Goal: Task Accomplishment & Management: Manage account settings

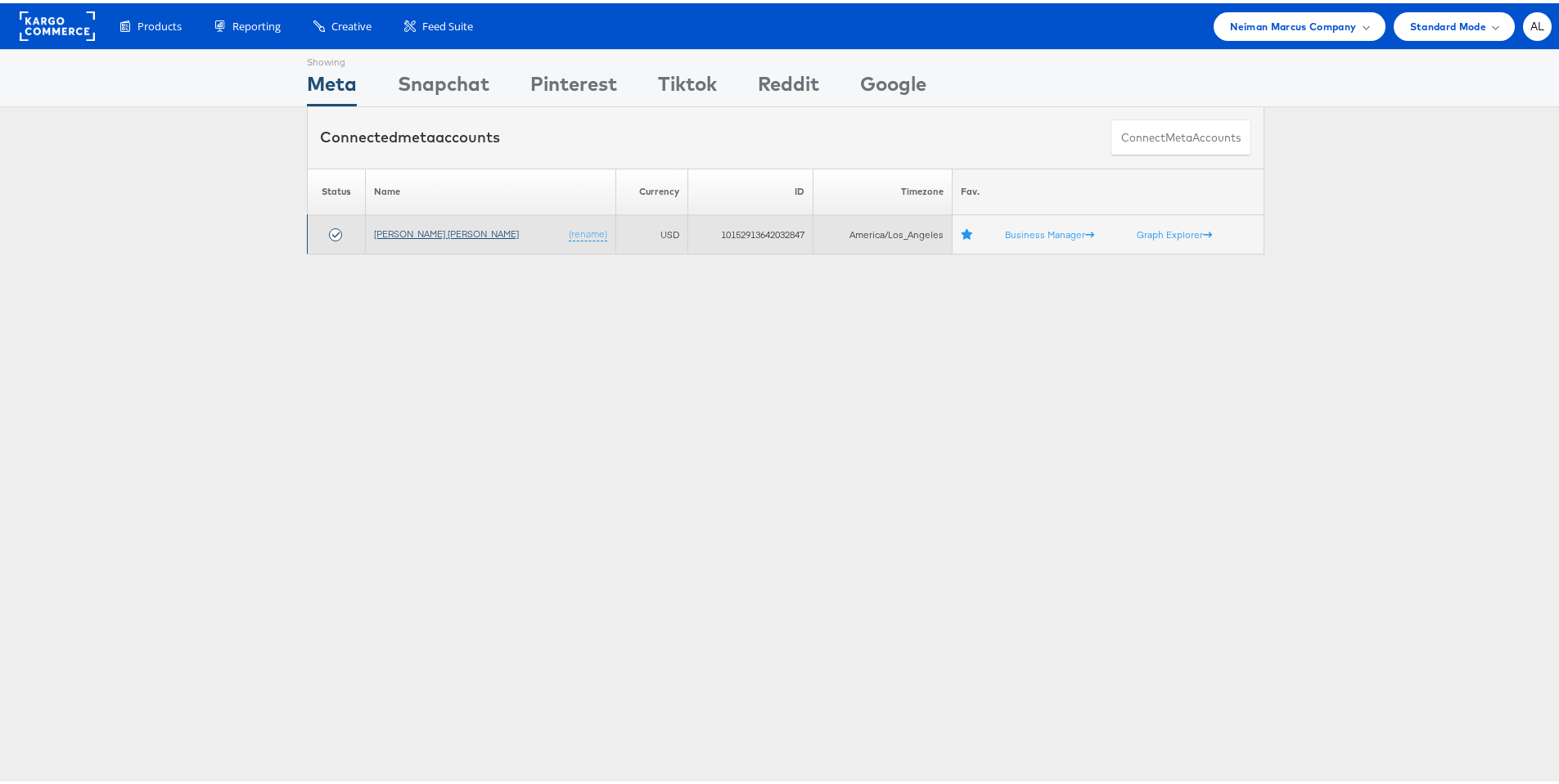
click at [414, 233] on link "[PERSON_NAME] [PERSON_NAME]" at bounding box center [446, 230] width 145 height 12
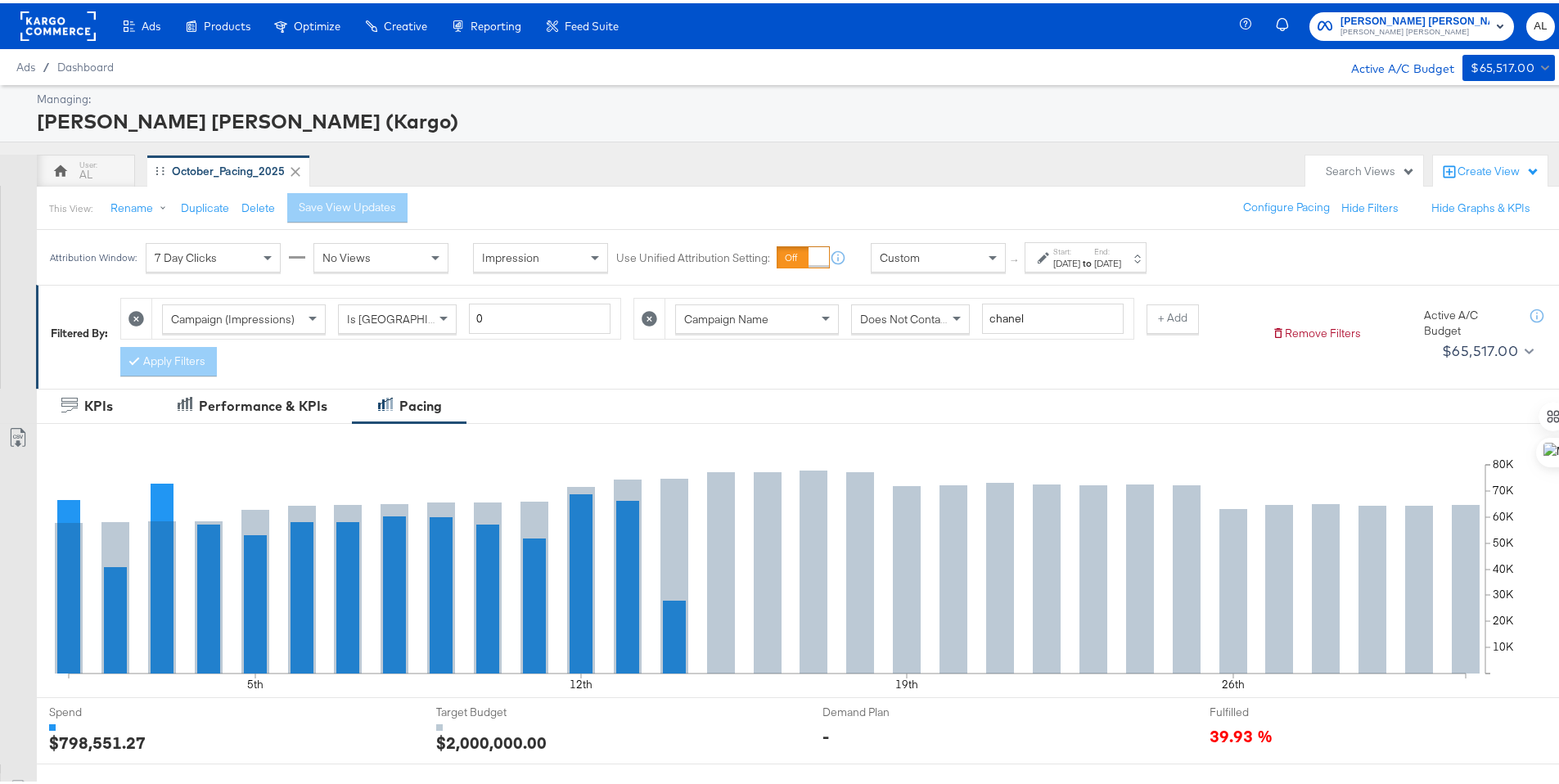
click at [1094, 263] on strong "to" at bounding box center [1087, 259] width 14 height 12
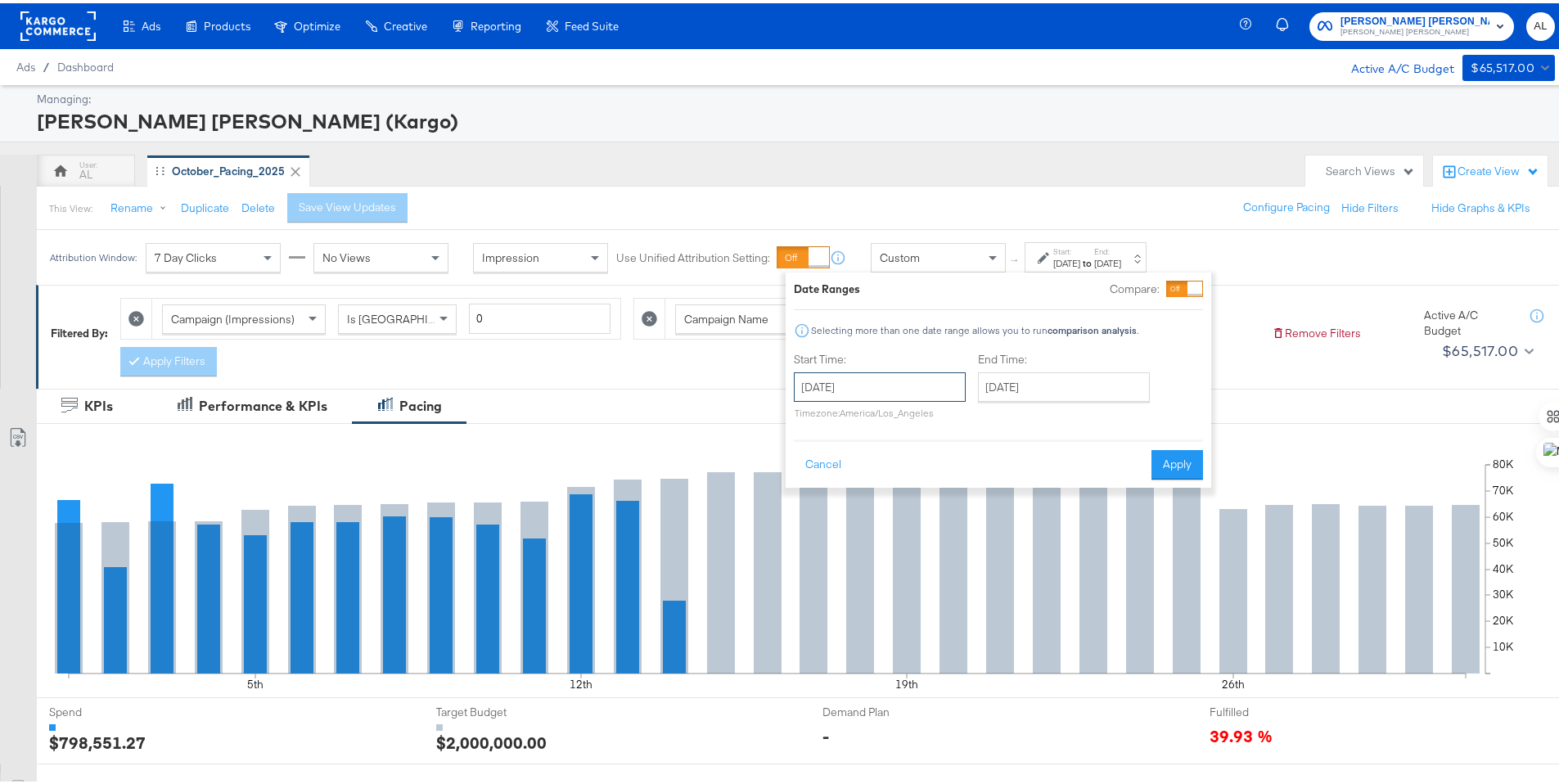
click at [868, 386] on input "October 1st 2025" at bounding box center [879, 383] width 171 height 29
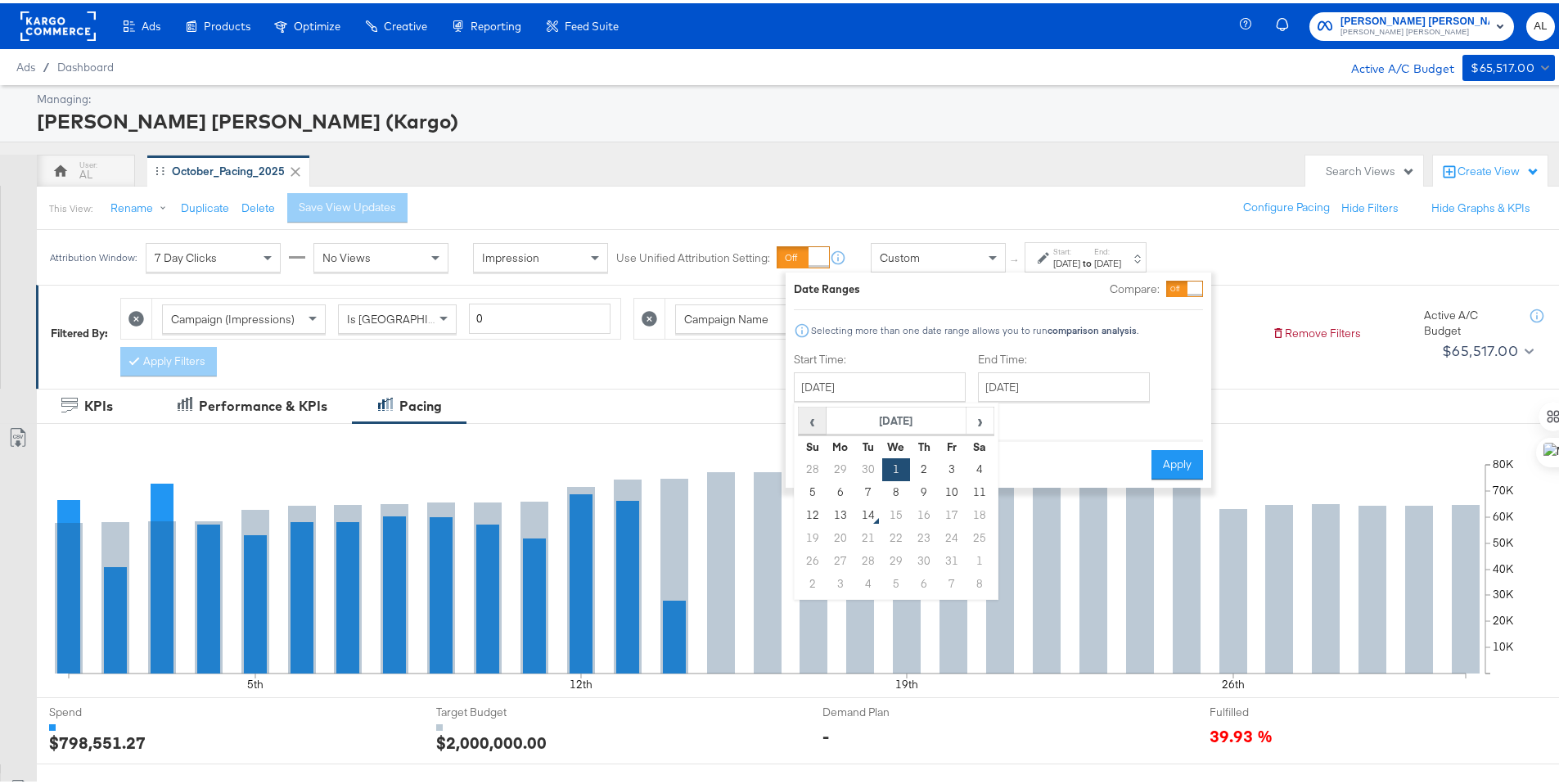
click at [811, 422] on span "‹" at bounding box center [812, 417] width 25 height 24
click at [958, 470] on td "1" at bounding box center [951, 466] width 28 height 23
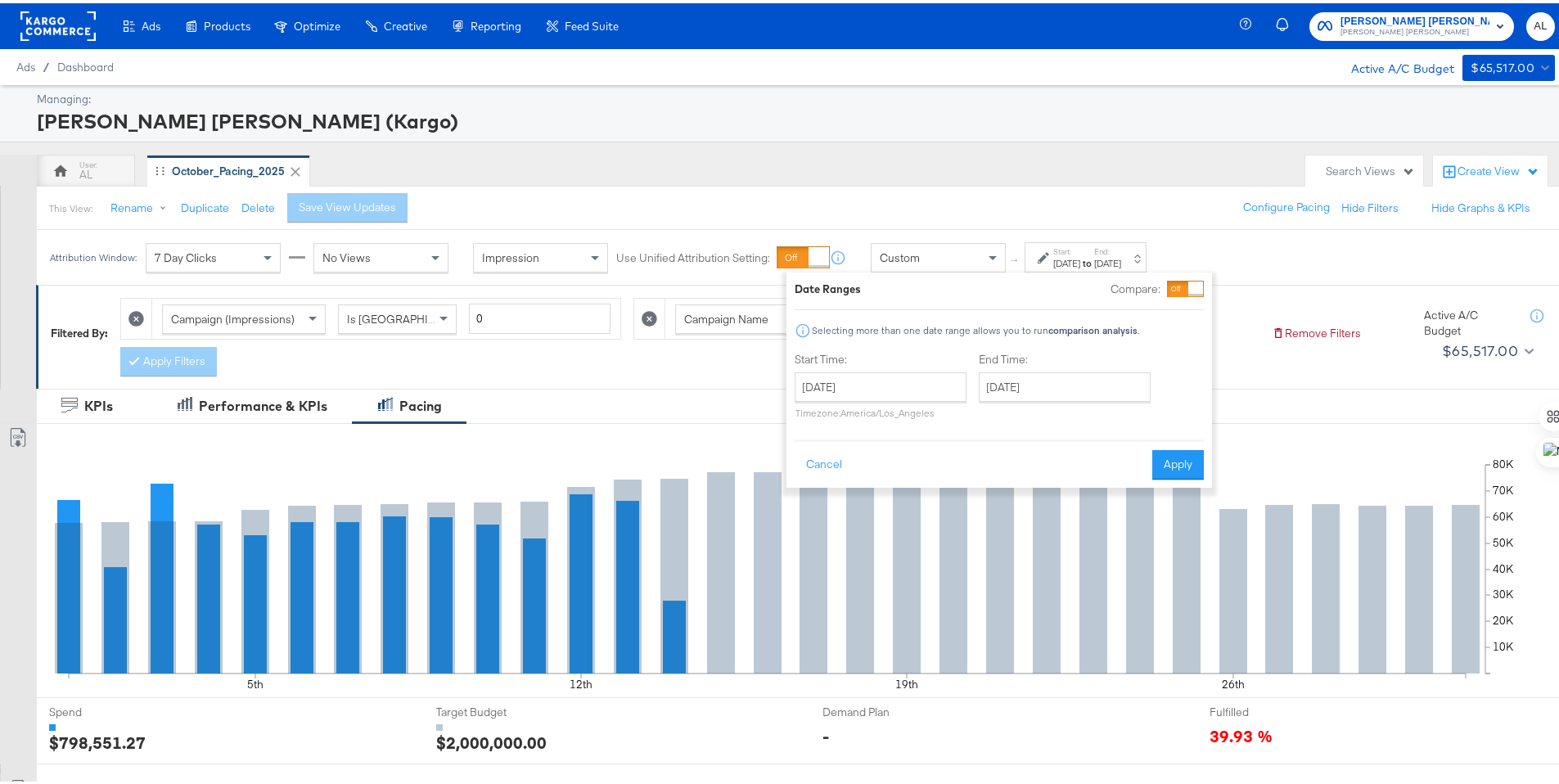
type input "August 1st 2025"
click at [1017, 389] on input "October 31st 2025" at bounding box center [1064, 383] width 171 height 29
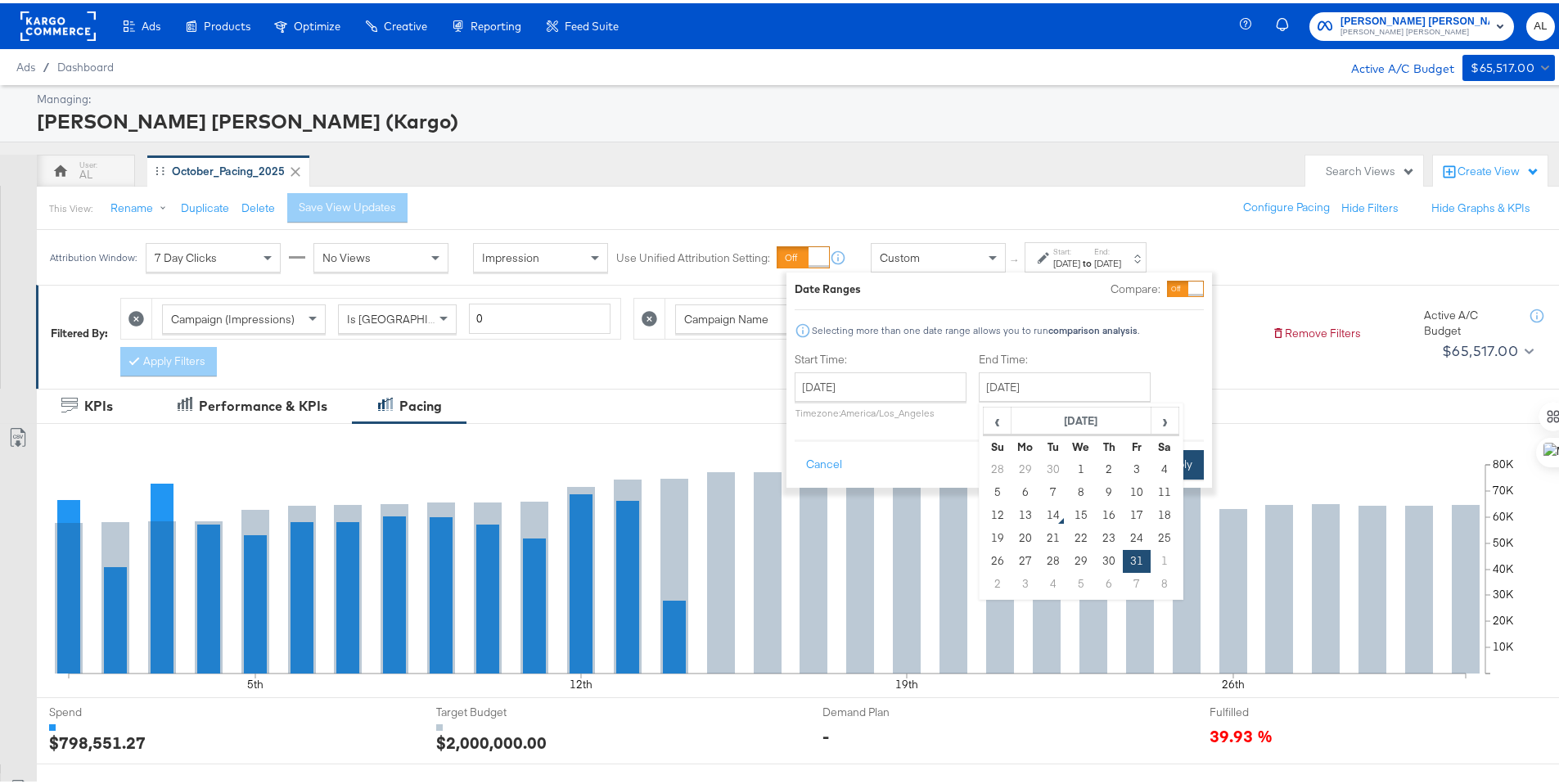
click at [1188, 455] on button "Apply" at bounding box center [1178, 461] width 52 height 29
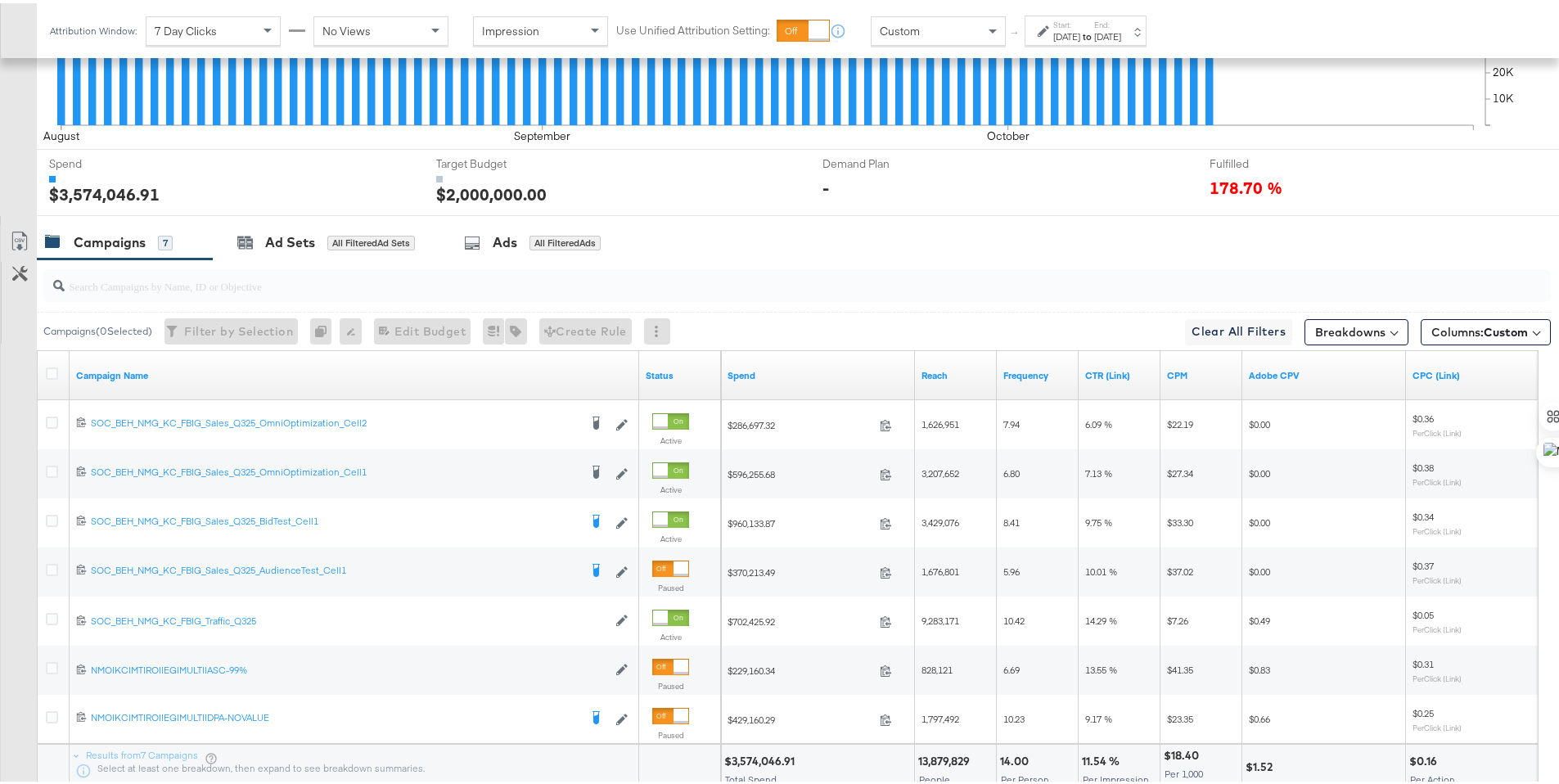
scroll to position [607, 0]
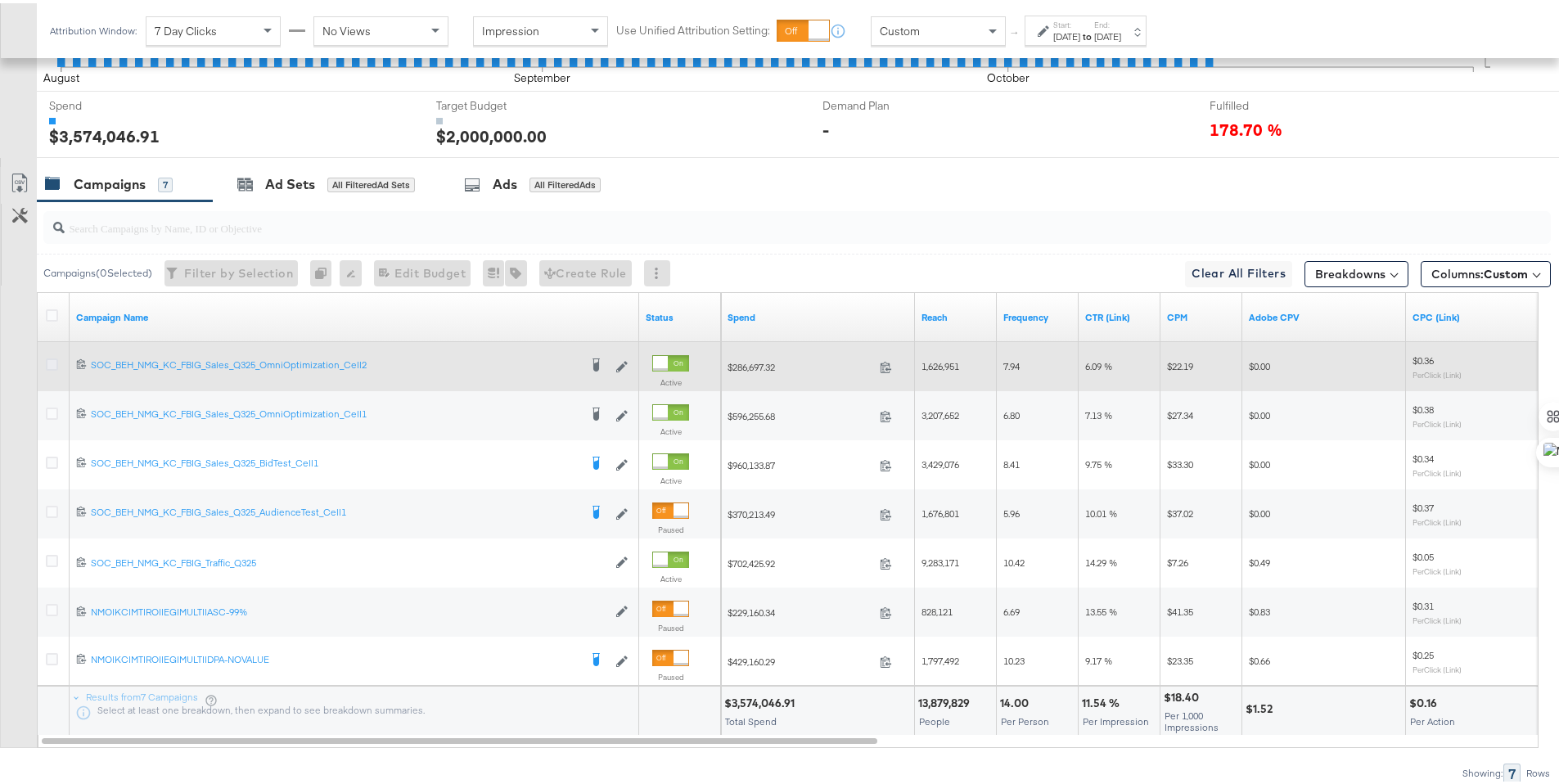
click at [56, 360] on icon at bounding box center [52, 361] width 12 height 12
click at [0, 0] on input "checkbox" at bounding box center [0, 0] width 0 height 0
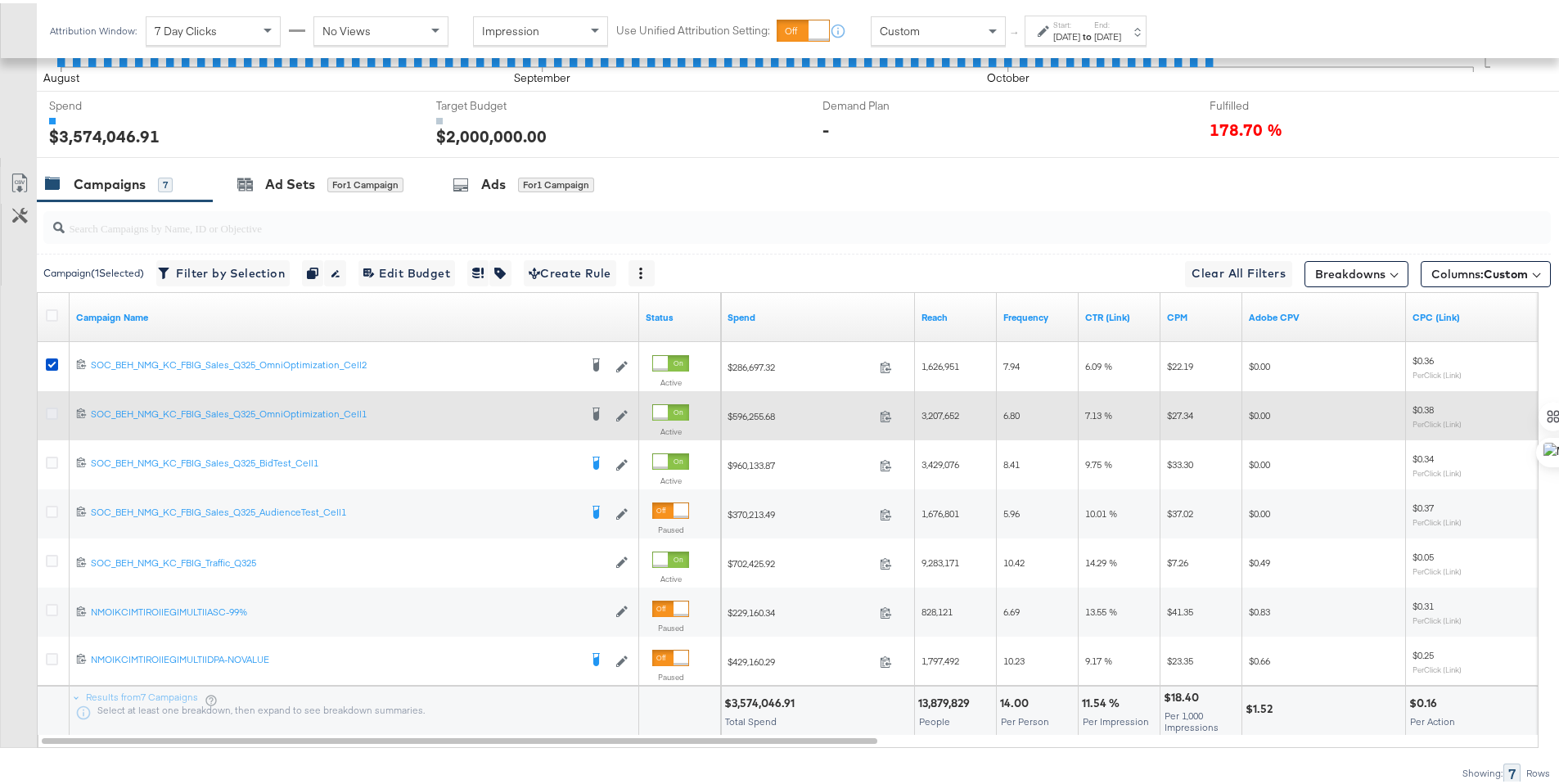
click at [53, 408] on icon at bounding box center [52, 410] width 12 height 12
click at [0, 0] on input "checkbox" at bounding box center [0, 0] width 0 height 0
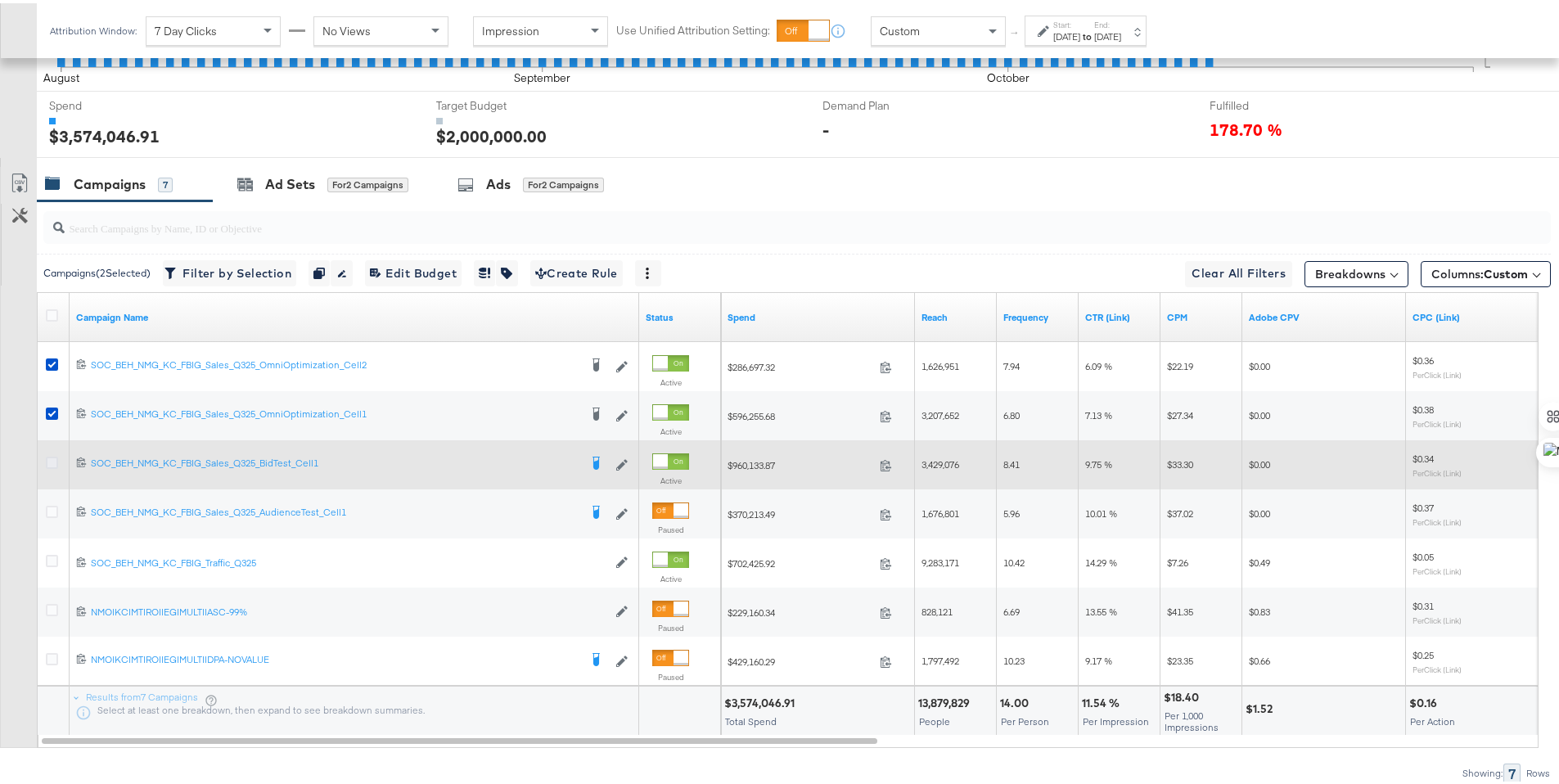
click at [53, 457] on icon at bounding box center [52, 459] width 12 height 12
click at [0, 0] on input "checkbox" at bounding box center [0, 0] width 0 height 0
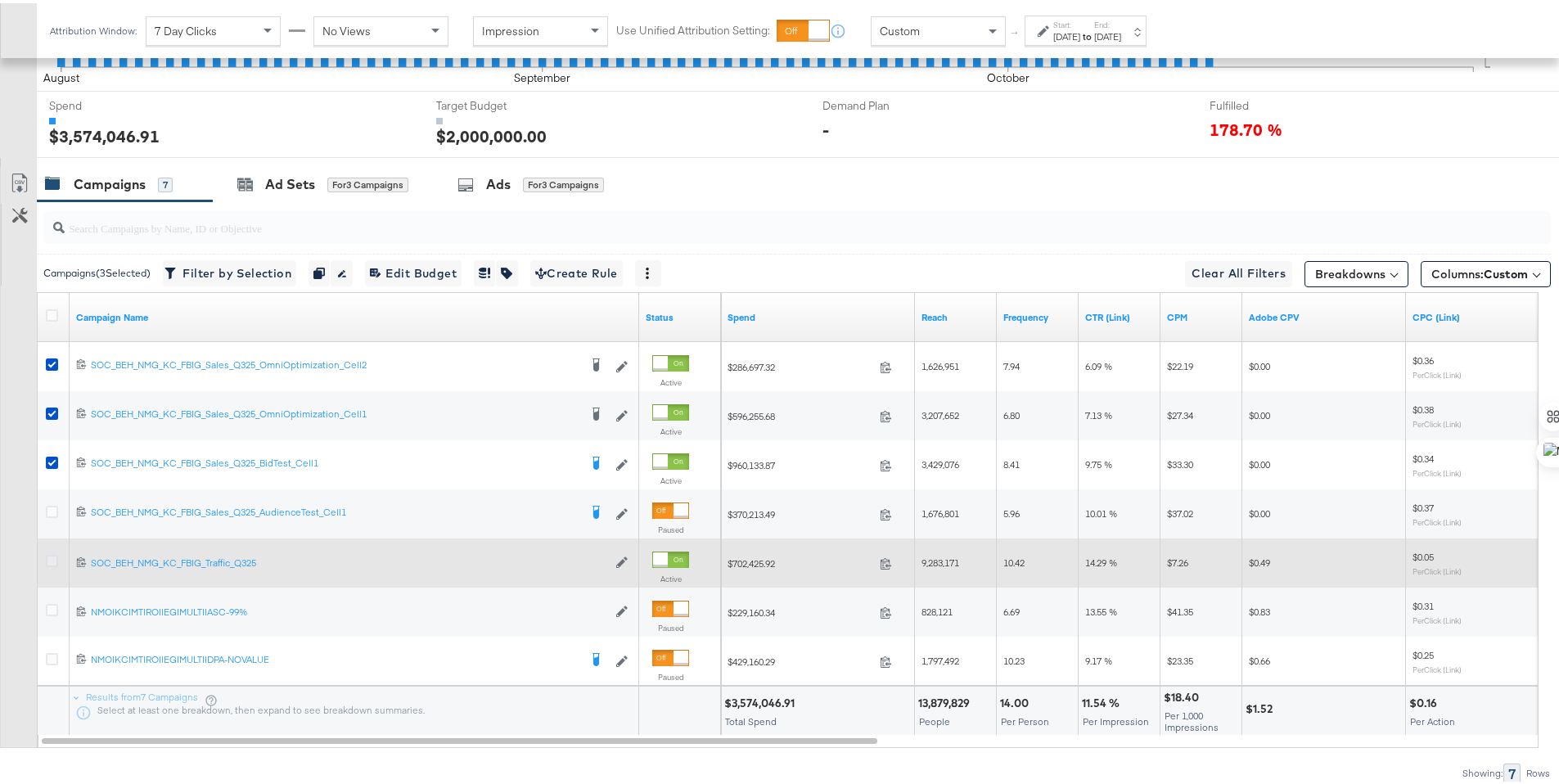
click at [55, 551] on icon at bounding box center [52, 557] width 12 height 12
click at [0, 0] on input "checkbox" at bounding box center [0, 0] width 0 height 0
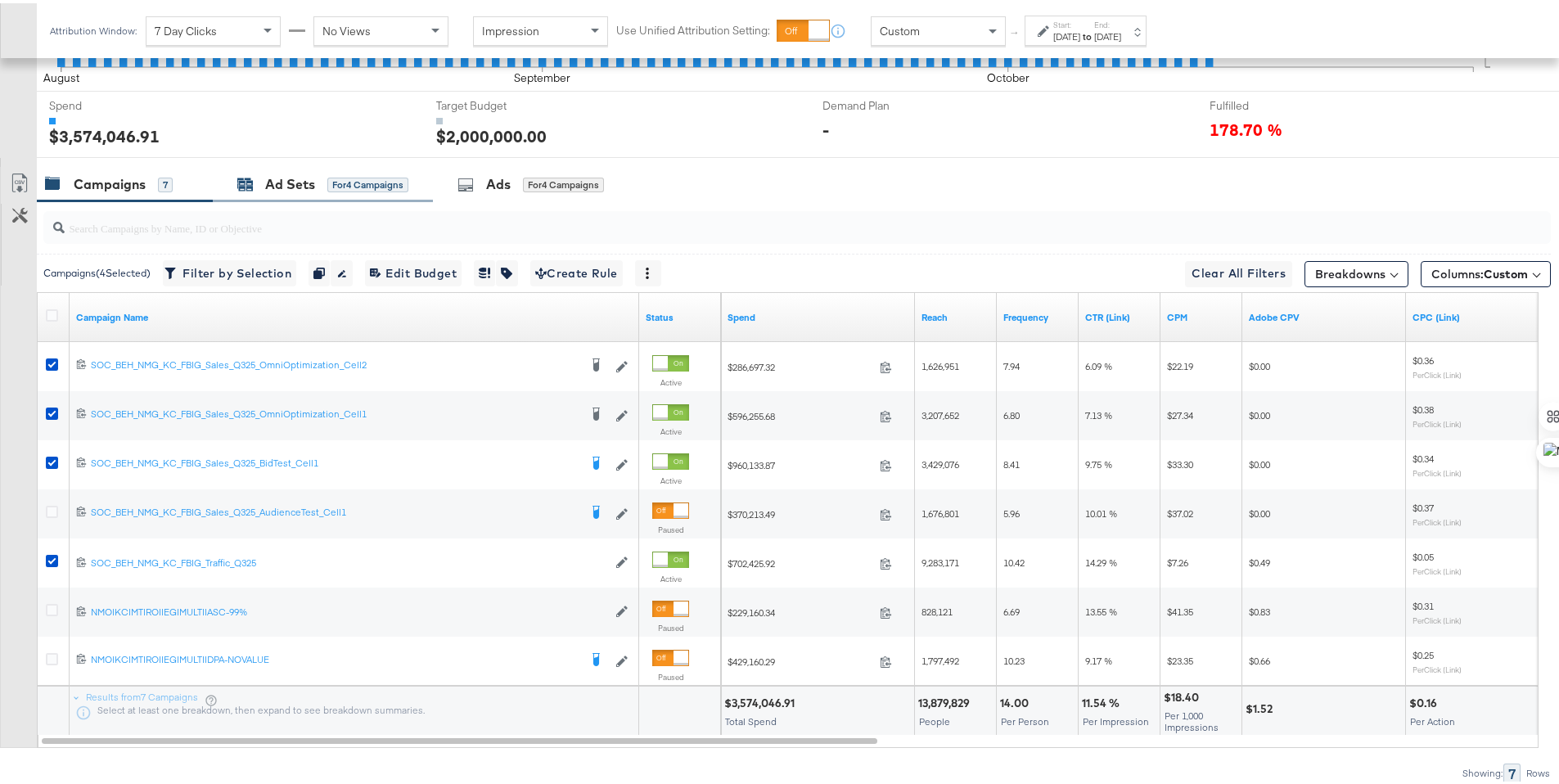
click at [284, 189] on div "Ad Sets" at bounding box center [290, 181] width 50 height 19
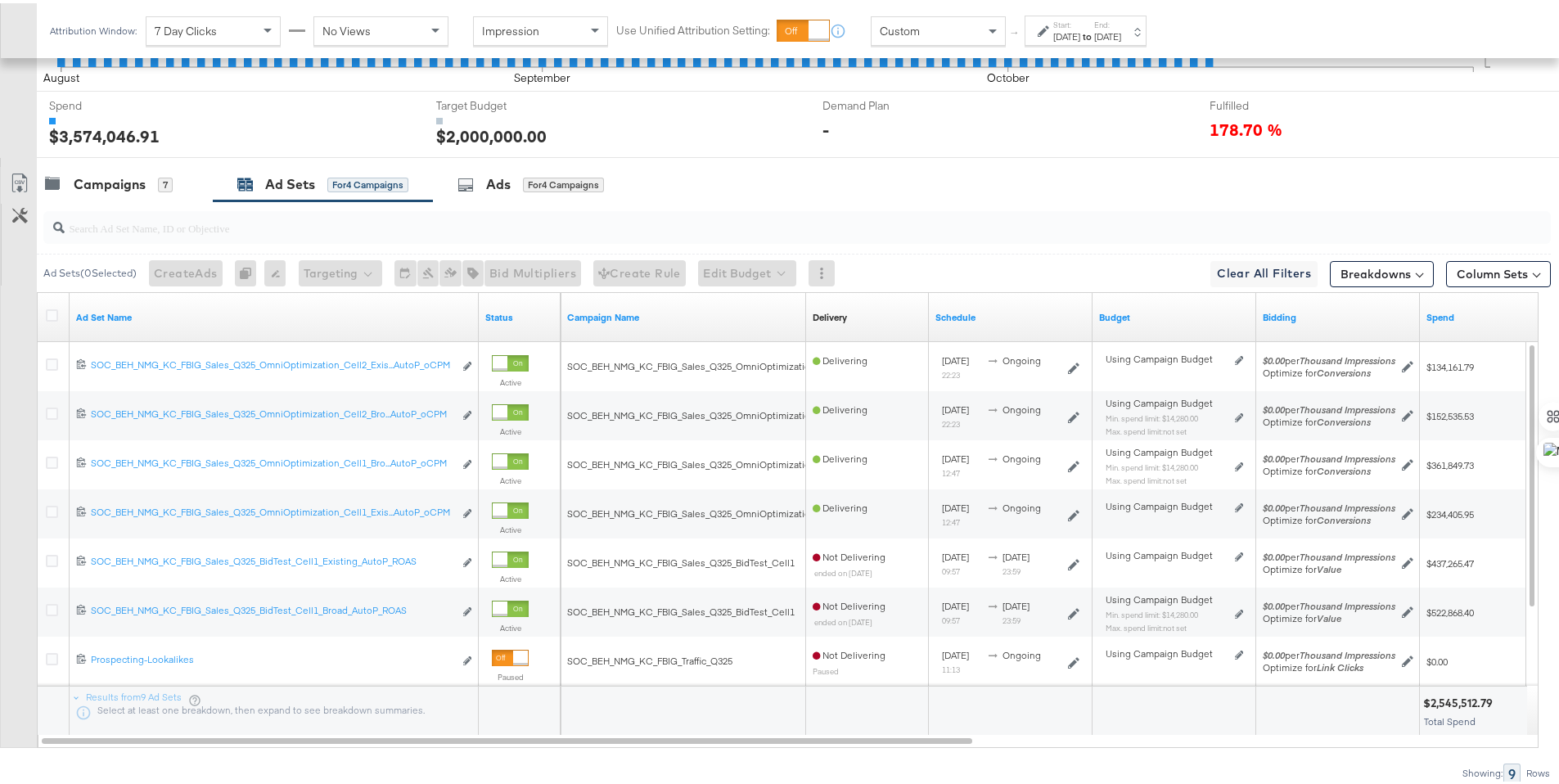
drag, startPoint x: 457, startPoint y: 174, endPoint x: 444, endPoint y: 198, distance: 27.3
click at [457, 174] on div "Ads for 4 Campaigns" at bounding box center [530, 181] width 196 height 35
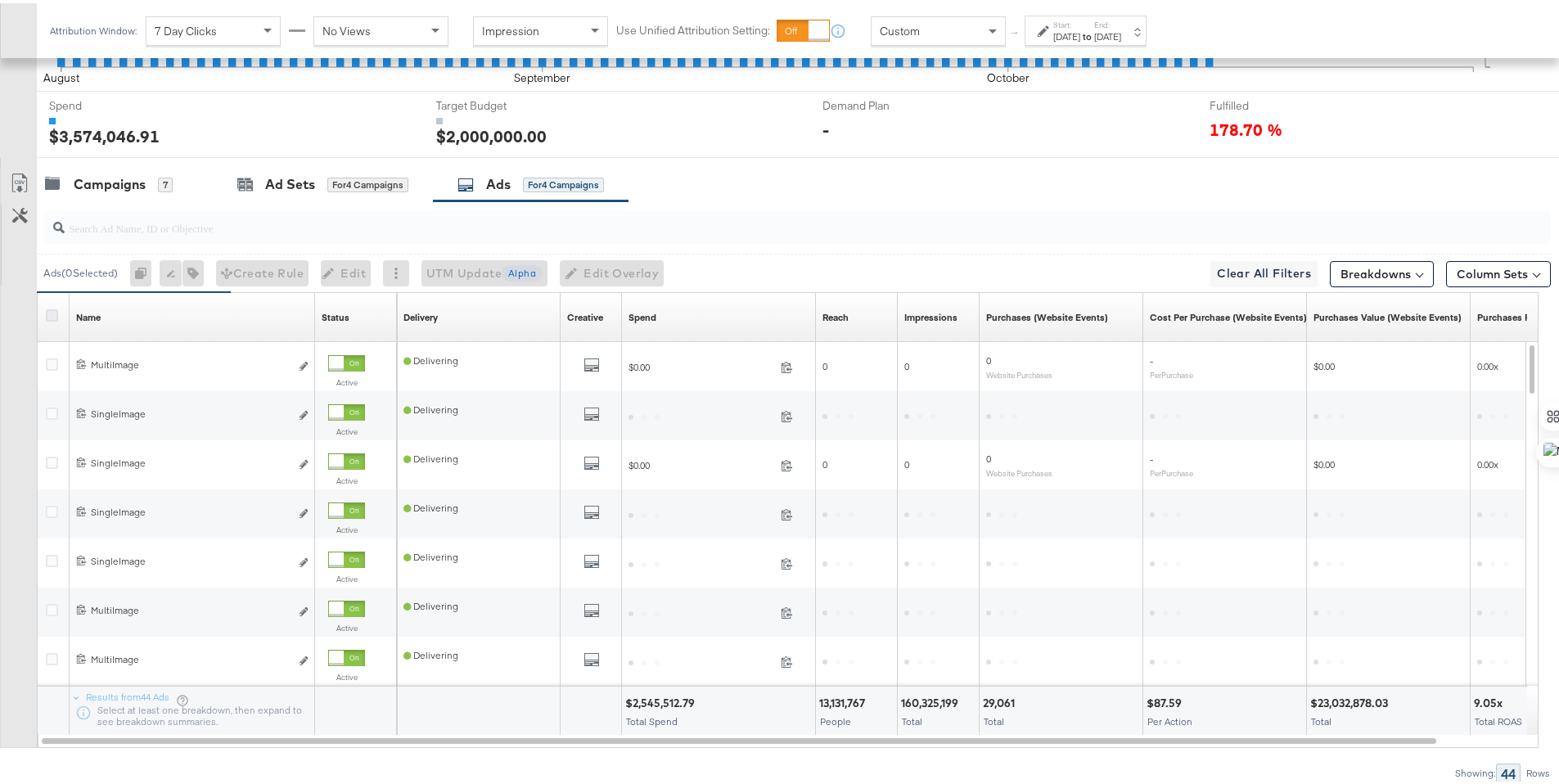
click at [56, 315] on icon at bounding box center [52, 312] width 12 height 12
click at [0, 0] on input "checkbox" at bounding box center [0, 0] width 0 height 0
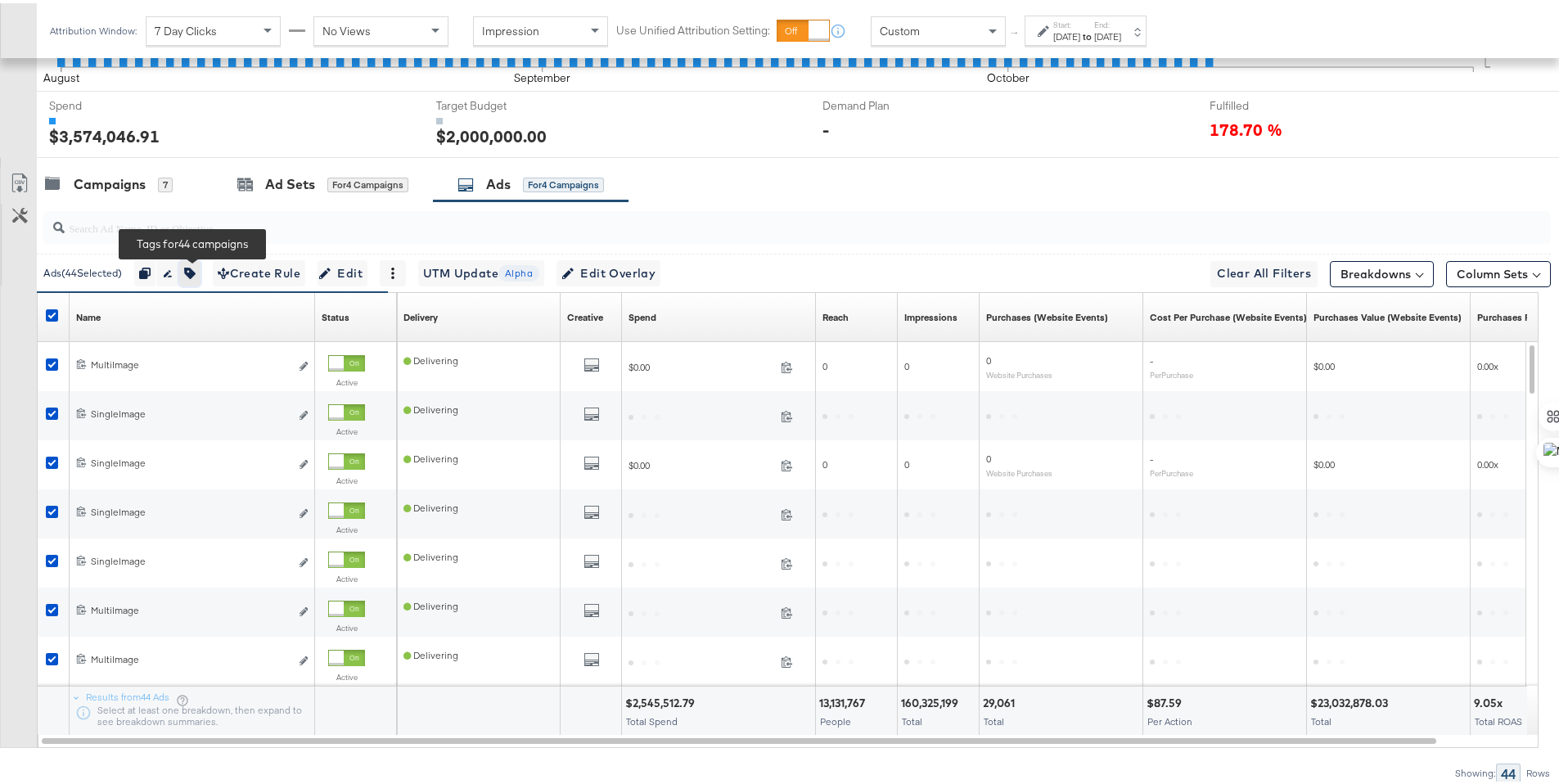
click at [201, 277] on button "button" at bounding box center [190, 270] width 22 height 26
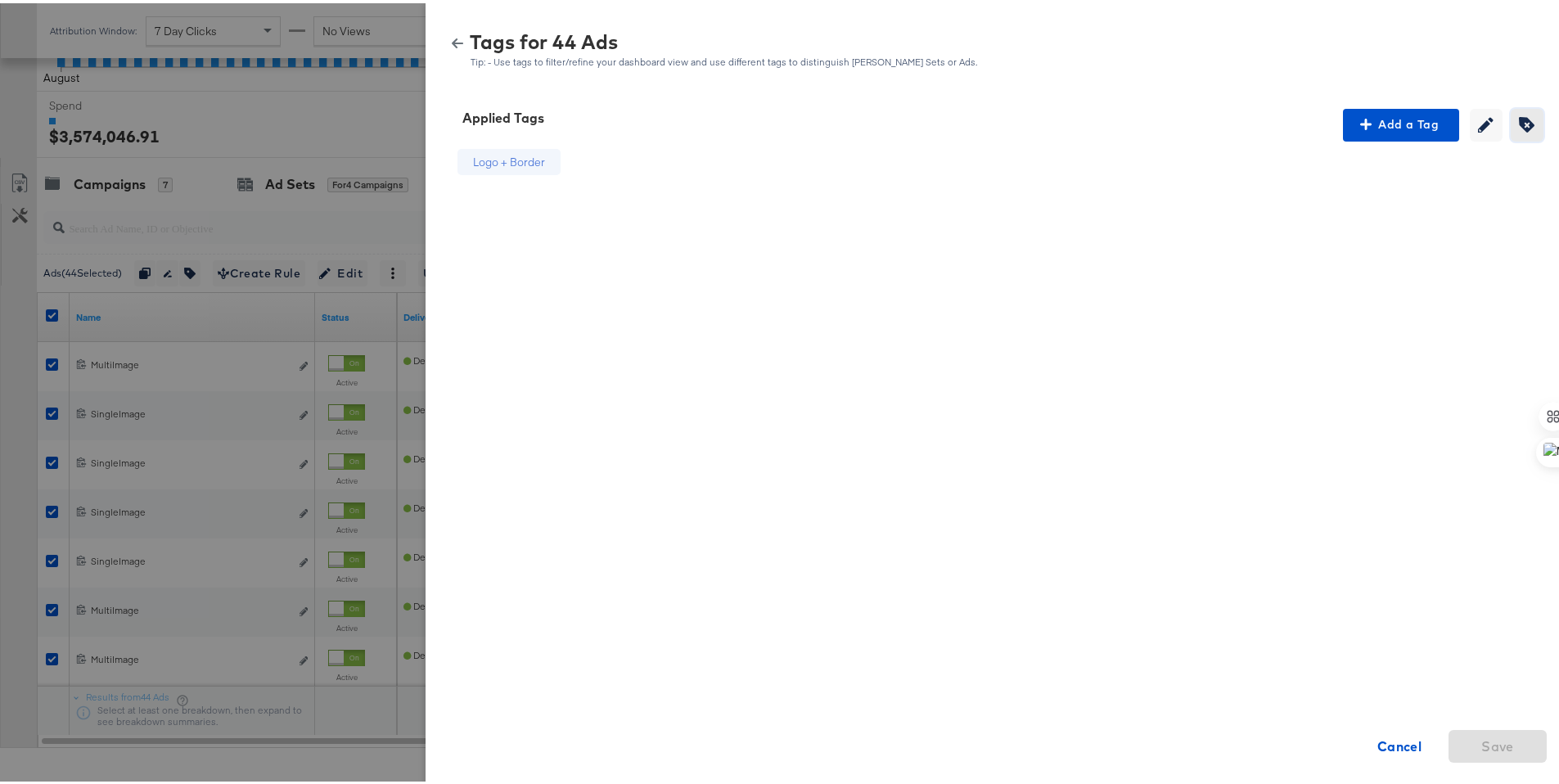
click at [1515, 123] on span "Creating or editing tags will be disabled while you are deleting tags" at bounding box center [1527, 121] width 24 height 16
click at [560, 160] on icon at bounding box center [568, 160] width 16 height 16
click at [1516, 743] on span "Save" at bounding box center [1497, 743] width 85 height 23
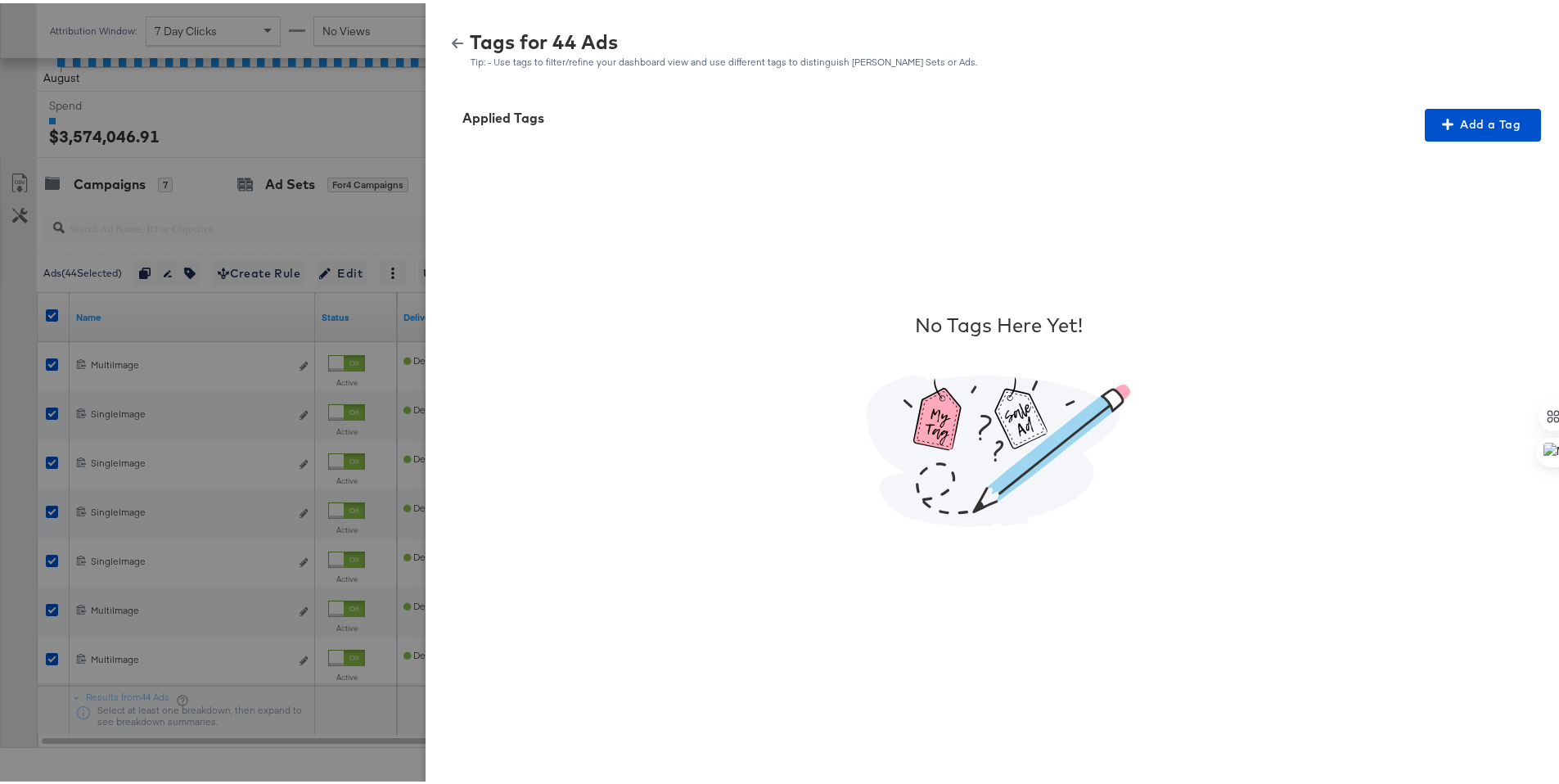
click at [452, 37] on icon "button" at bounding box center [457, 40] width 11 height 11
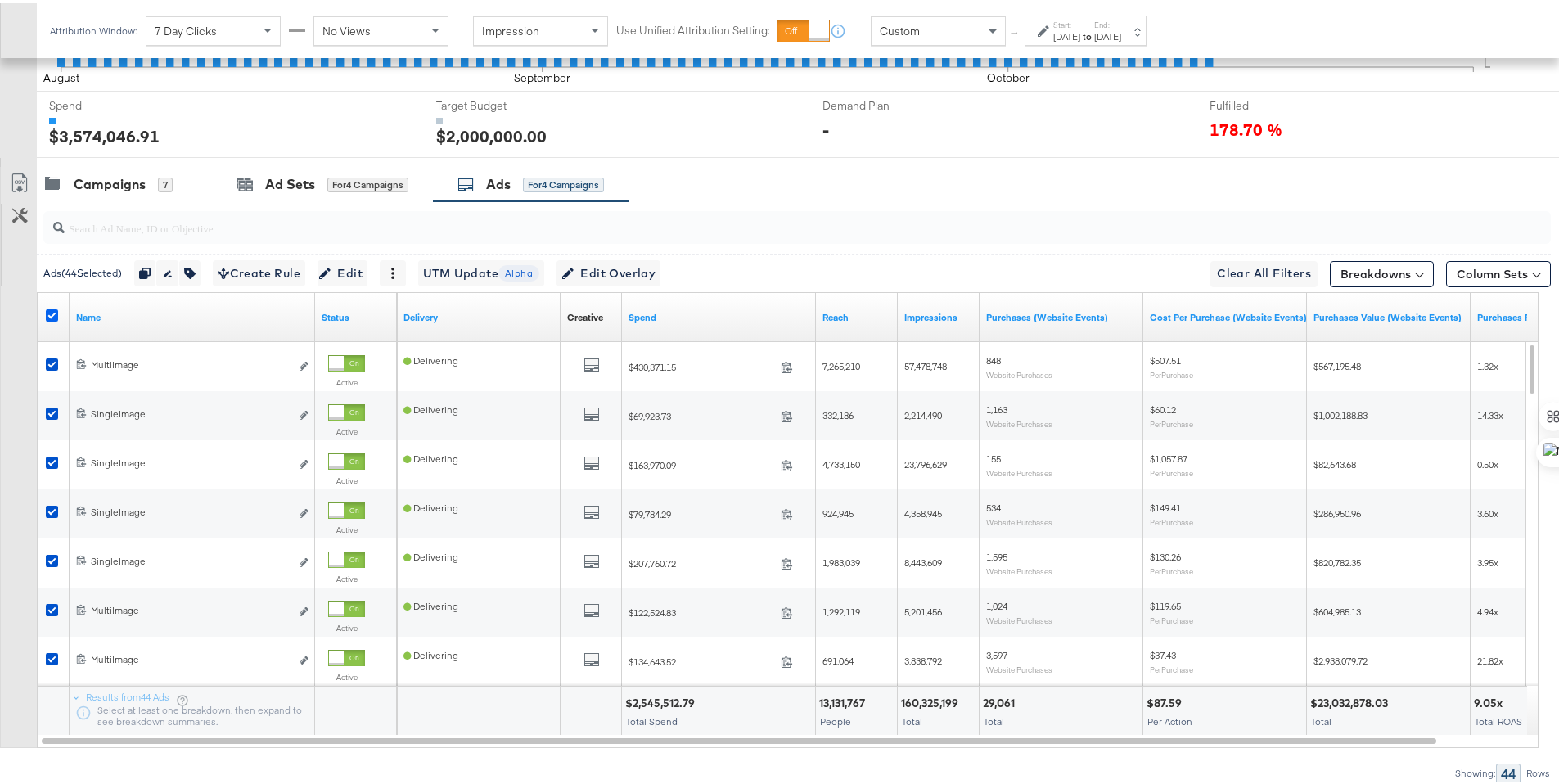
click at [56, 313] on icon at bounding box center [52, 312] width 12 height 12
click at [0, 0] on input "checkbox" at bounding box center [0, 0] width 0 height 0
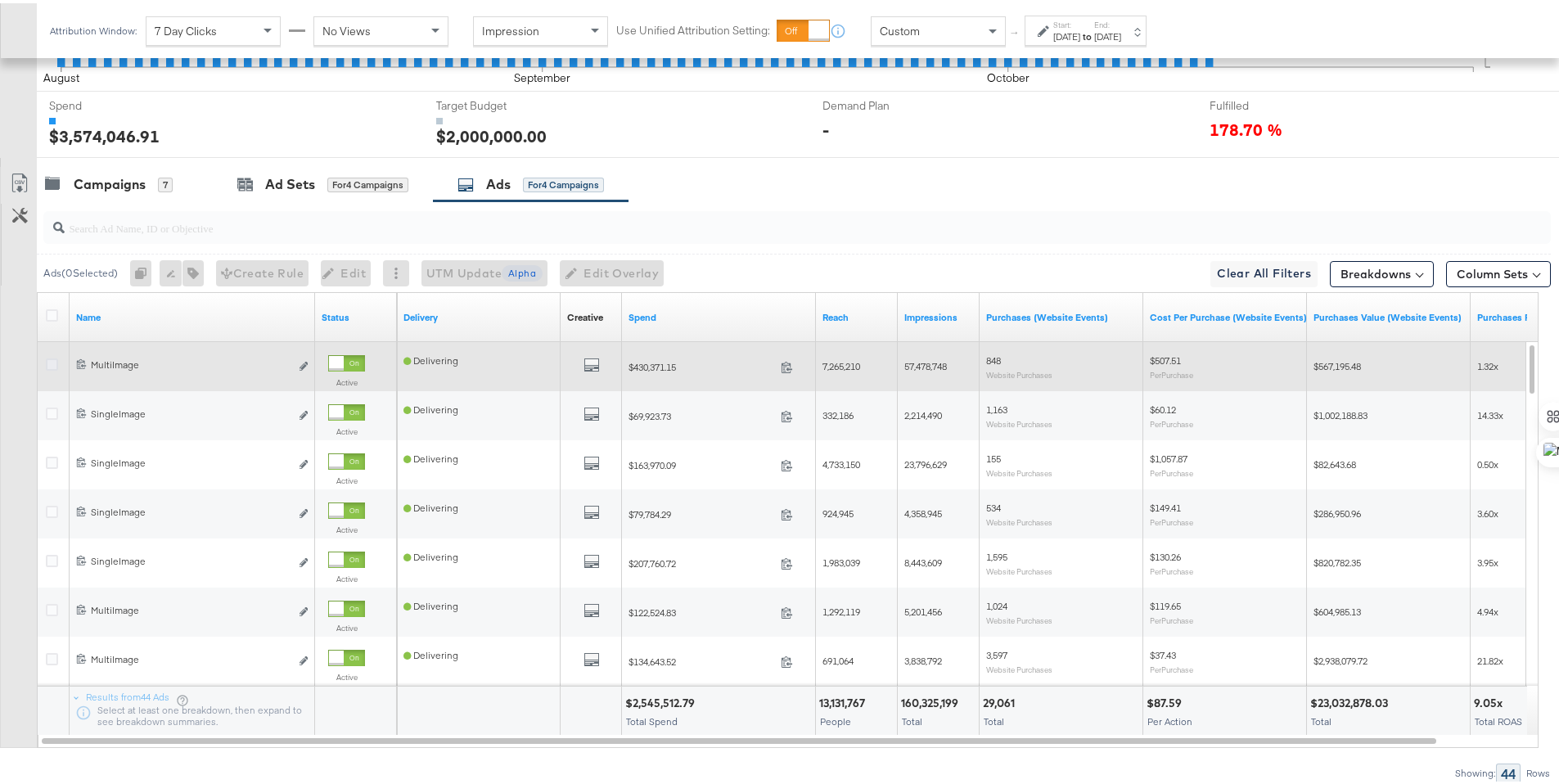
click at [53, 358] on icon at bounding box center [52, 361] width 12 height 12
click at [0, 0] on input "checkbox" at bounding box center [0, 0] width 0 height 0
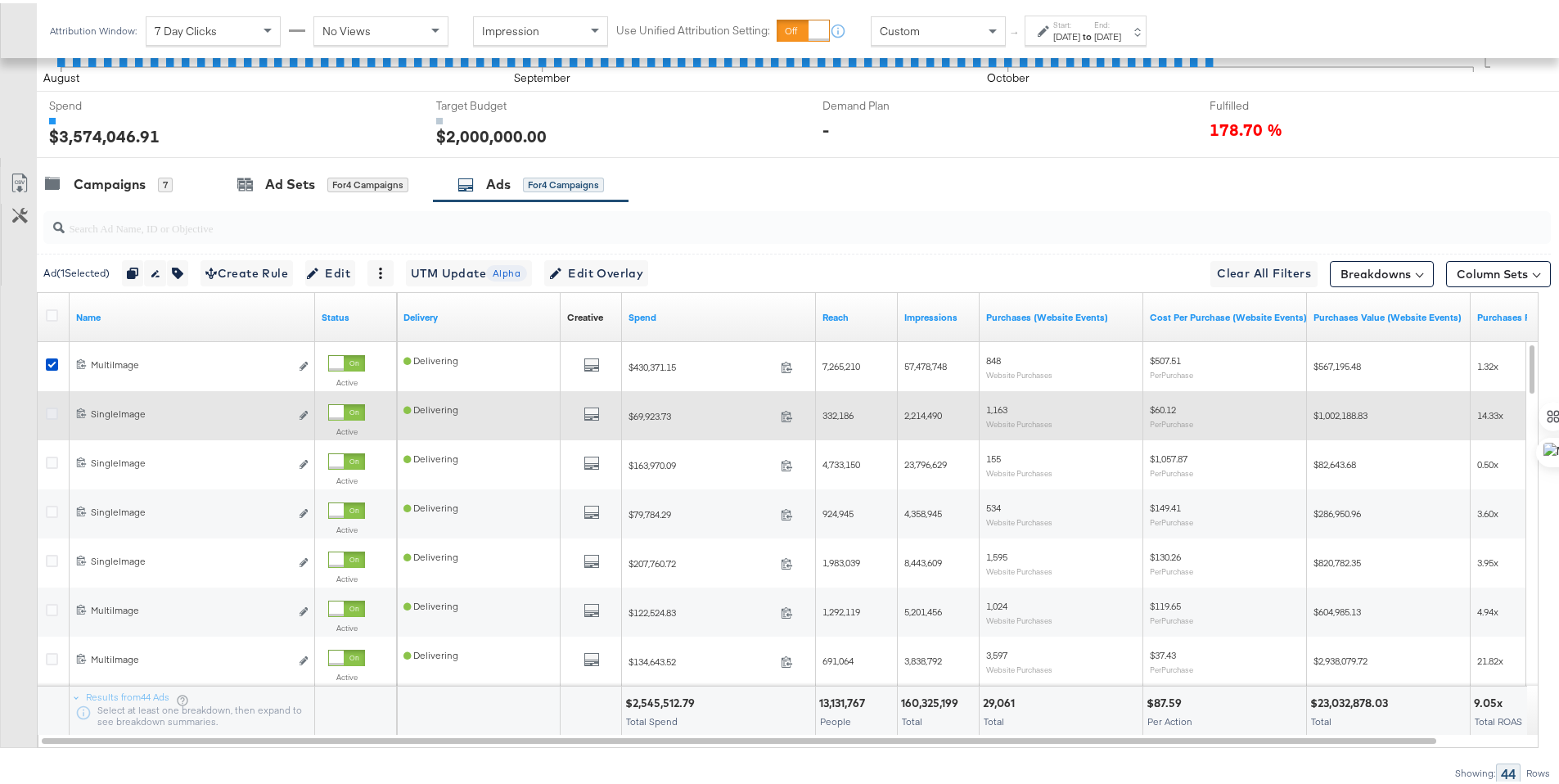
click at [53, 410] on icon at bounding box center [52, 410] width 12 height 12
click at [0, 0] on input "checkbox" at bounding box center [0, 0] width 0 height 0
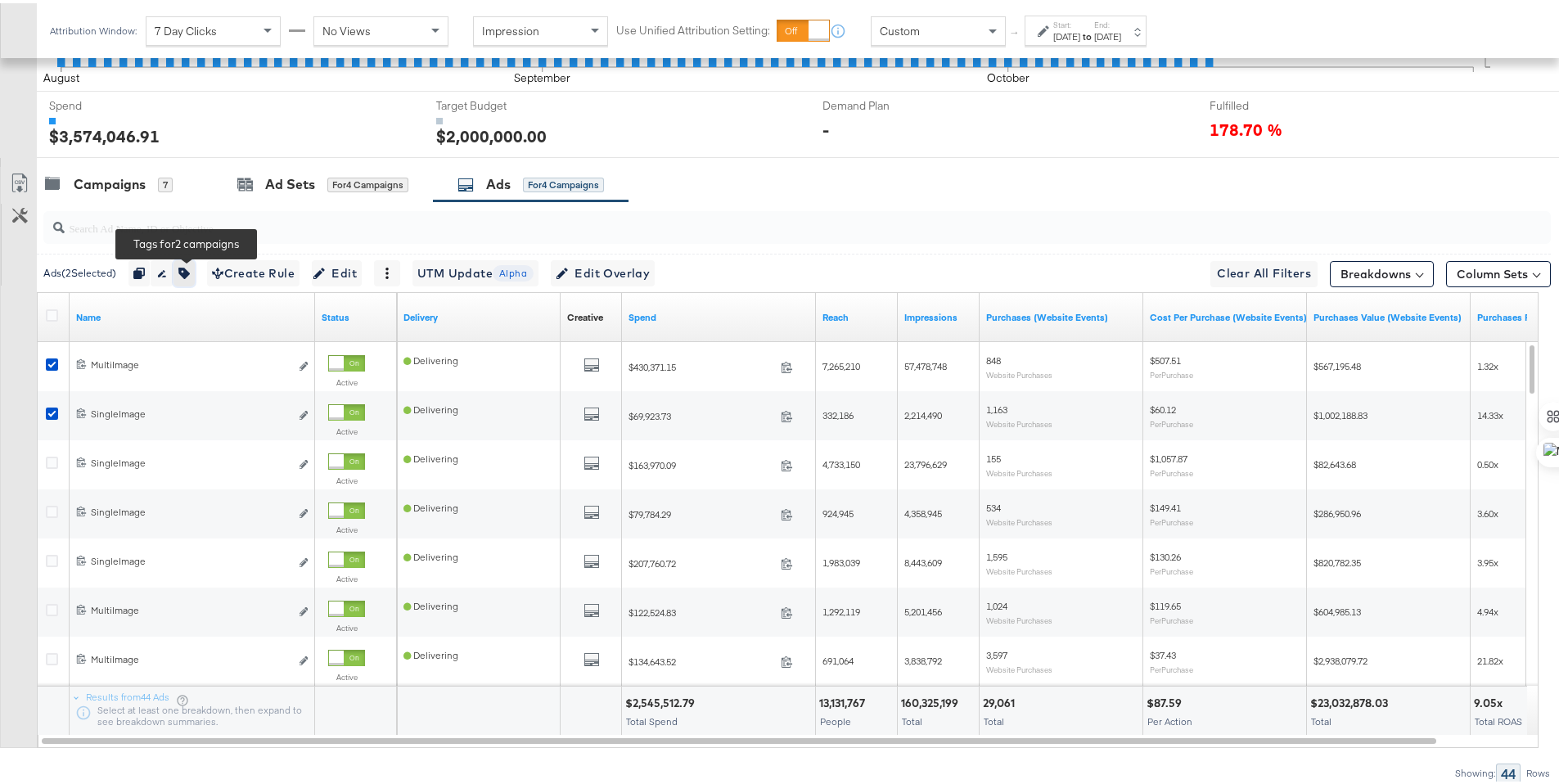
click at [182, 267] on button "button" at bounding box center [184, 270] width 22 height 26
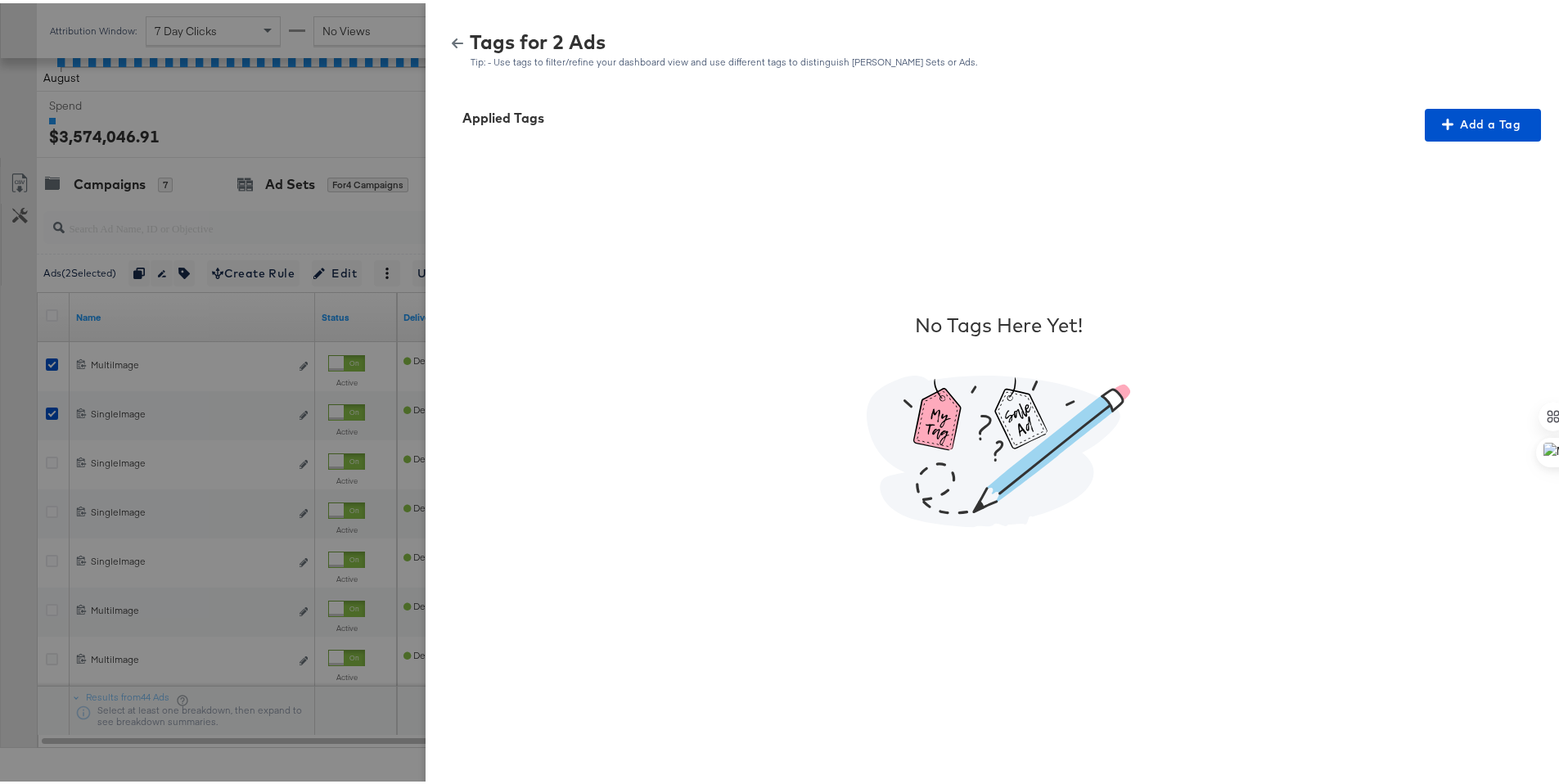
click at [452, 39] on icon "button" at bounding box center [457, 40] width 11 height 9
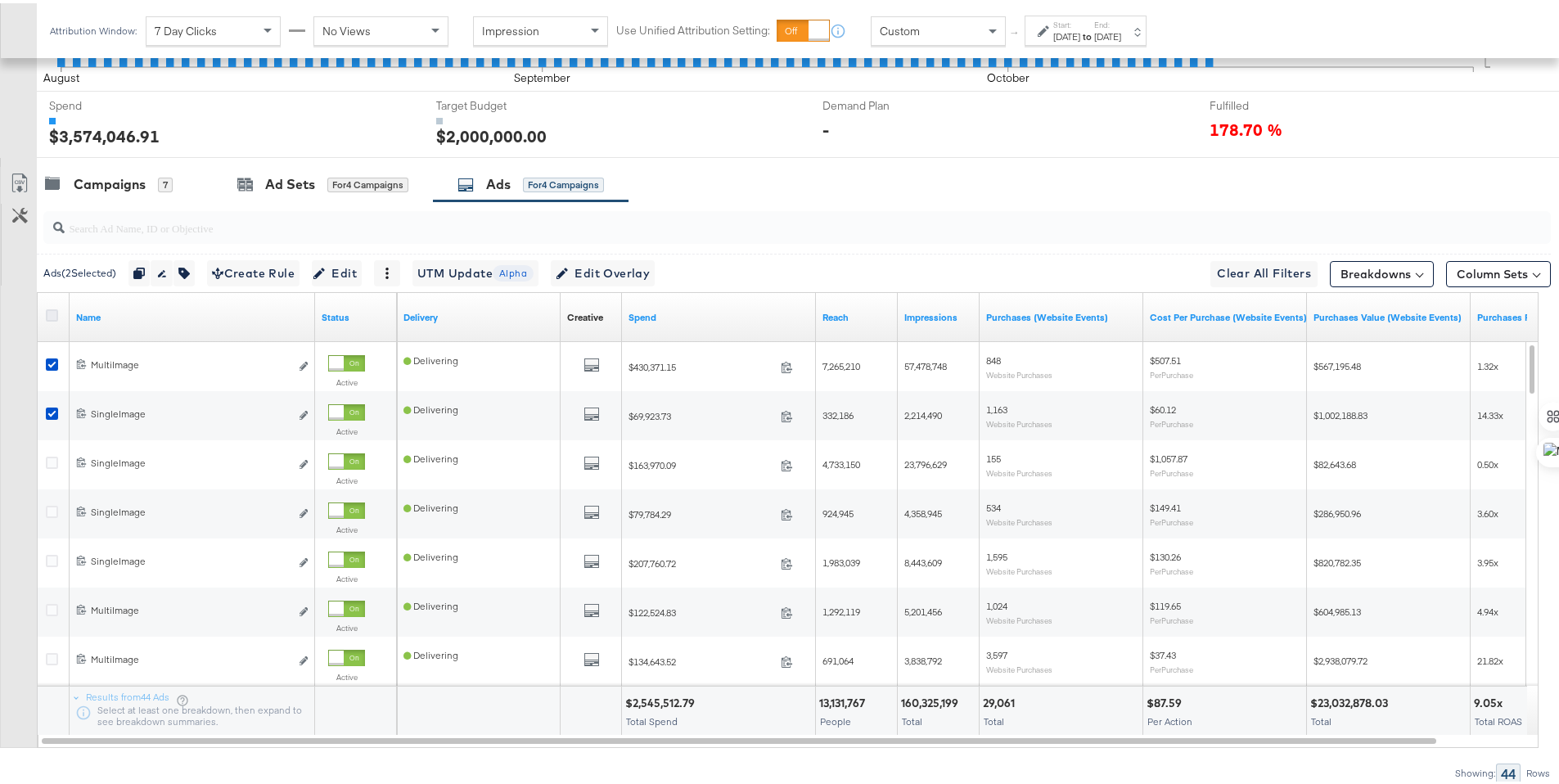
click at [49, 313] on icon at bounding box center [52, 312] width 12 height 12
click at [0, 0] on input "checkbox" at bounding box center [0, 0] width 0 height 0
click at [1492, 269] on button "Column Sets" at bounding box center [1499, 271] width 105 height 26
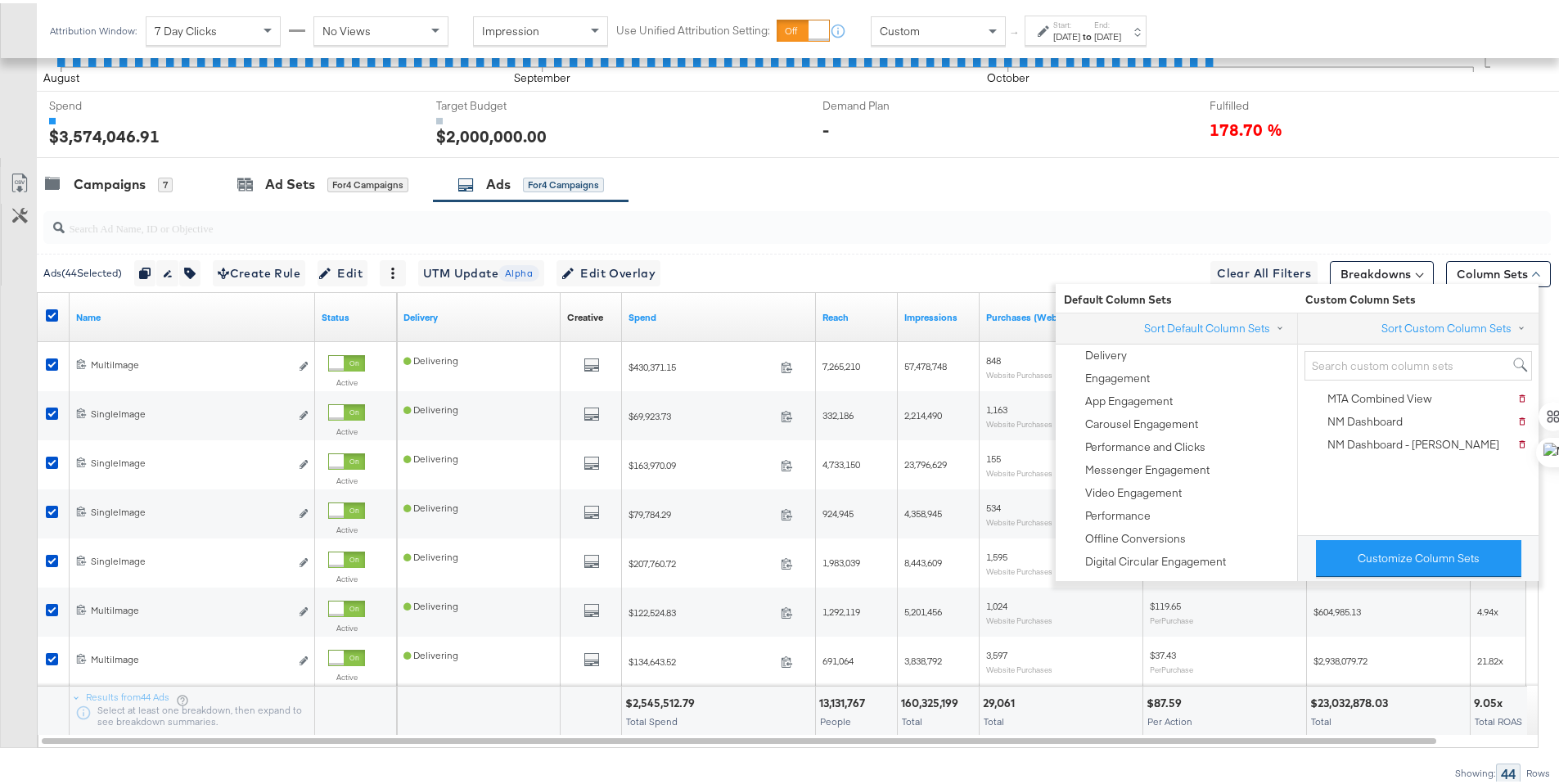
click at [1442, 232] on div at bounding box center [796, 224] width 1507 height 33
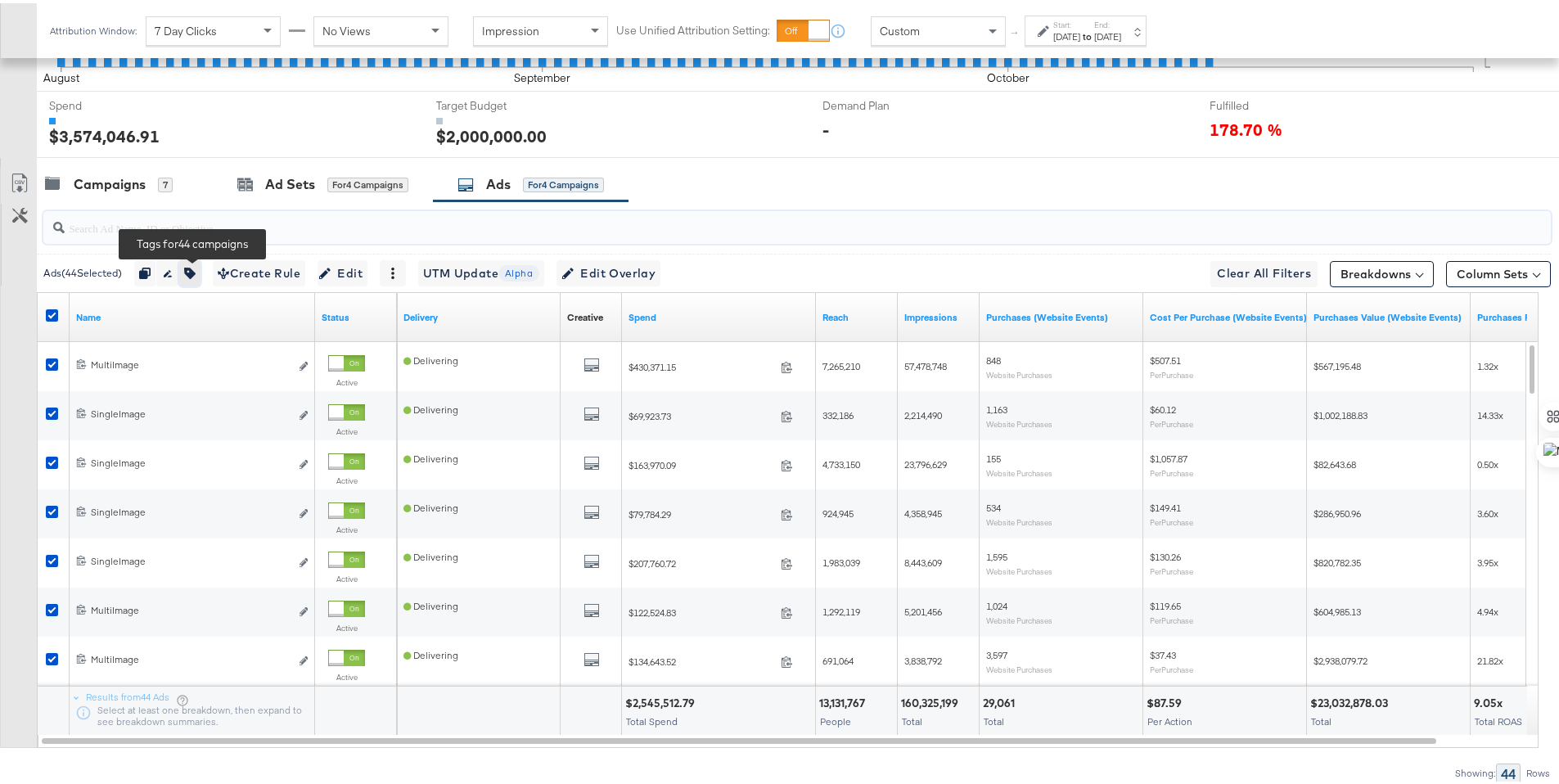
click at [206, 273] on div "Ads ( 44 Selected) Duplicate 44 ads Rename 44 ads Tags for 44 campaigns Create …" at bounding box center [364, 270] width 641 height 26
click at [196, 271] on icon "button" at bounding box center [190, 270] width 11 height 11
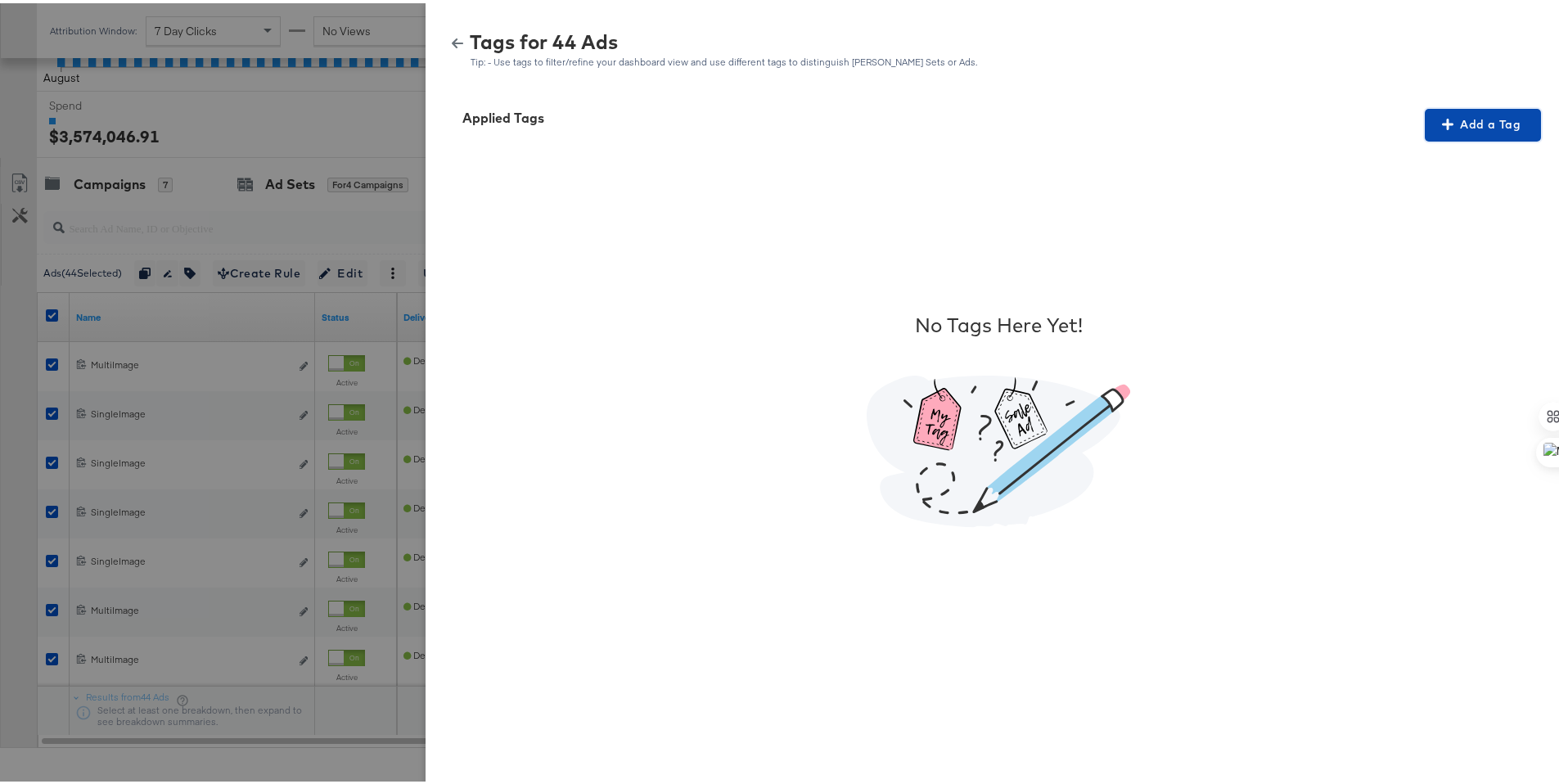
click at [1518, 120] on span "Add a Tag" at bounding box center [1483, 121] width 103 height 21
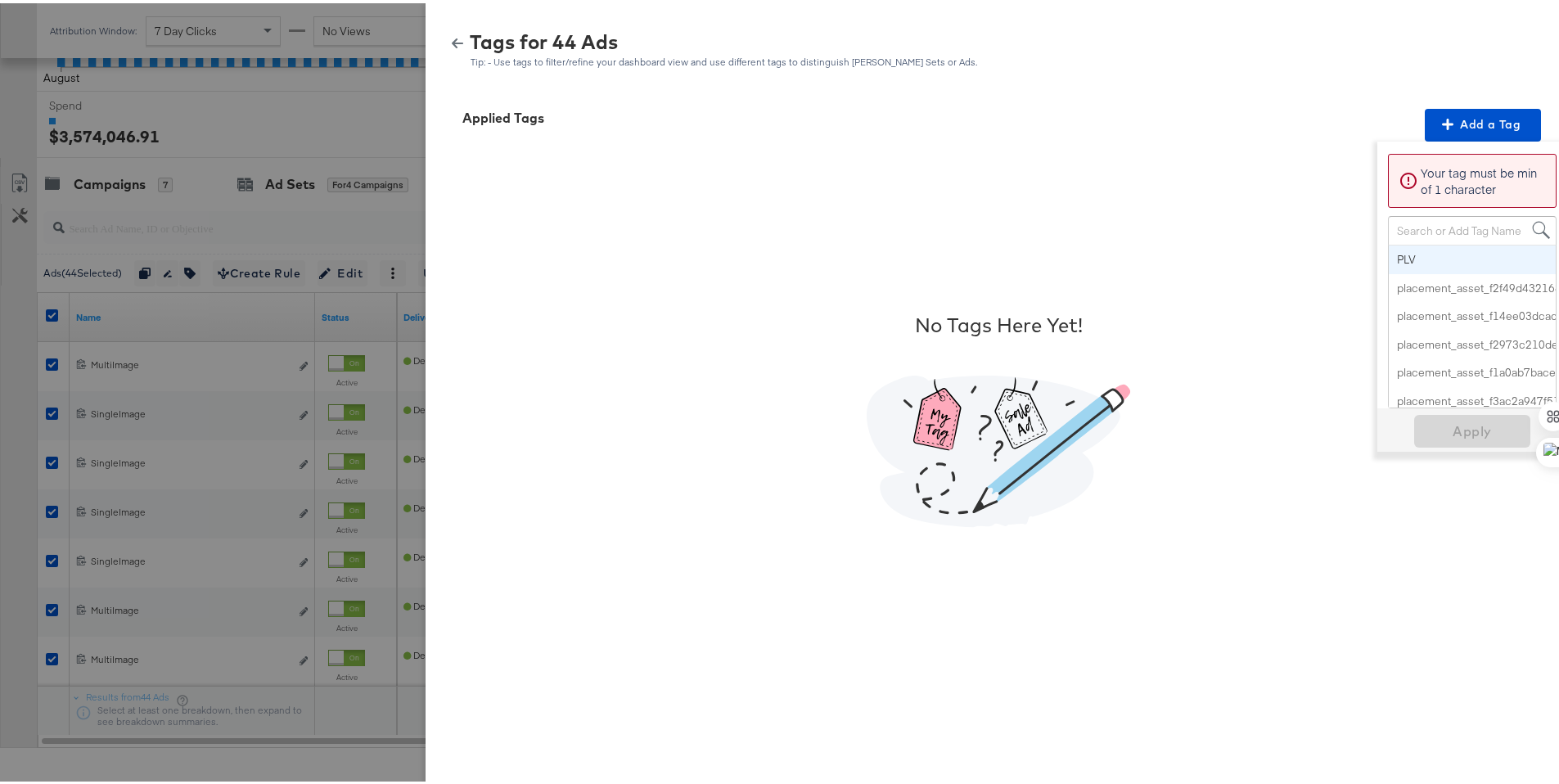
click at [1425, 227] on div "Search or Add Tag Name" at bounding box center [1472, 227] width 167 height 28
paste input "Smart Design 2+ Elements"
type input "Smart Design 2+ Elements"
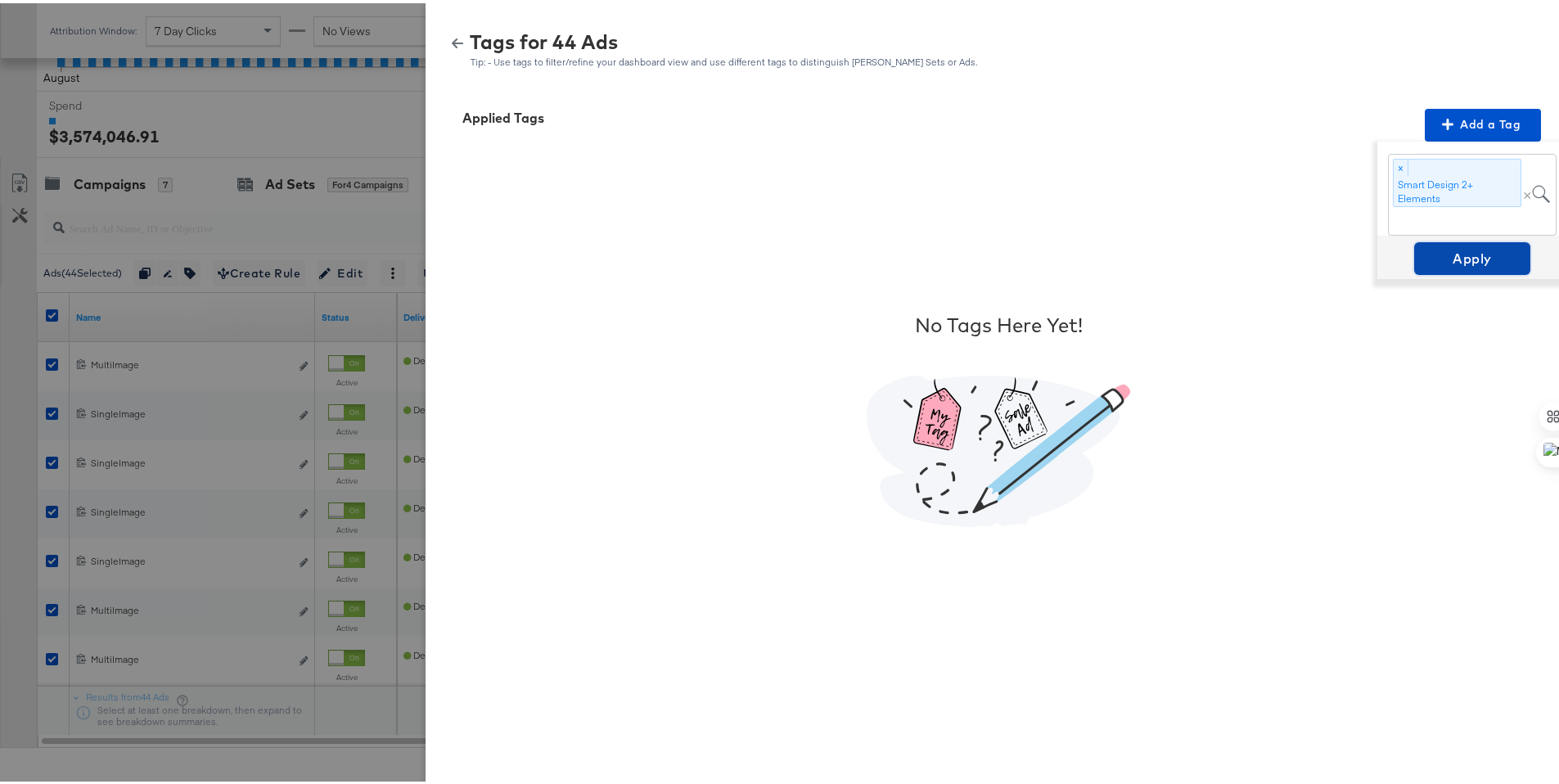
click at [1445, 257] on span "Apply" at bounding box center [1472, 255] width 103 height 23
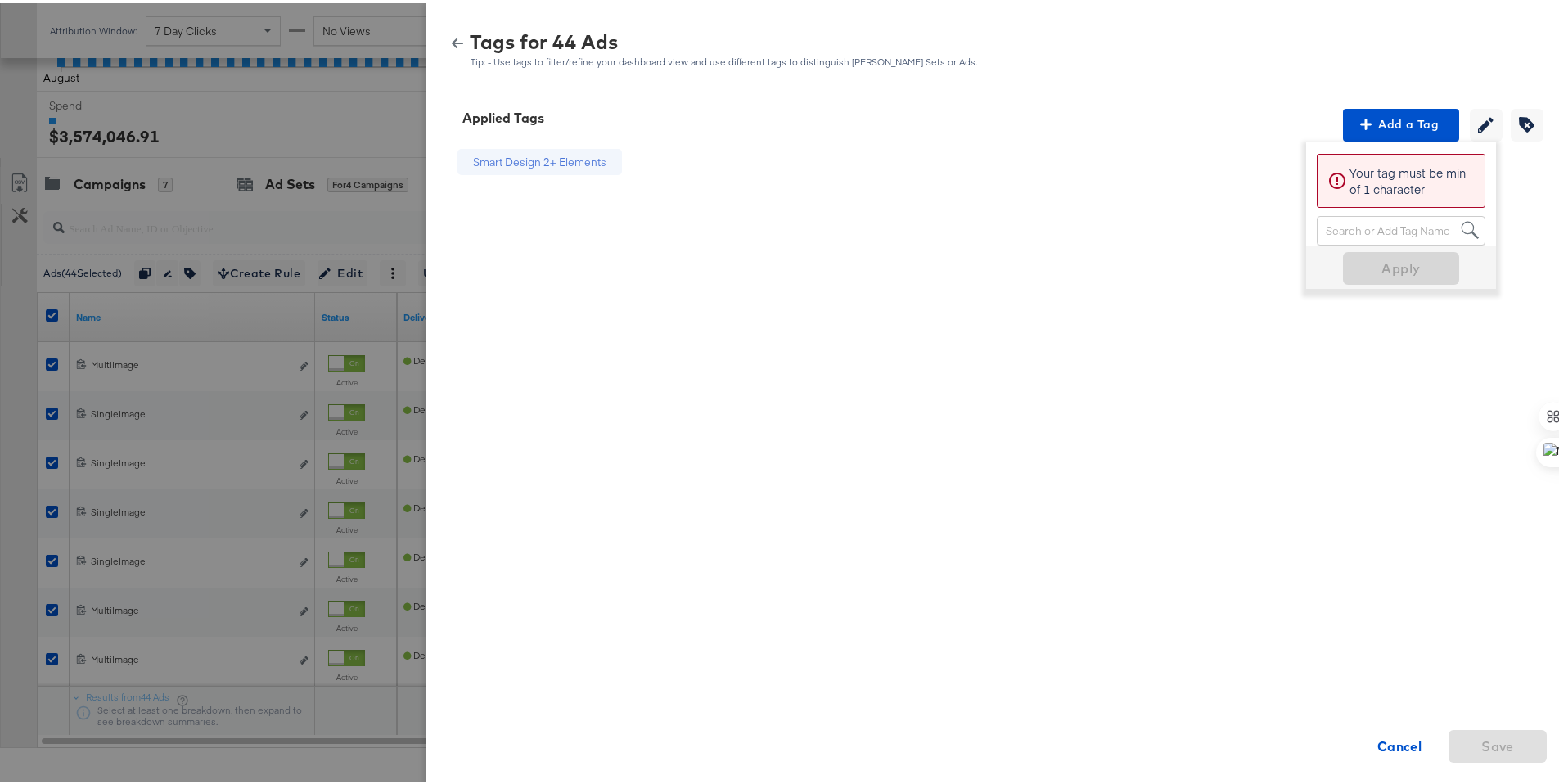
click at [452, 36] on icon "button" at bounding box center [457, 40] width 11 height 11
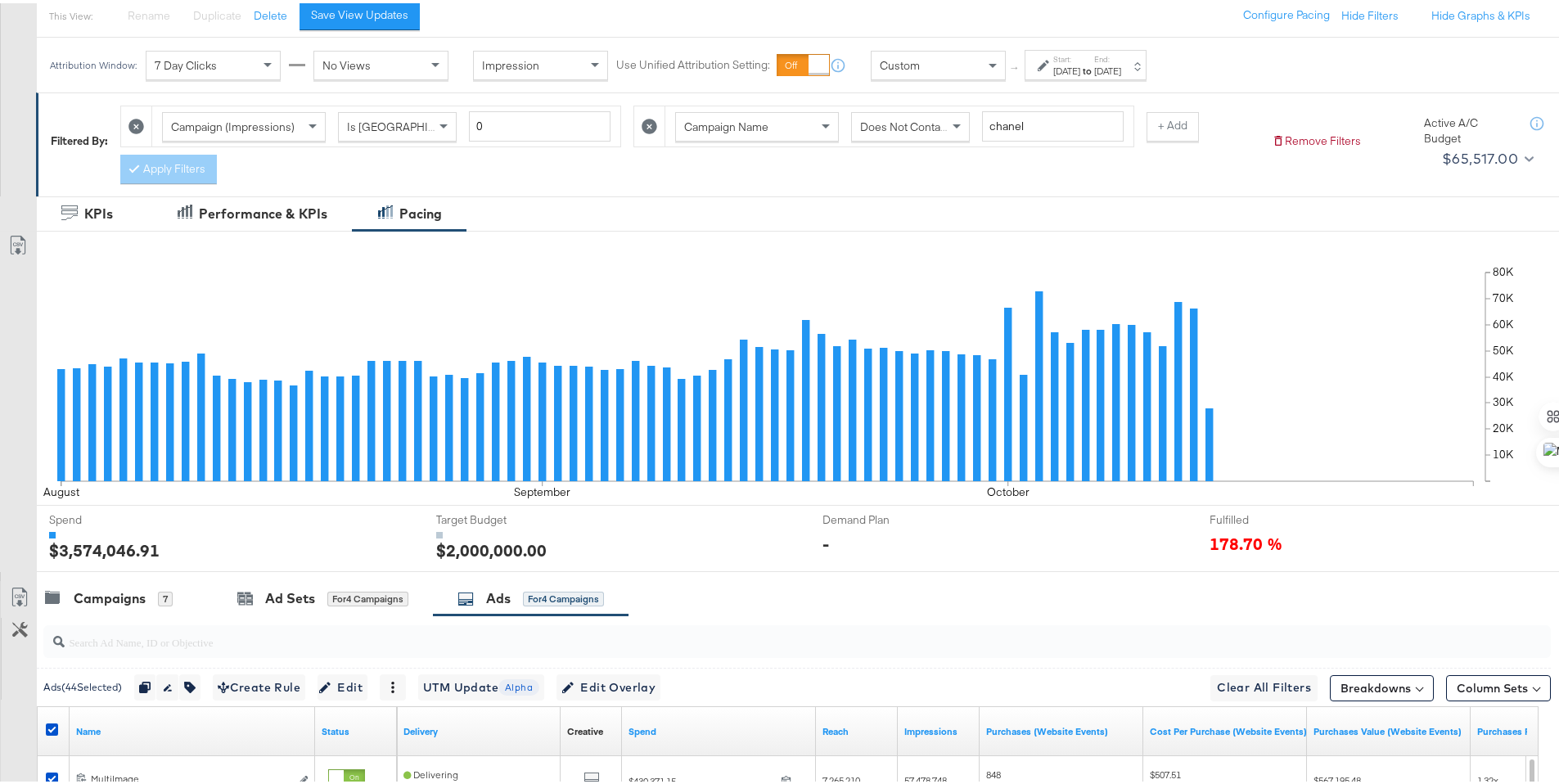
scroll to position [0, 0]
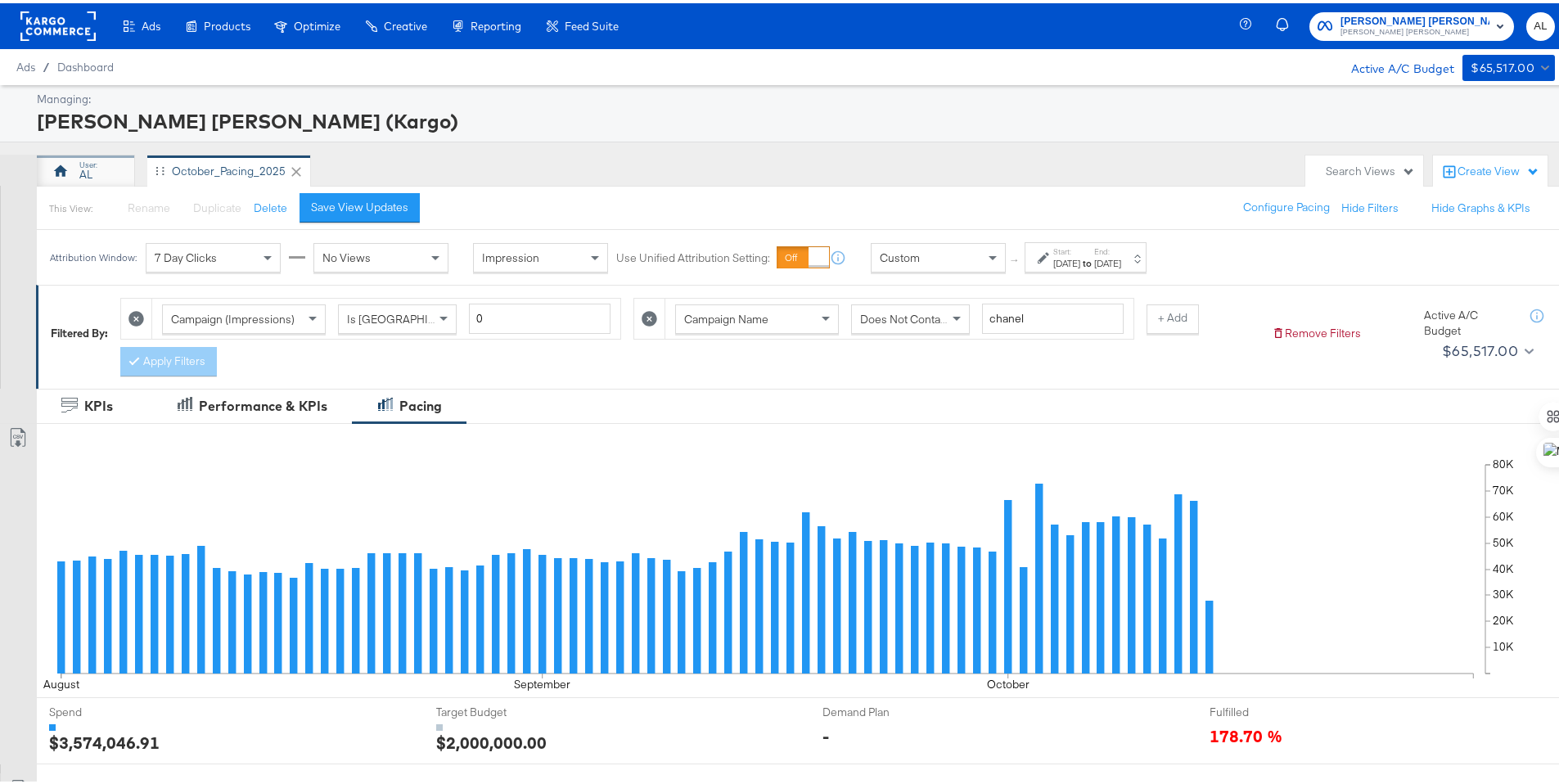
click at [105, 165] on div "AL" at bounding box center [86, 168] width 98 height 33
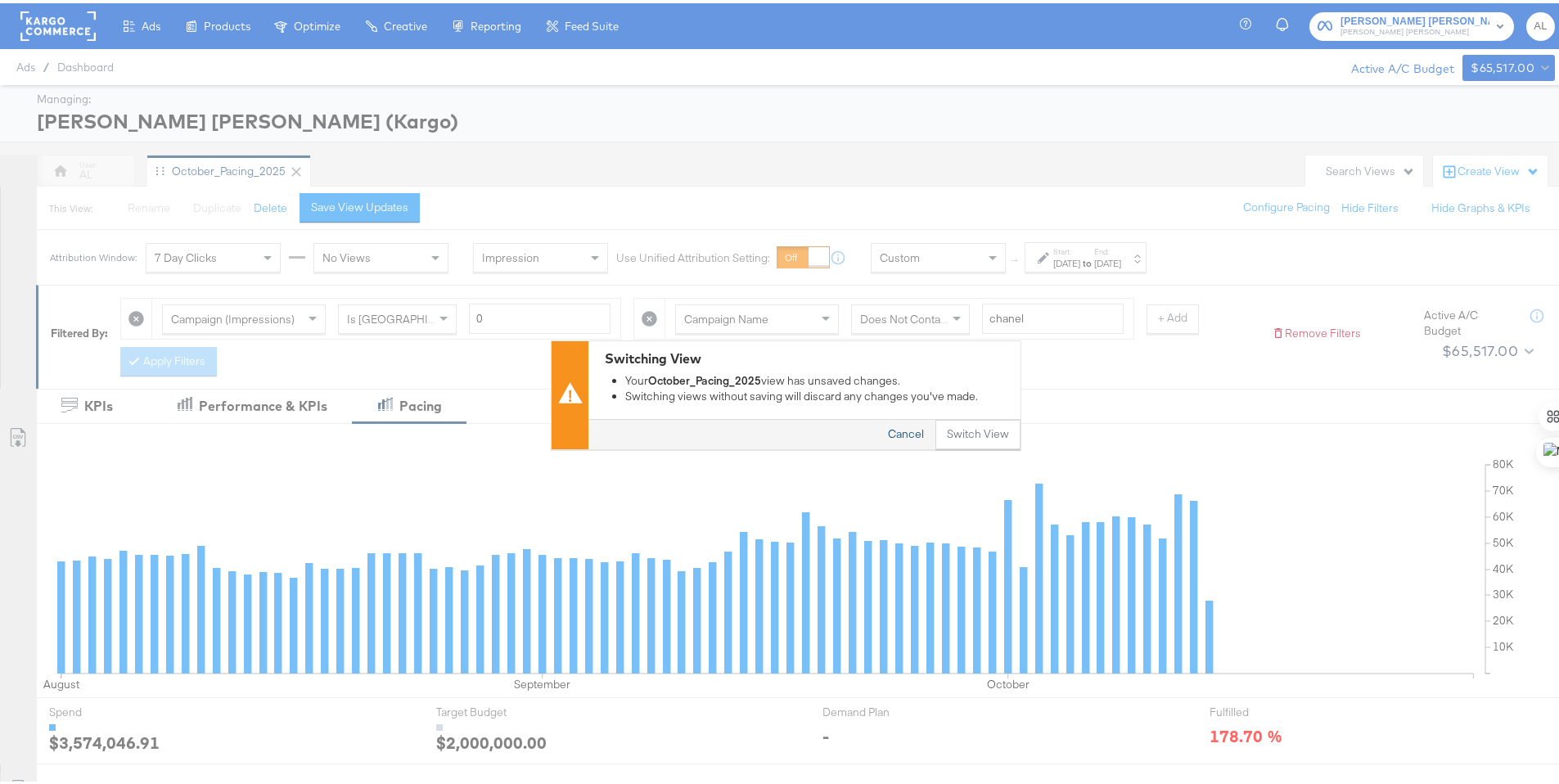
click at [899, 430] on button "Cancel" at bounding box center [906, 432] width 59 height 29
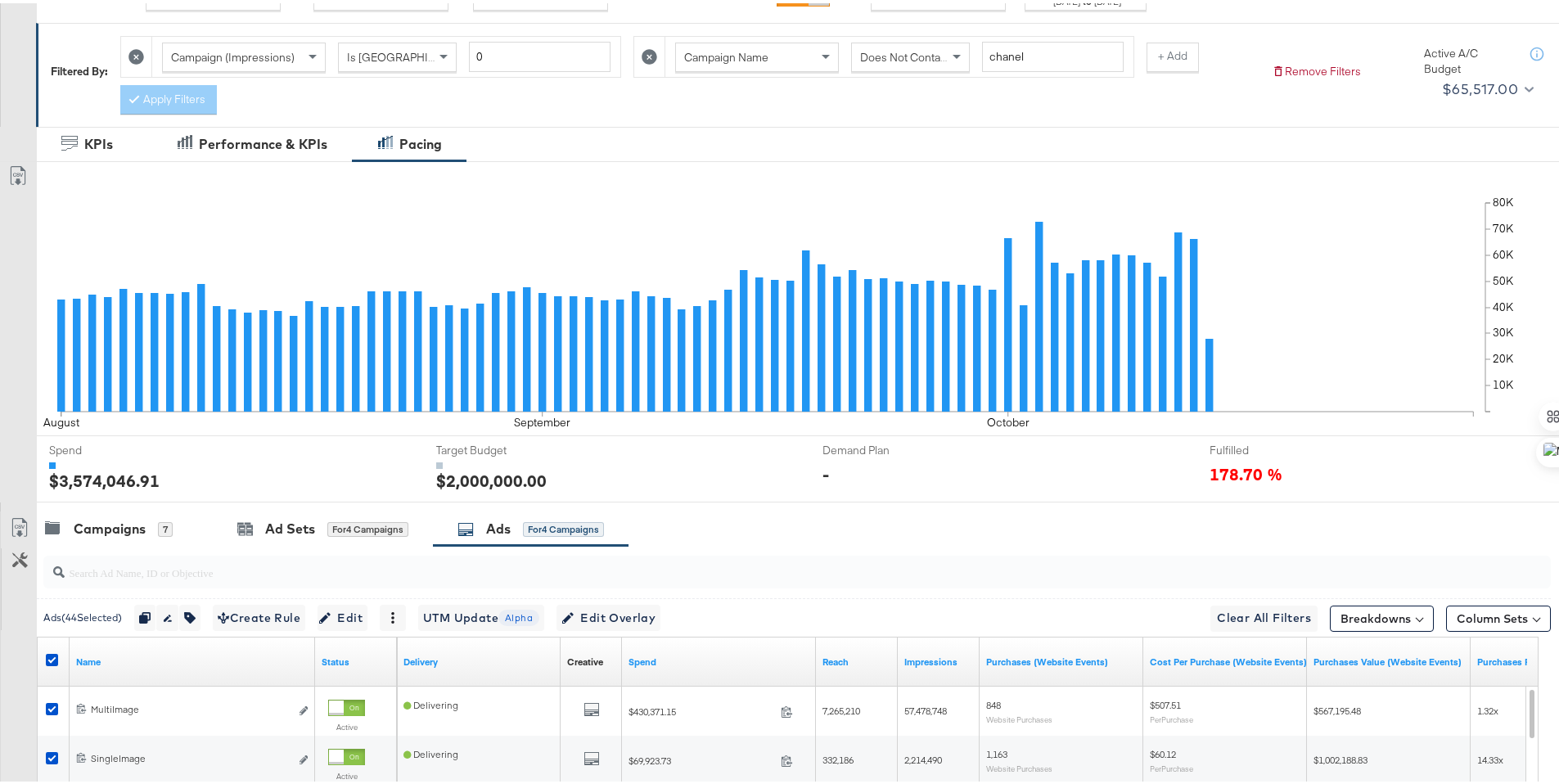
scroll to position [335, 0]
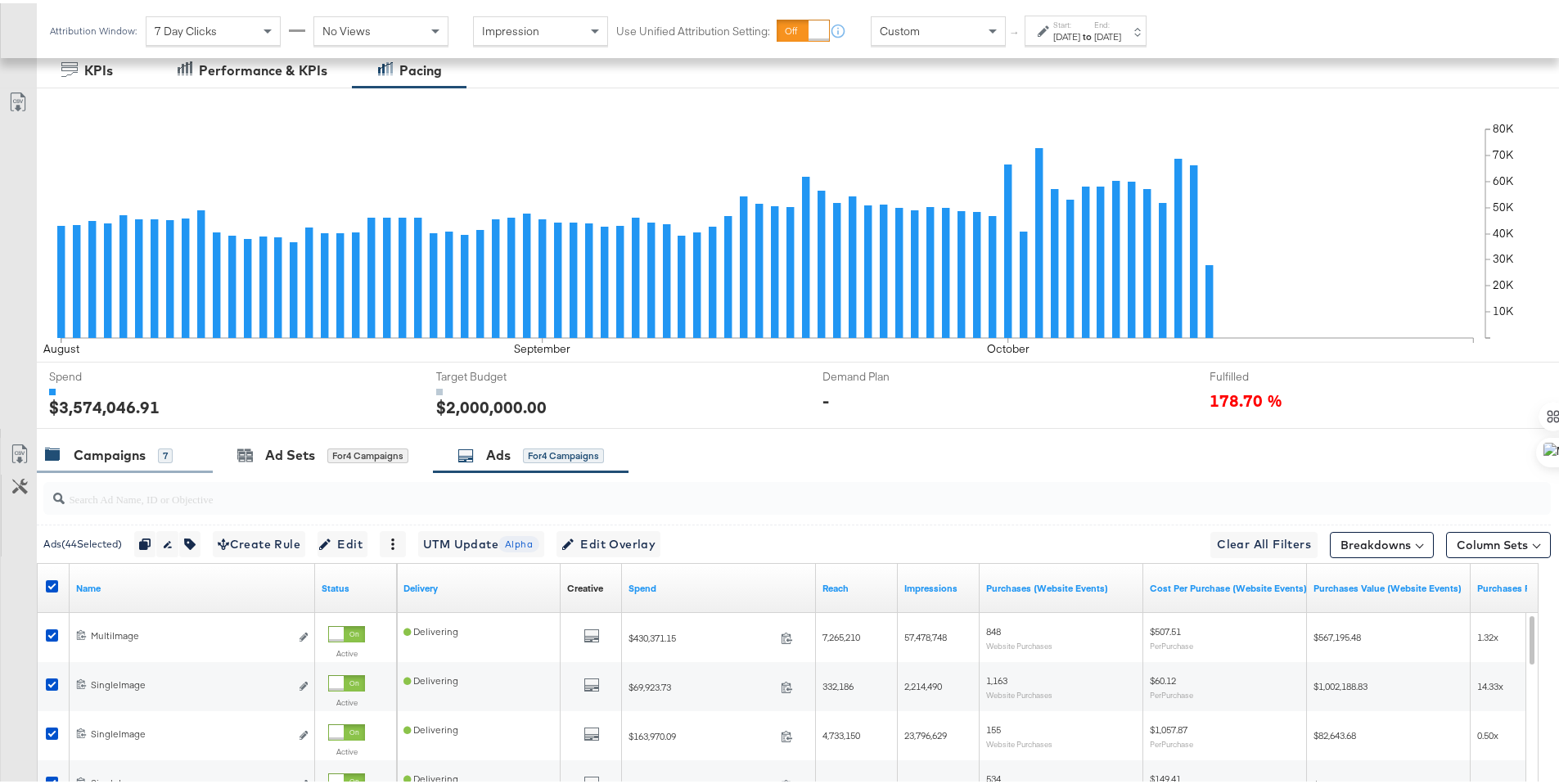
click at [107, 446] on div "Campaigns" at bounding box center [109, 452] width 72 height 19
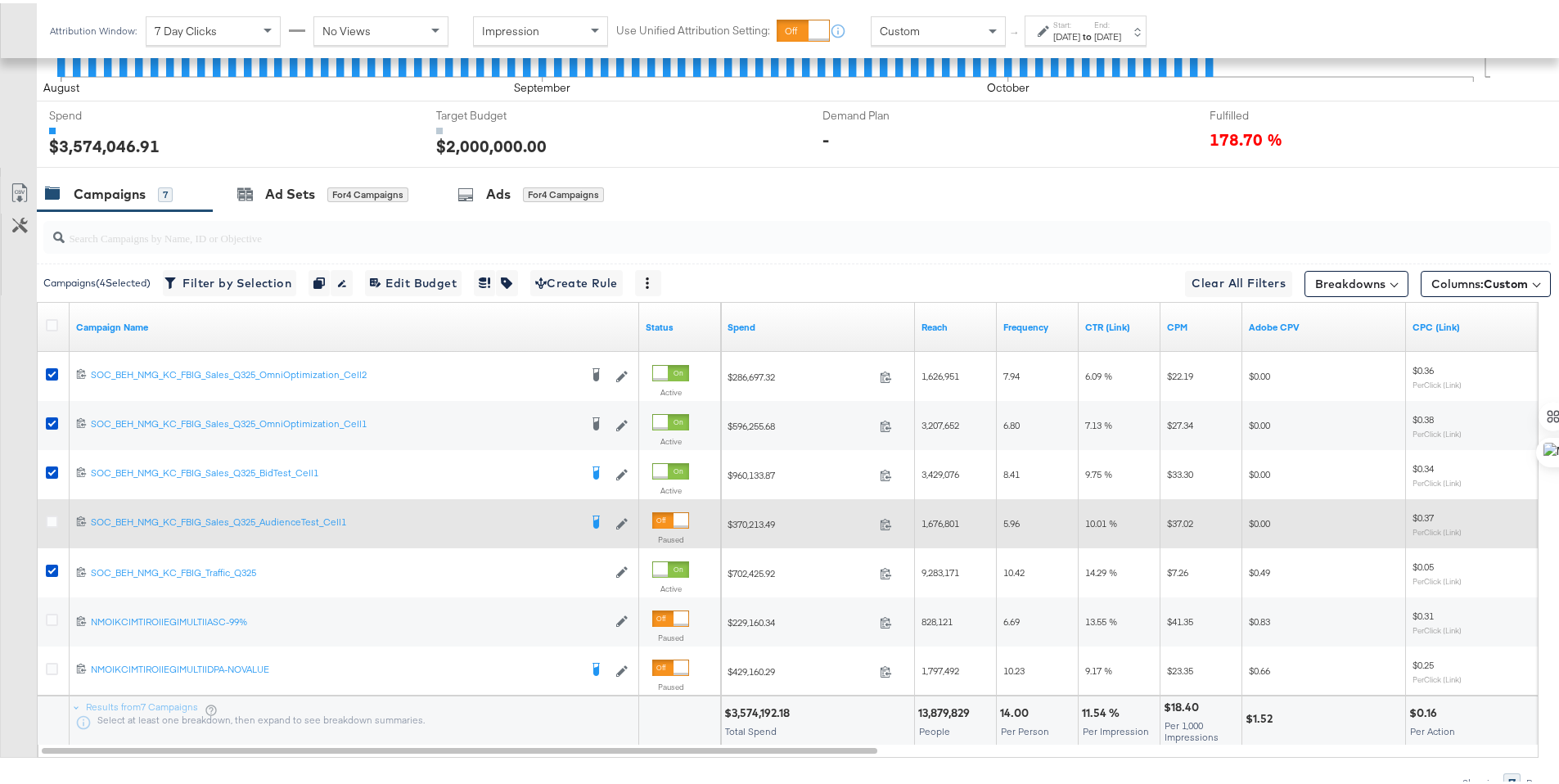
scroll to position [674, 0]
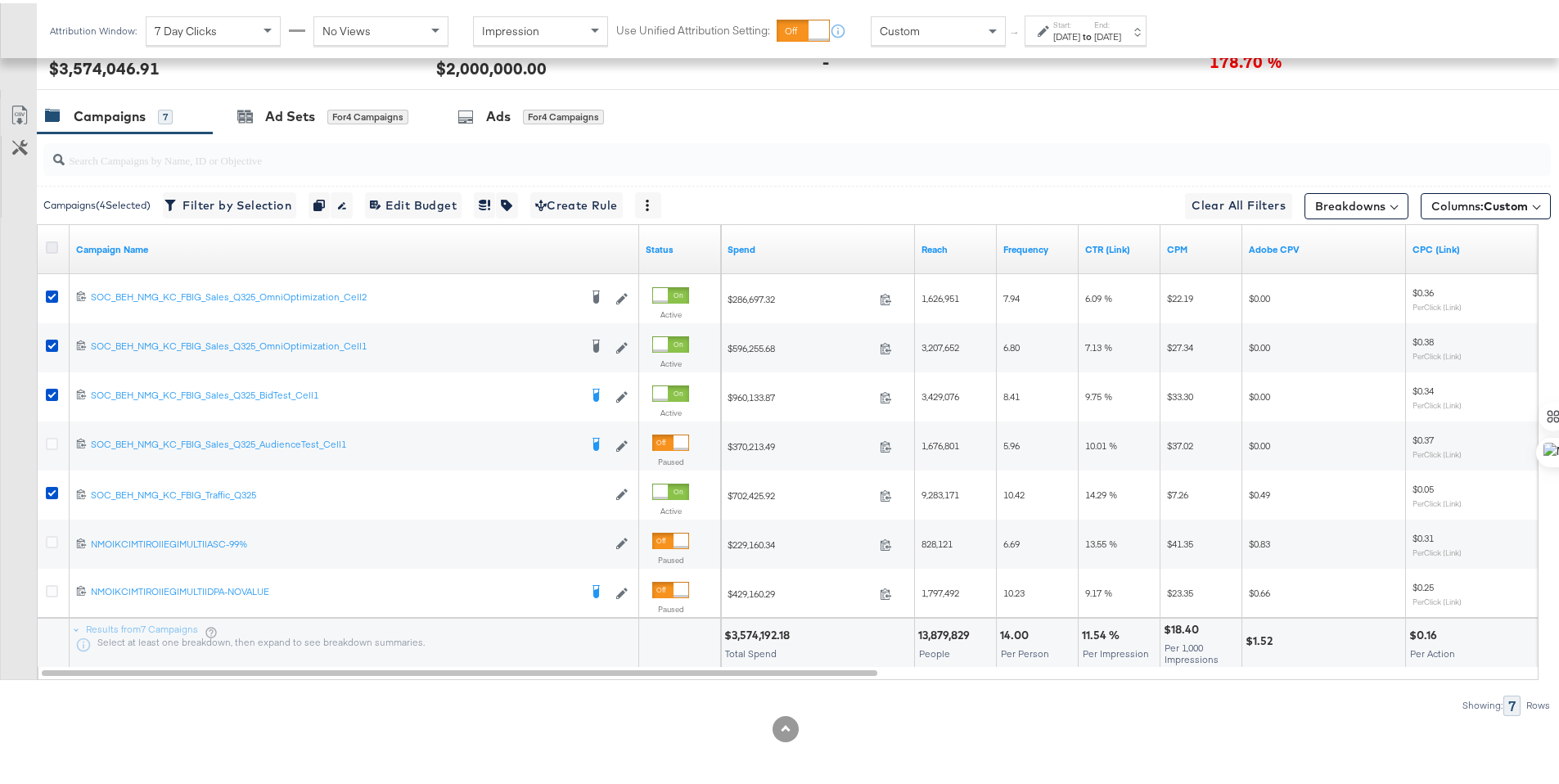
click at [54, 245] on icon at bounding box center [52, 244] width 12 height 12
click at [0, 0] on input "checkbox" at bounding box center [0, 0] width 0 height 0
click at [54, 245] on icon at bounding box center [52, 244] width 12 height 12
click at [0, 0] on input "checkbox" at bounding box center [0, 0] width 0 height 0
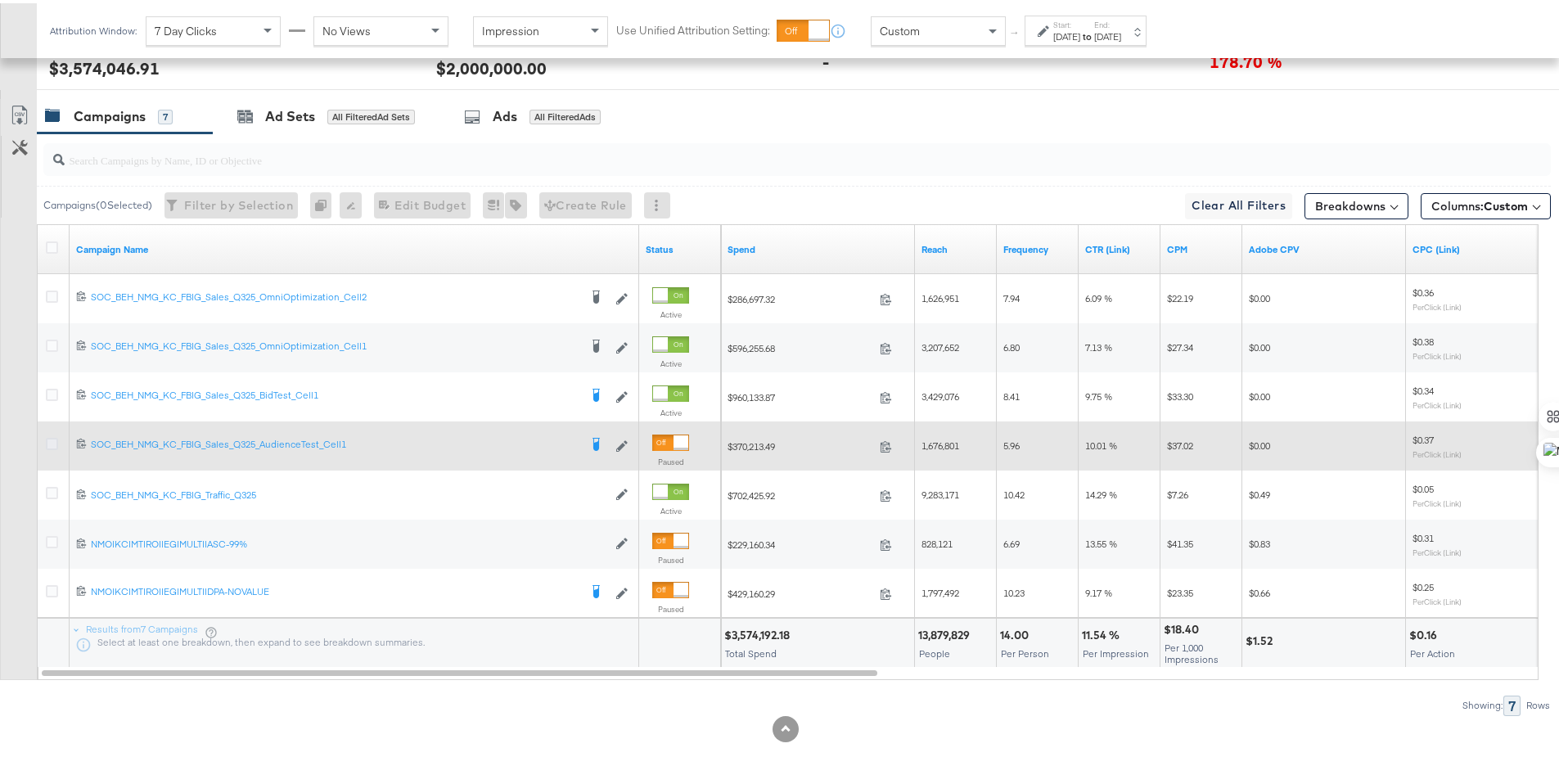
click at [53, 445] on icon at bounding box center [52, 440] width 12 height 12
click at [0, 0] on input "checkbox" at bounding box center [0, 0] width 0 height 0
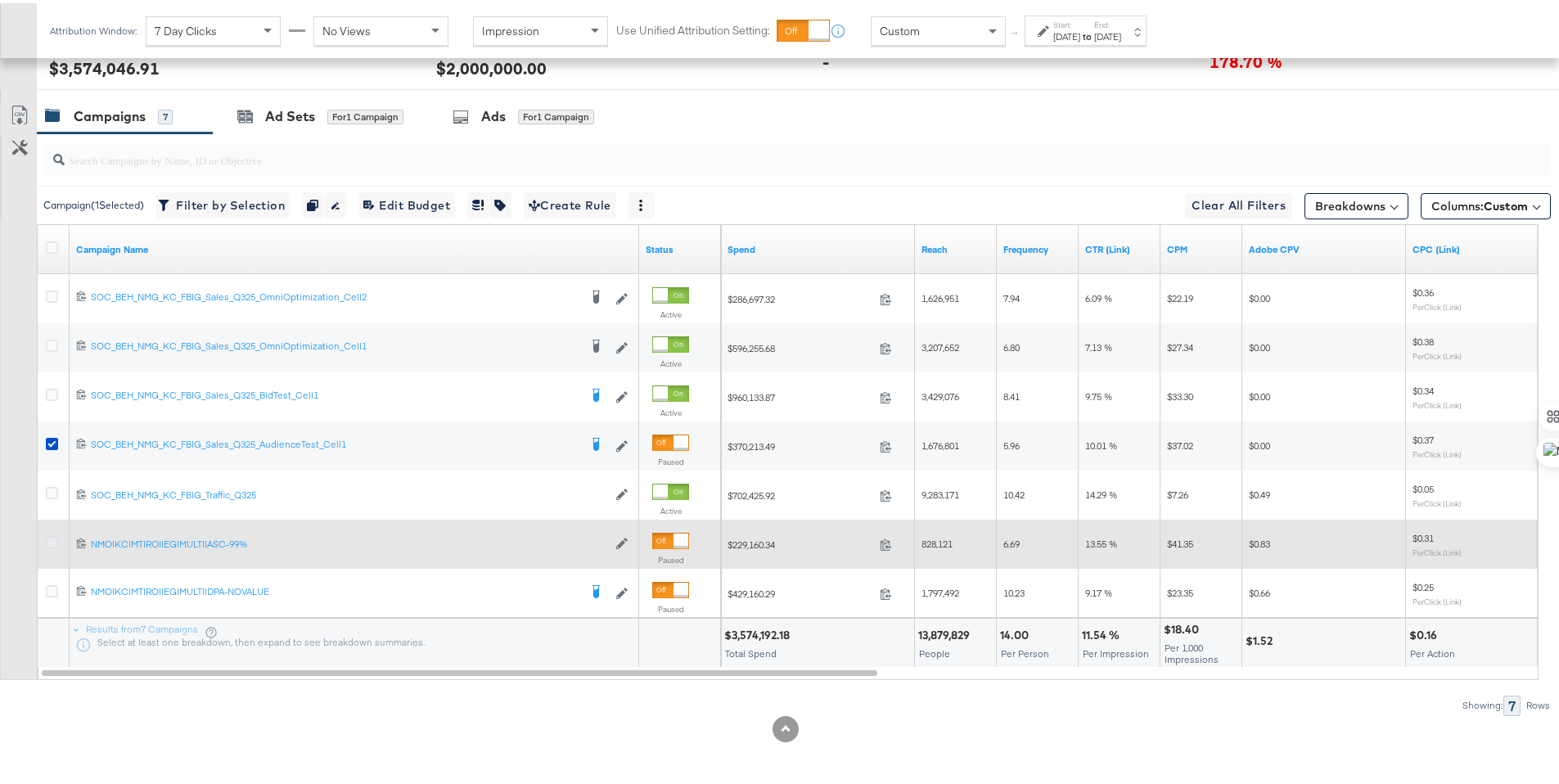
click at [52, 538] on icon at bounding box center [52, 538] width 12 height 12
click at [0, 0] on input "checkbox" at bounding box center [0, 0] width 0 height 0
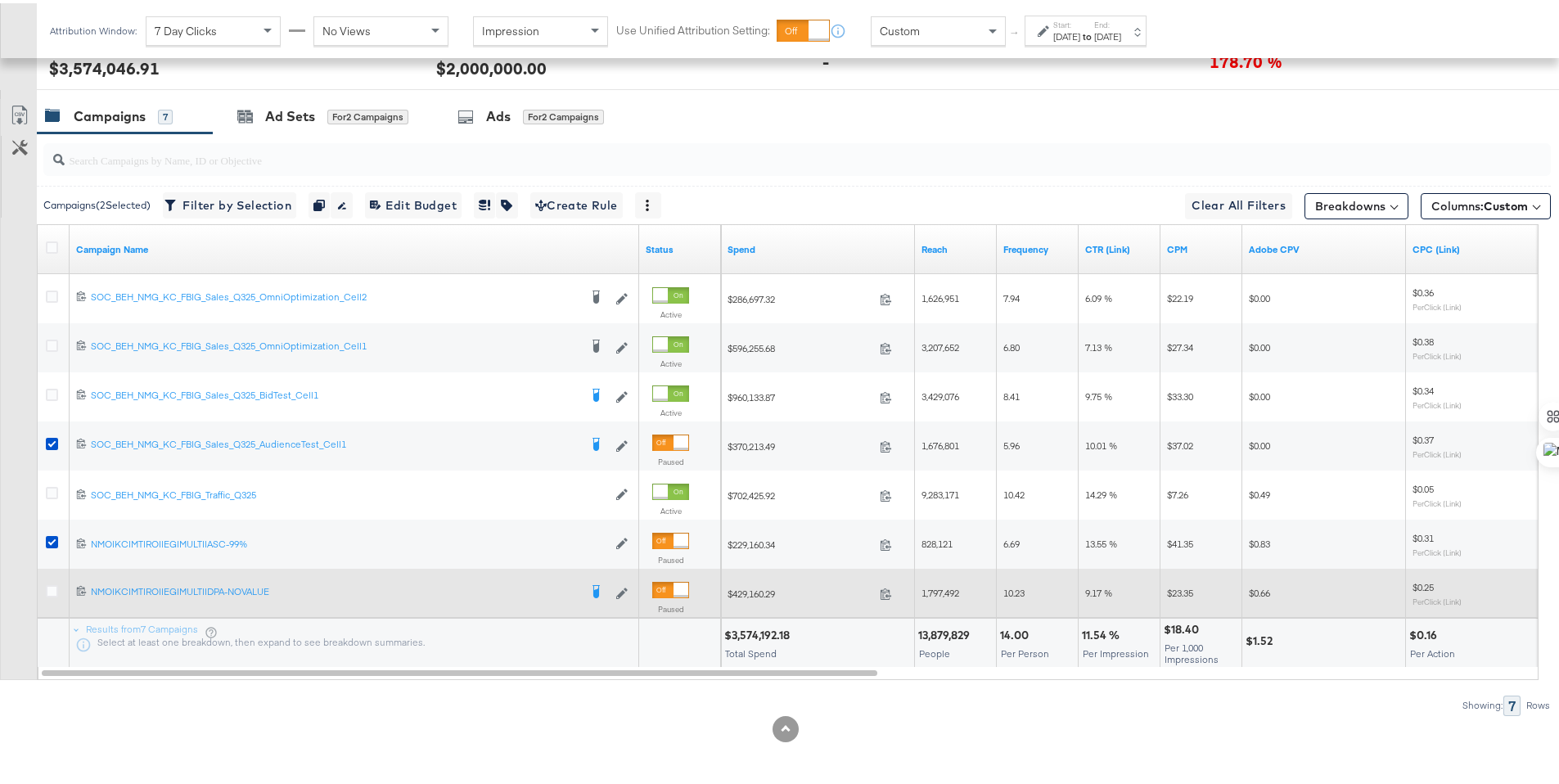
click at [50, 590] on icon at bounding box center [52, 588] width 12 height 12
click at [0, 0] on input "checkbox" at bounding box center [0, 0] width 0 height 0
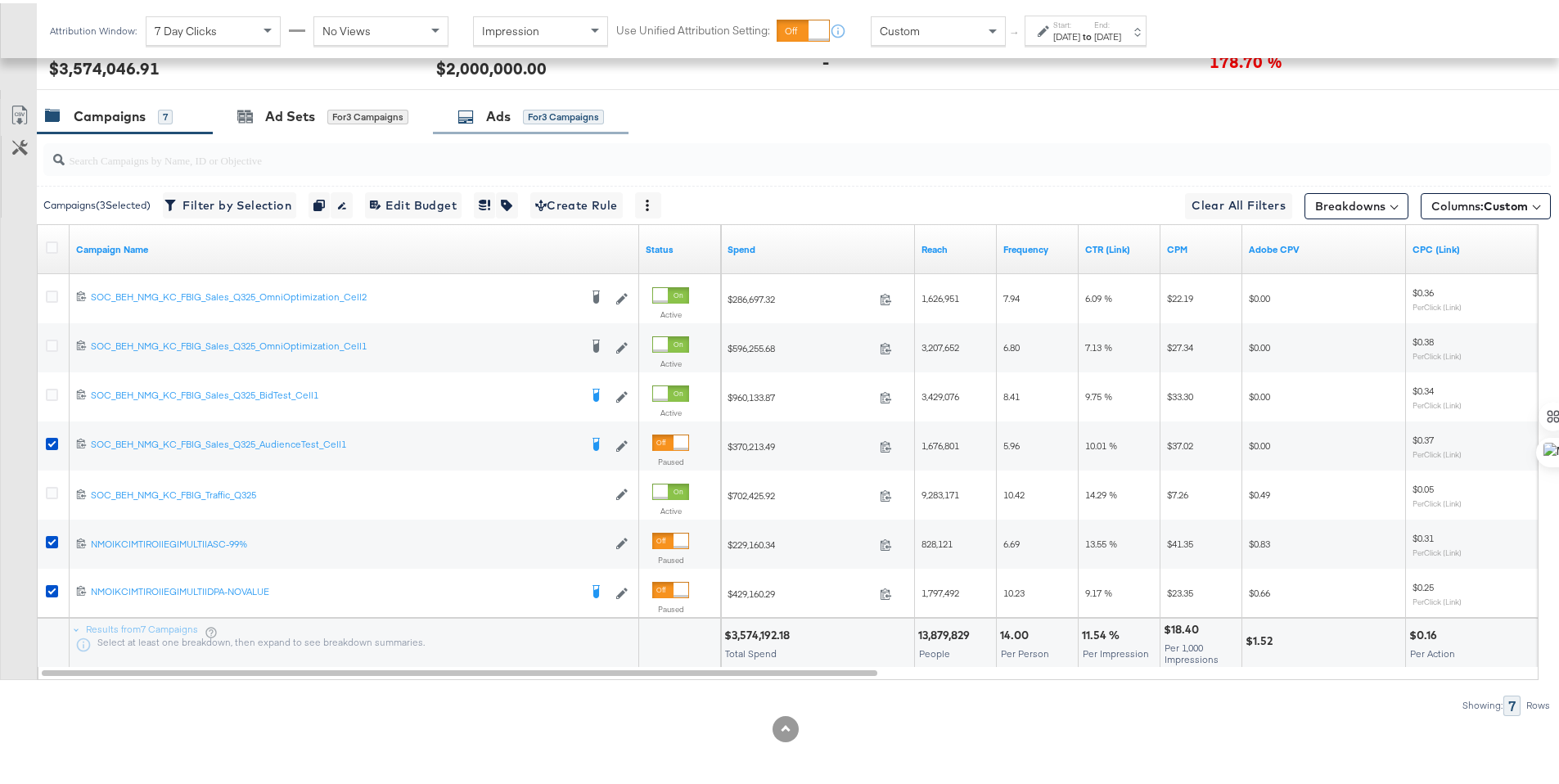
click at [481, 123] on div "Ads for 3 Campaigns" at bounding box center [530, 113] width 196 height 35
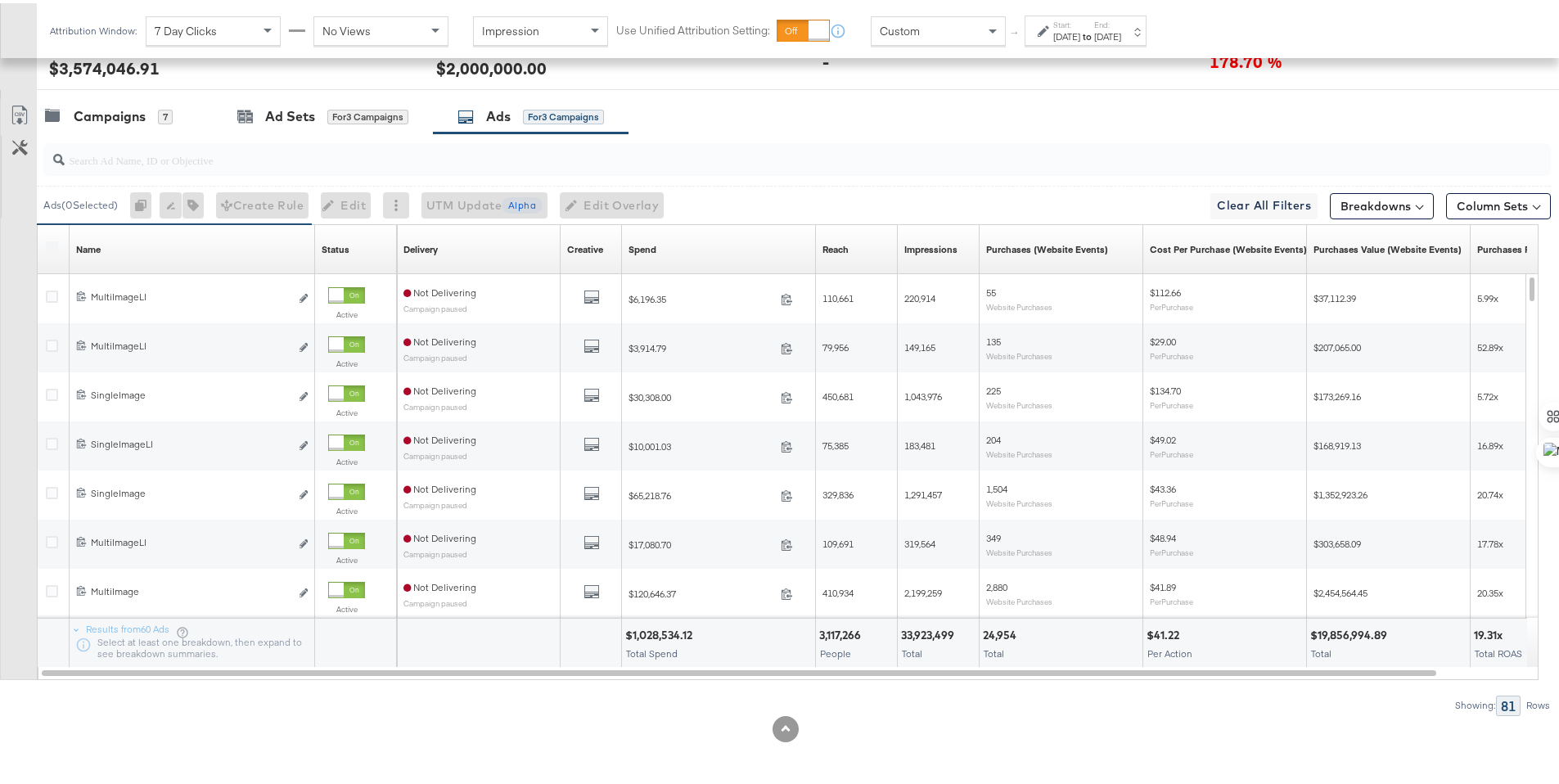
click at [54, 248] on label at bounding box center [52, 244] width 12 height 12
click at [54, 244] on icon at bounding box center [52, 244] width 12 height 12
click at [0, 0] on input "checkbox" at bounding box center [0, 0] width 0 height 0
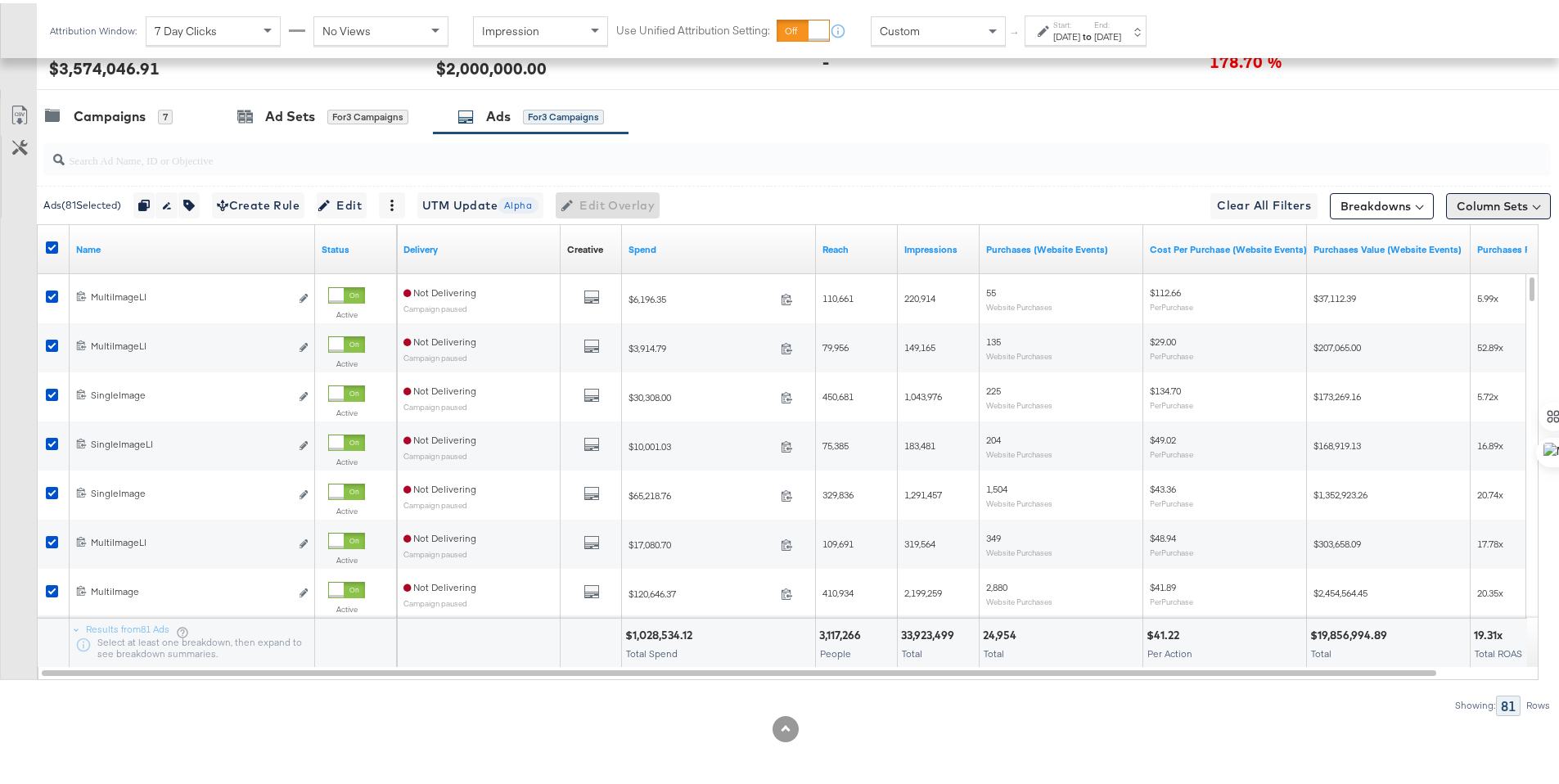
click at [1508, 205] on button "Column Sets" at bounding box center [1499, 202] width 105 height 26
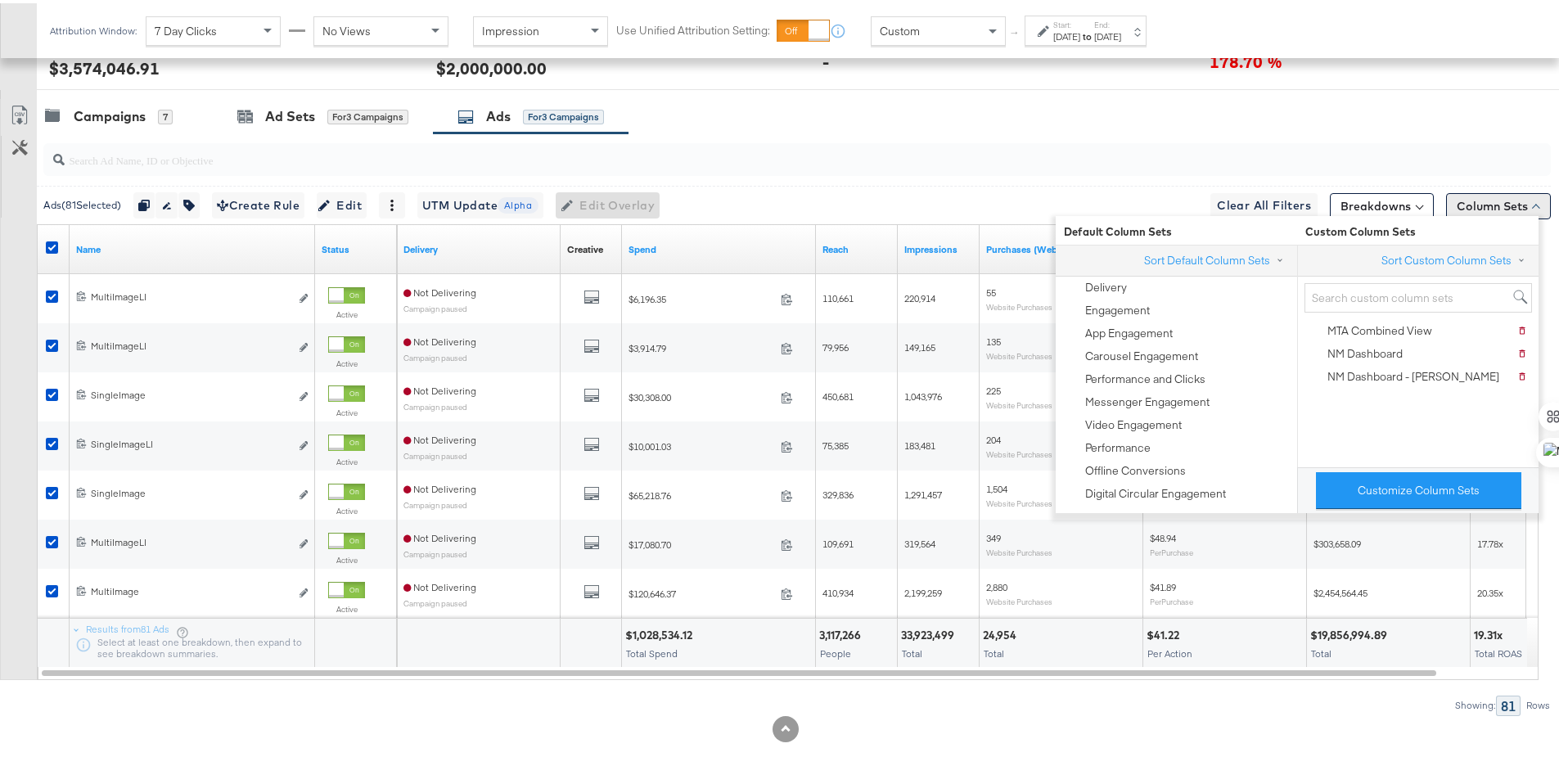
click at [1455, 208] on button "Column Sets" at bounding box center [1499, 202] width 105 height 26
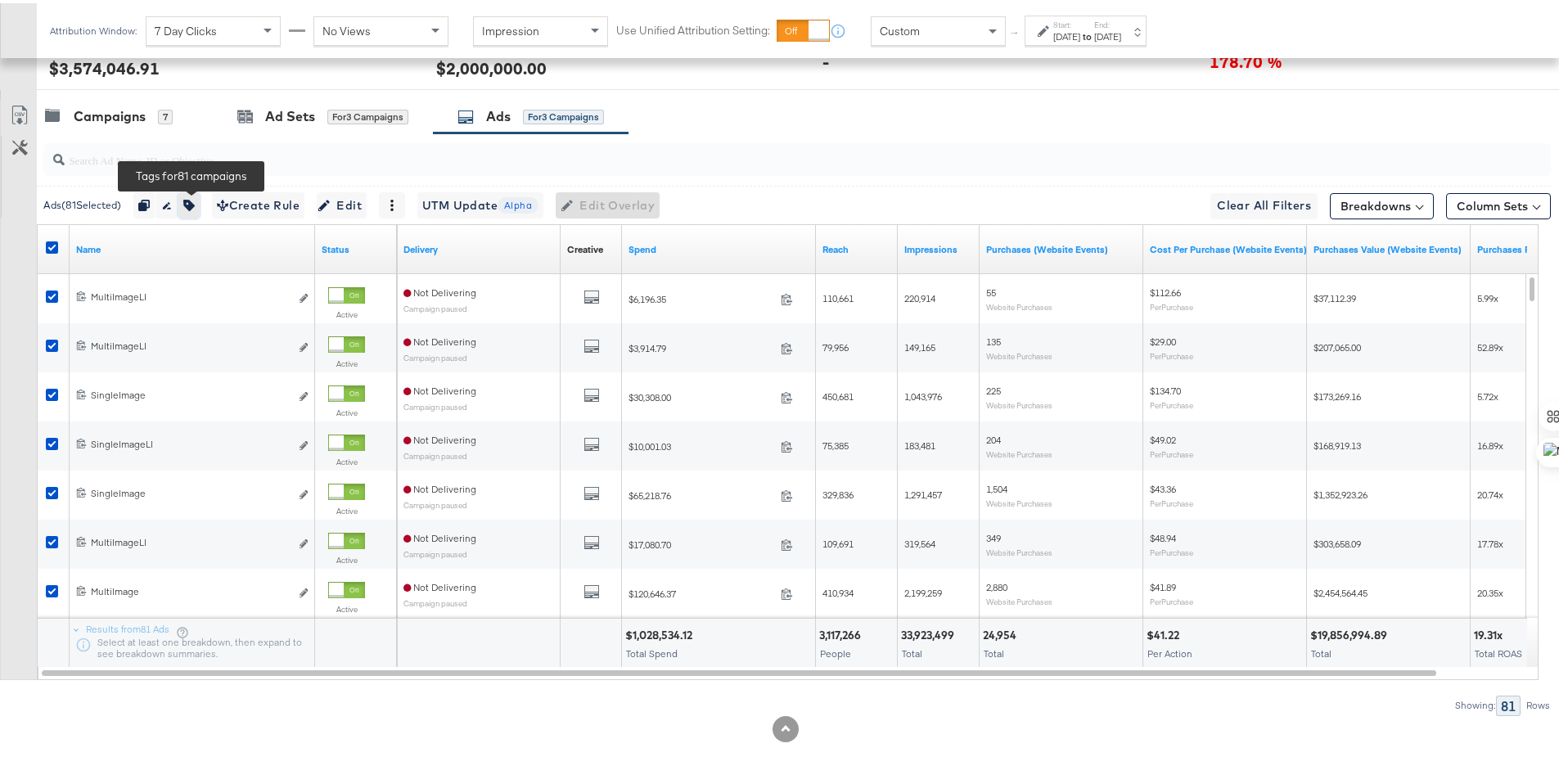
click at [190, 201] on icon "button" at bounding box center [189, 202] width 11 height 11
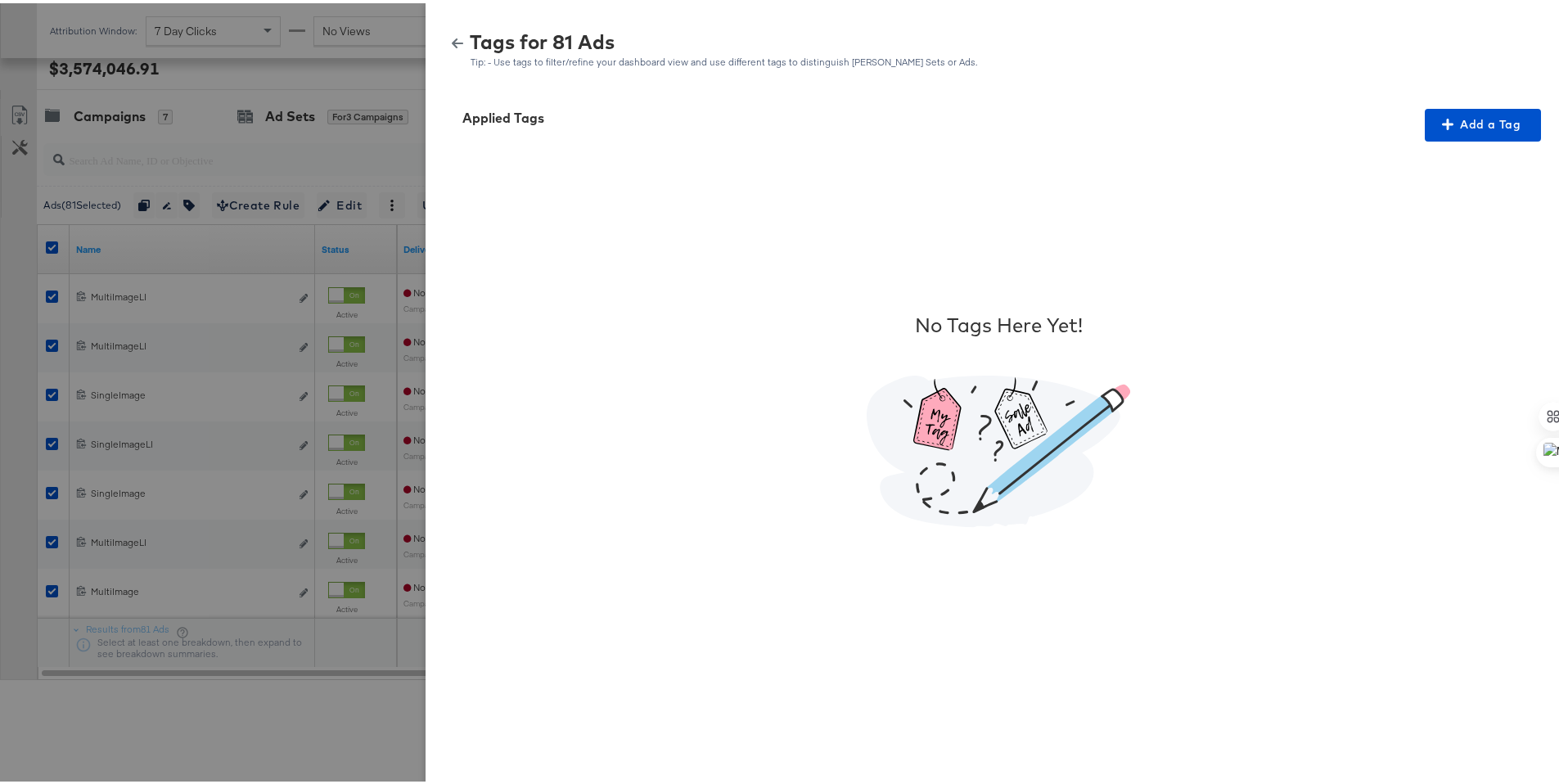
click at [452, 39] on icon "button" at bounding box center [457, 40] width 11 height 11
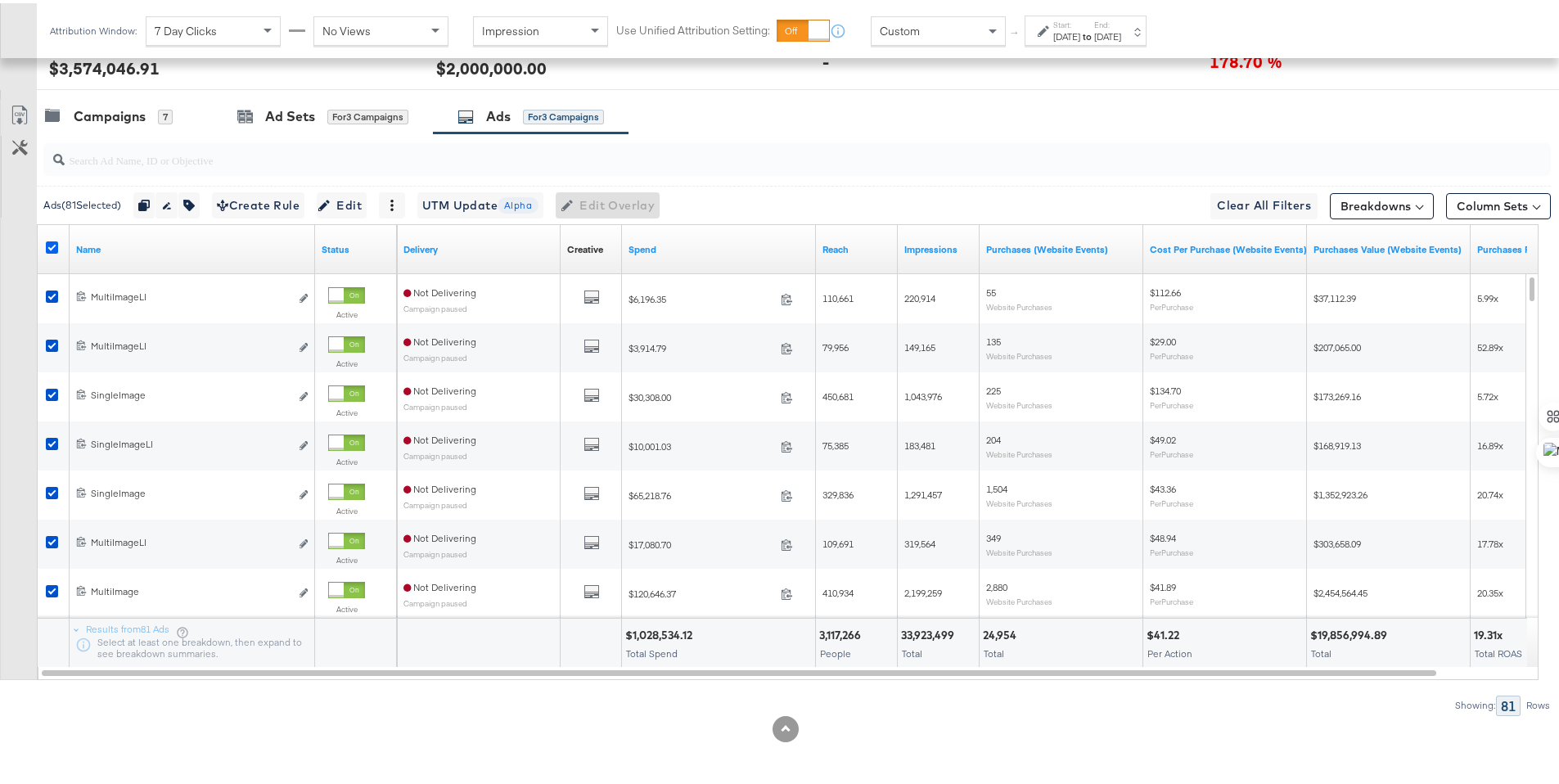
click at [52, 240] on icon at bounding box center [52, 244] width 12 height 12
click at [0, 0] on input "checkbox" at bounding box center [0, 0] width 0 height 0
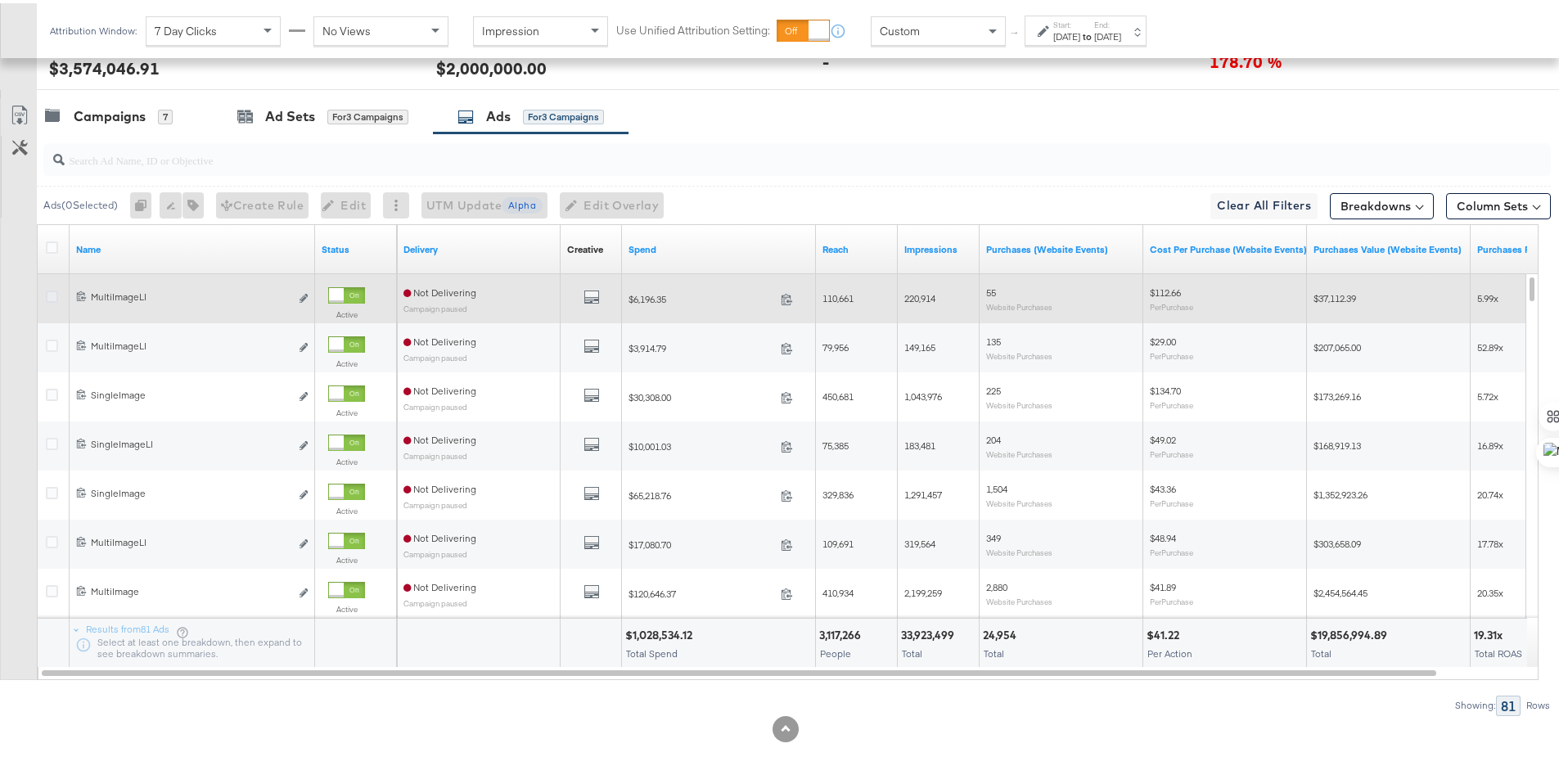
click at [49, 290] on icon at bounding box center [52, 293] width 12 height 12
click at [0, 0] on input "checkbox" at bounding box center [0, 0] width 0 height 0
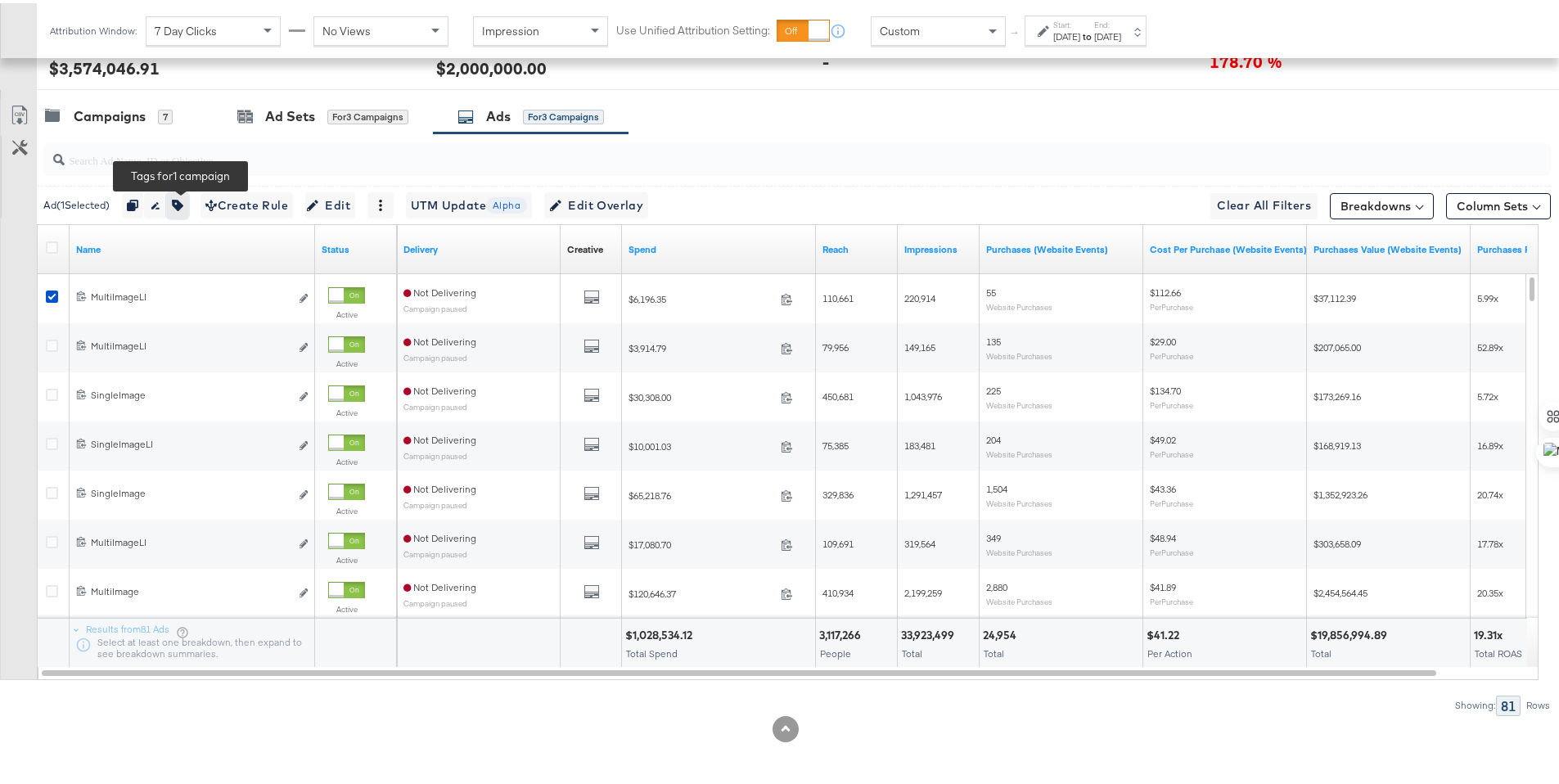
click at [184, 202] on icon "button" at bounding box center [177, 202] width 11 height 11
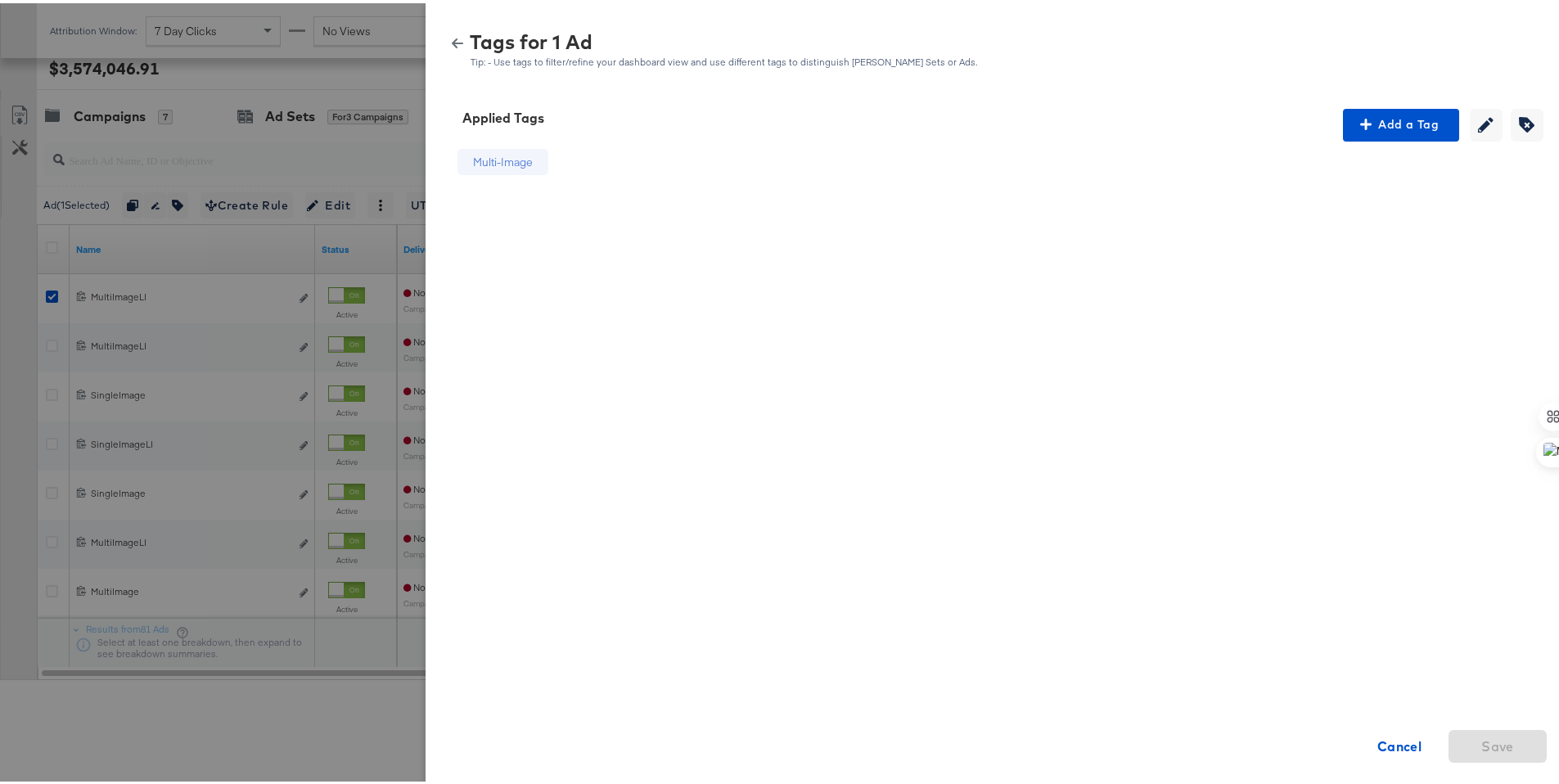
click at [451, 41] on button "button" at bounding box center [458, 40] width 24 height 11
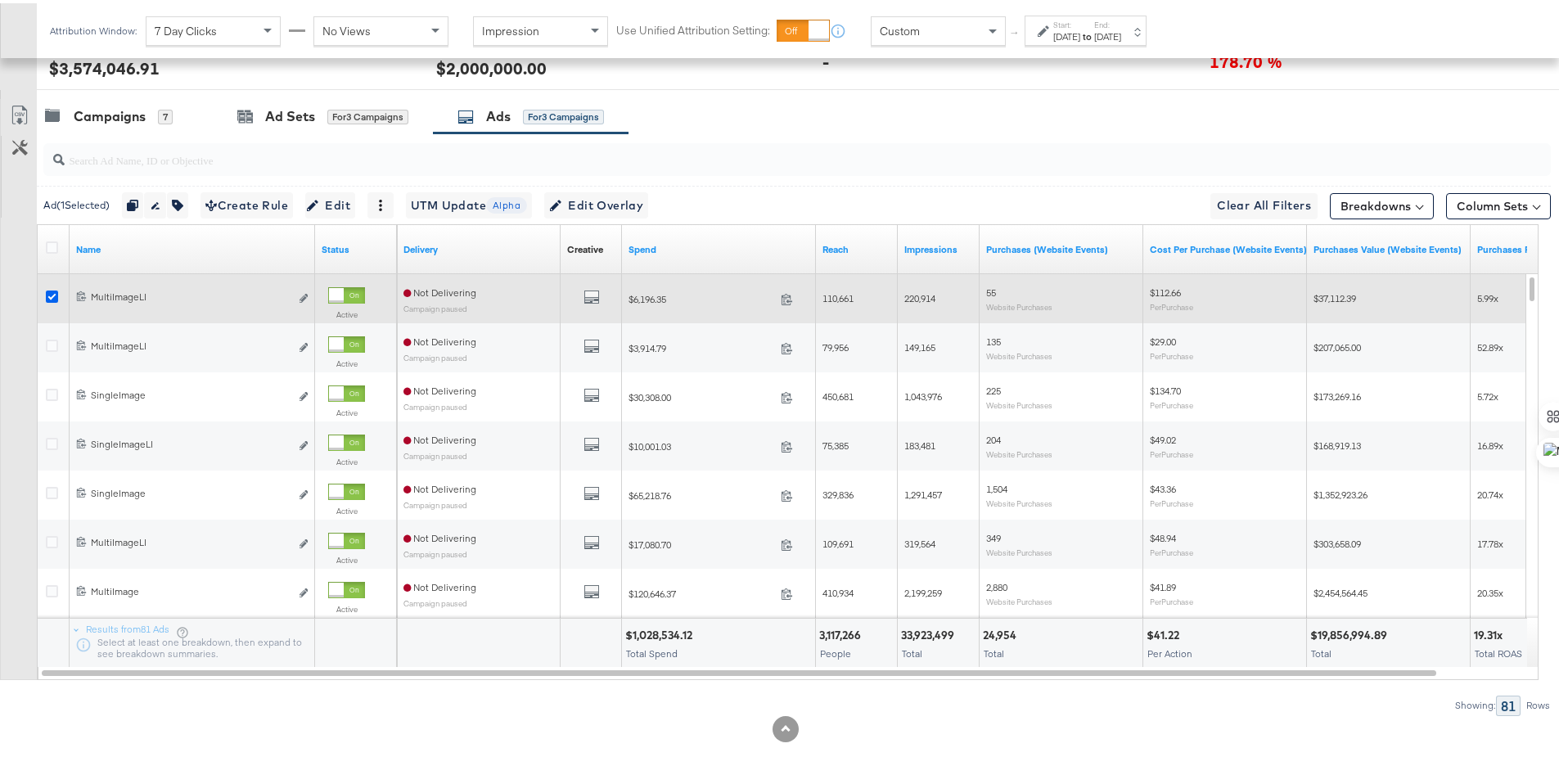
click at [49, 293] on icon at bounding box center [52, 293] width 12 height 12
click at [0, 0] on input "checkbox" at bounding box center [0, 0] width 0 height 0
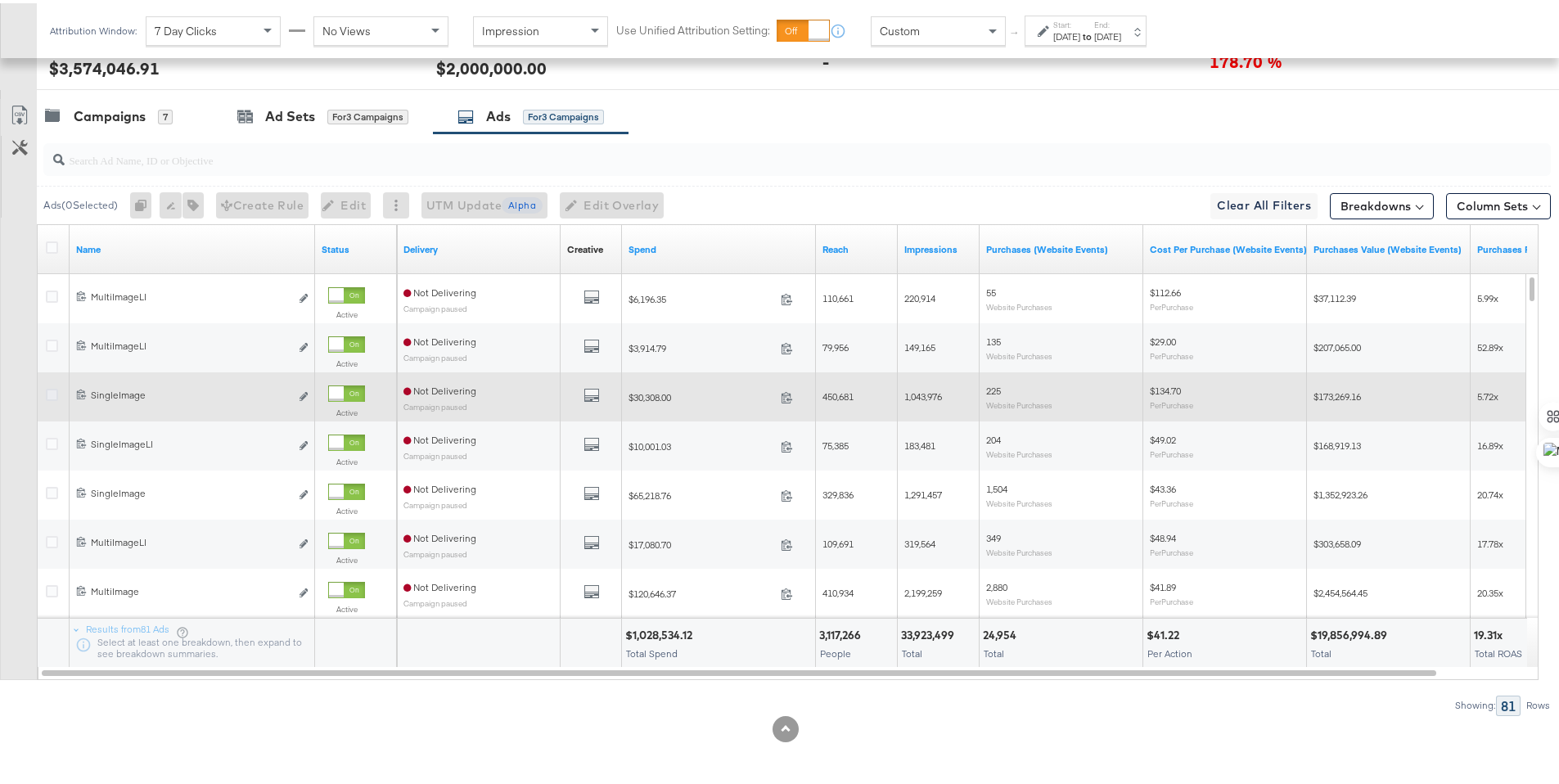
click at [53, 390] on icon at bounding box center [52, 391] width 12 height 12
click at [0, 0] on input "checkbox" at bounding box center [0, 0] width 0 height 0
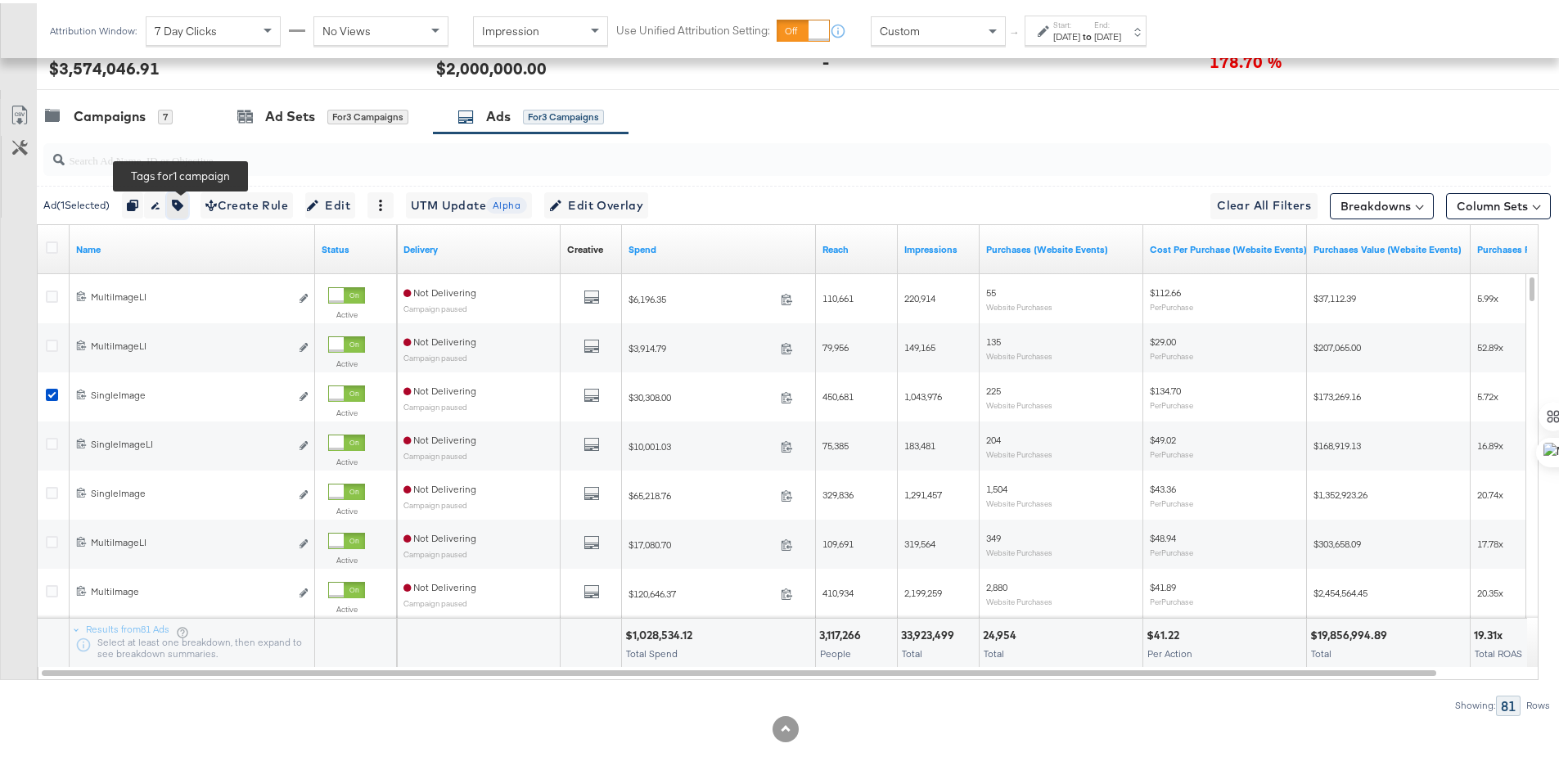
click at [184, 202] on icon "button" at bounding box center [177, 202] width 11 height 11
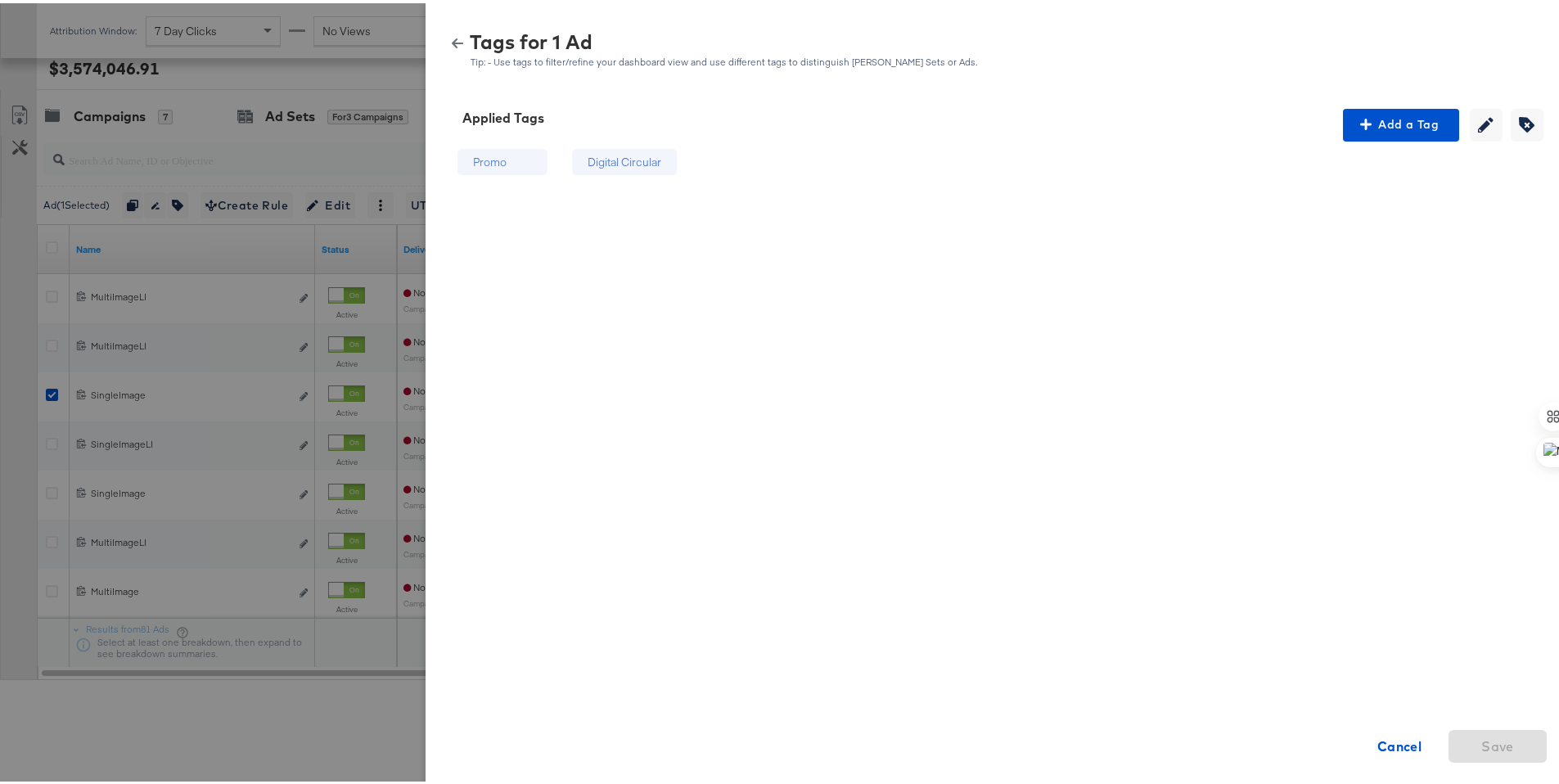
click at [452, 39] on icon "button" at bounding box center [457, 40] width 11 height 11
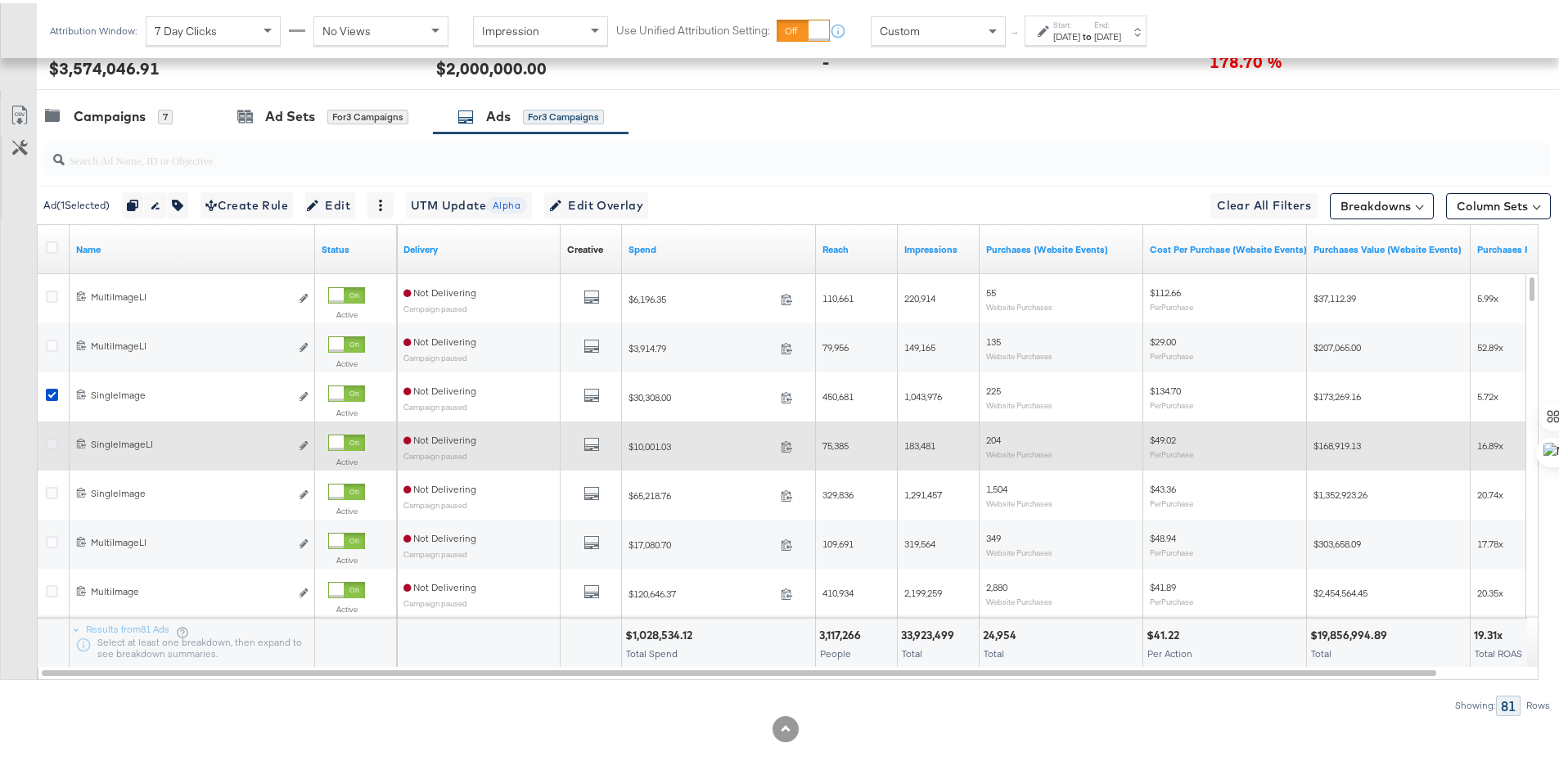
click at [52, 438] on icon at bounding box center [52, 440] width 12 height 12
click at [0, 0] on input "checkbox" at bounding box center [0, 0] width 0 height 0
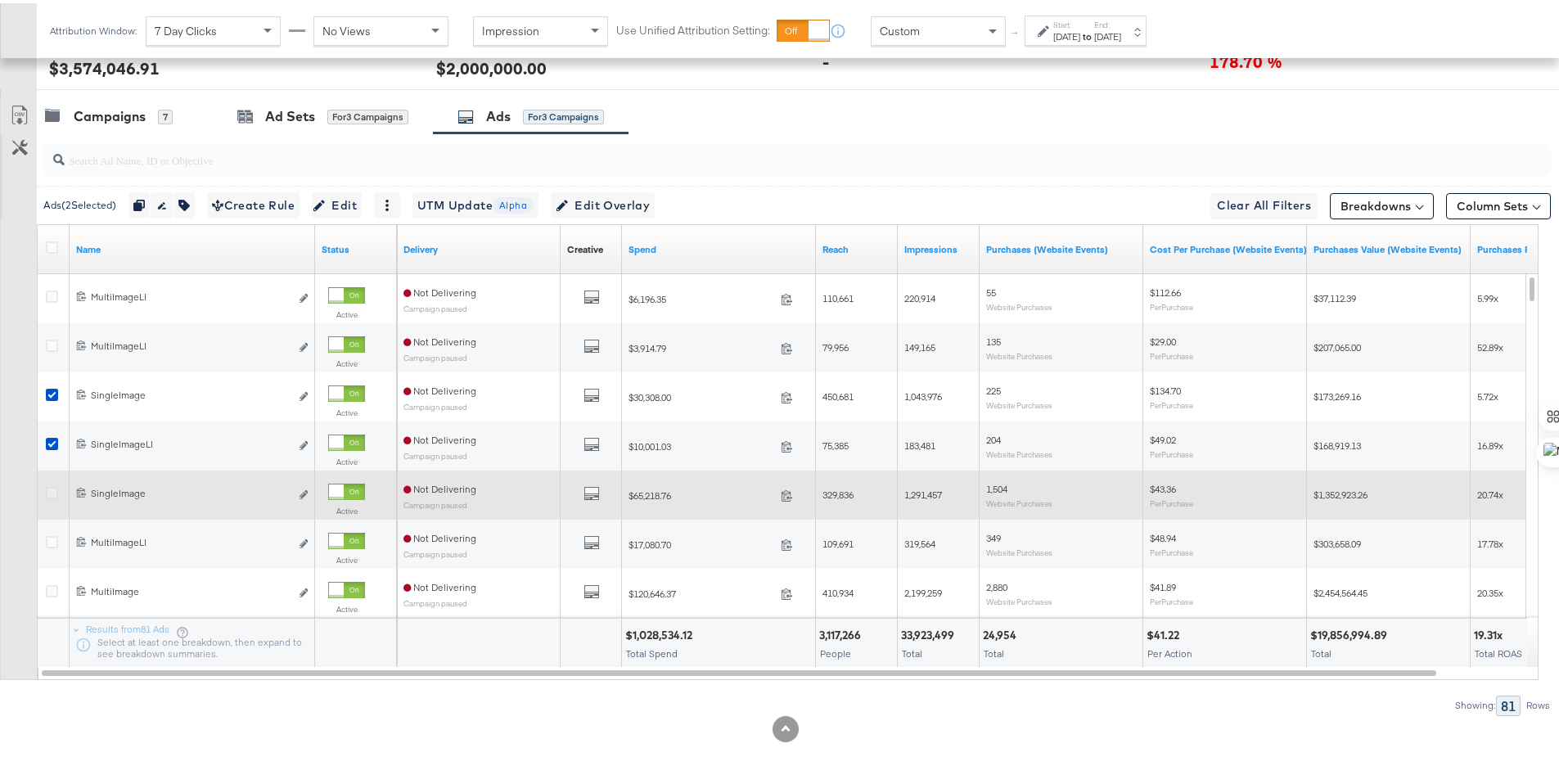
click at [53, 489] on icon at bounding box center [52, 489] width 12 height 12
click at [0, 0] on input "checkbox" at bounding box center [0, 0] width 0 height 0
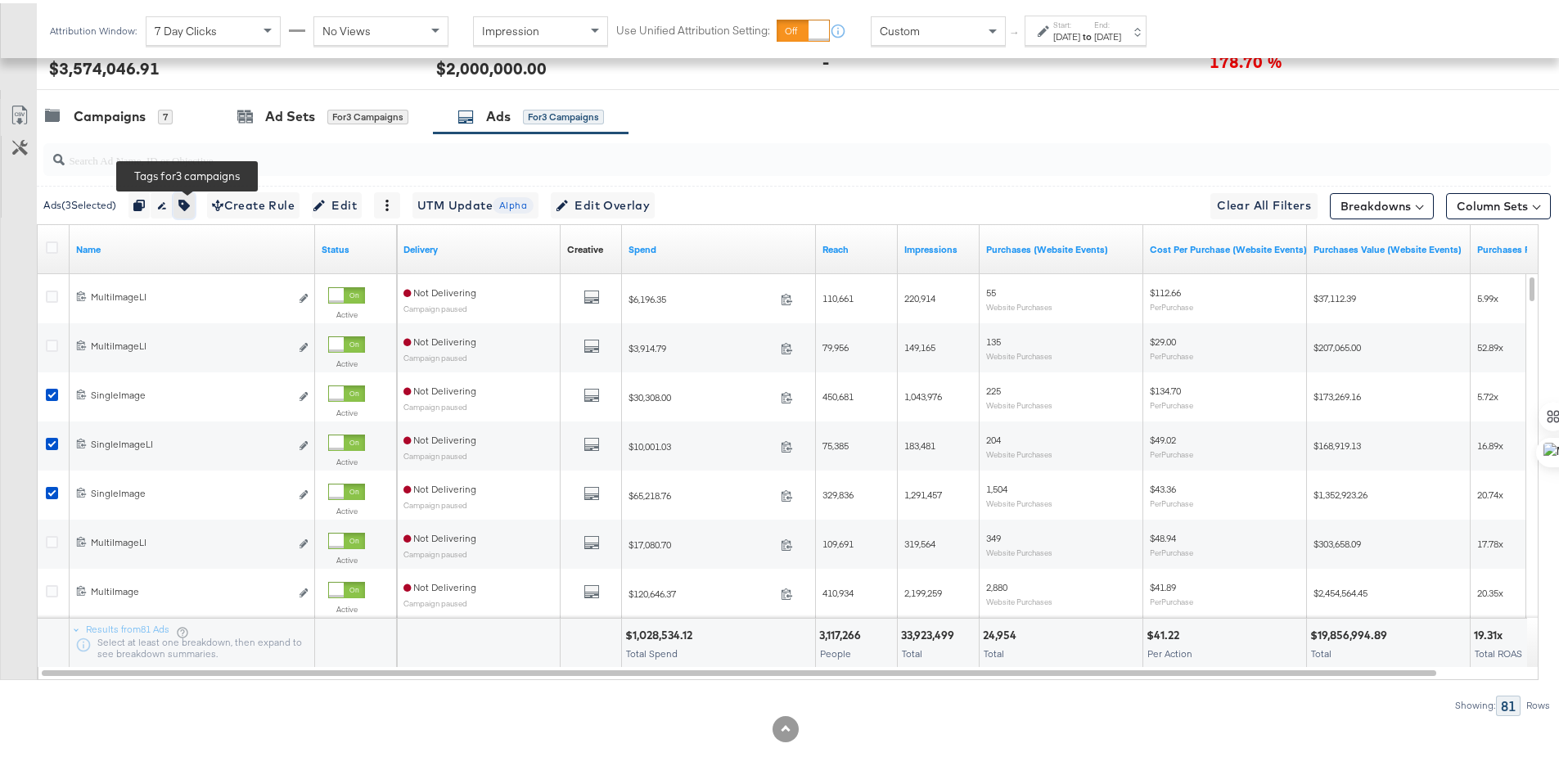
click at [195, 202] on button "button" at bounding box center [184, 202] width 22 height 26
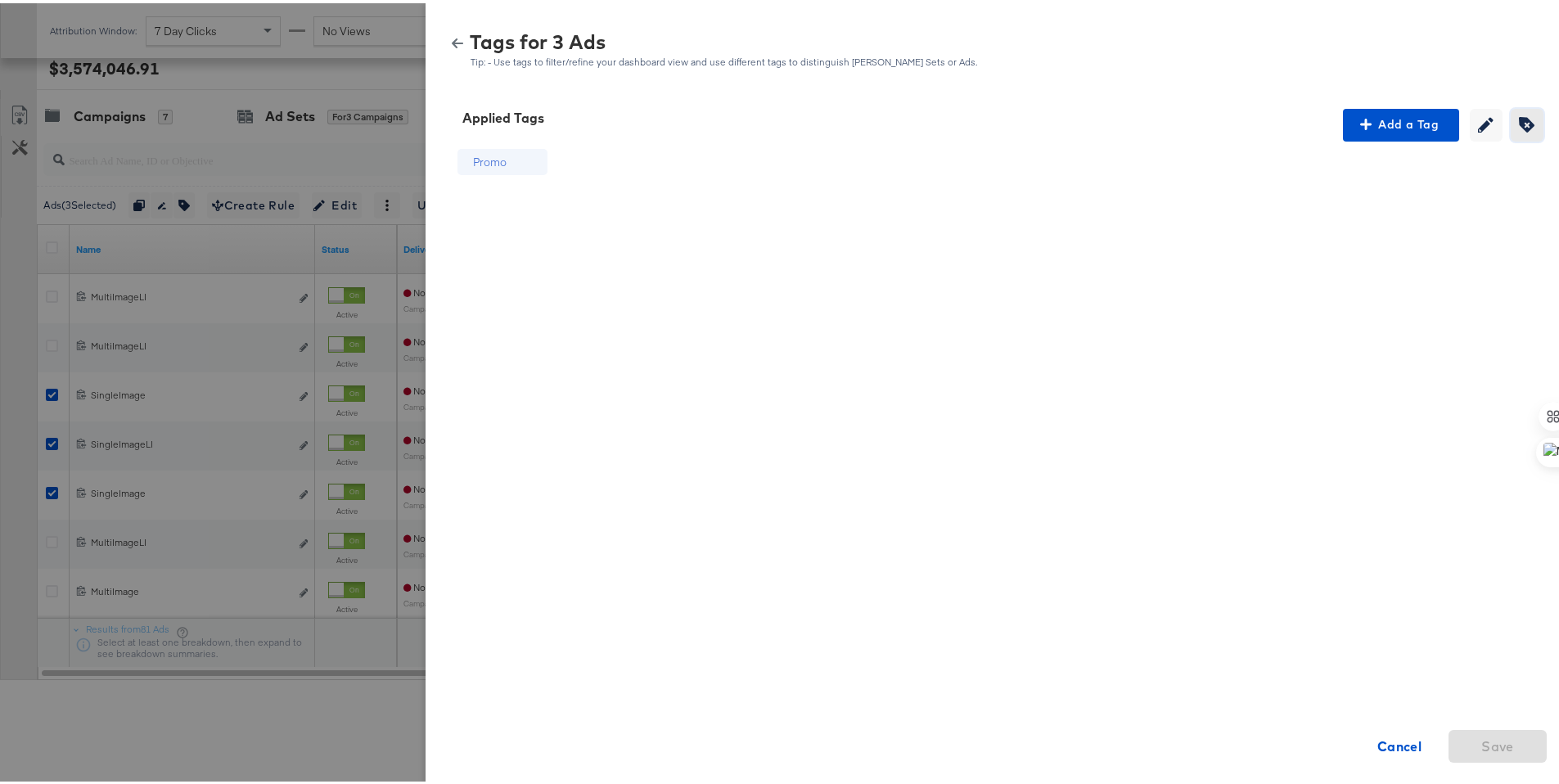
click at [1515, 124] on span "Creating or editing tags will be disabled while you are deleting tags" at bounding box center [1527, 121] width 24 height 16
click at [525, 158] on icon at bounding box center [533, 160] width 16 height 16
click at [1521, 743] on span "Save" at bounding box center [1497, 743] width 85 height 23
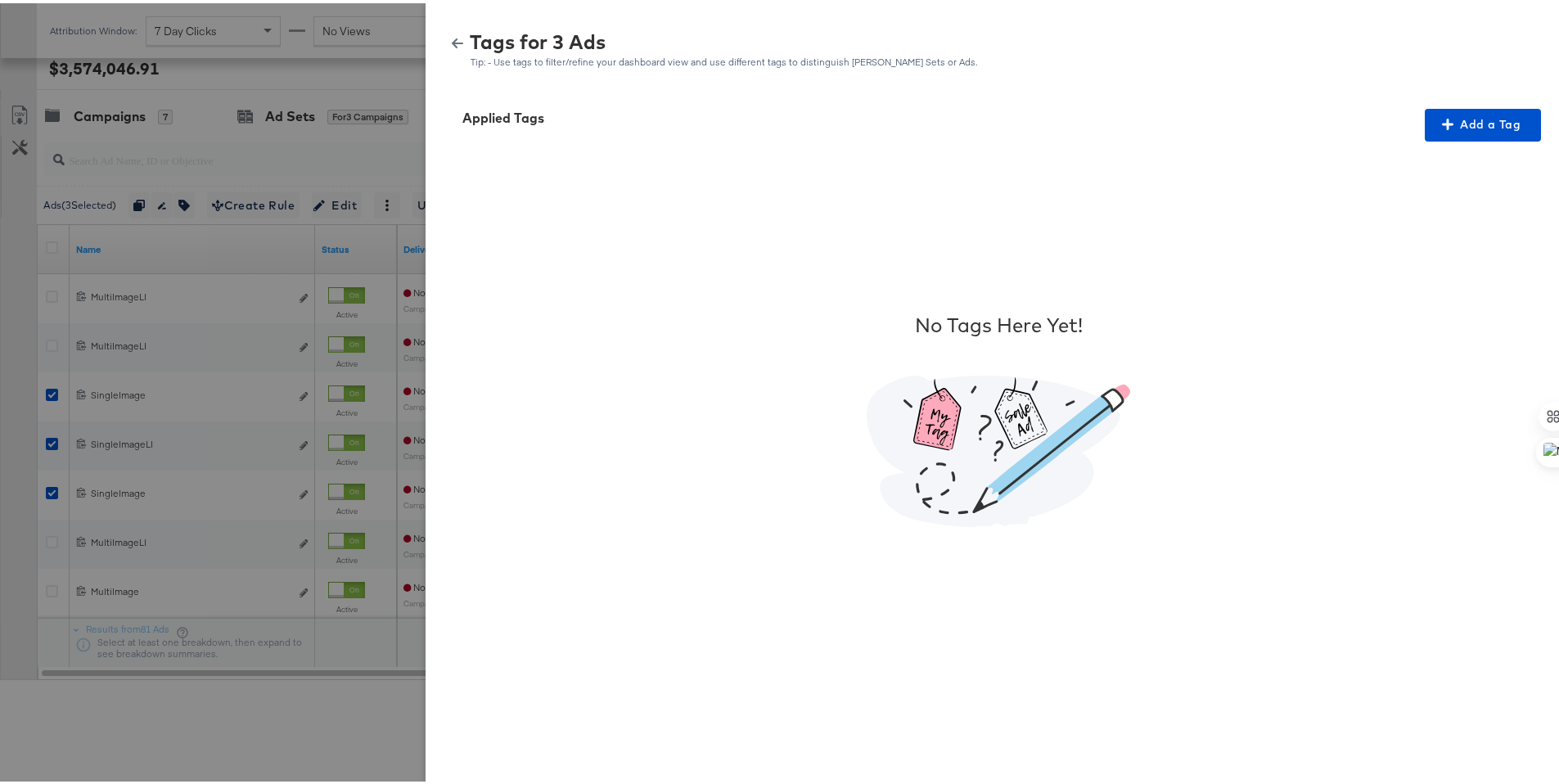
click at [446, 33] on div "Tags for 3 Ads Tip: - Use tags to filter/refine your dashboard view and use dif…" at bounding box center [999, 47] width 1107 height 35
click at [452, 39] on icon "button" at bounding box center [457, 40] width 11 height 9
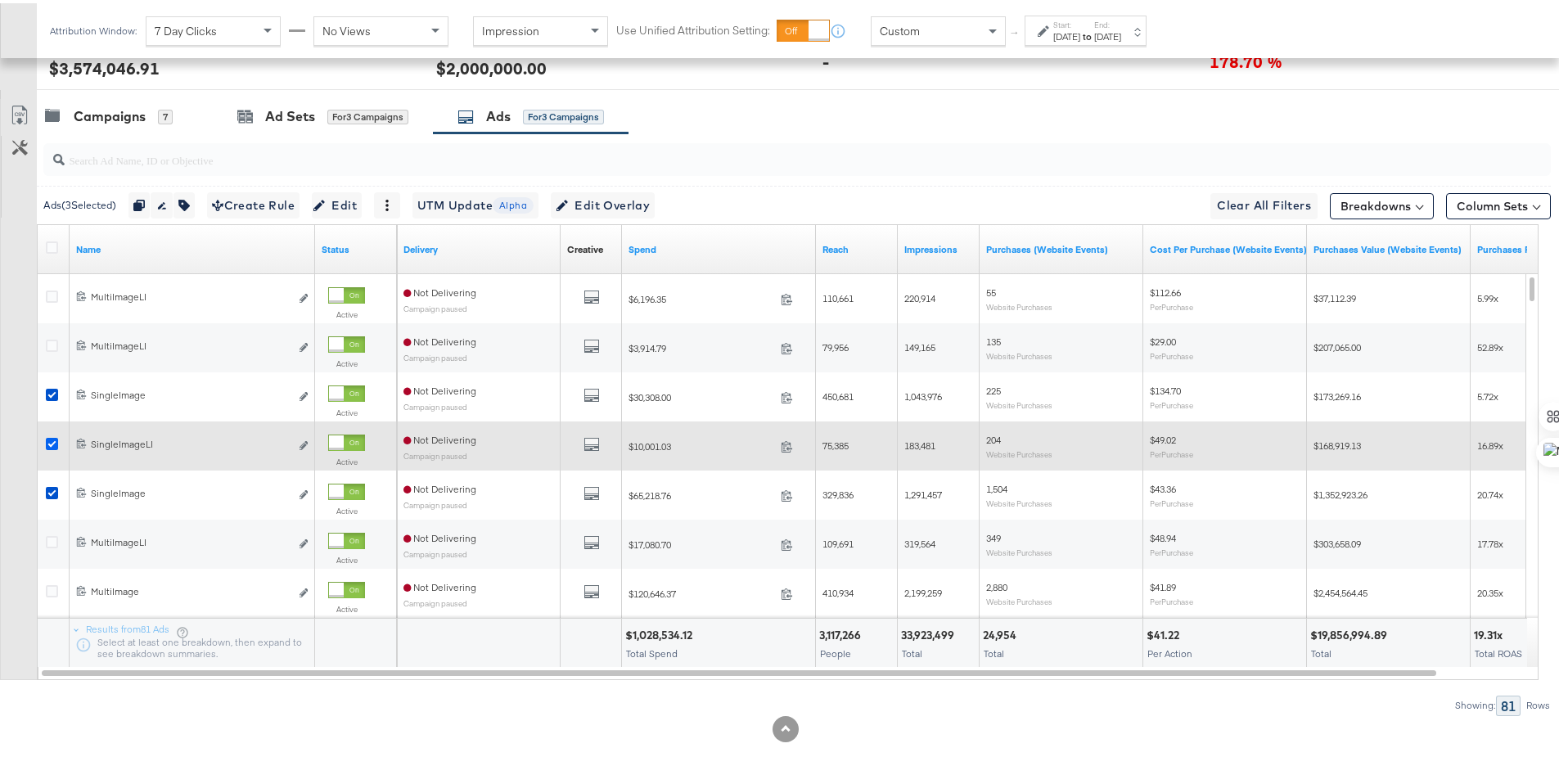
click at [50, 441] on icon at bounding box center [52, 440] width 12 height 12
click at [0, 0] on input "checkbox" at bounding box center [0, 0] width 0 height 0
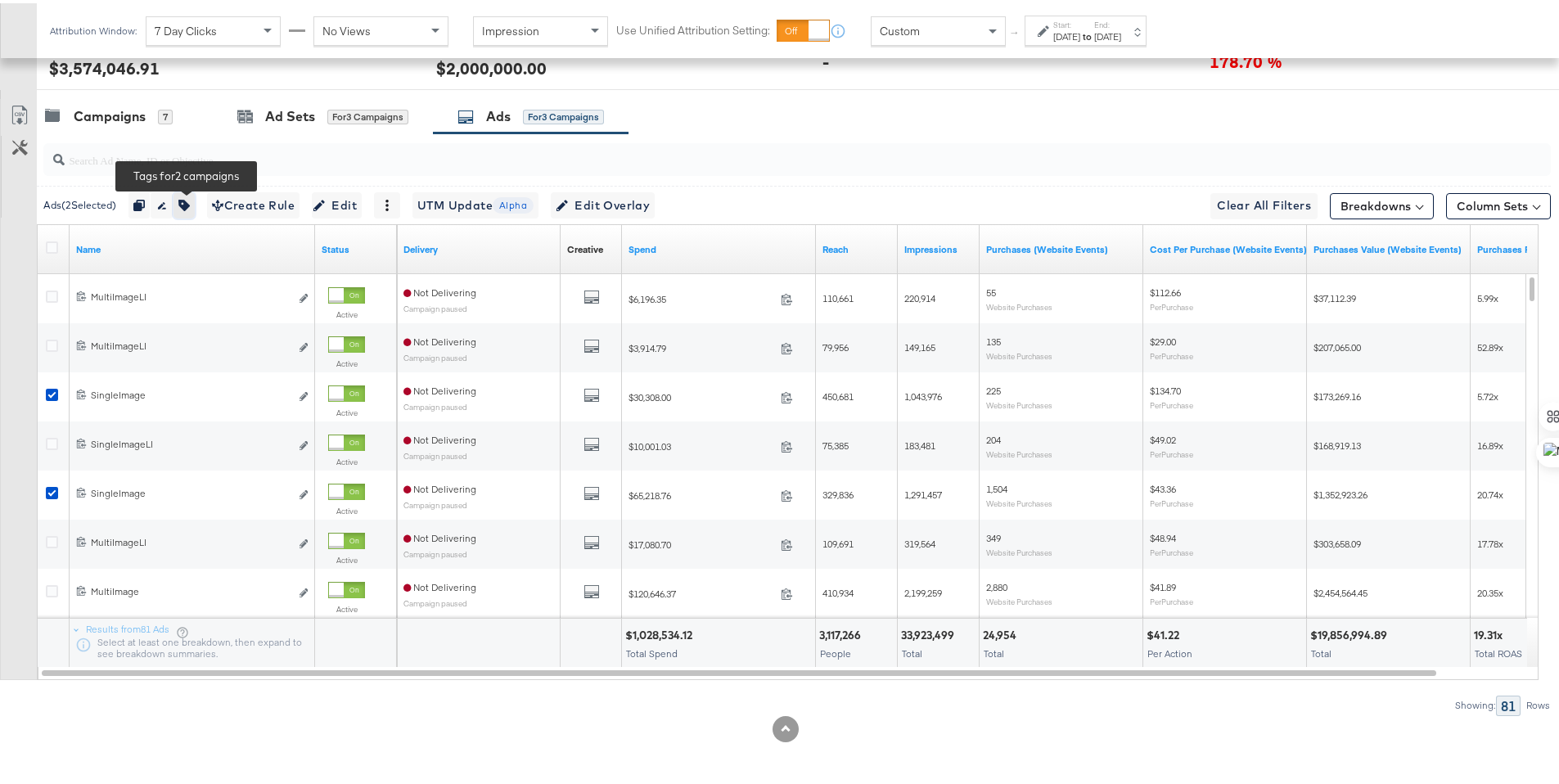
click at [187, 208] on button "button" at bounding box center [184, 202] width 22 height 26
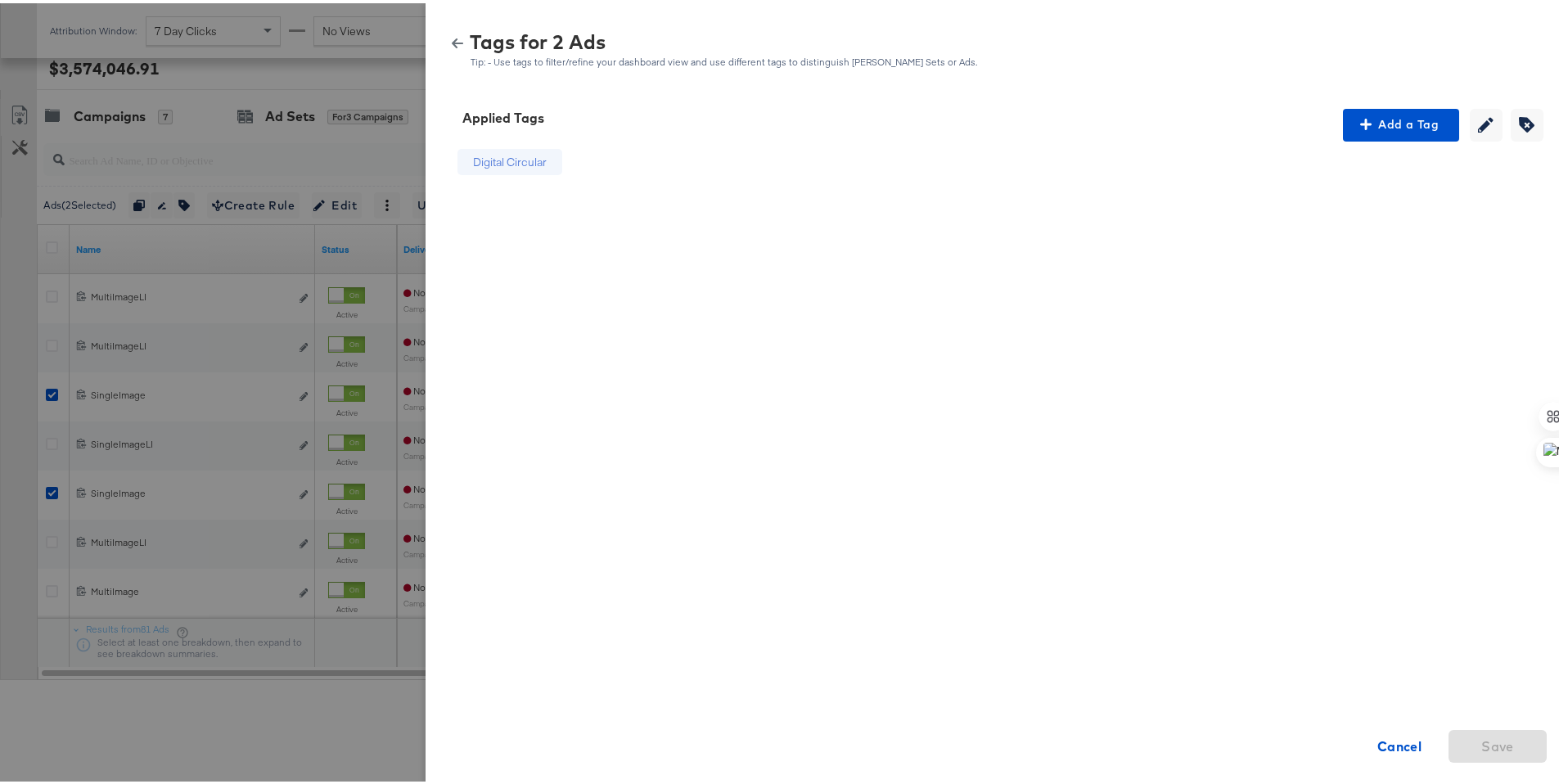
click at [452, 40] on icon "button" at bounding box center [457, 40] width 11 height 9
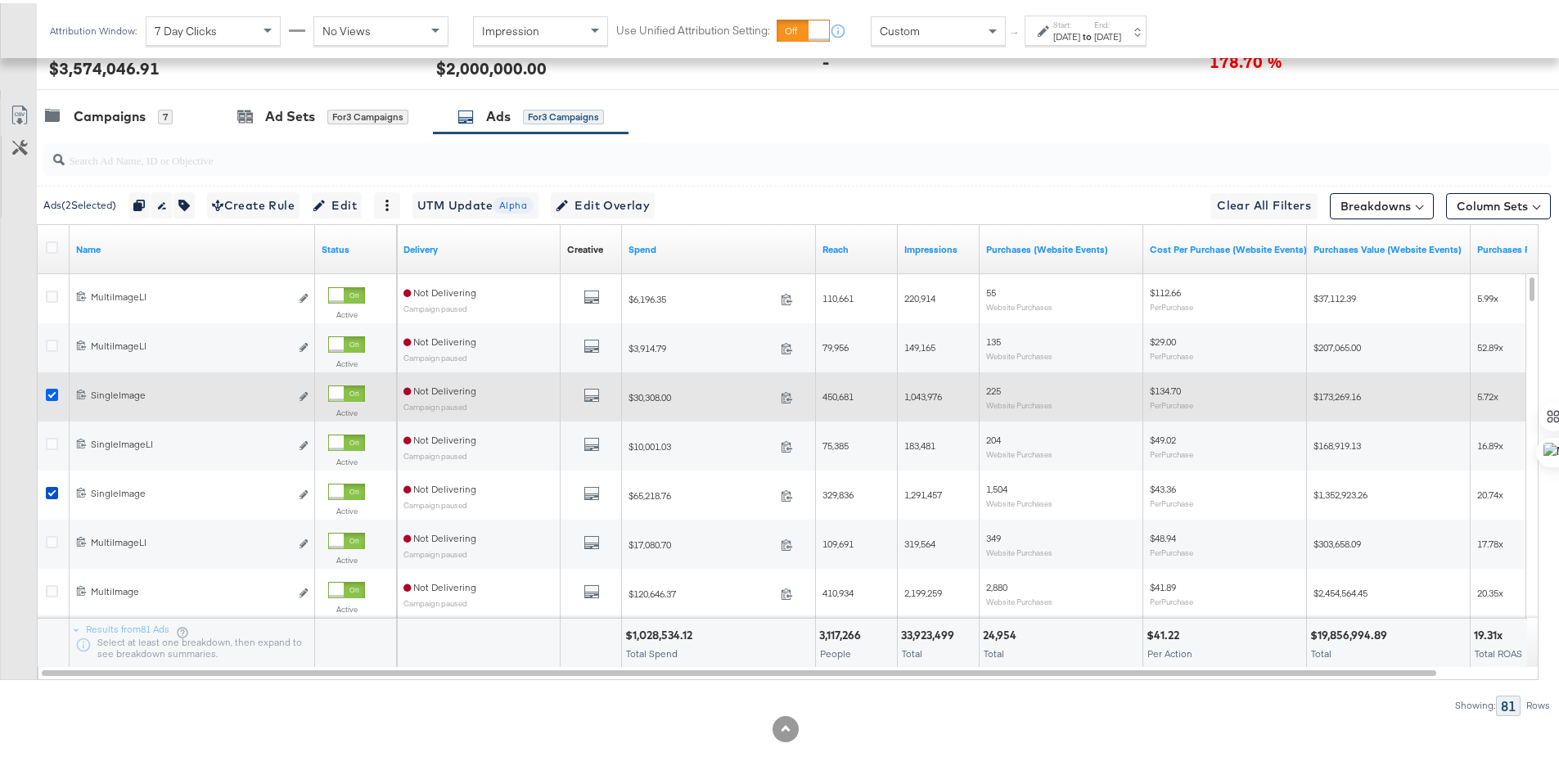
click at [54, 386] on icon at bounding box center [52, 391] width 12 height 12
click at [0, 0] on input "checkbox" at bounding box center [0, 0] width 0 height 0
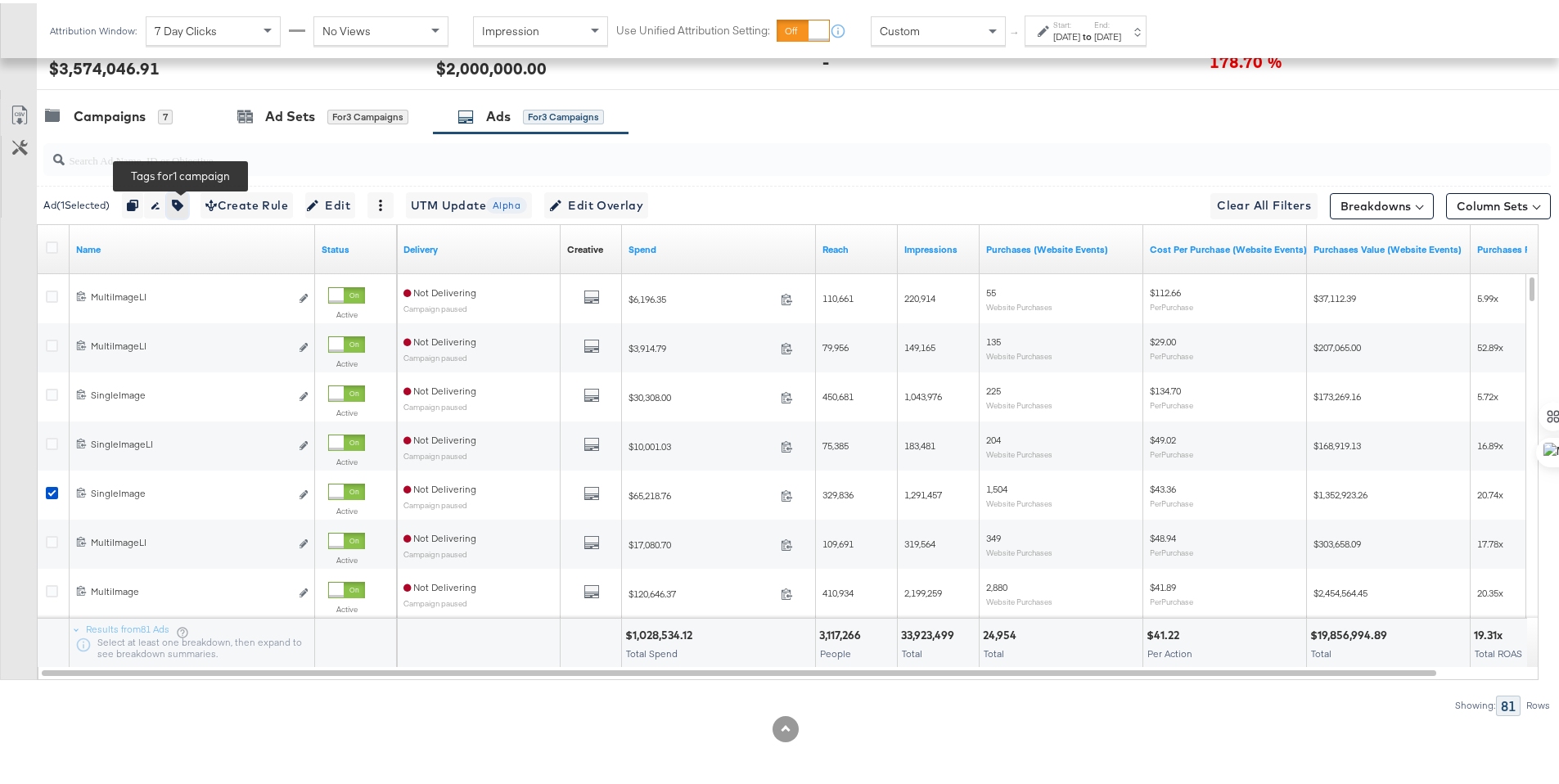
click at [181, 196] on icon "button" at bounding box center [177, 202] width 11 height 11
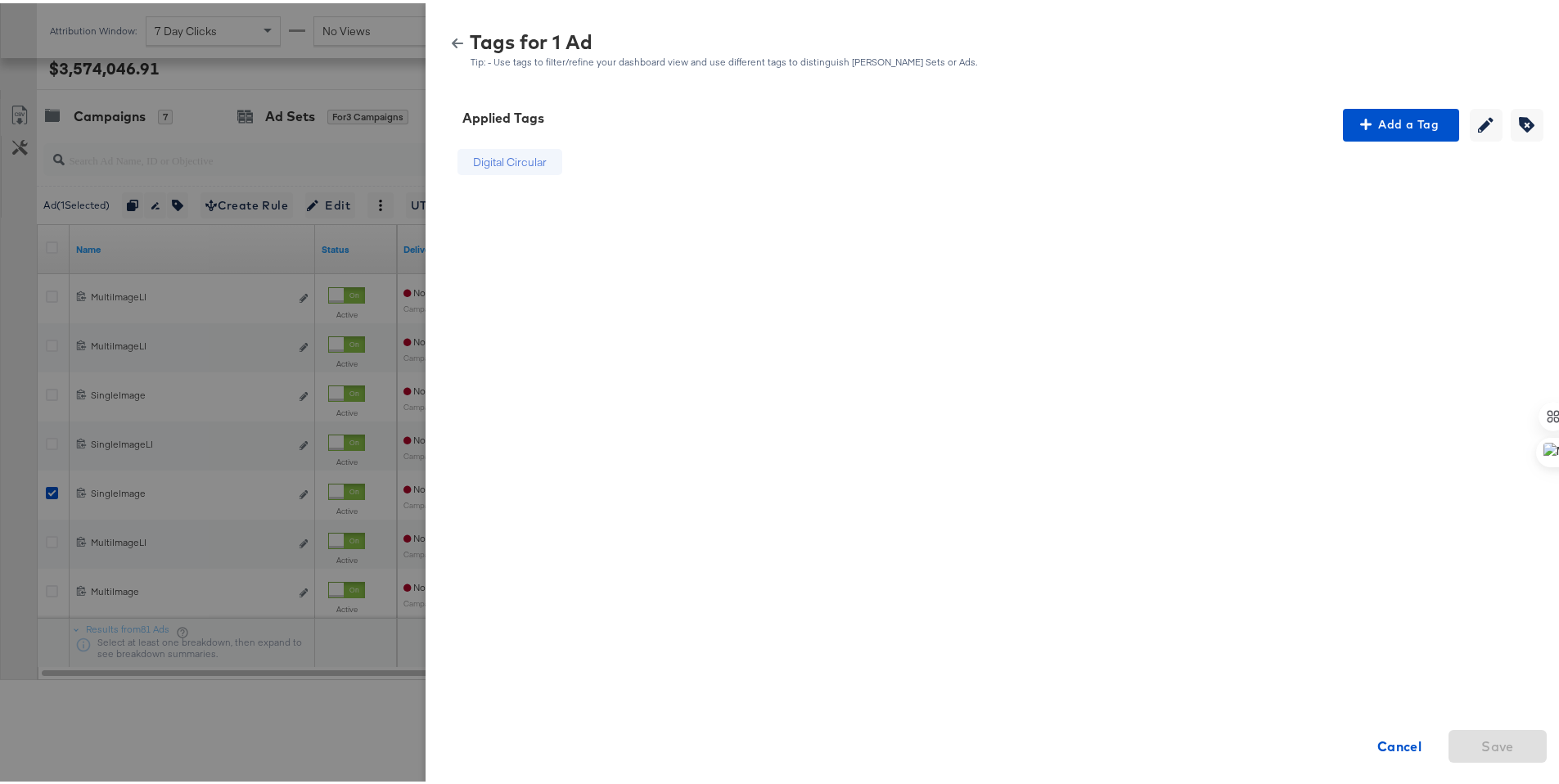
click at [452, 40] on icon "button" at bounding box center [457, 40] width 11 height 9
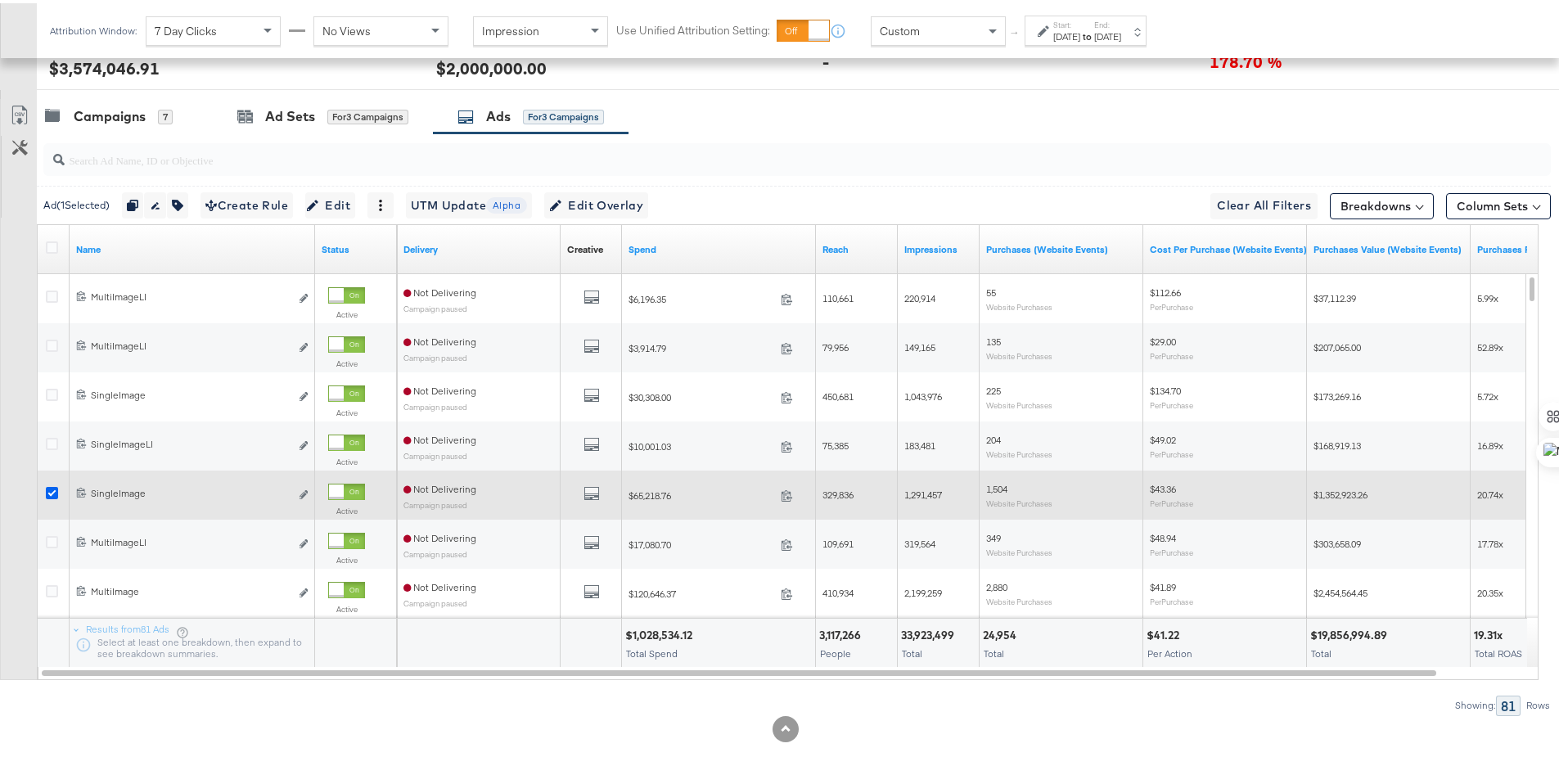
click at [50, 487] on icon at bounding box center [52, 489] width 12 height 12
click at [0, 0] on input "checkbox" at bounding box center [0, 0] width 0 height 0
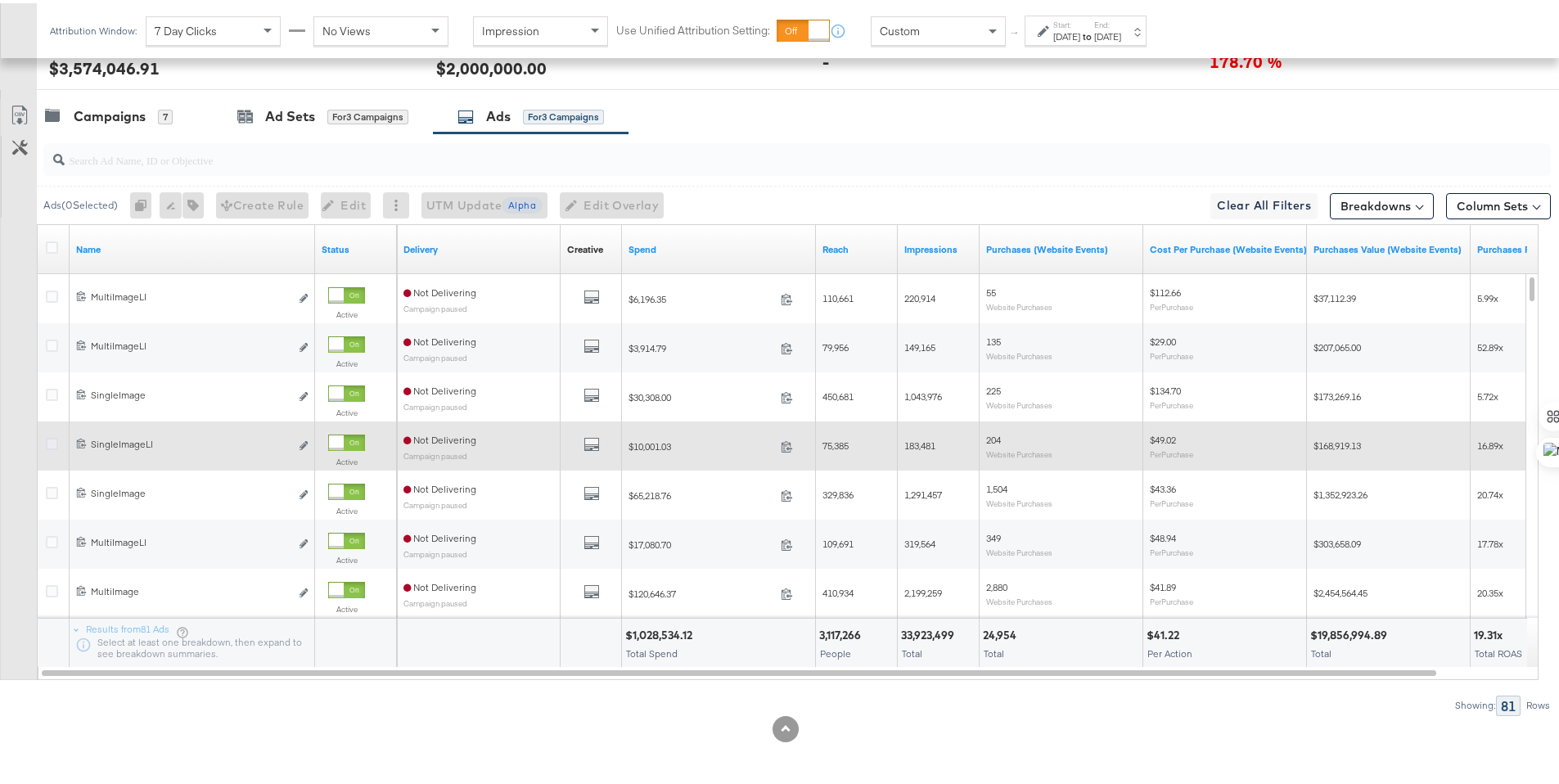
click at [50, 443] on icon at bounding box center [52, 440] width 12 height 12
click at [0, 0] on input "checkbox" at bounding box center [0, 0] width 0 height 0
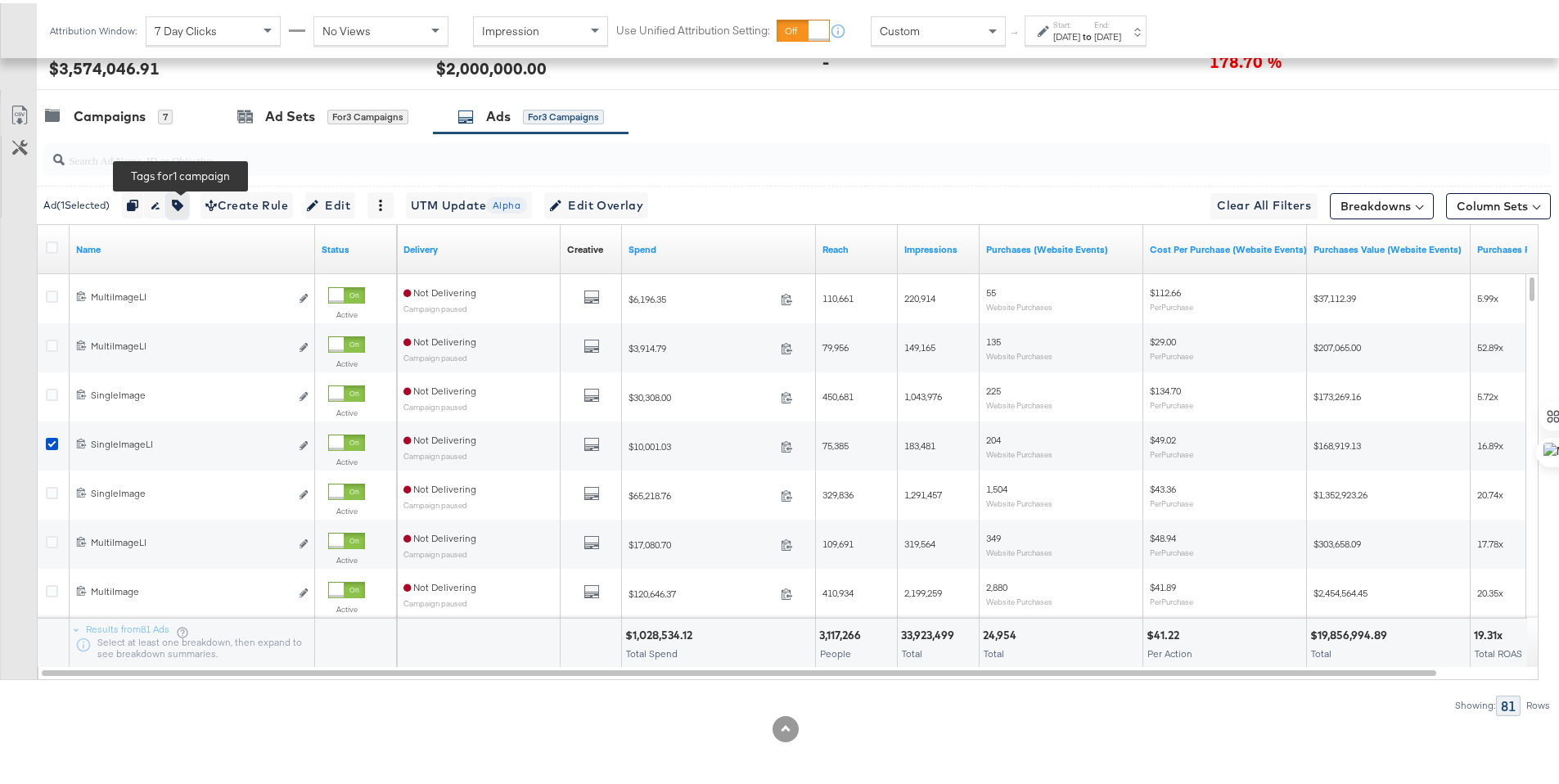
click at [184, 204] on icon "button" at bounding box center [177, 202] width 11 height 11
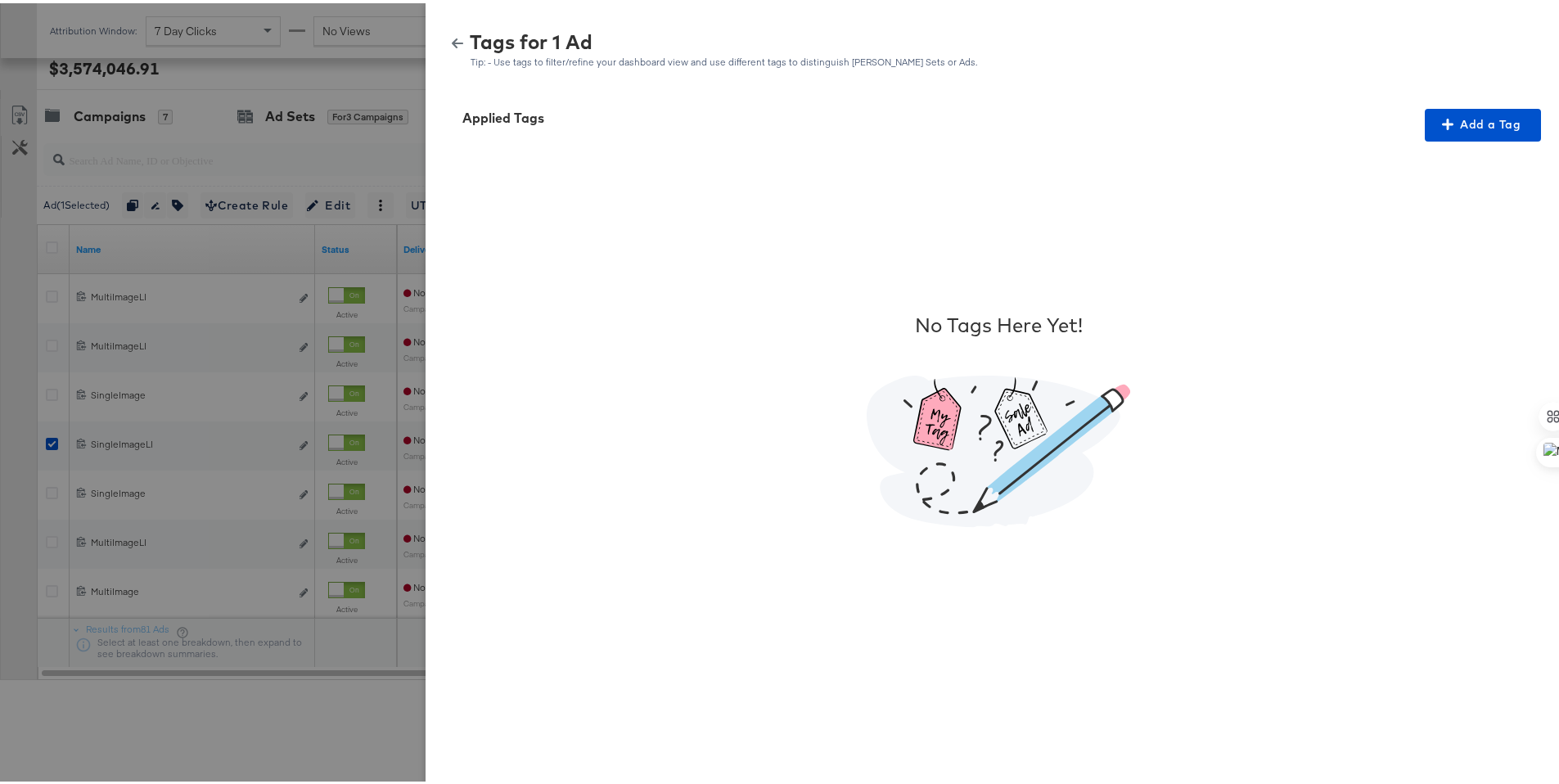
click at [452, 38] on icon "button" at bounding box center [457, 40] width 11 height 9
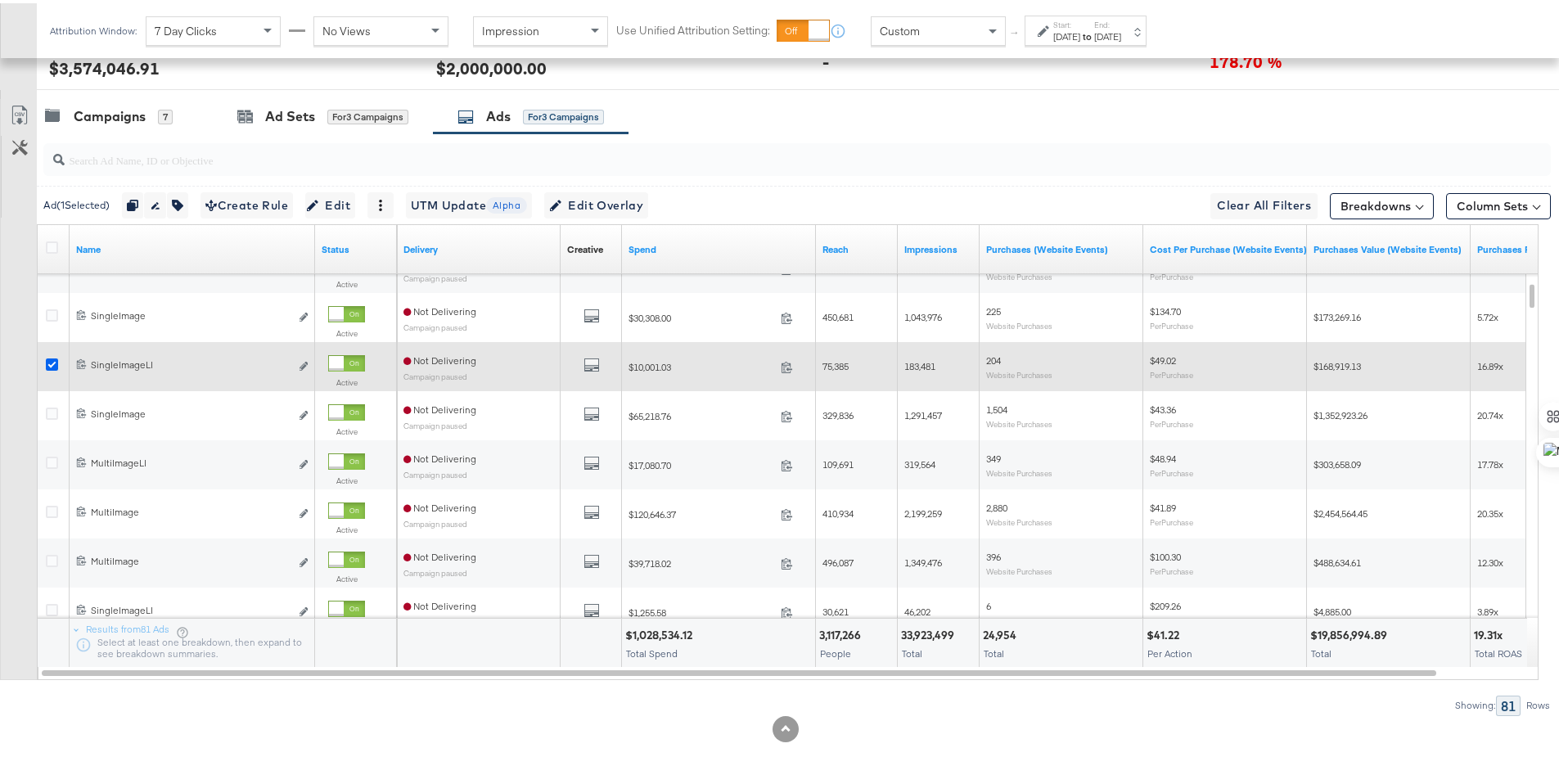
click at [51, 358] on icon at bounding box center [52, 361] width 12 height 12
click at [0, 0] on input "checkbox" at bounding box center [0, 0] width 0 height 0
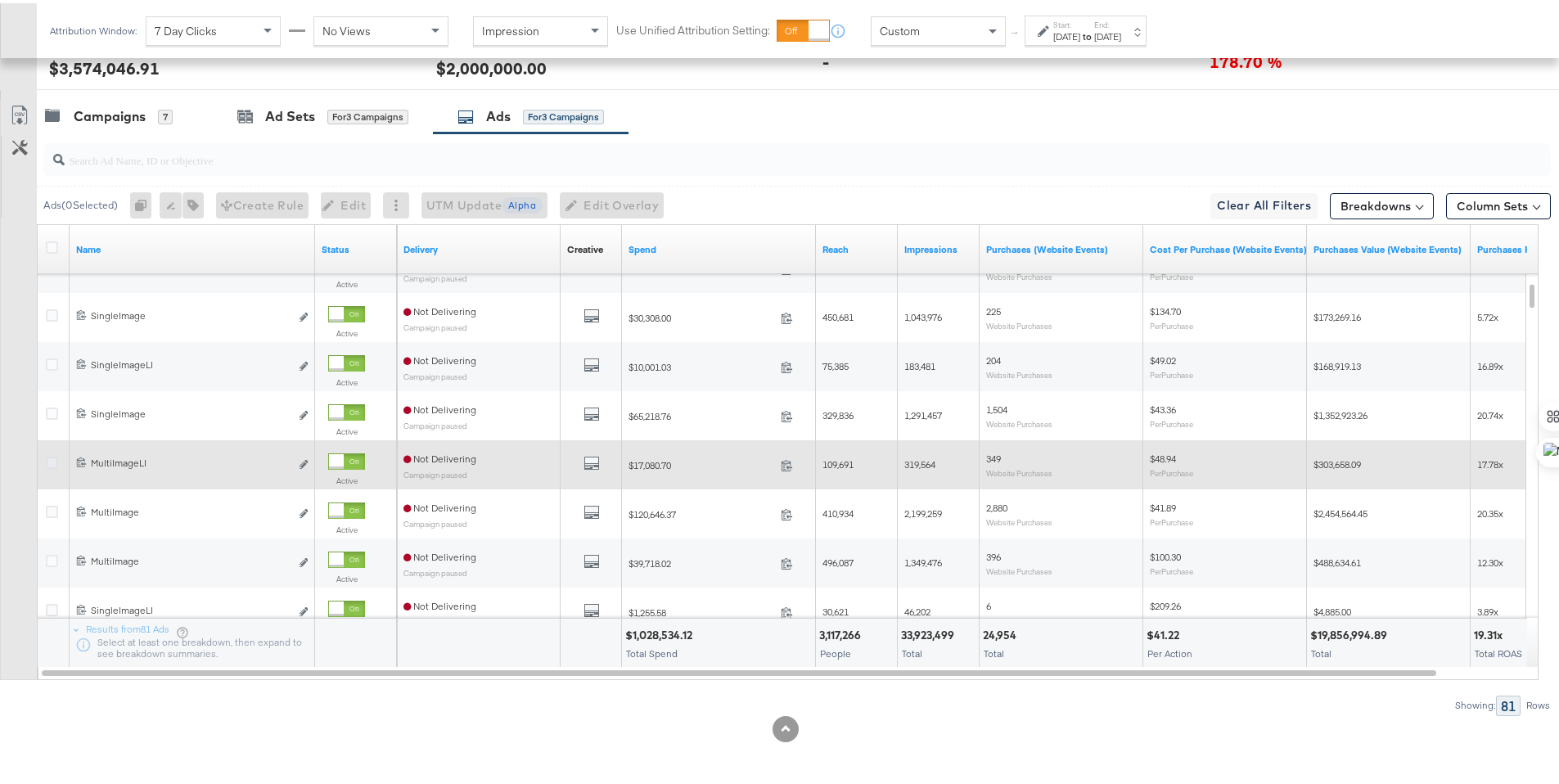
click at [53, 461] on icon at bounding box center [52, 459] width 12 height 12
click at [0, 0] on input "checkbox" at bounding box center [0, 0] width 0 height 0
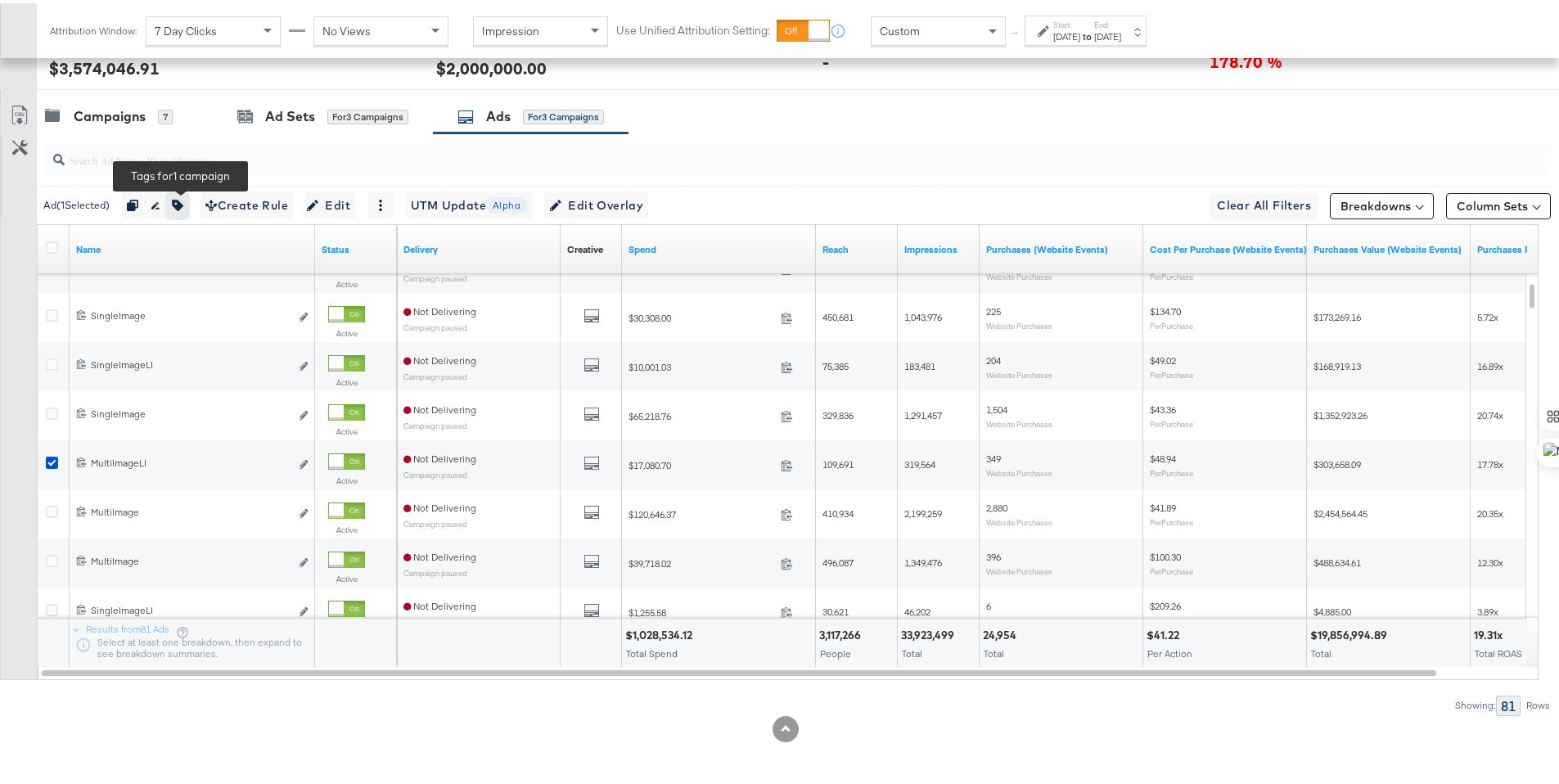
click at [188, 202] on button "button" at bounding box center [178, 202] width 22 height 26
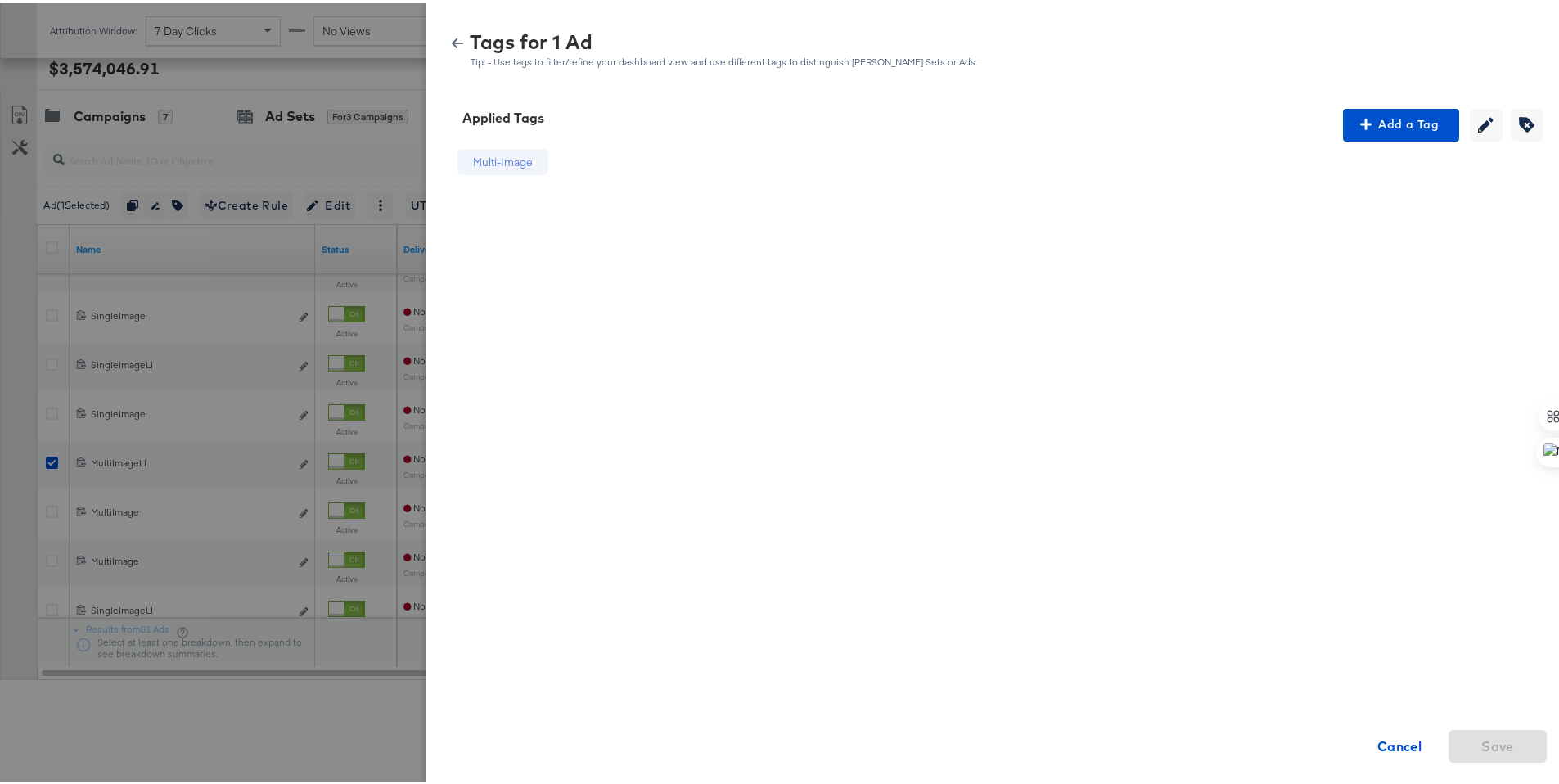
click at [454, 36] on button "button" at bounding box center [458, 40] width 24 height 11
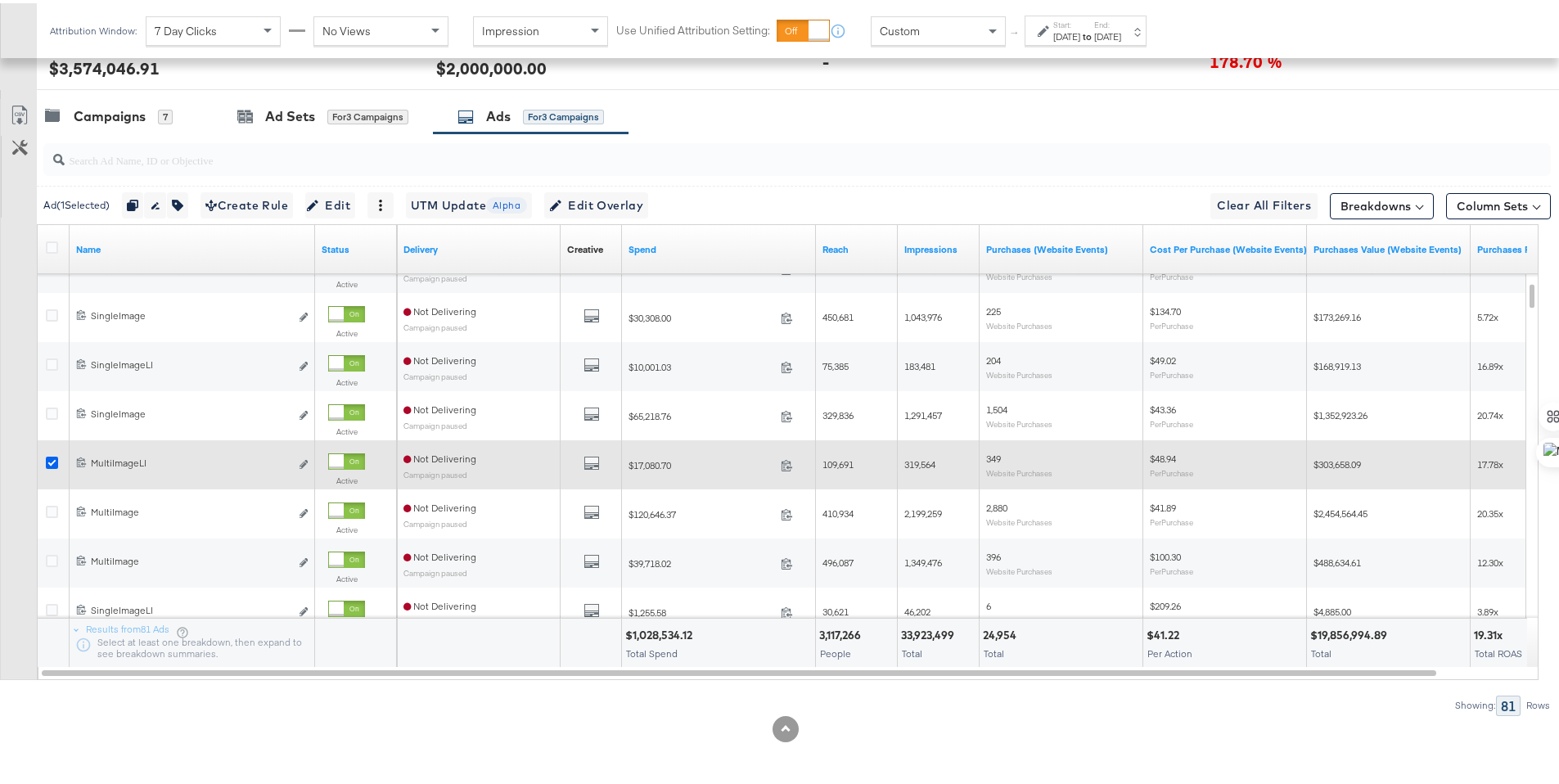
click at [50, 463] on icon at bounding box center [52, 459] width 12 height 12
click at [0, 0] on input "checkbox" at bounding box center [0, 0] width 0 height 0
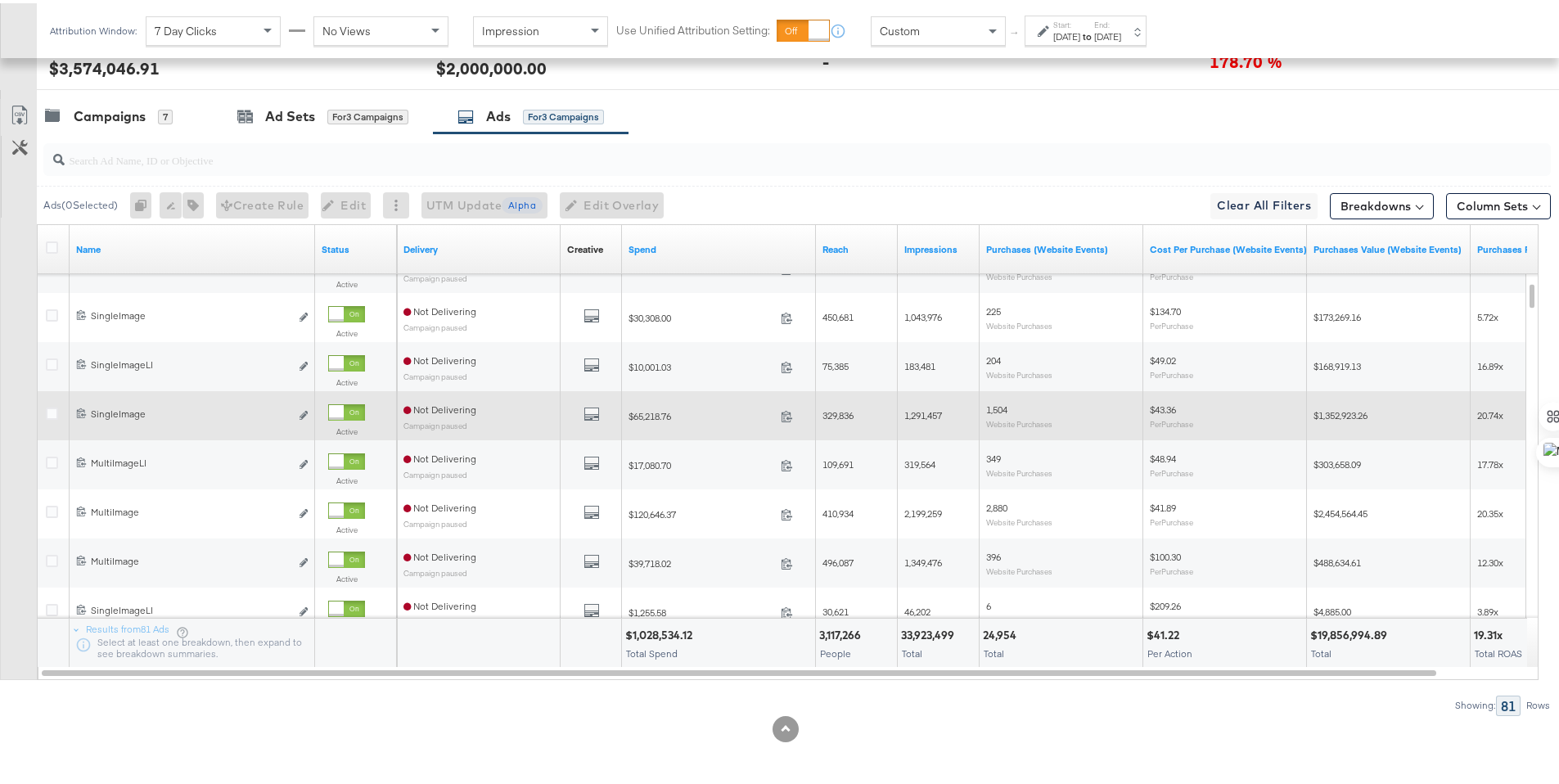
click at [50, 511] on icon at bounding box center [52, 508] width 12 height 12
click at [0, 0] on input "checkbox" at bounding box center [0, 0] width 0 height 0
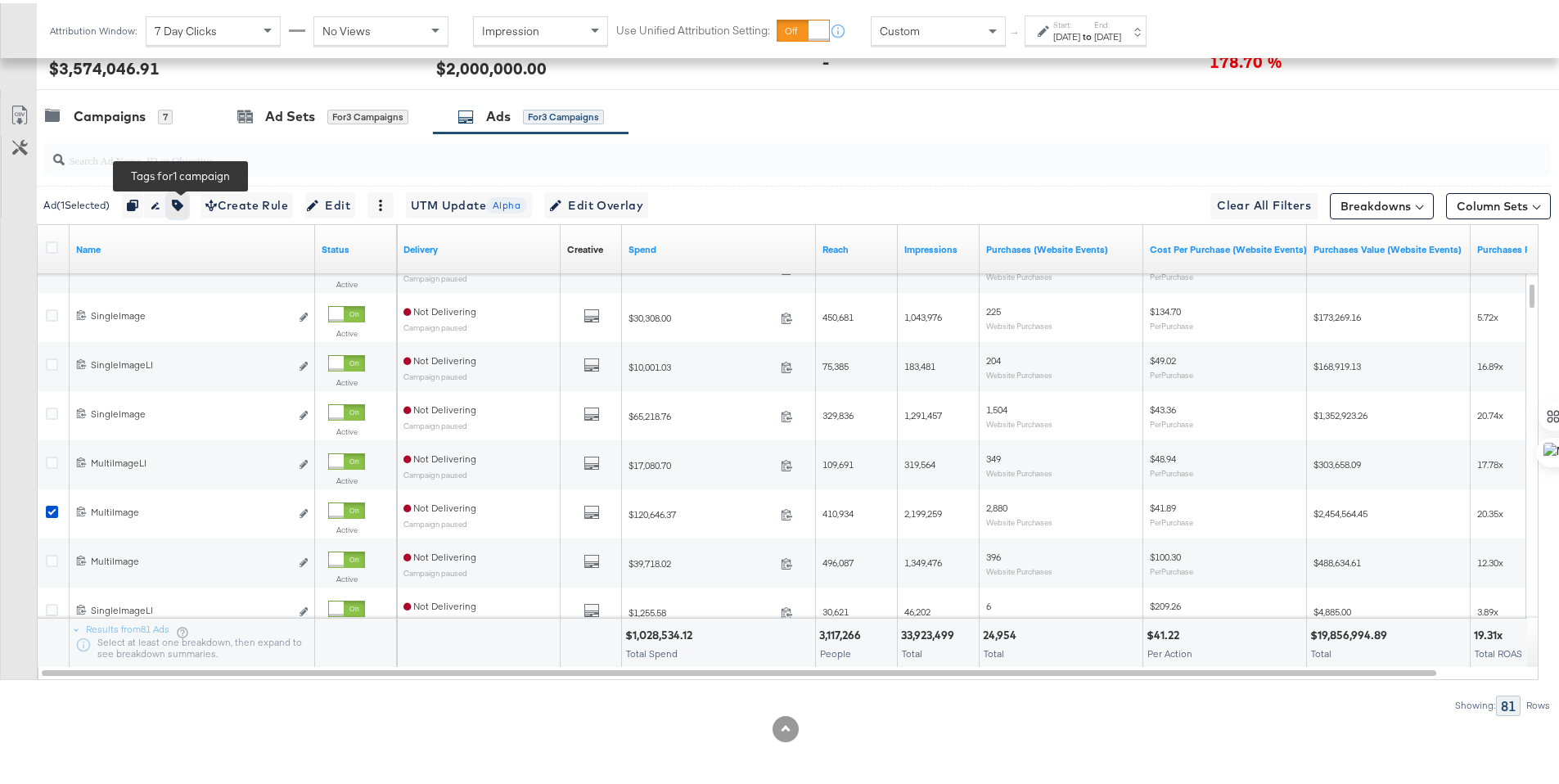
click at [178, 205] on icon "button" at bounding box center [177, 202] width 11 height 11
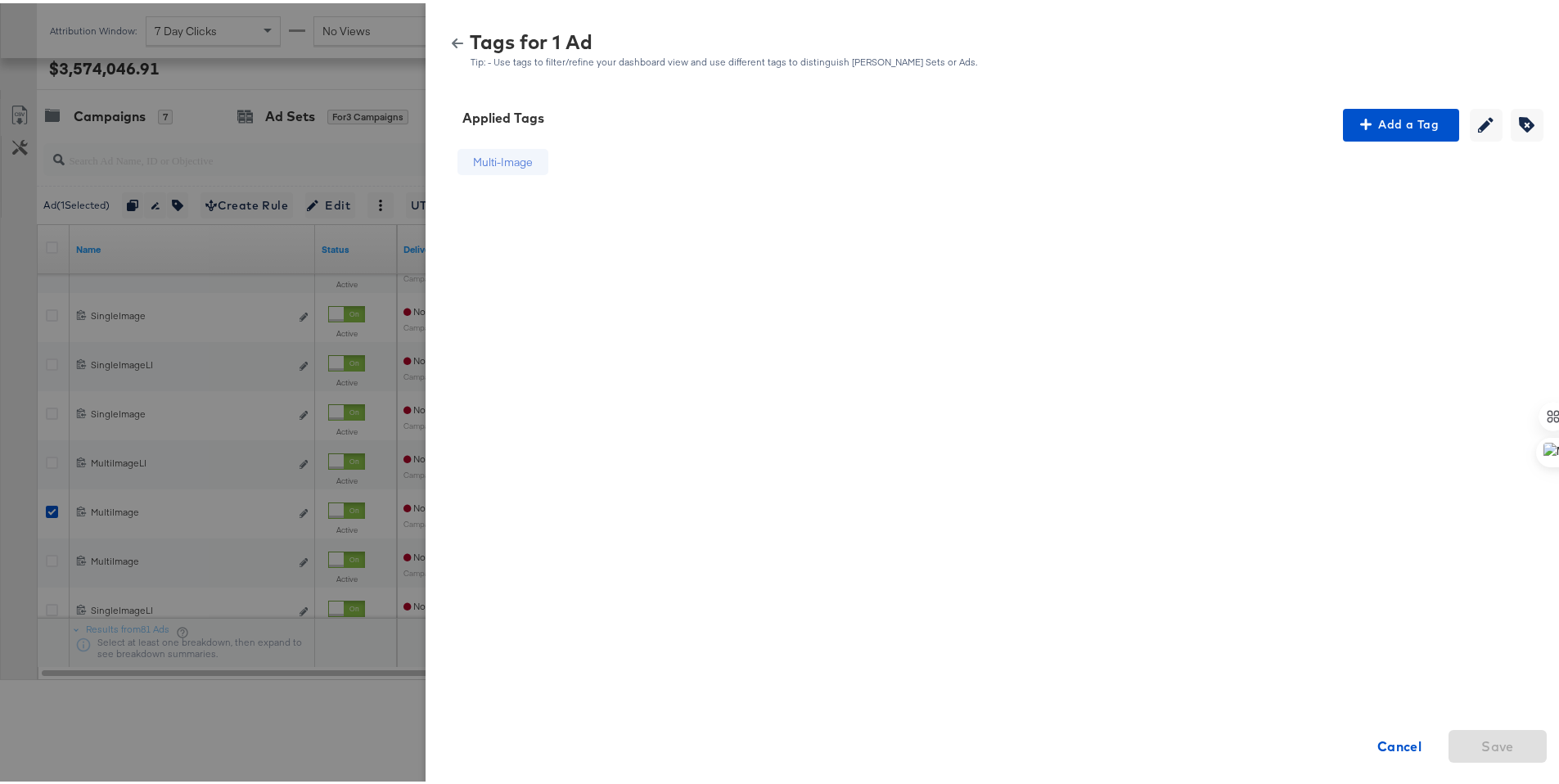
click at [452, 36] on icon "button" at bounding box center [457, 40] width 11 height 11
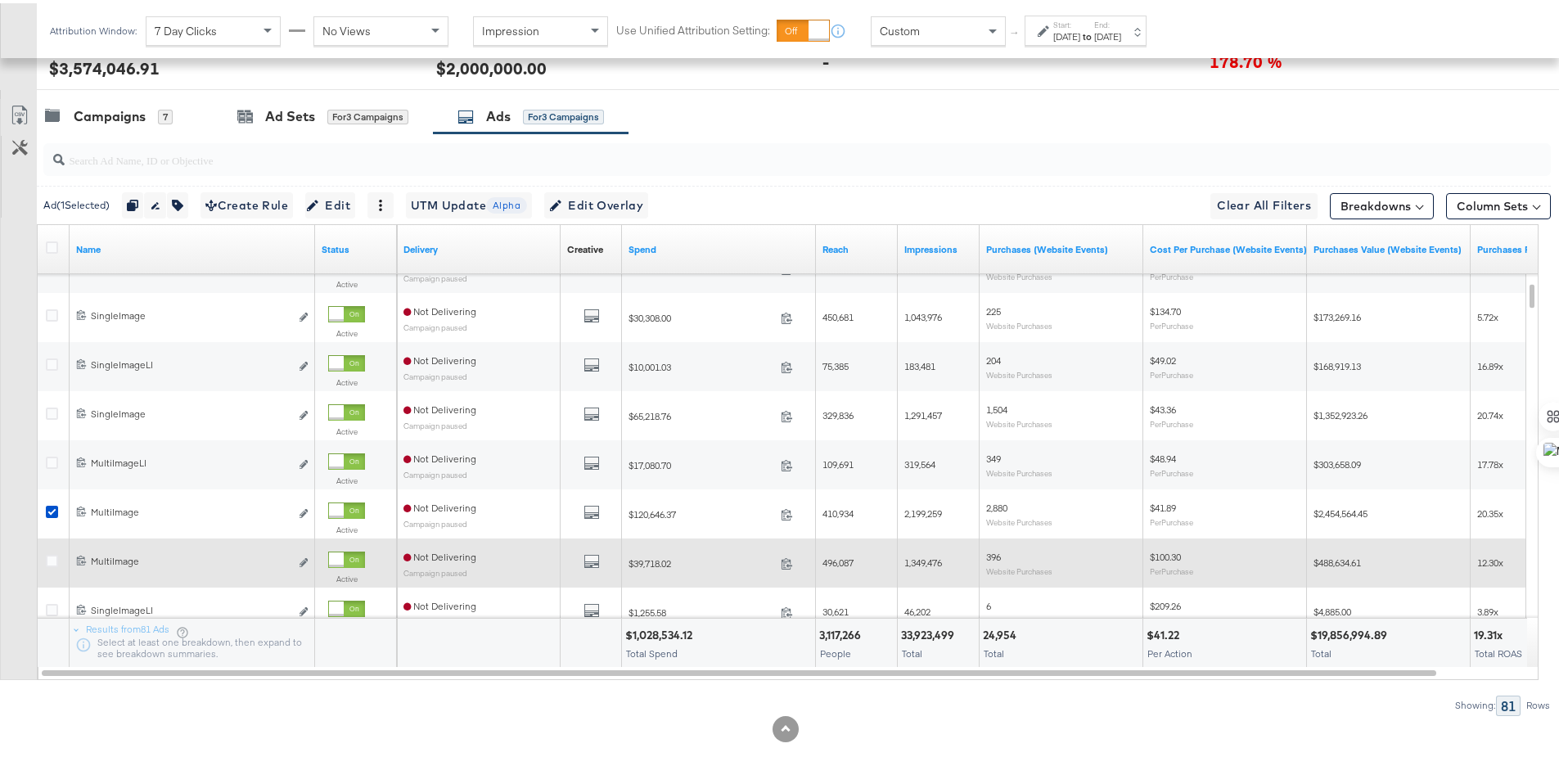
drag, startPoint x: 53, startPoint y: 507, endPoint x: 53, endPoint y: 549, distance: 42.0
click at [54, 507] on icon at bounding box center [52, 508] width 12 height 12
click at [0, 0] on input "checkbox" at bounding box center [0, 0] width 0 height 0
click at [53, 554] on icon at bounding box center [52, 557] width 12 height 12
click at [0, 0] on input "checkbox" at bounding box center [0, 0] width 0 height 0
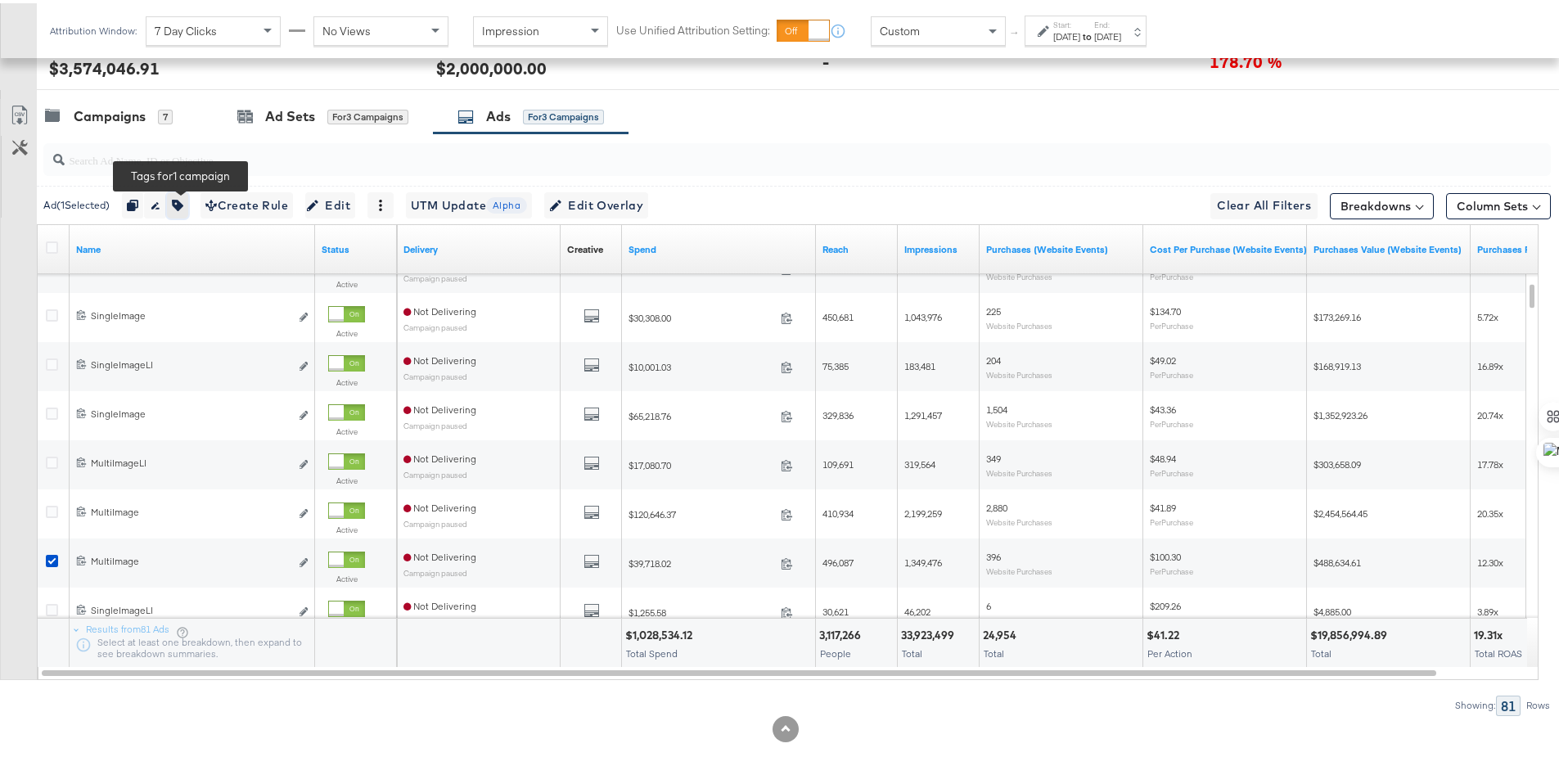
click at [180, 197] on icon "button" at bounding box center [177, 202] width 11 height 11
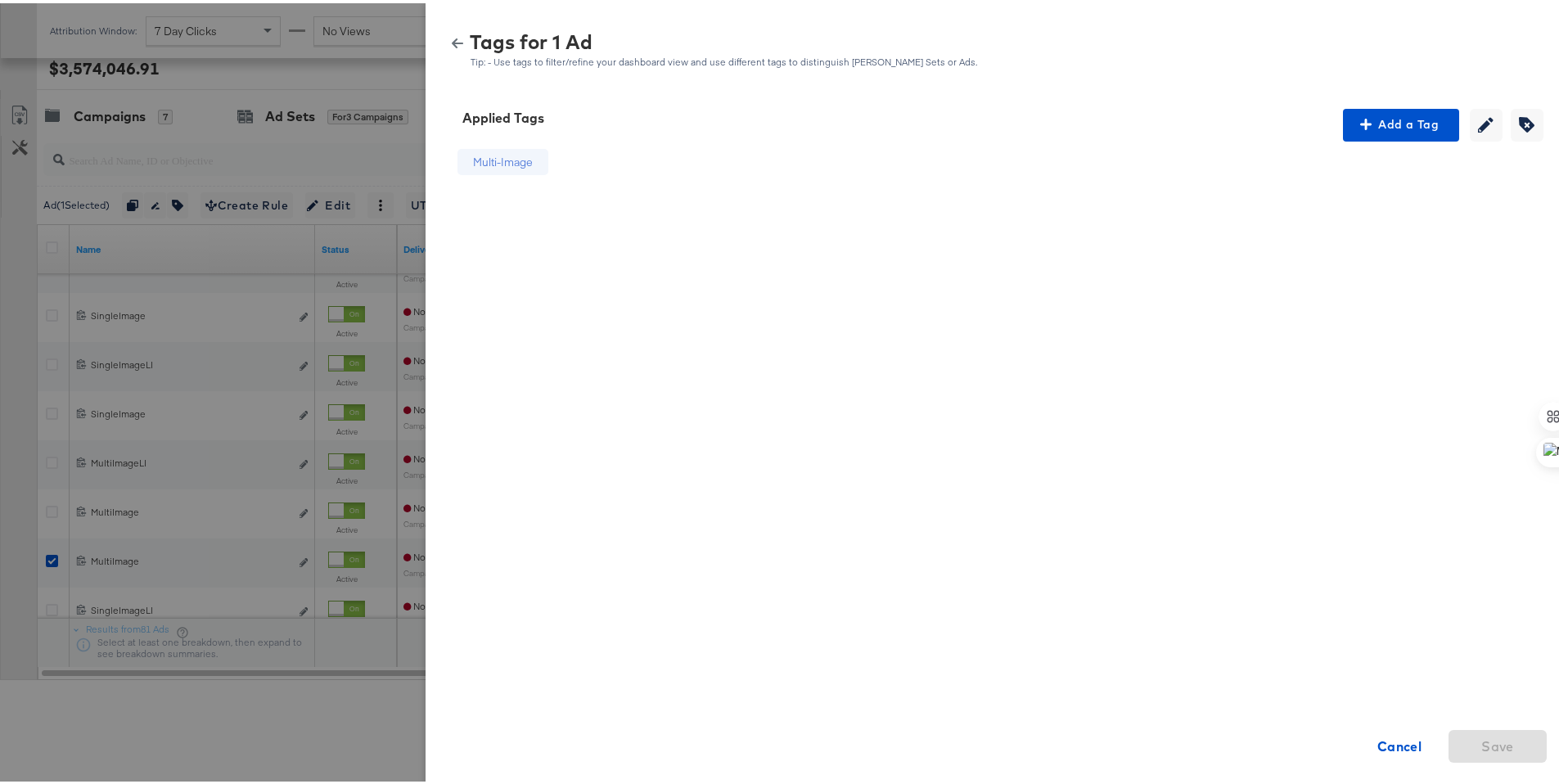
click at [452, 39] on icon "button" at bounding box center [457, 40] width 11 height 9
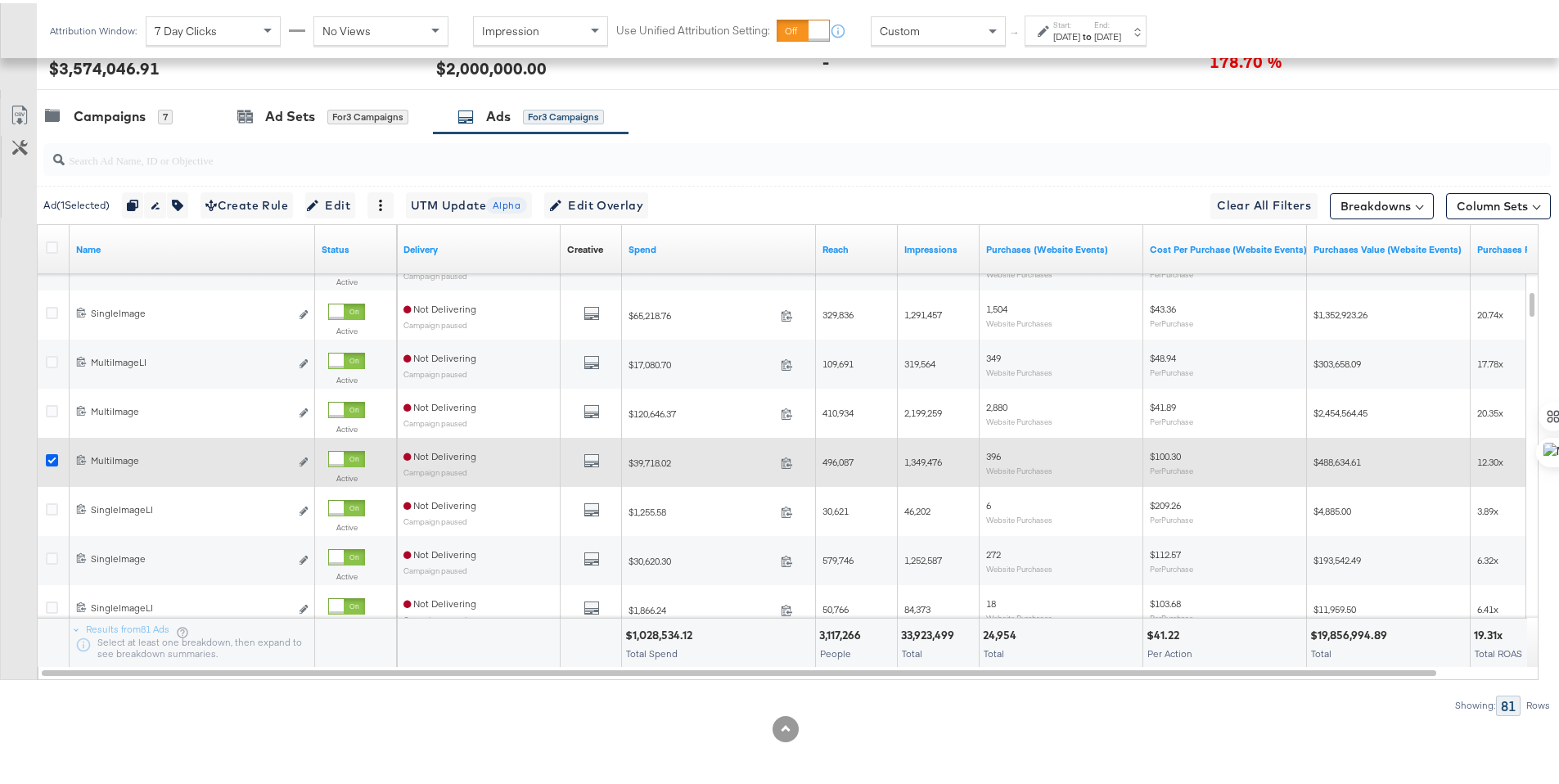
click at [50, 453] on icon at bounding box center [52, 457] width 12 height 12
click at [0, 0] on input "checkbox" at bounding box center [0, 0] width 0 height 0
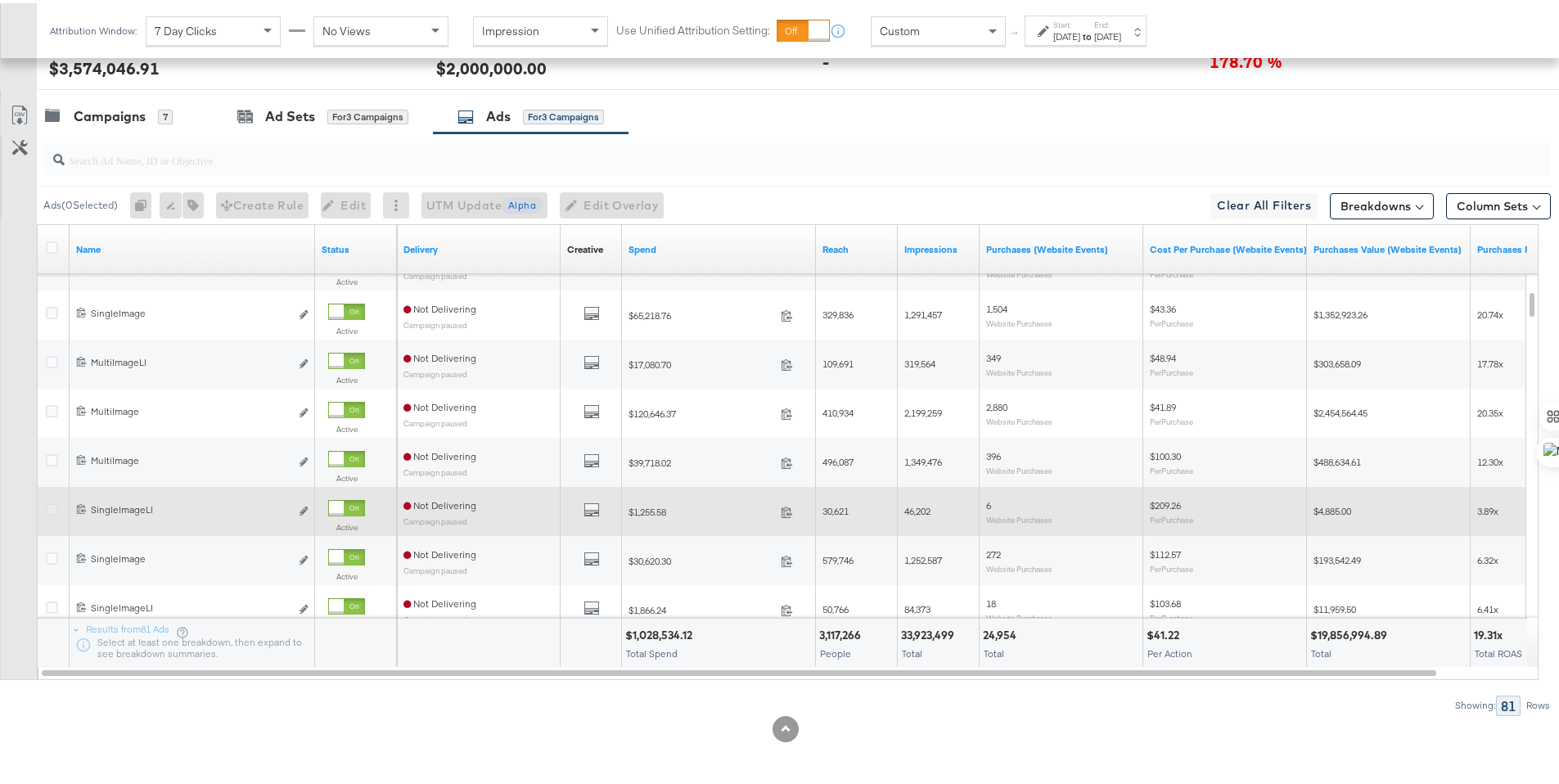
click at [52, 504] on icon at bounding box center [52, 506] width 12 height 12
click at [0, 0] on input "checkbox" at bounding box center [0, 0] width 0 height 0
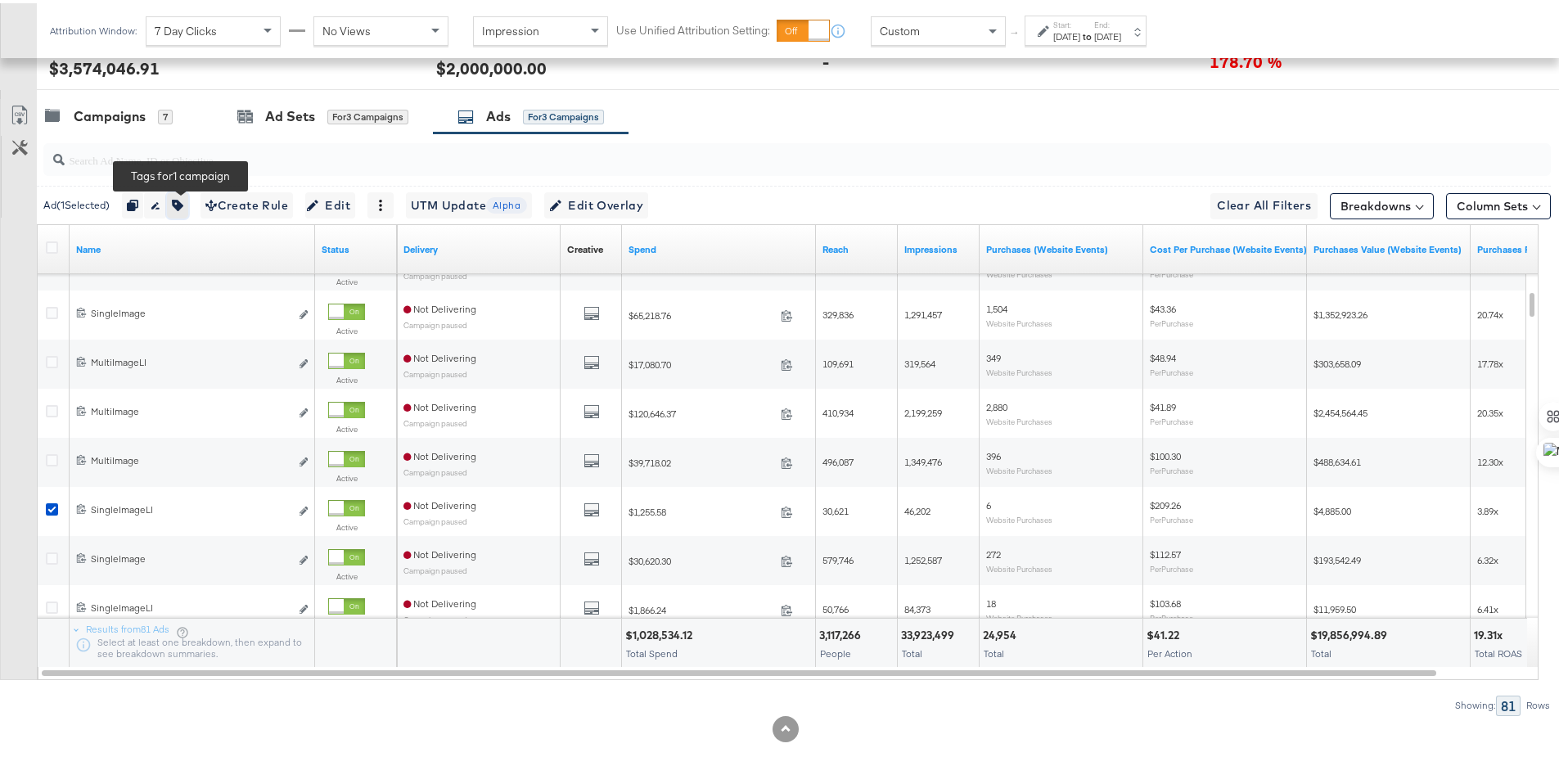
click at [184, 208] on icon "button" at bounding box center [177, 202] width 11 height 11
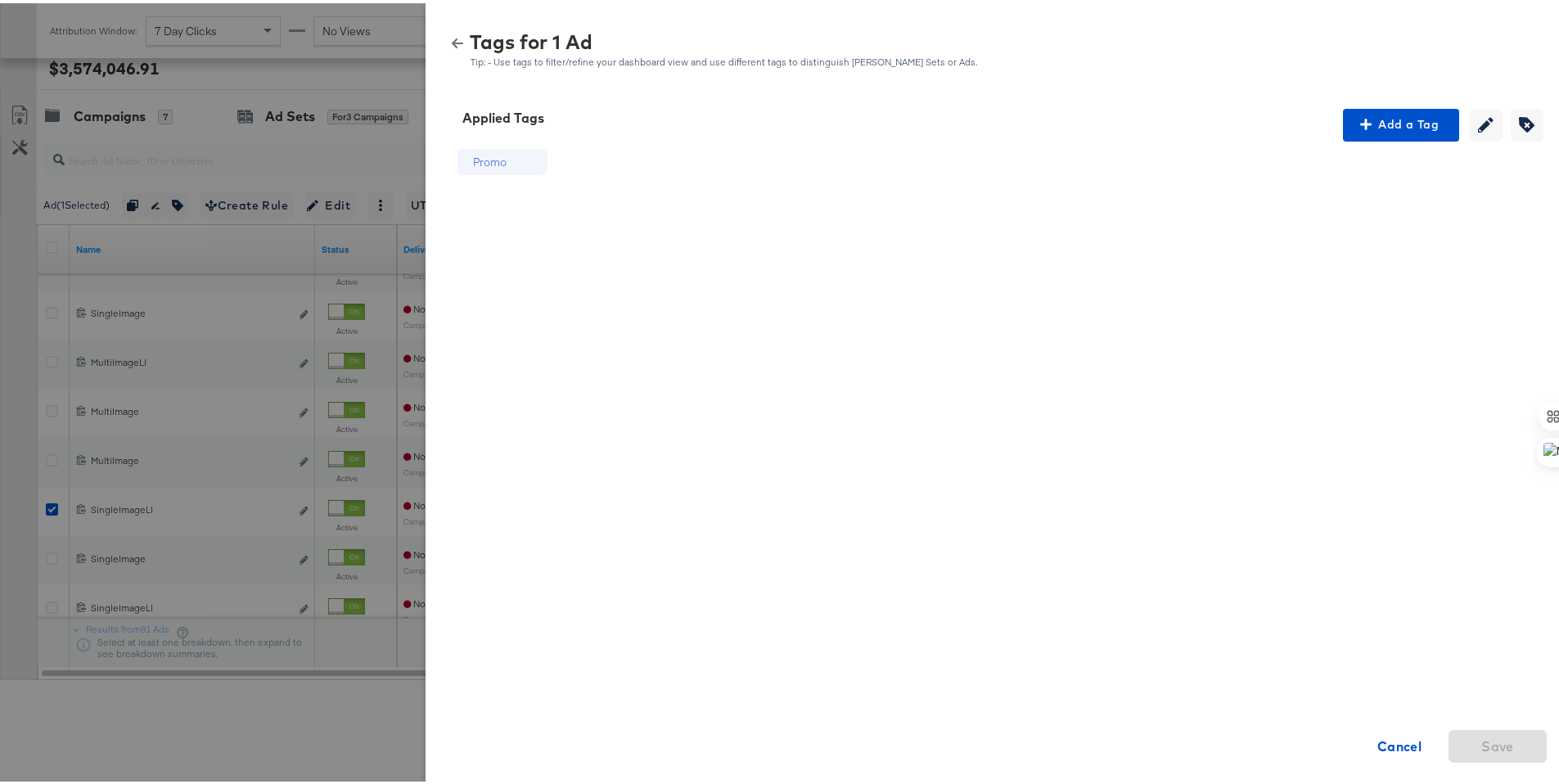
click at [452, 41] on icon "button" at bounding box center [457, 40] width 11 height 11
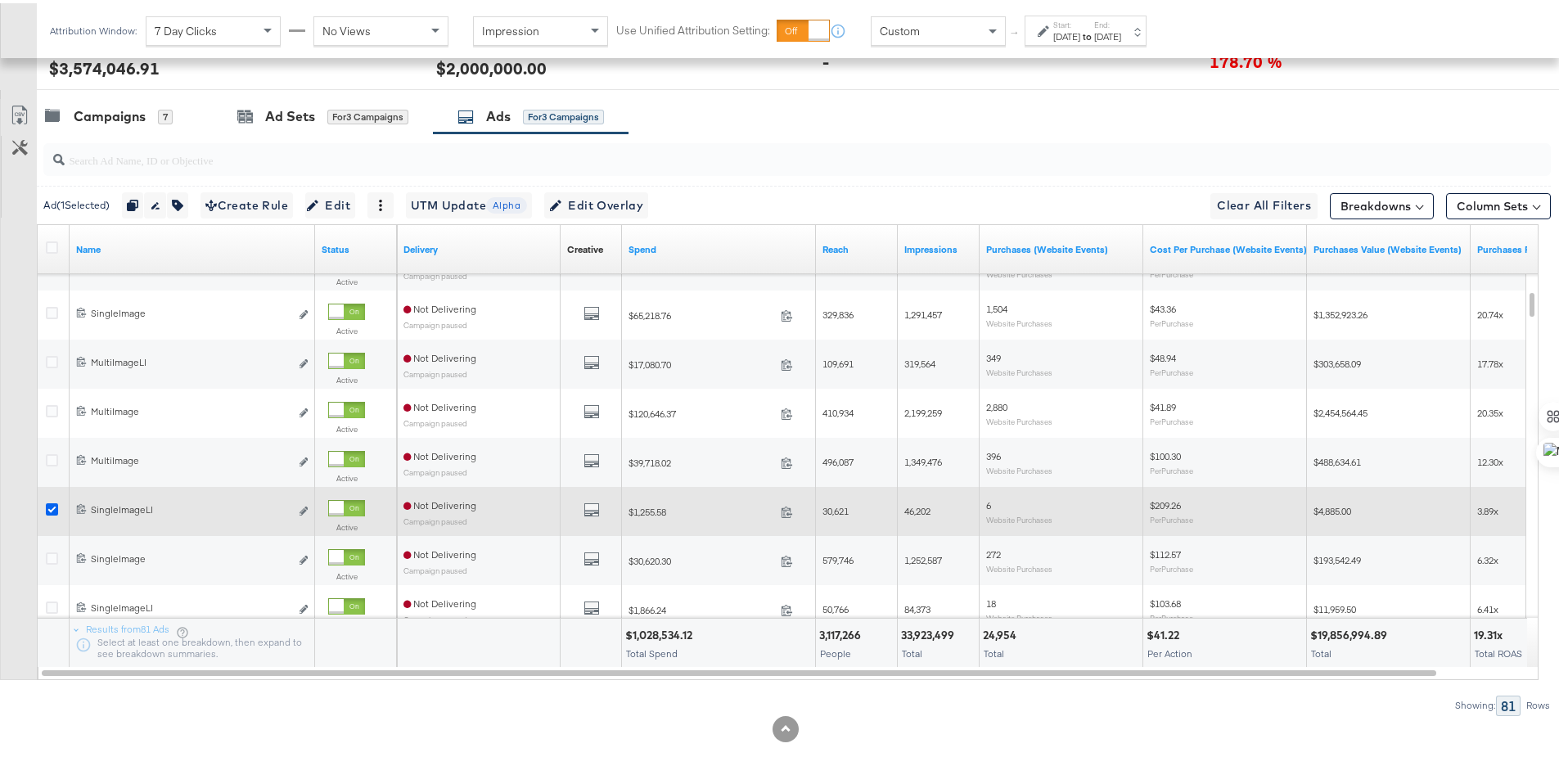
click at [52, 507] on icon at bounding box center [52, 506] width 12 height 12
click at [0, 0] on input "checkbox" at bounding box center [0, 0] width 0 height 0
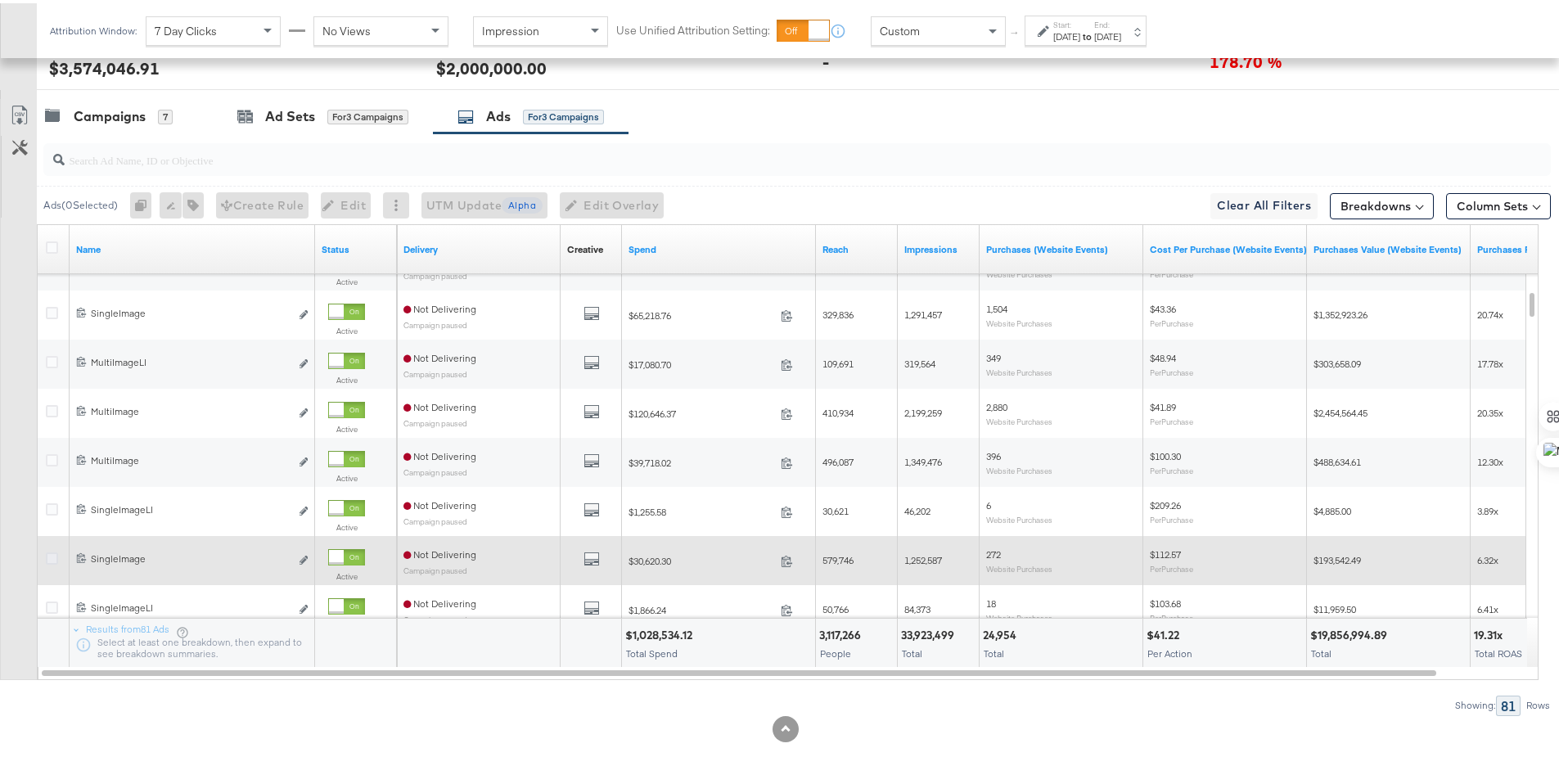
click at [47, 556] on icon at bounding box center [52, 555] width 12 height 12
click at [0, 0] on input "checkbox" at bounding box center [0, 0] width 0 height 0
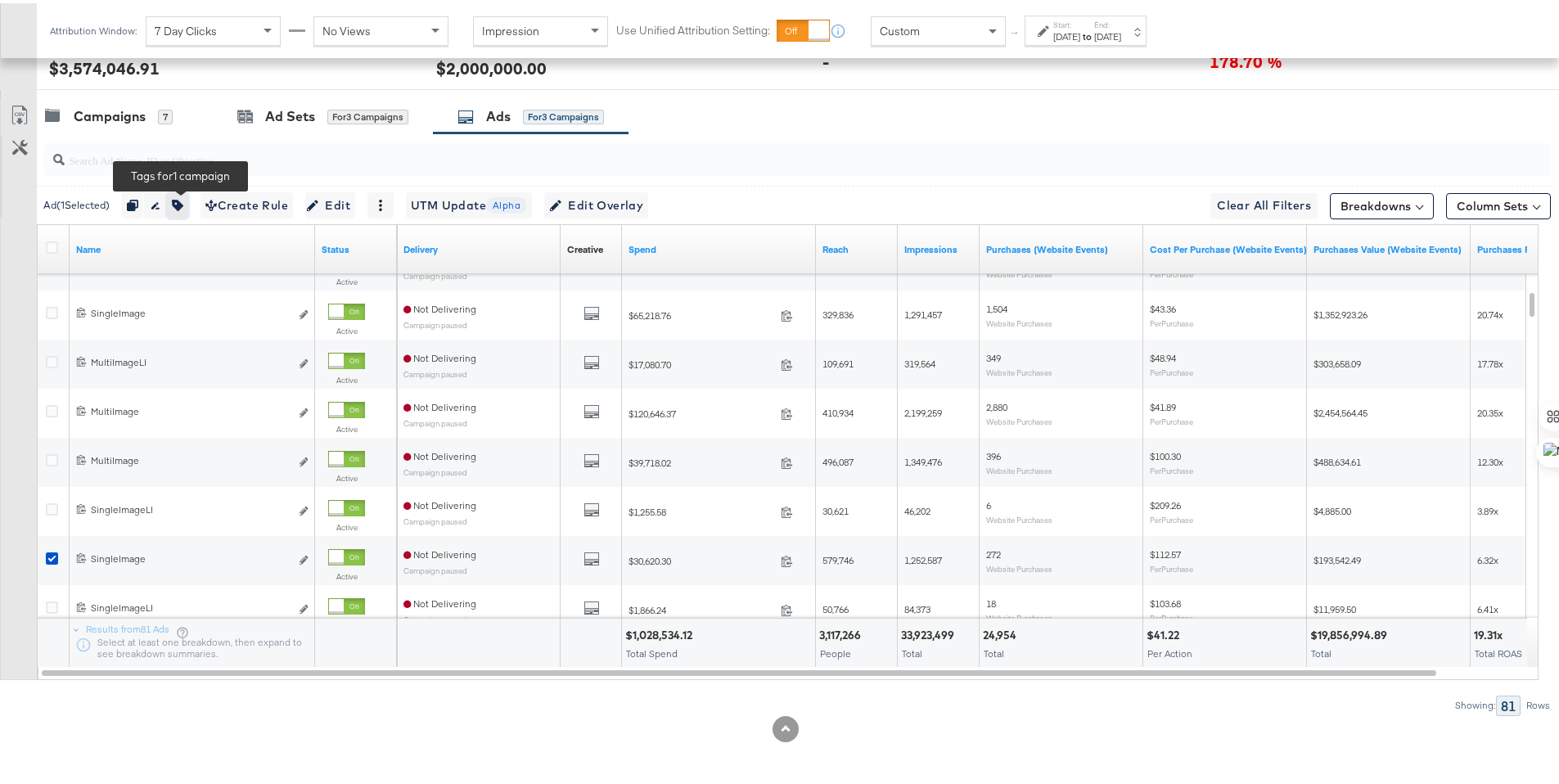
click at [184, 208] on button "button" at bounding box center [178, 202] width 22 height 26
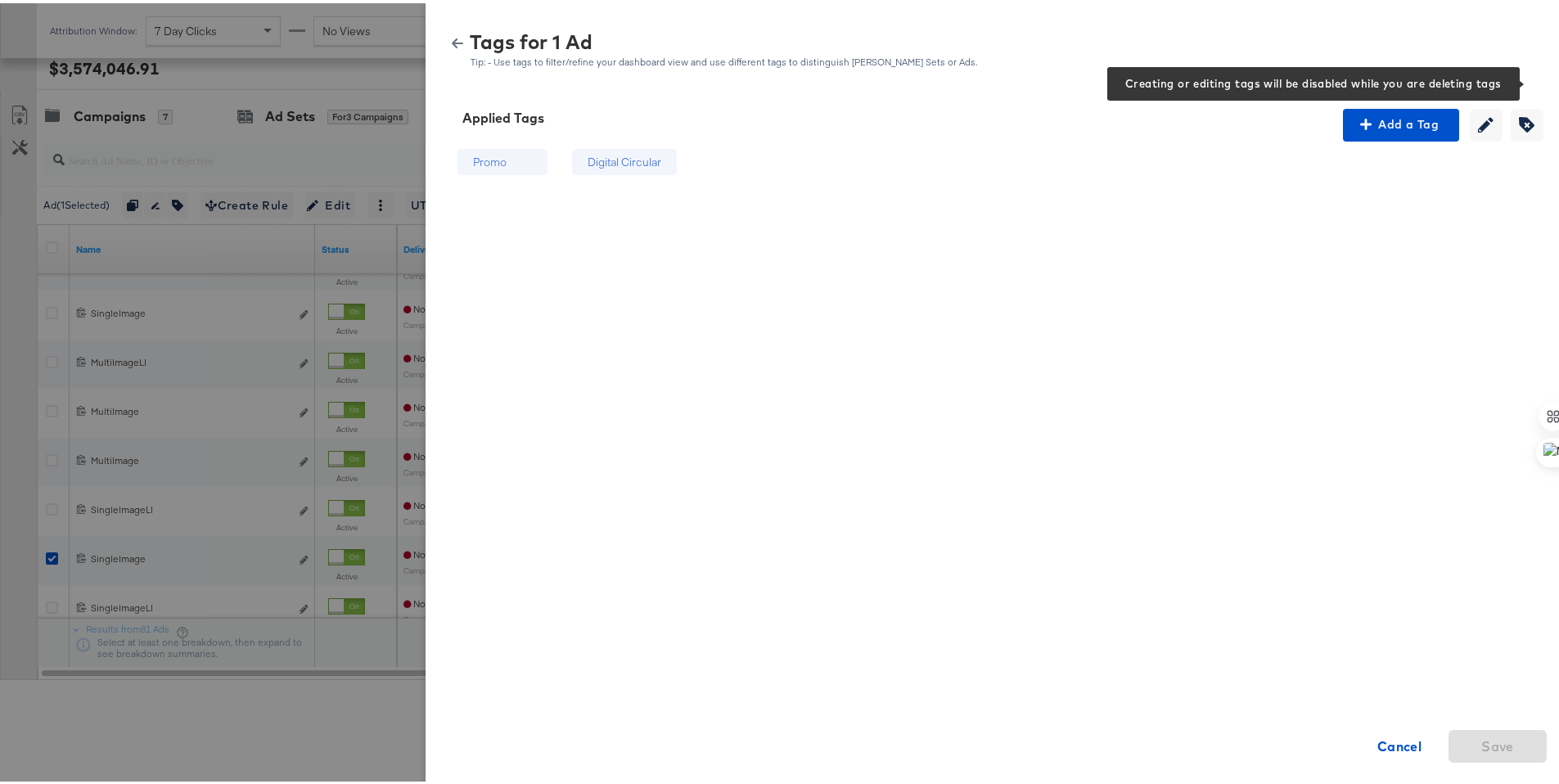
click at [1494, 114] on div "Creating or removing tags will be disabled while your editing current tags" at bounding box center [1489, 121] width 41 height 33
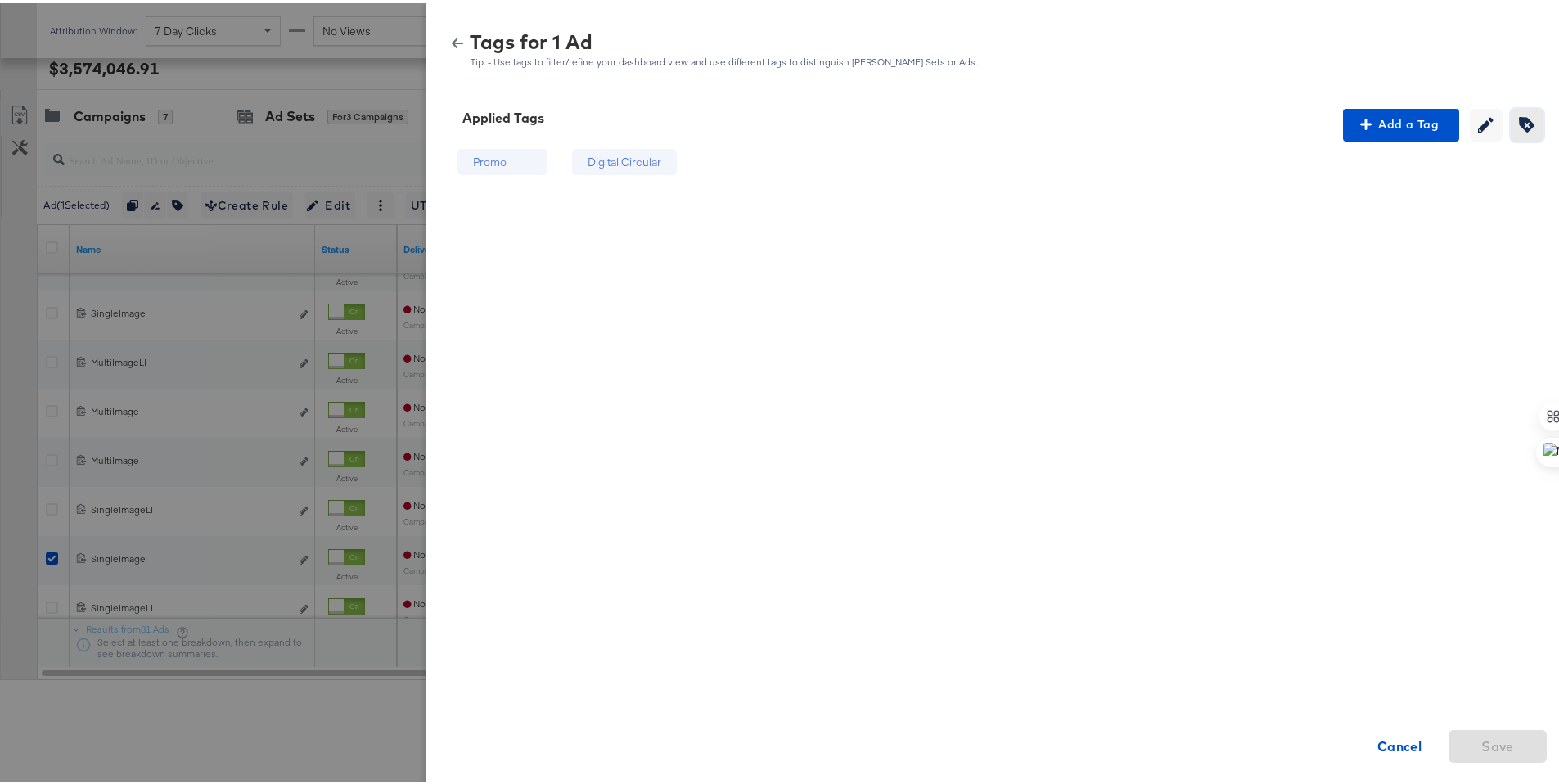
click at [1515, 116] on span "Creating or editing tags will be disabled while you are deleting tags" at bounding box center [1527, 121] width 24 height 16
click at [525, 159] on icon at bounding box center [530, 159] width 11 height 11
click at [1529, 740] on button "Save" at bounding box center [1498, 743] width 98 height 33
click at [446, 32] on div "Tags for 1 Ad Tip: - Use tags to filter/refine your dashboard view and use diff…" at bounding box center [999, 47] width 1107 height 35
click at [452, 40] on icon "button" at bounding box center [457, 40] width 11 height 9
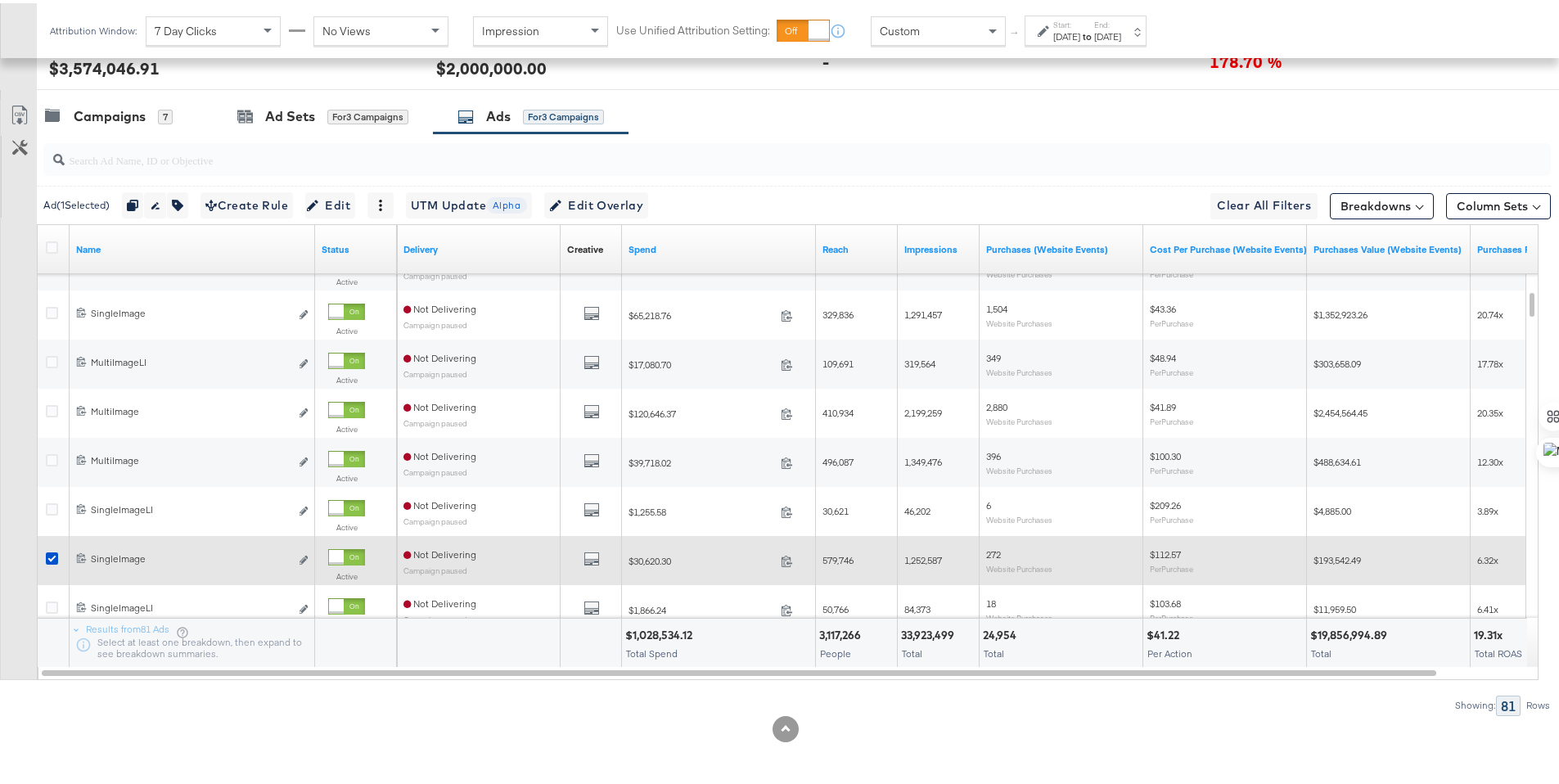
click at [59, 553] on div at bounding box center [54, 557] width 17 height 16
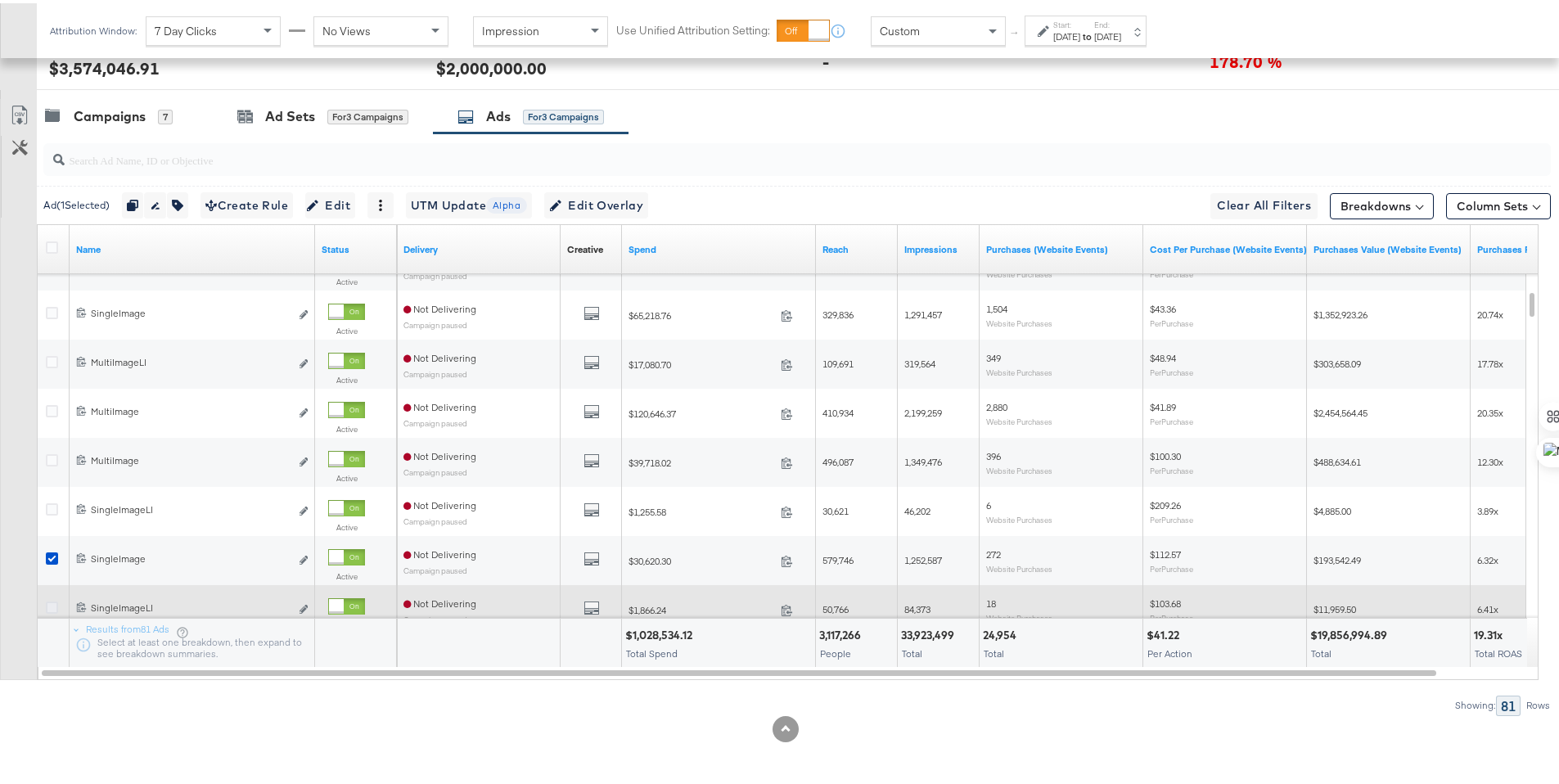
click at [55, 605] on icon at bounding box center [52, 604] width 12 height 12
click at [0, 0] on input "checkbox" at bounding box center [0, 0] width 0 height 0
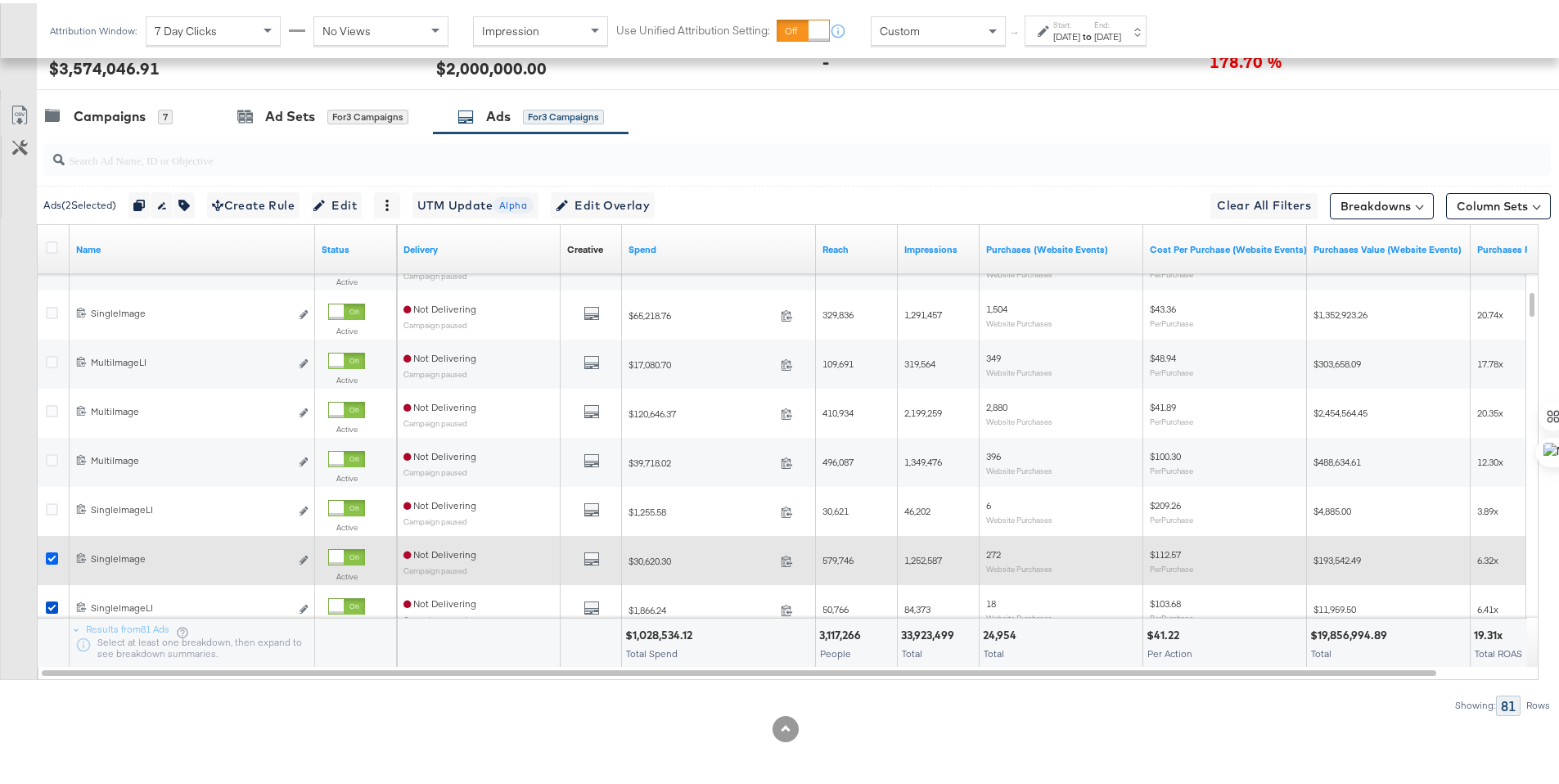
click at [52, 553] on icon at bounding box center [52, 555] width 12 height 12
click at [0, 0] on input "checkbox" at bounding box center [0, 0] width 0 height 0
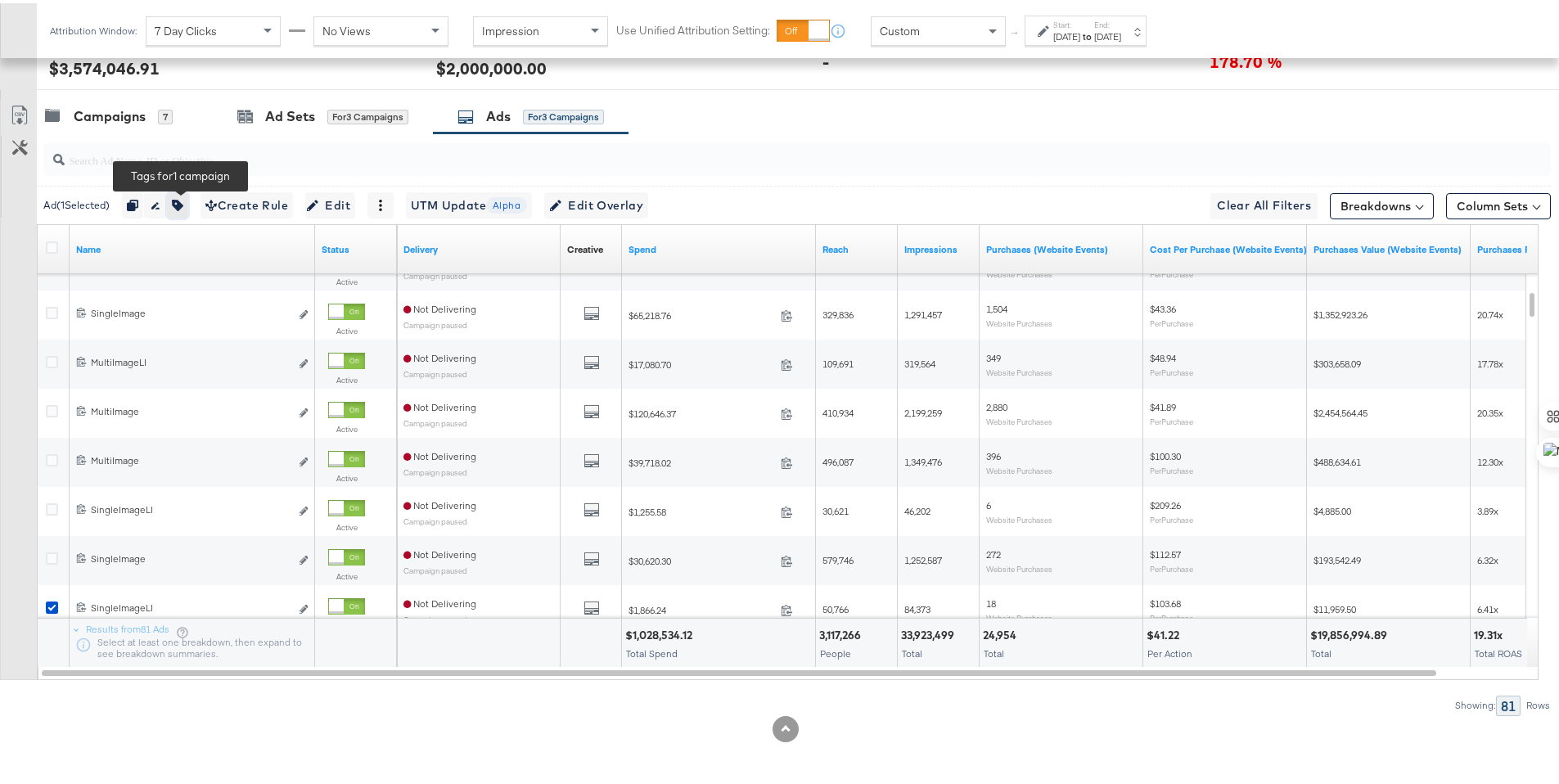
click at [188, 202] on button "button" at bounding box center [178, 202] width 22 height 26
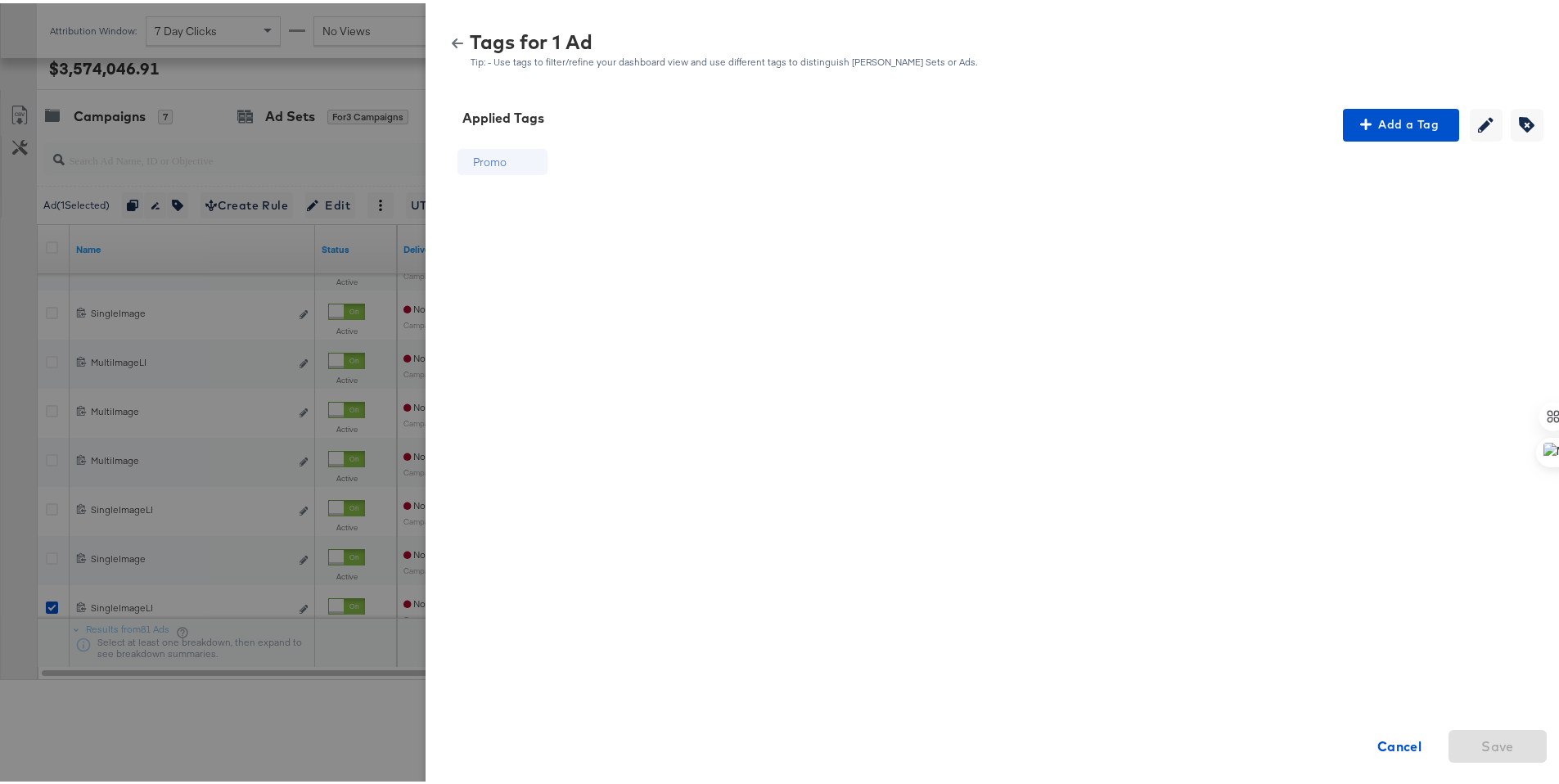
click at [452, 40] on icon "button" at bounding box center [457, 40] width 11 height 9
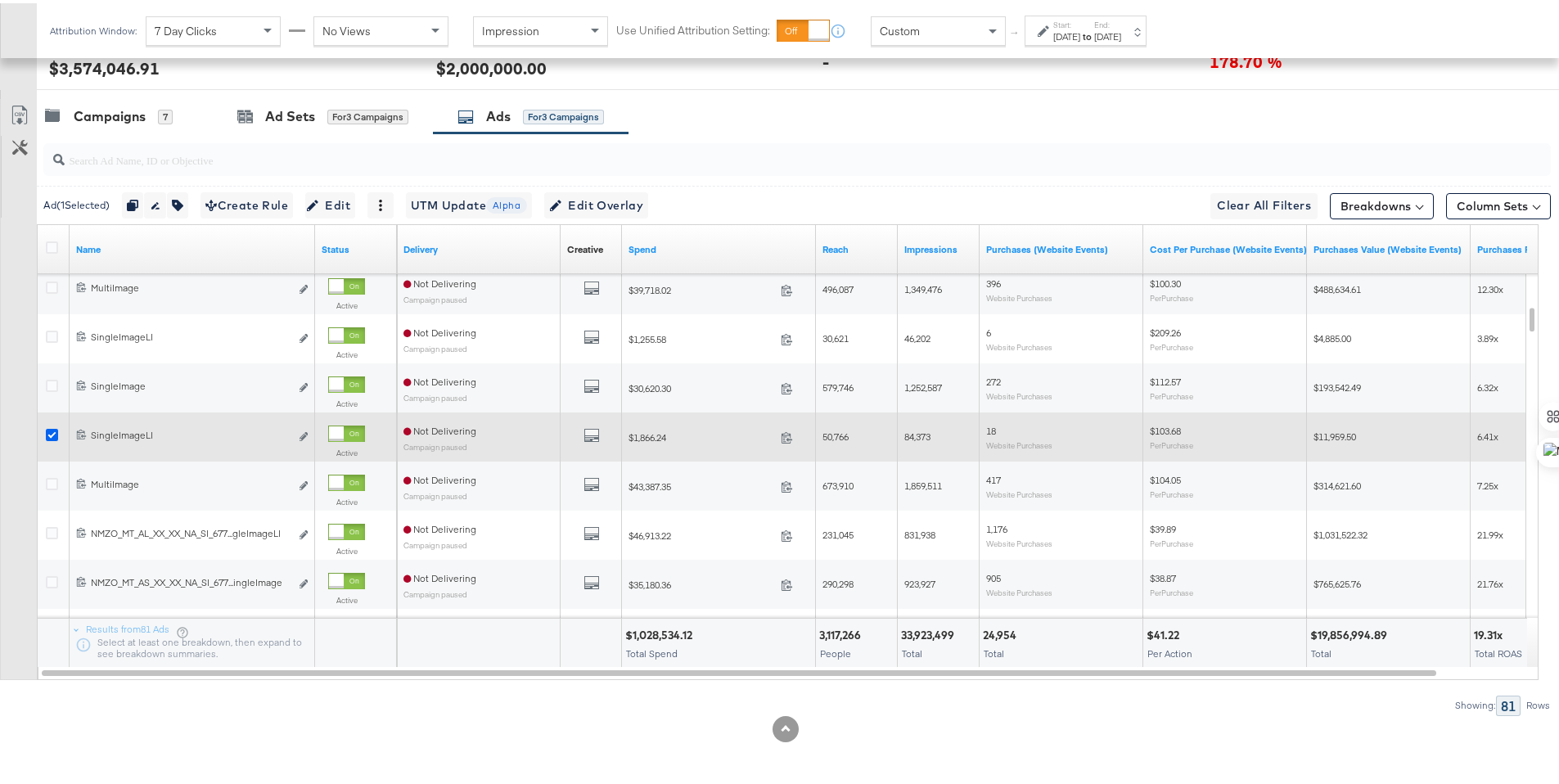
click at [47, 431] on icon at bounding box center [52, 432] width 12 height 12
click at [0, 0] on input "checkbox" at bounding box center [0, 0] width 0 height 0
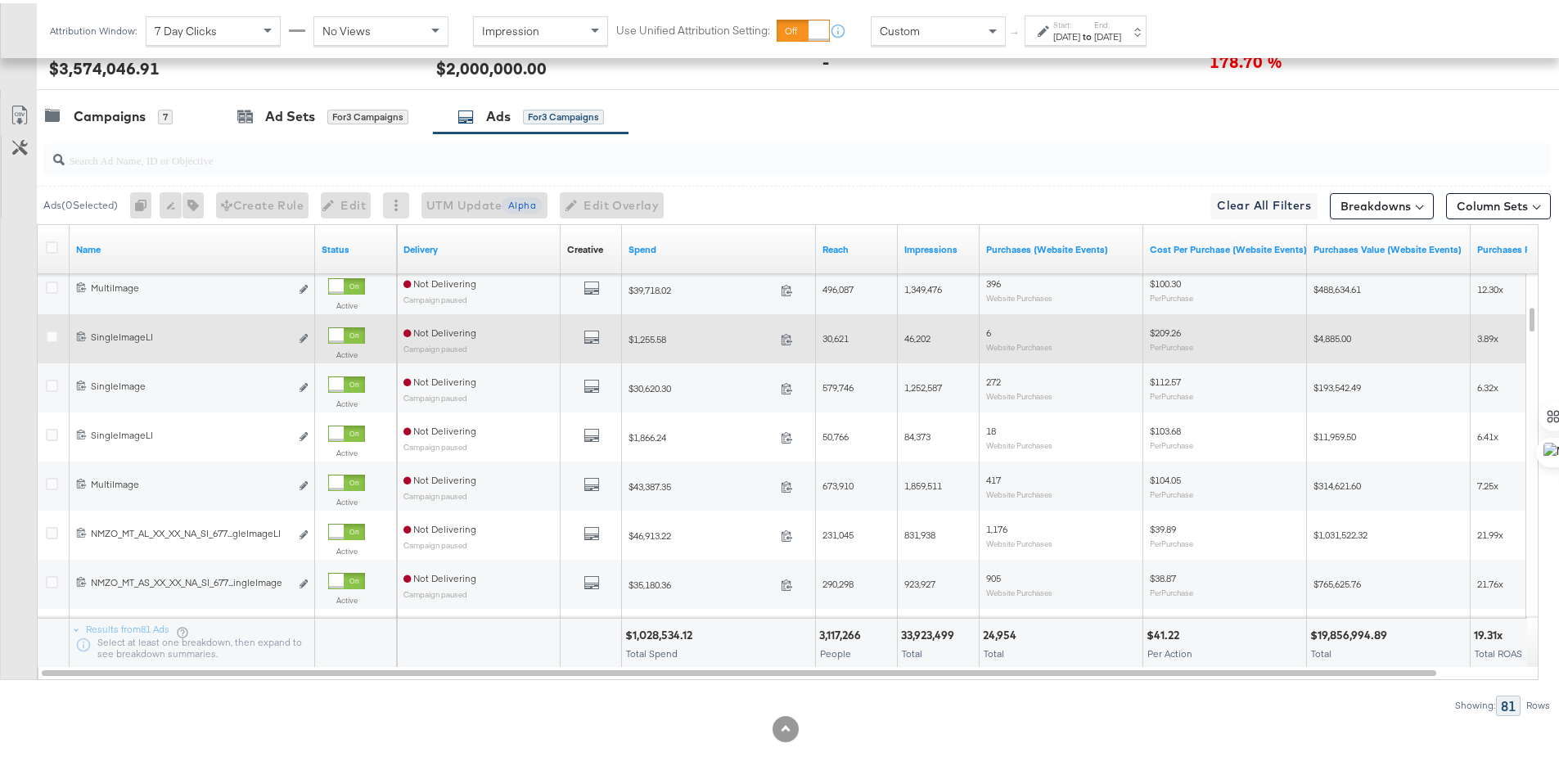
click at [53, 479] on icon at bounding box center [52, 481] width 12 height 12
click at [0, 0] on input "checkbox" at bounding box center [0, 0] width 0 height 0
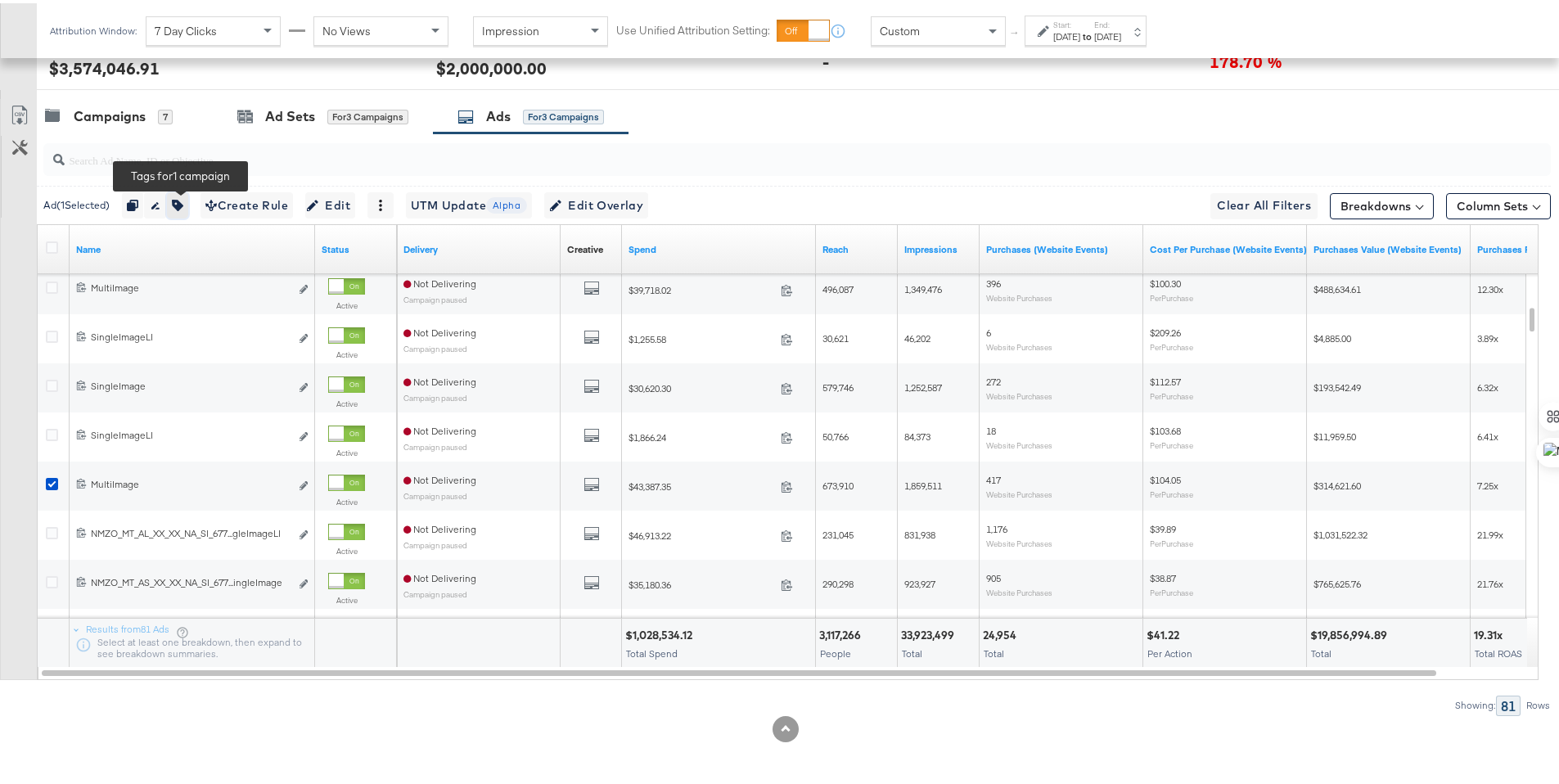
click at [179, 196] on icon "button" at bounding box center [177, 202] width 11 height 11
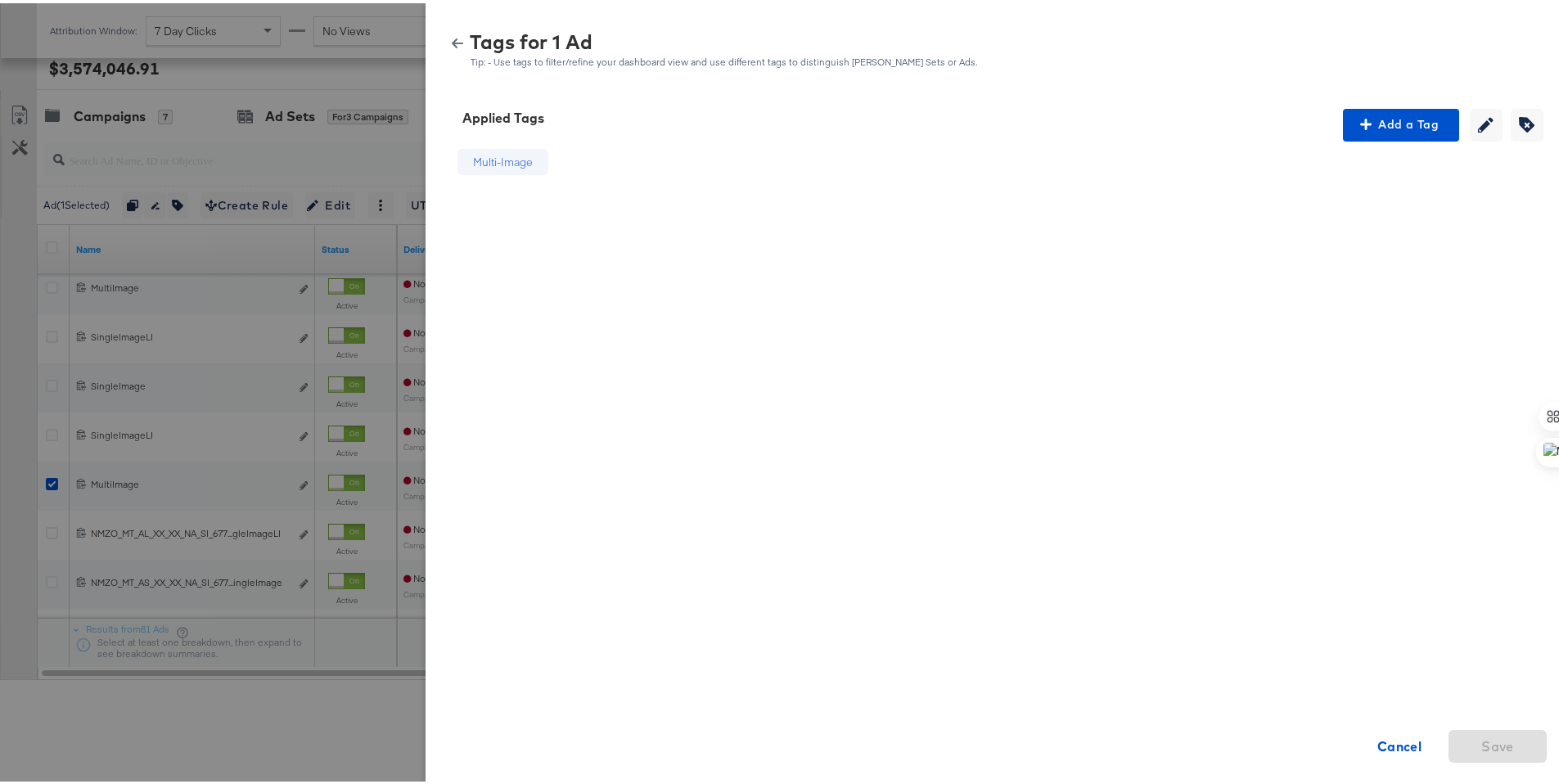
click at [452, 40] on icon "button" at bounding box center [457, 40] width 11 height 9
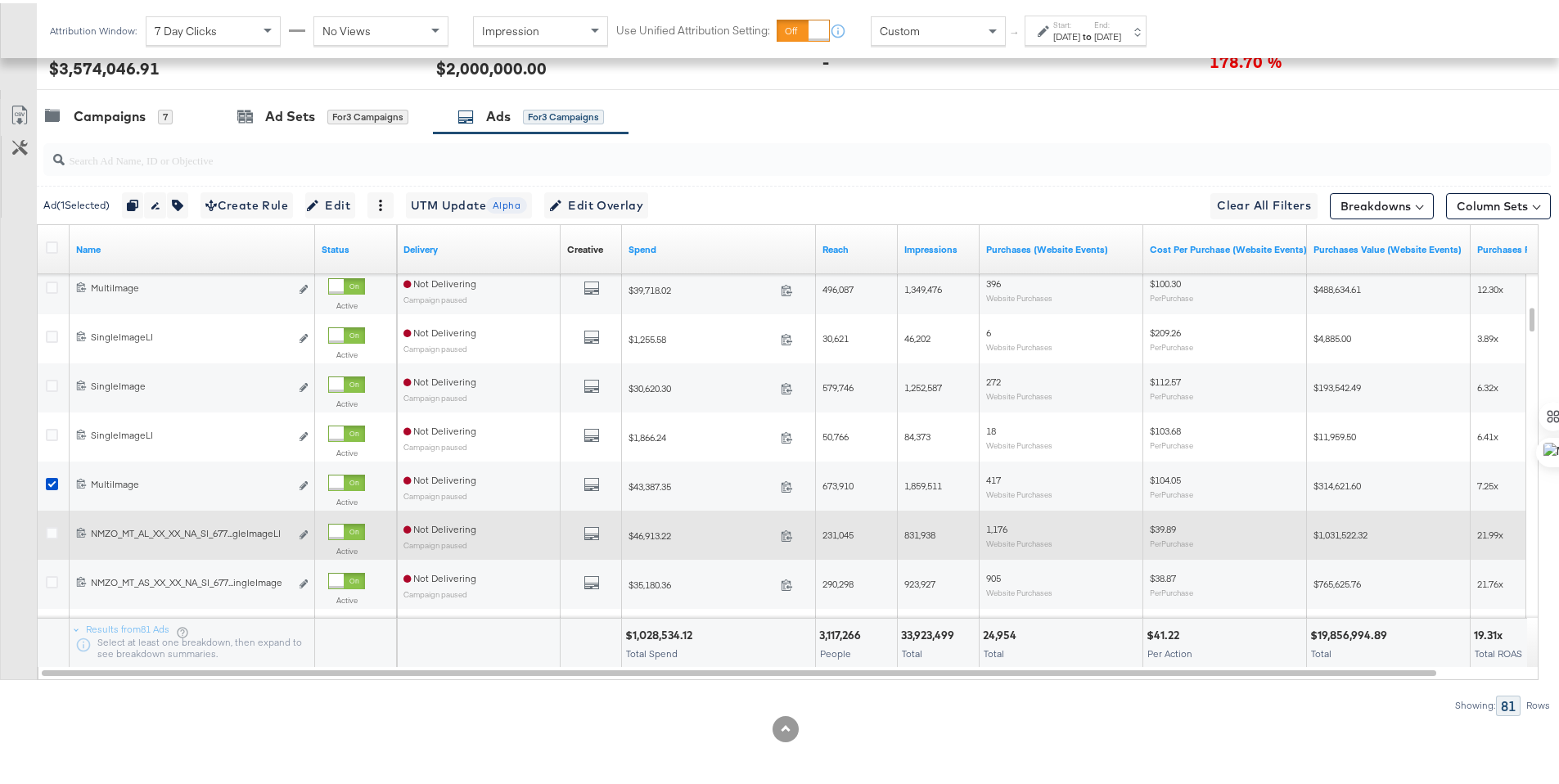
drag, startPoint x: 55, startPoint y: 479, endPoint x: 58, endPoint y: 511, distance: 32.1
click at [55, 479] on icon at bounding box center [52, 481] width 12 height 12
click at [0, 0] on input "checkbox" at bounding box center [0, 0] width 0 height 0
click at [53, 525] on icon at bounding box center [52, 530] width 12 height 12
click at [0, 0] on input "checkbox" at bounding box center [0, 0] width 0 height 0
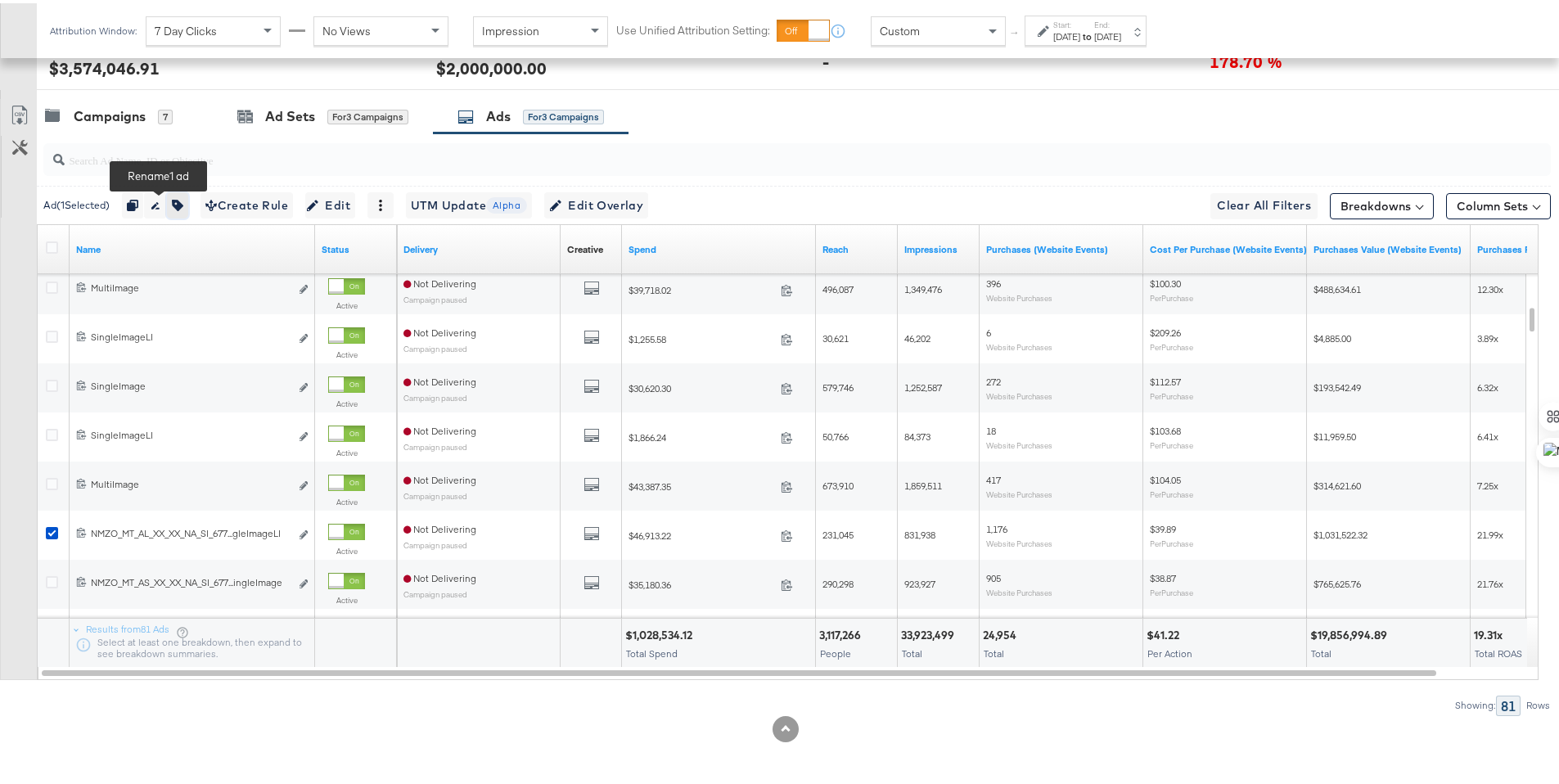
click at [172, 199] on button "button" at bounding box center [178, 202] width 22 height 26
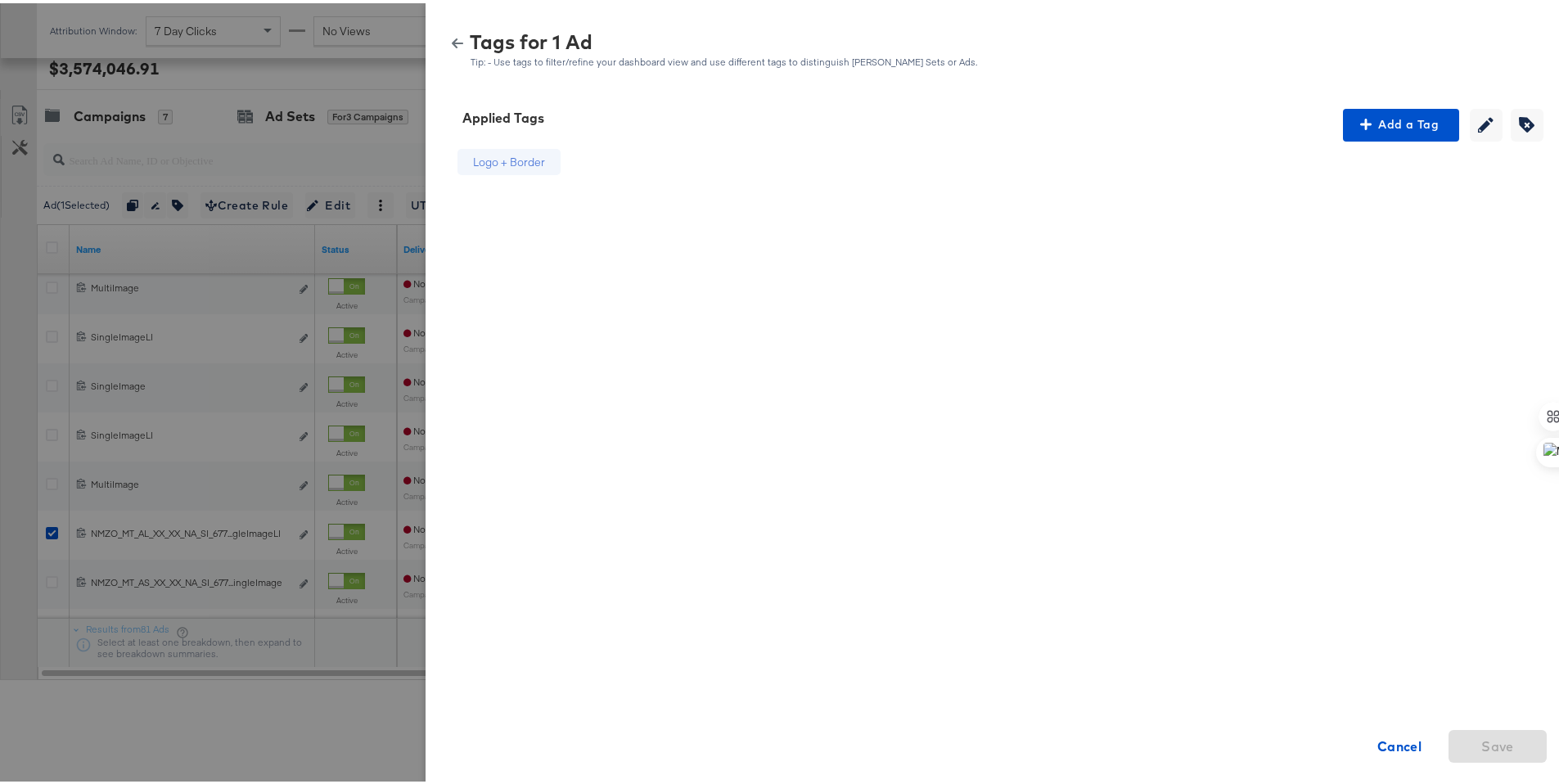
click at [452, 37] on icon "button" at bounding box center [457, 40] width 11 height 11
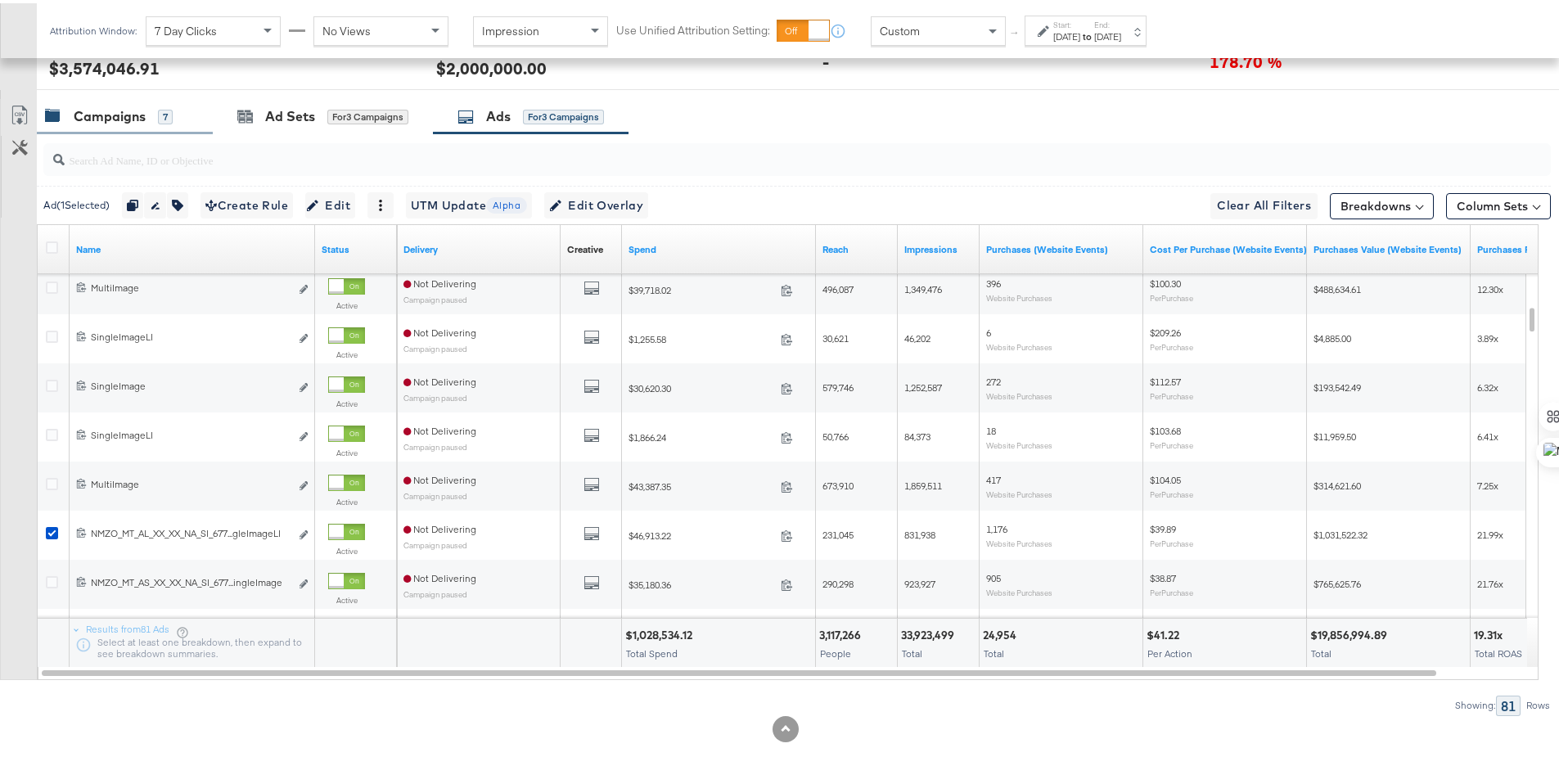
click at [127, 114] on div "Campaigns" at bounding box center [109, 114] width 72 height 19
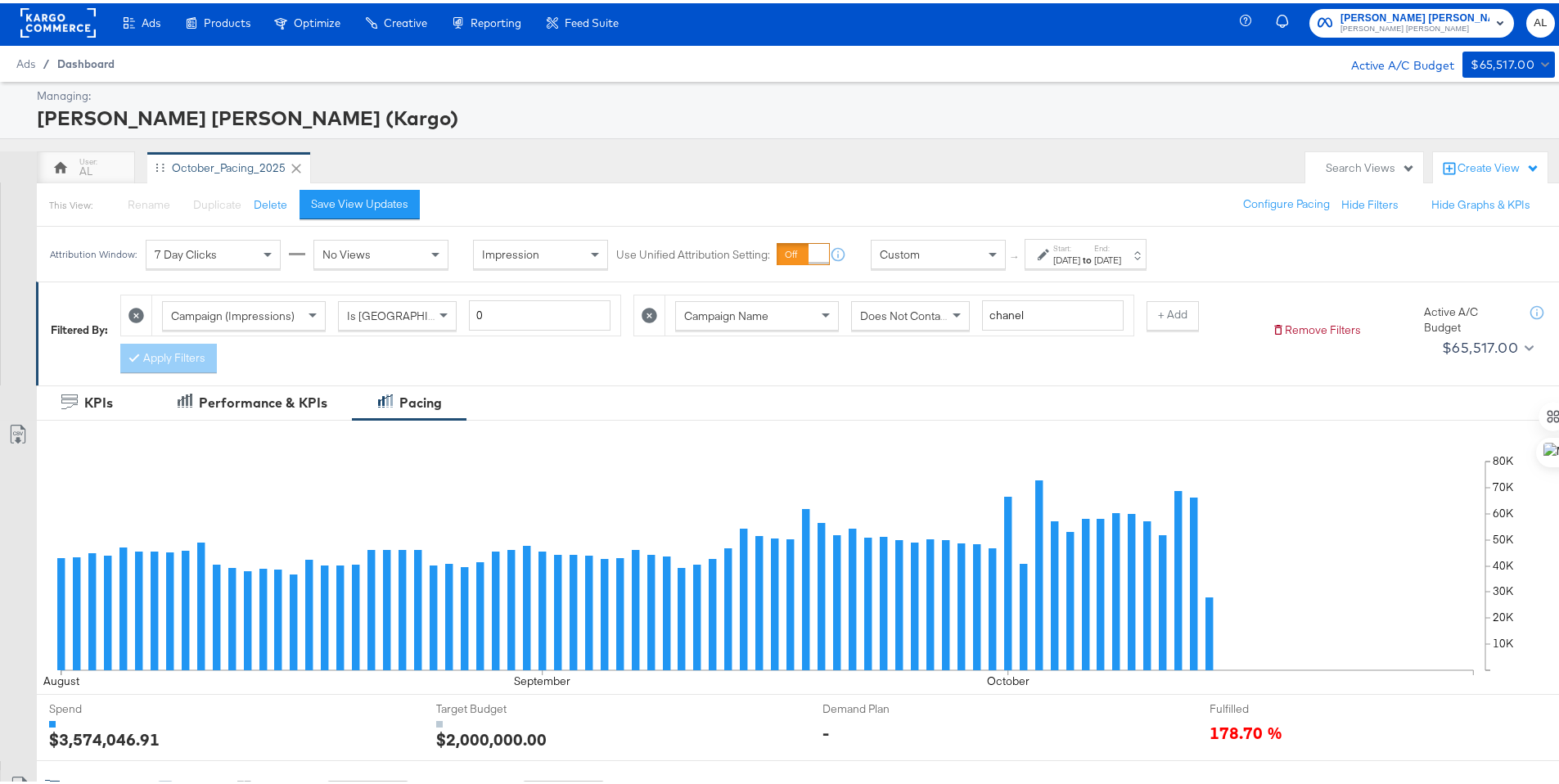
scroll to position [0, 0]
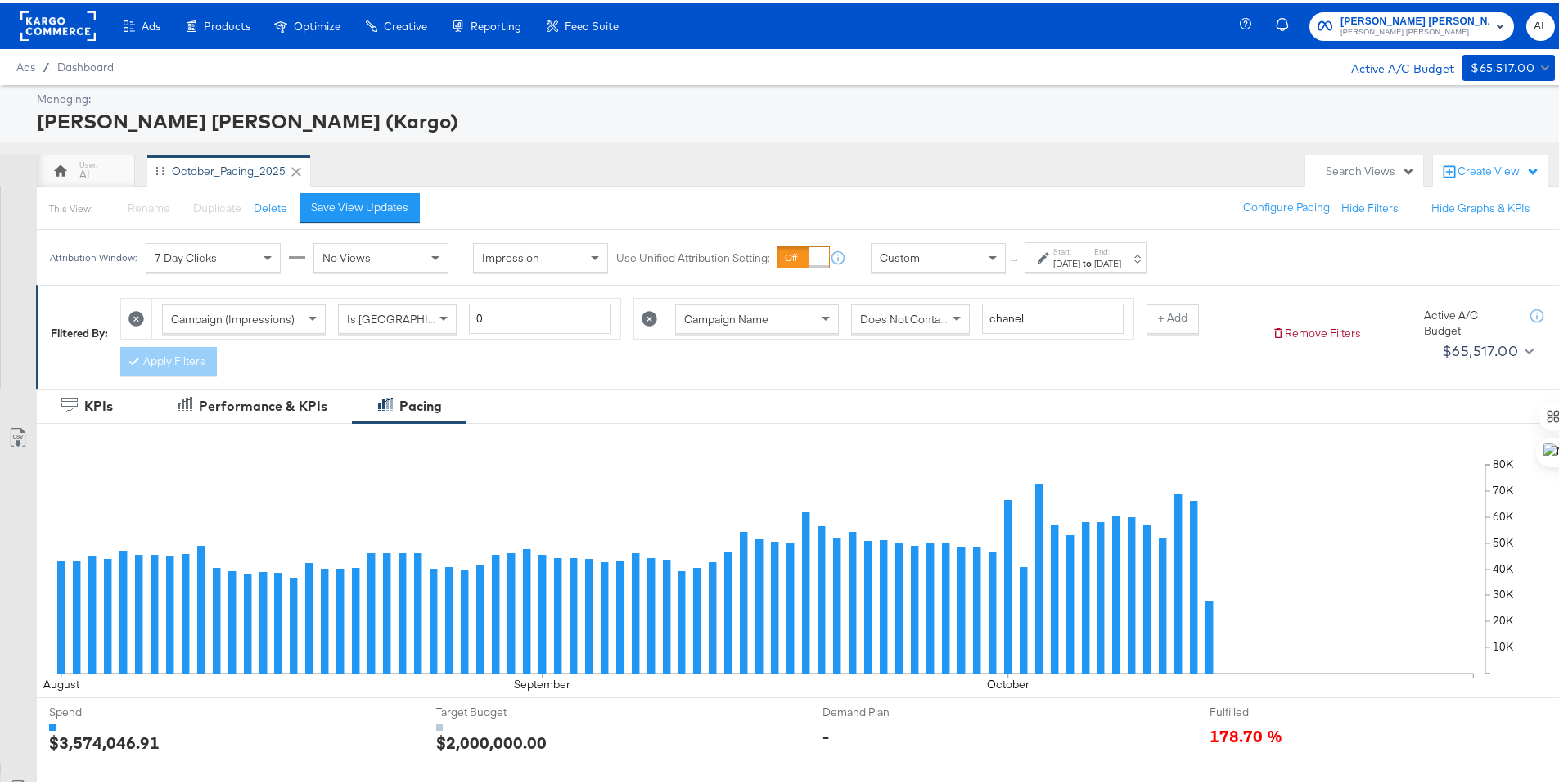
click at [77, 24] on rect at bounding box center [58, 22] width 75 height 29
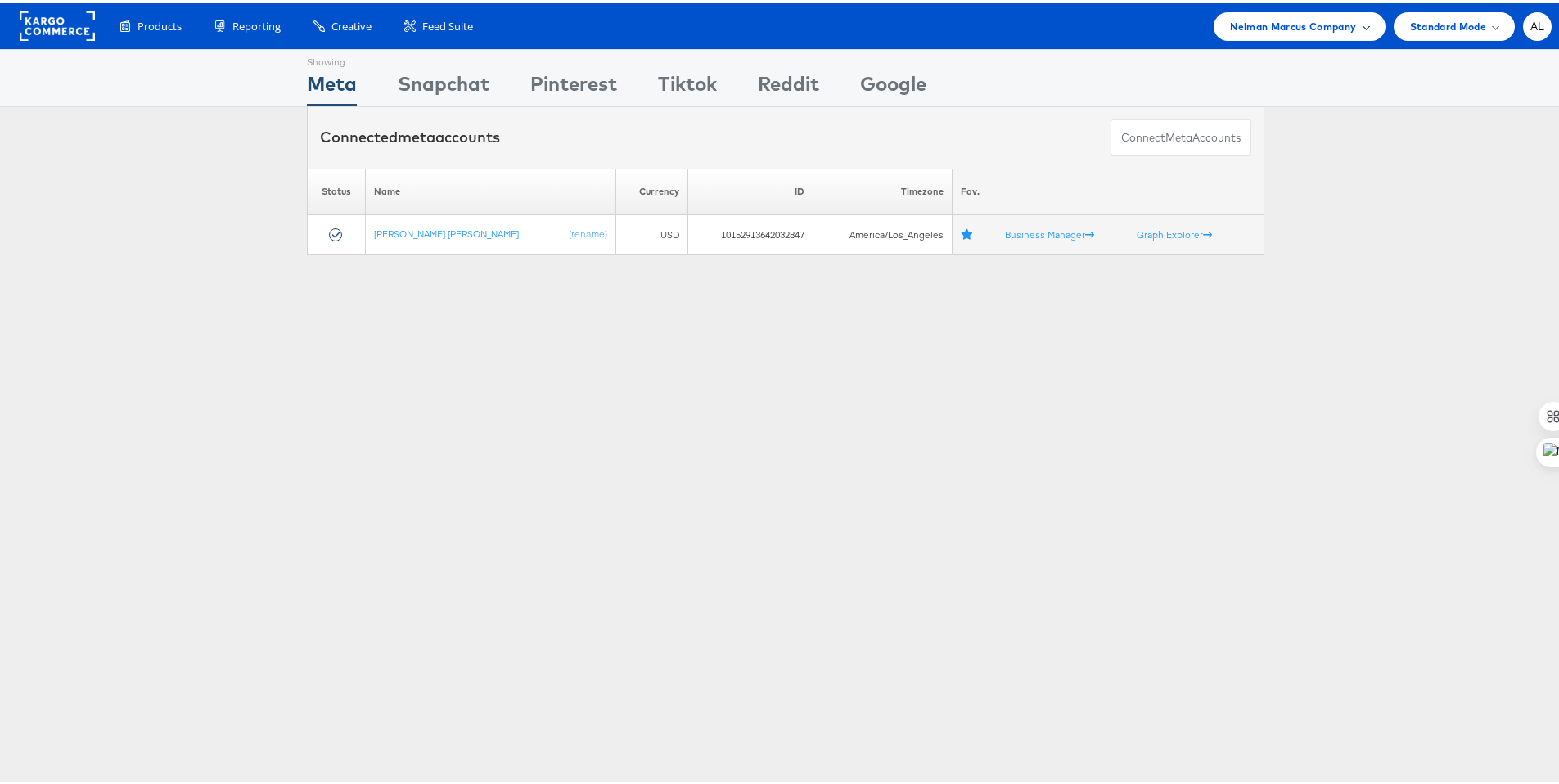
click at [1277, 28] on span "Neiman Marcus Company" at bounding box center [1293, 23] width 126 height 17
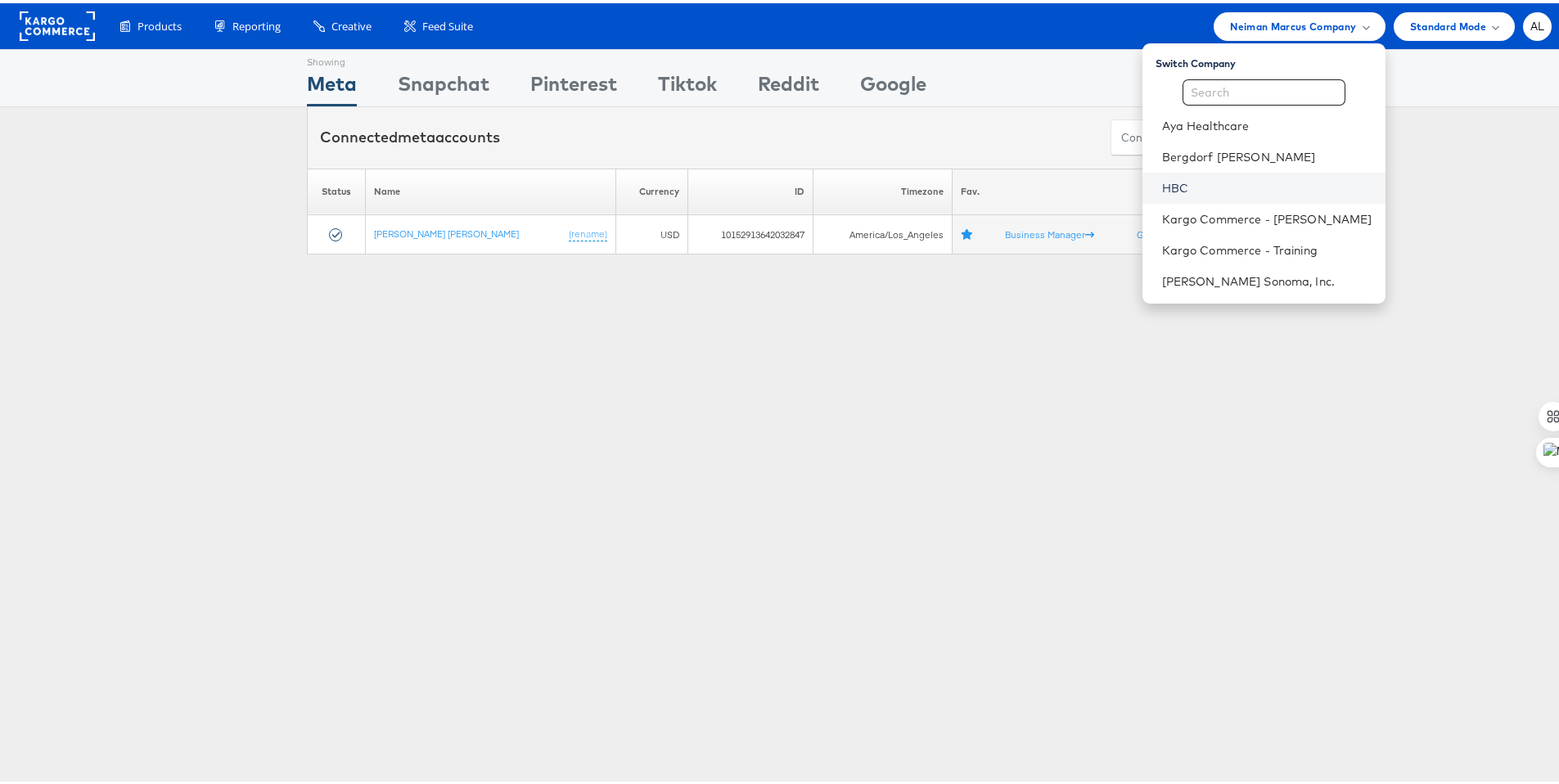
click at [1178, 179] on link "HBC" at bounding box center [1267, 184] width 210 height 16
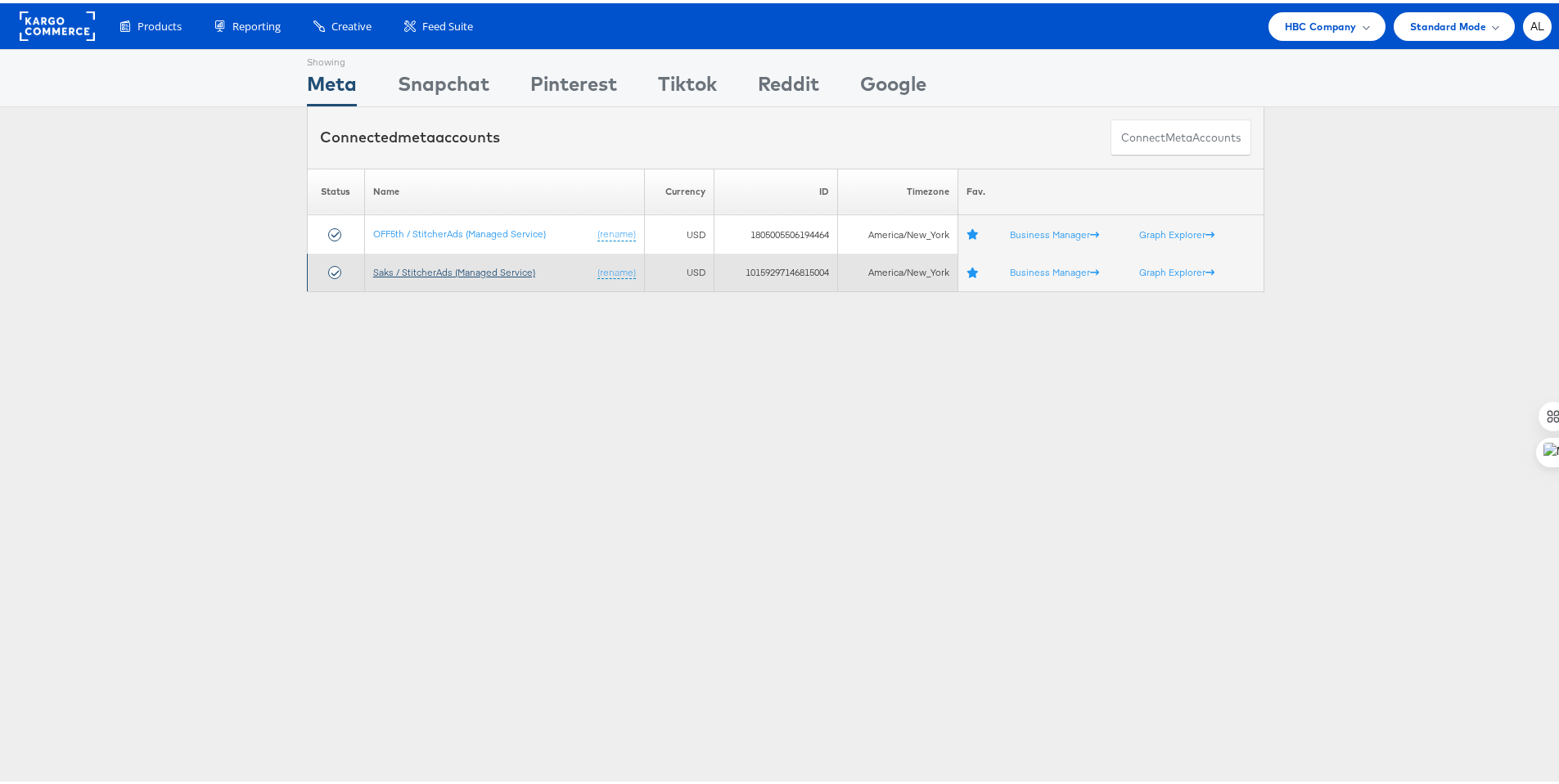
click at [377, 267] on link "Saks / StitcherAds (Managed Service)" at bounding box center [454, 269] width 162 height 12
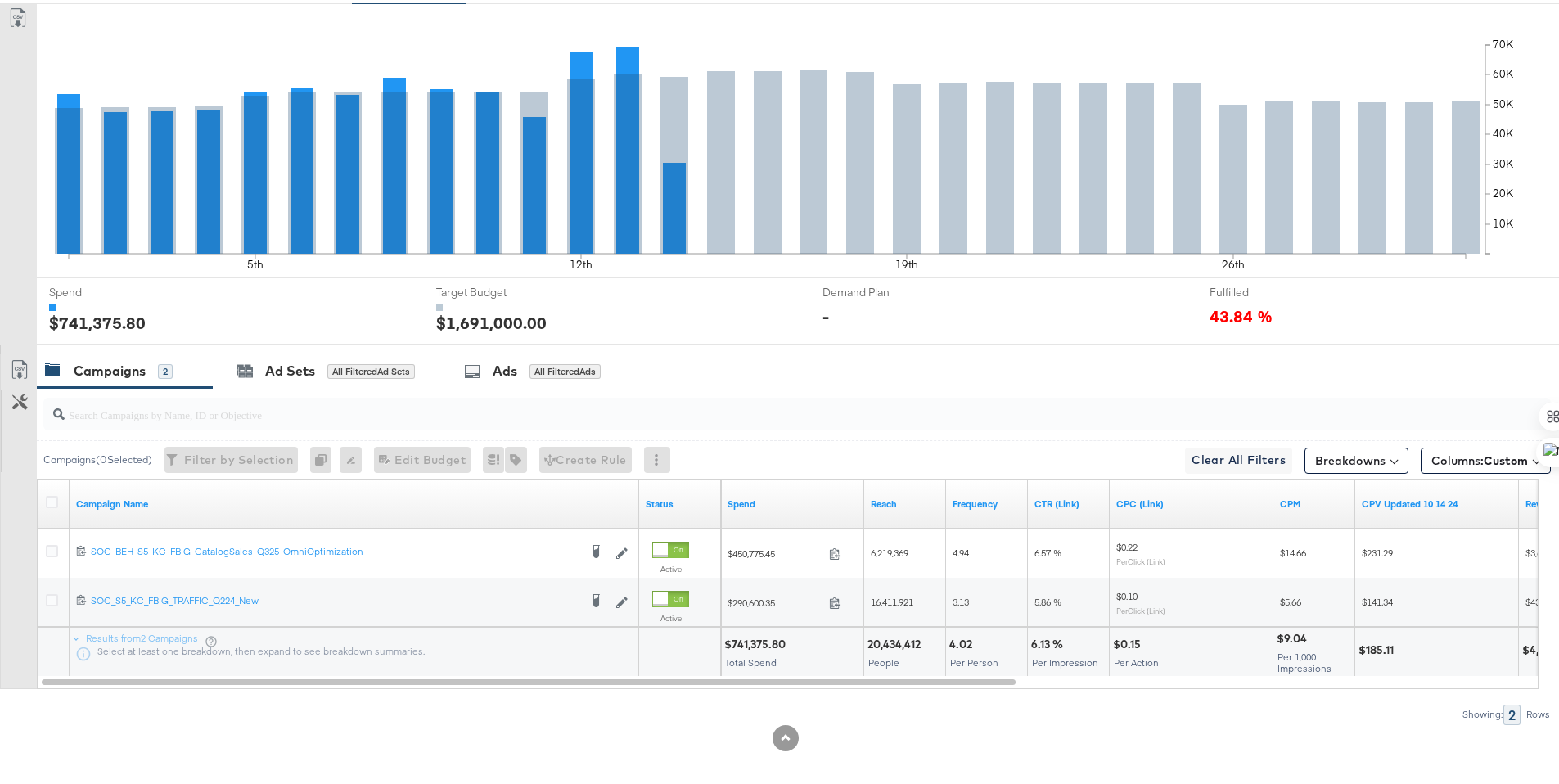
scroll to position [429, 0]
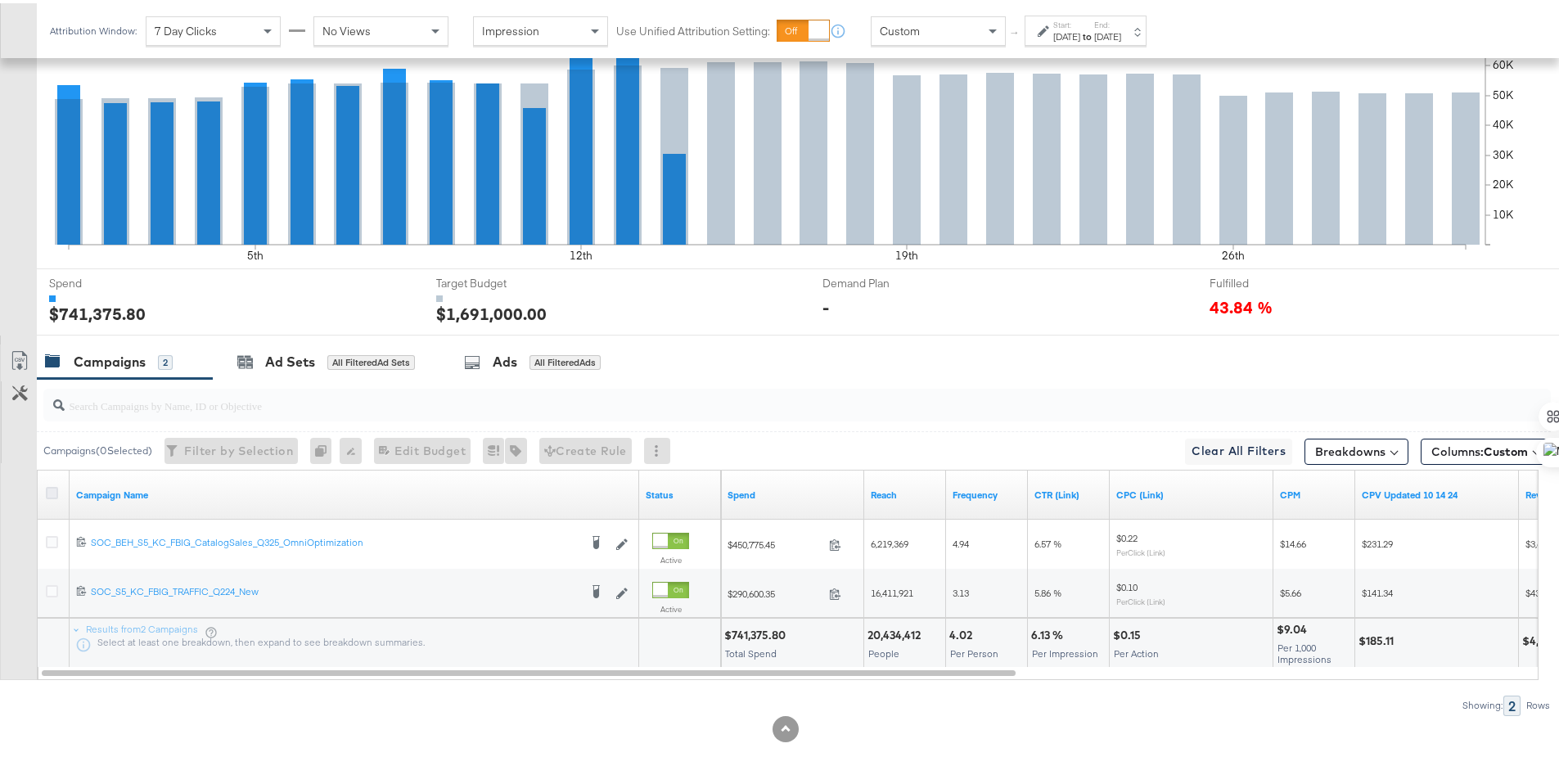
click at [49, 491] on icon at bounding box center [52, 489] width 12 height 12
click at [0, 0] on input "checkbox" at bounding box center [0, 0] width 0 height 0
click at [479, 369] on div "Ads for 2 Campaigns" at bounding box center [530, 358] width 196 height 35
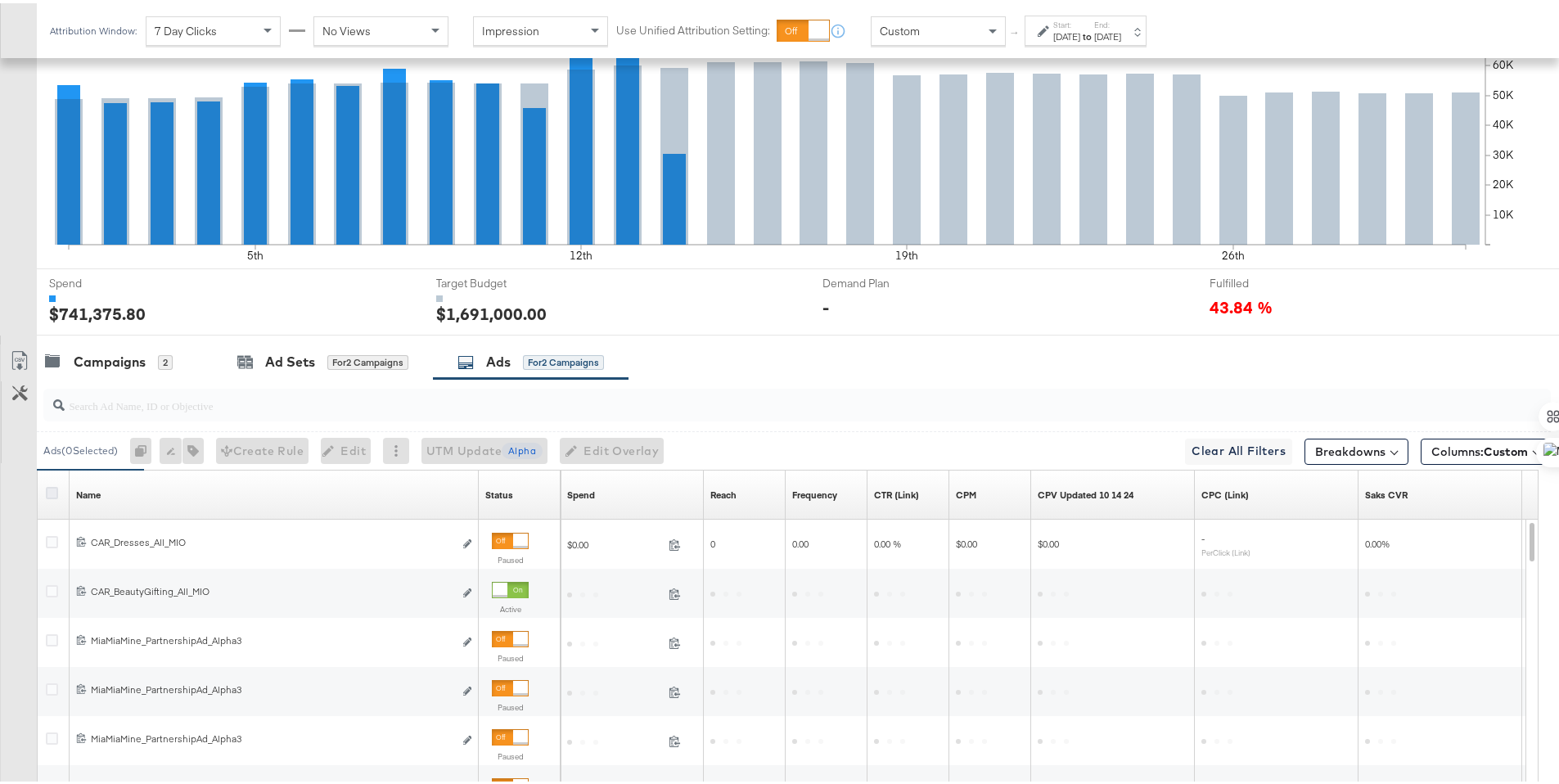
click at [57, 493] on icon at bounding box center [52, 489] width 12 height 12
click at [0, 0] on input "checkbox" at bounding box center [0, 0] width 0 height 0
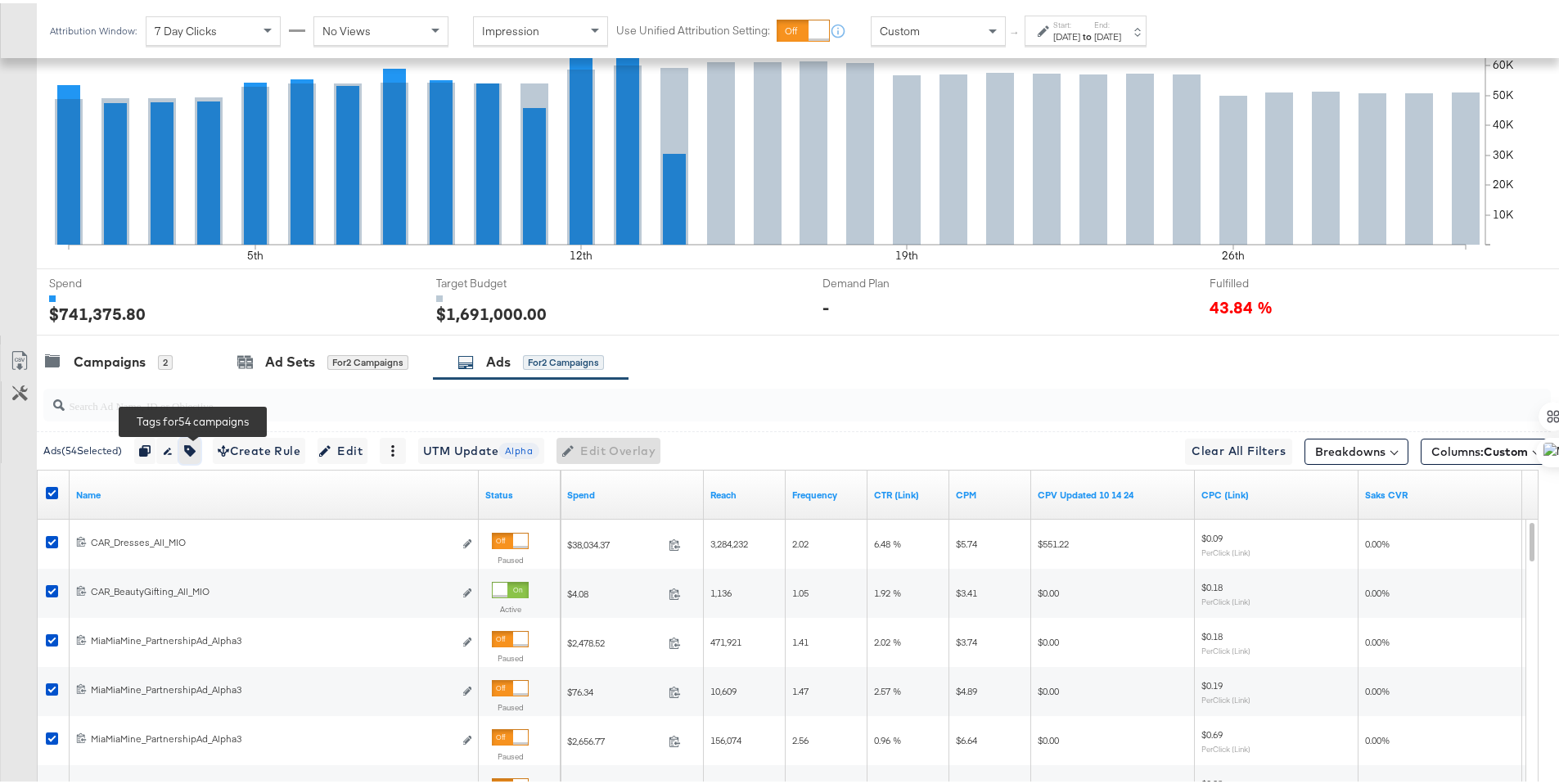
click at [196, 451] on icon "button" at bounding box center [190, 447] width 11 height 11
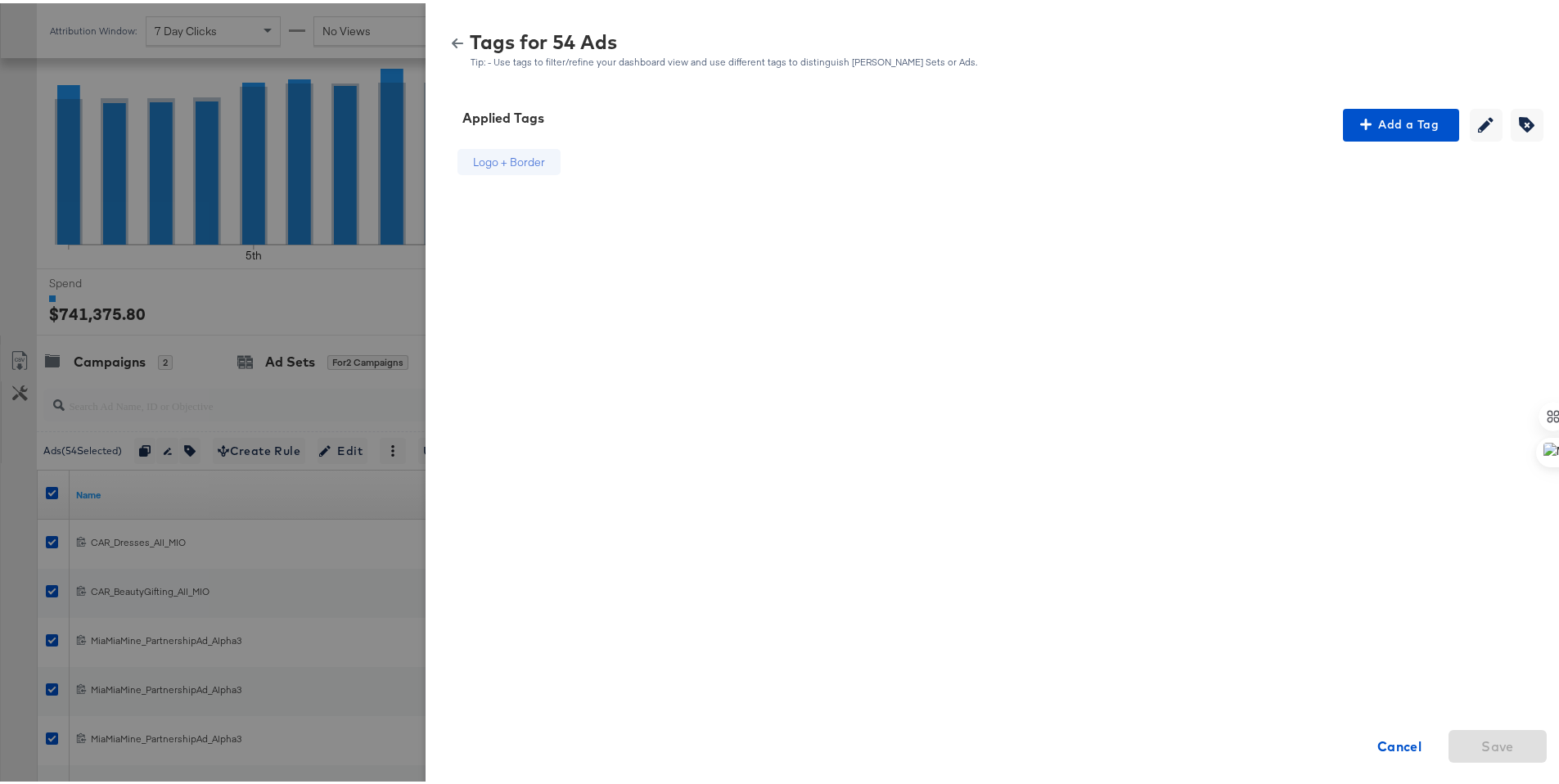
click at [452, 45] on icon "button" at bounding box center [457, 40] width 11 height 11
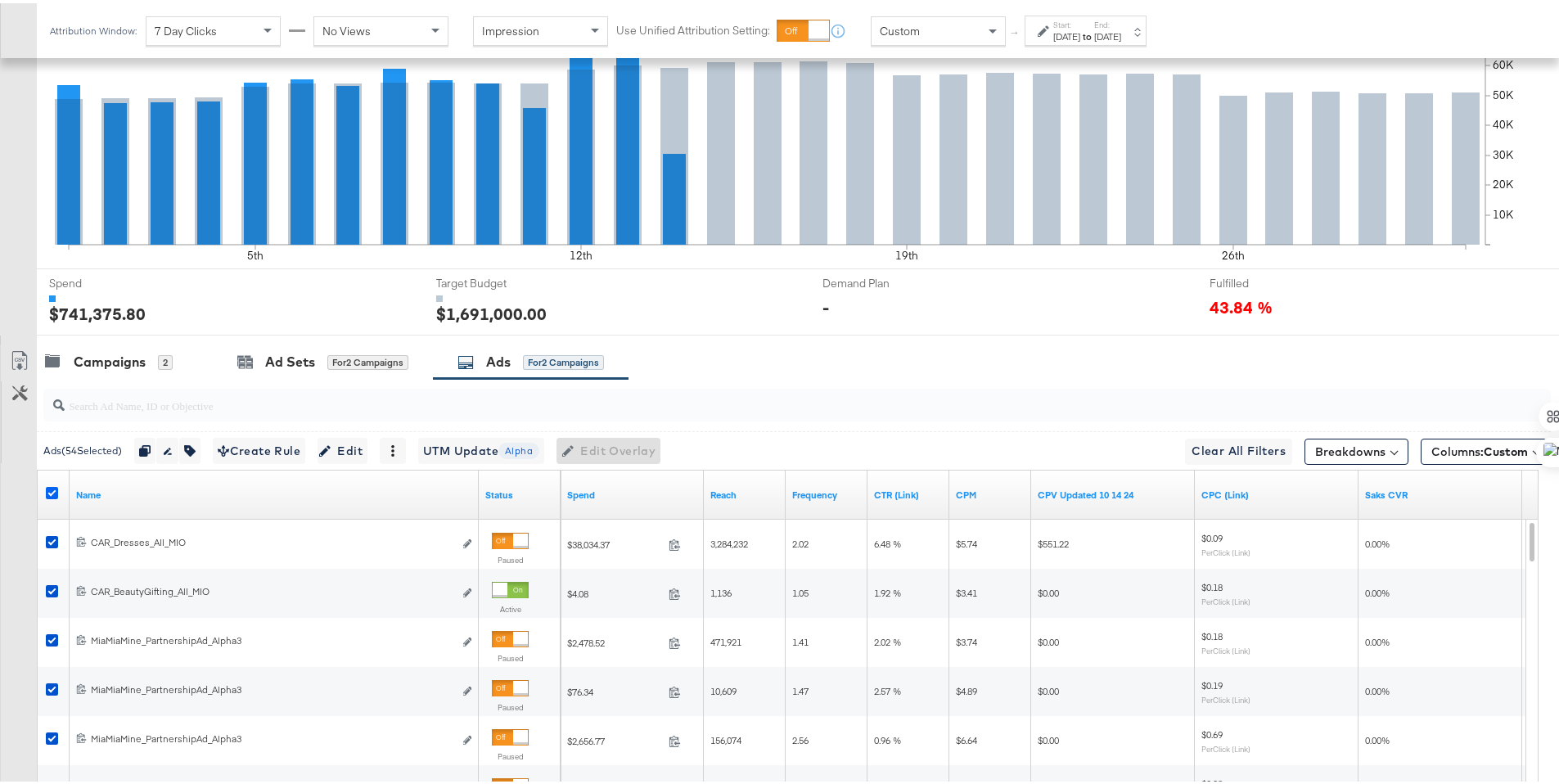
click at [54, 492] on icon at bounding box center [52, 489] width 12 height 12
click at [0, 0] on input "checkbox" at bounding box center [0, 0] width 0 height 0
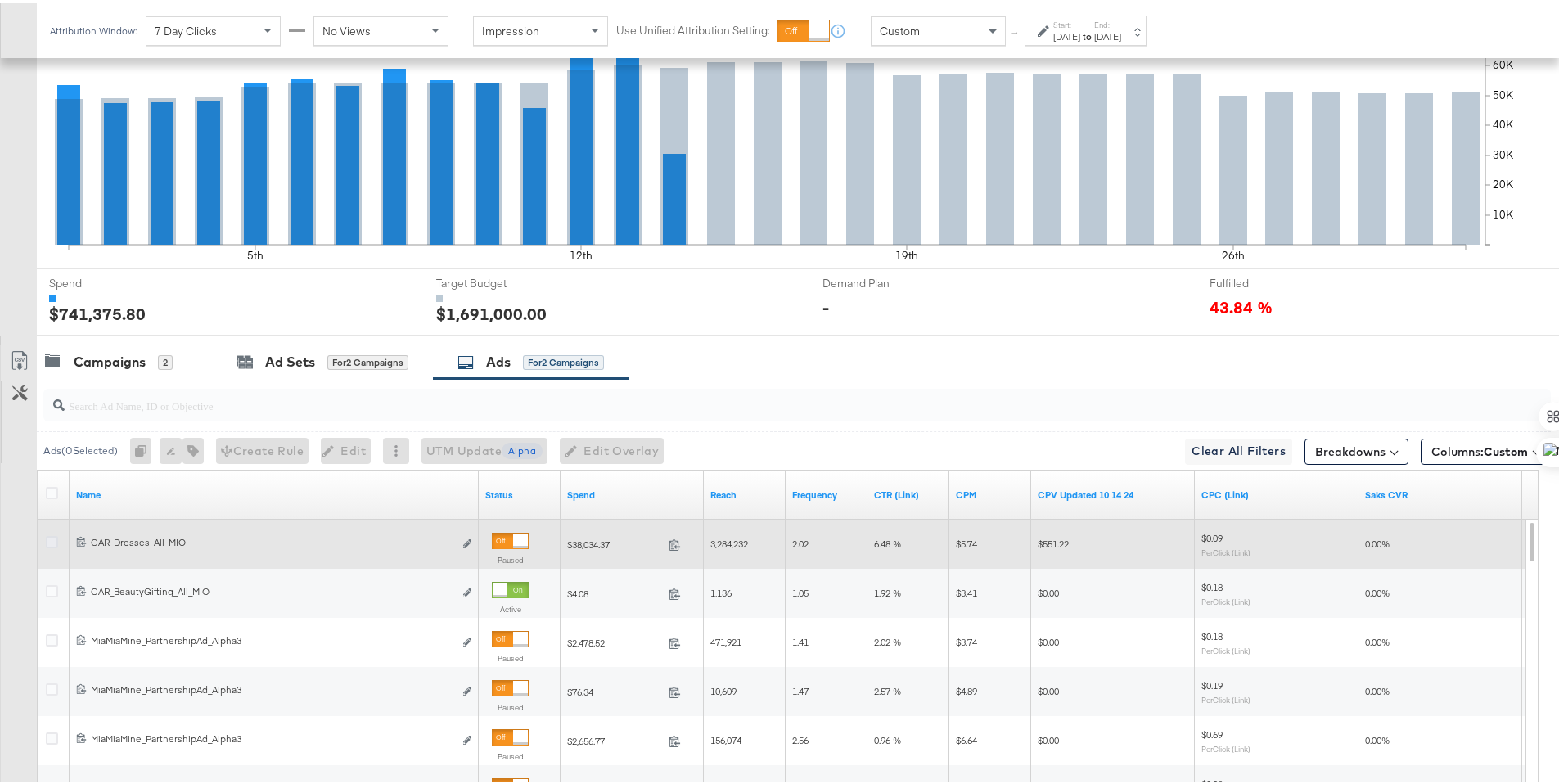
click at [50, 538] on icon at bounding box center [52, 538] width 12 height 12
click at [0, 0] on input "checkbox" at bounding box center [0, 0] width 0 height 0
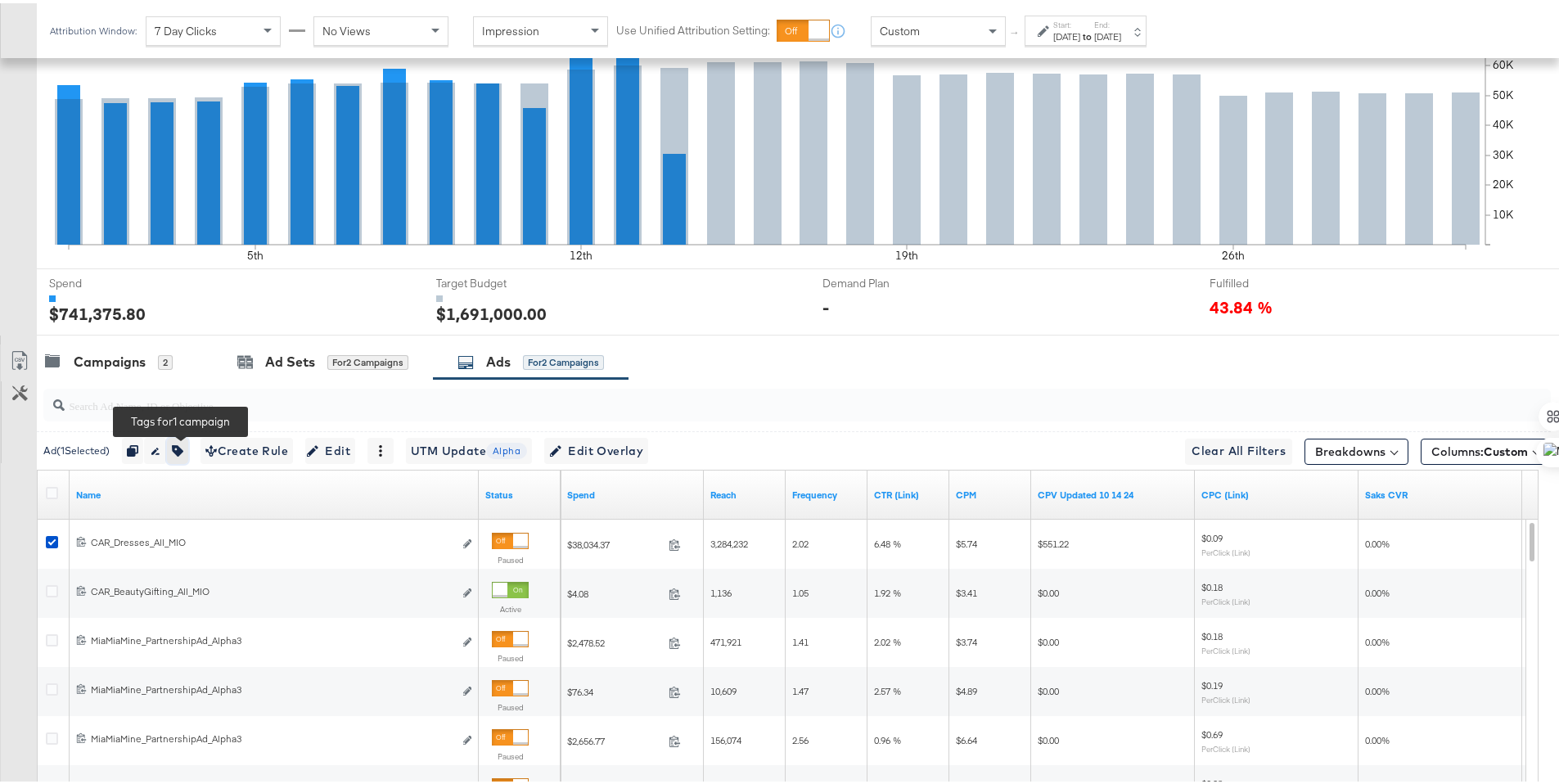
click at [184, 449] on icon "button" at bounding box center [177, 447] width 11 height 11
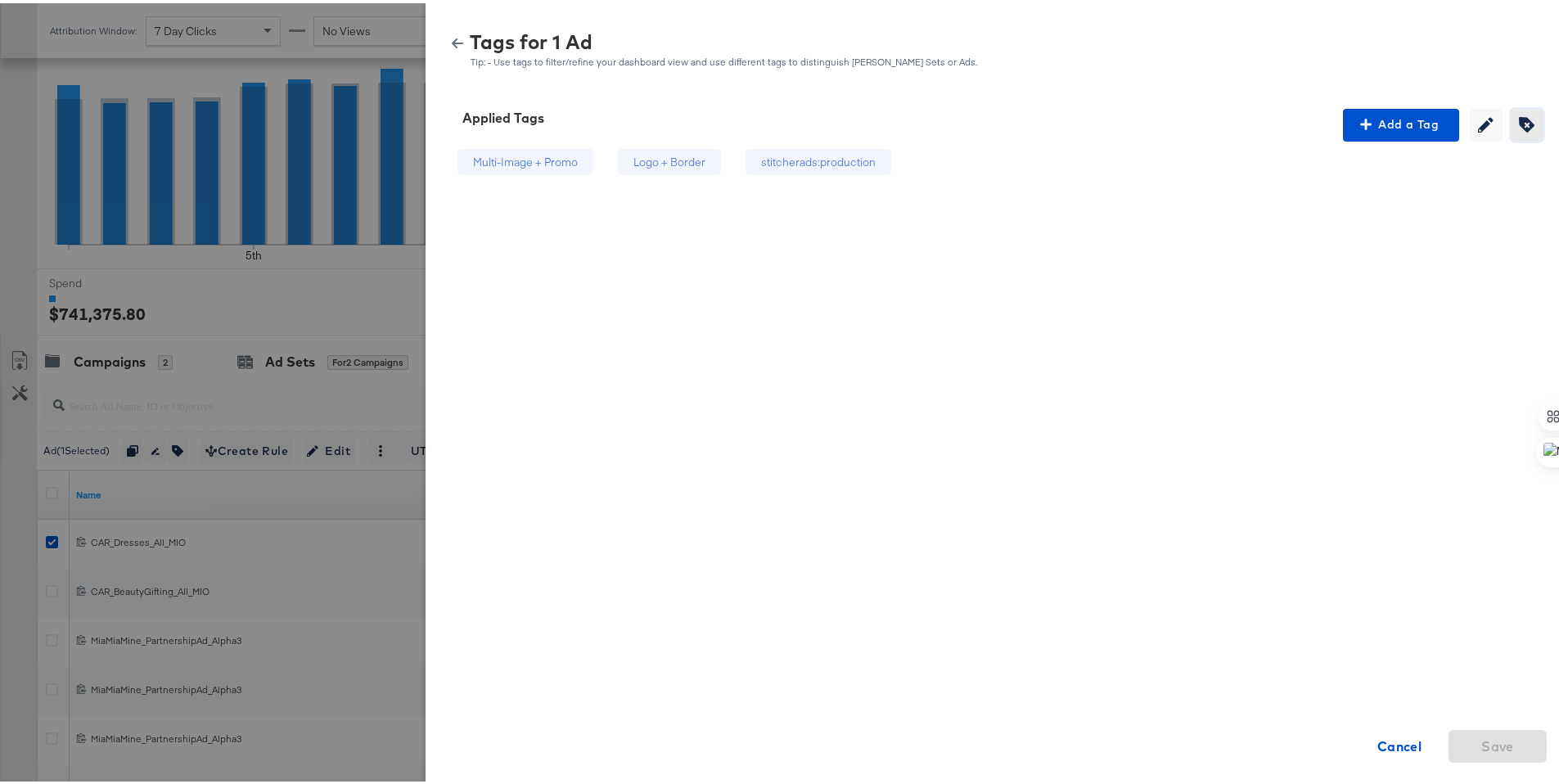
click at [1523, 119] on span "Creating or editing tags will be disabled while you are deleting tags" at bounding box center [1527, 121] width 24 height 16
click at [744, 160] on icon at bounding box center [751, 160] width 16 height 16
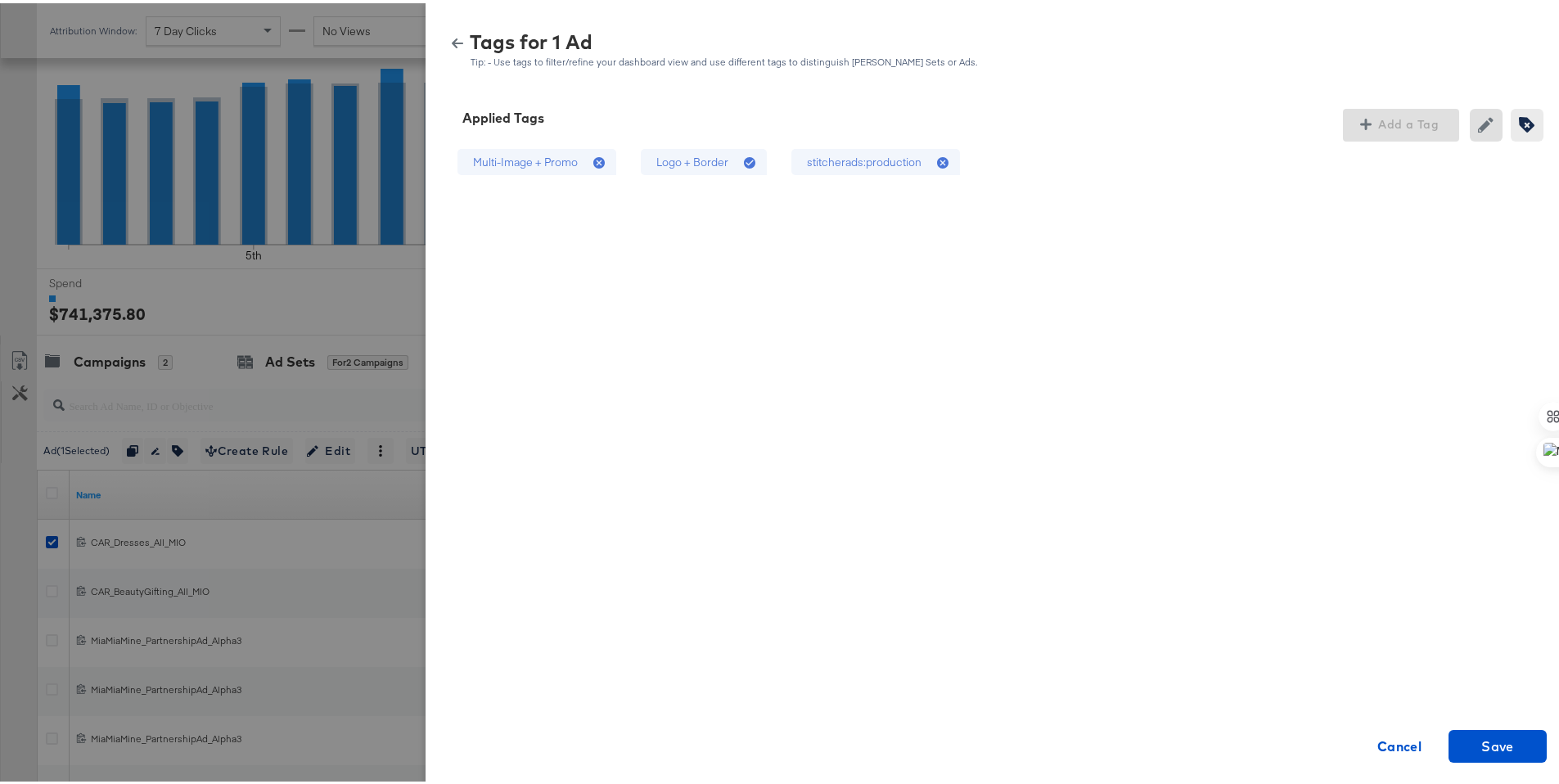
click at [937, 152] on icon at bounding box center [945, 160] width 16 height 16
click at [1487, 746] on span "Save" at bounding box center [1498, 743] width 33 height 23
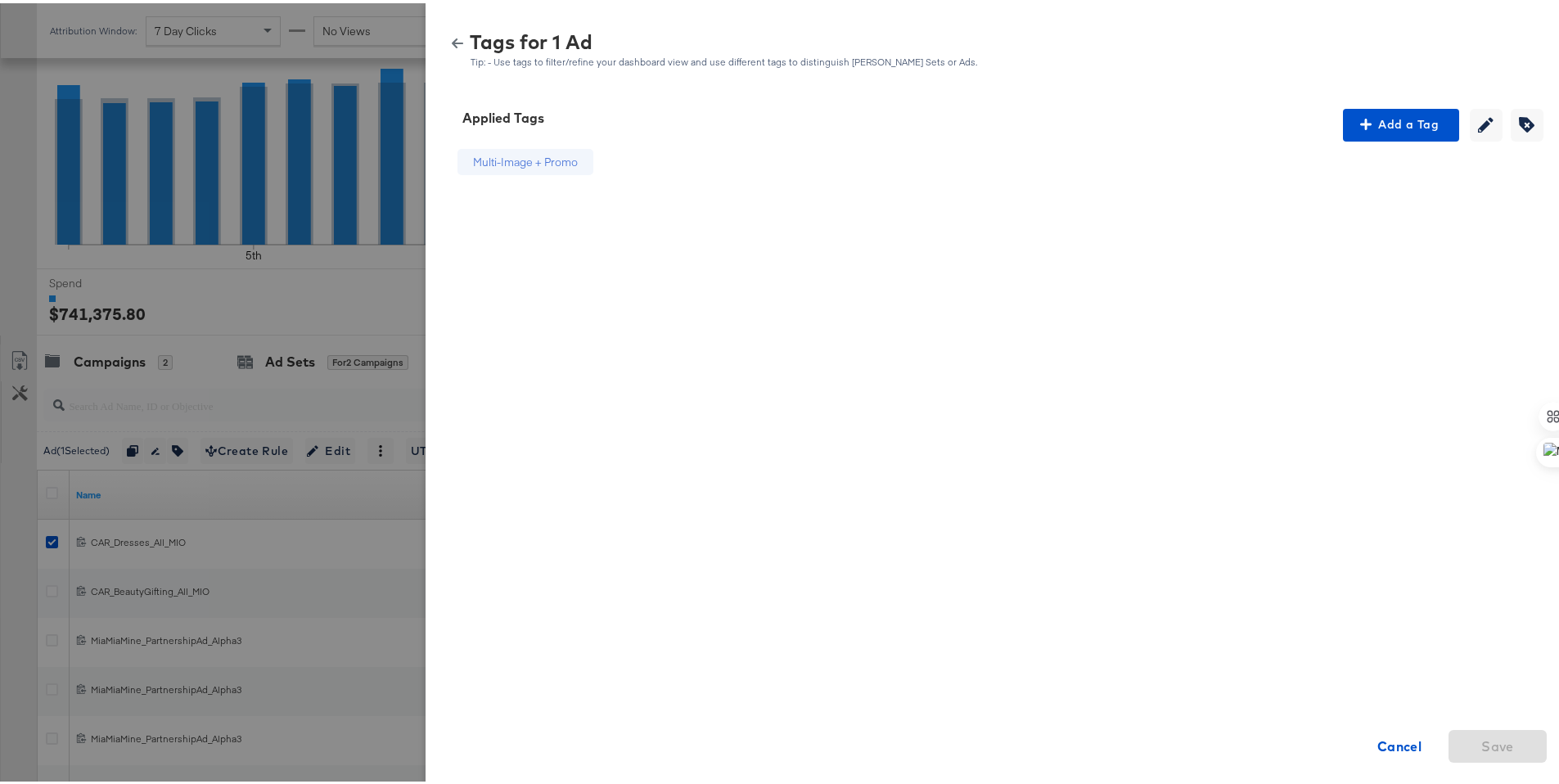
click at [452, 37] on icon "button" at bounding box center [457, 40] width 11 height 9
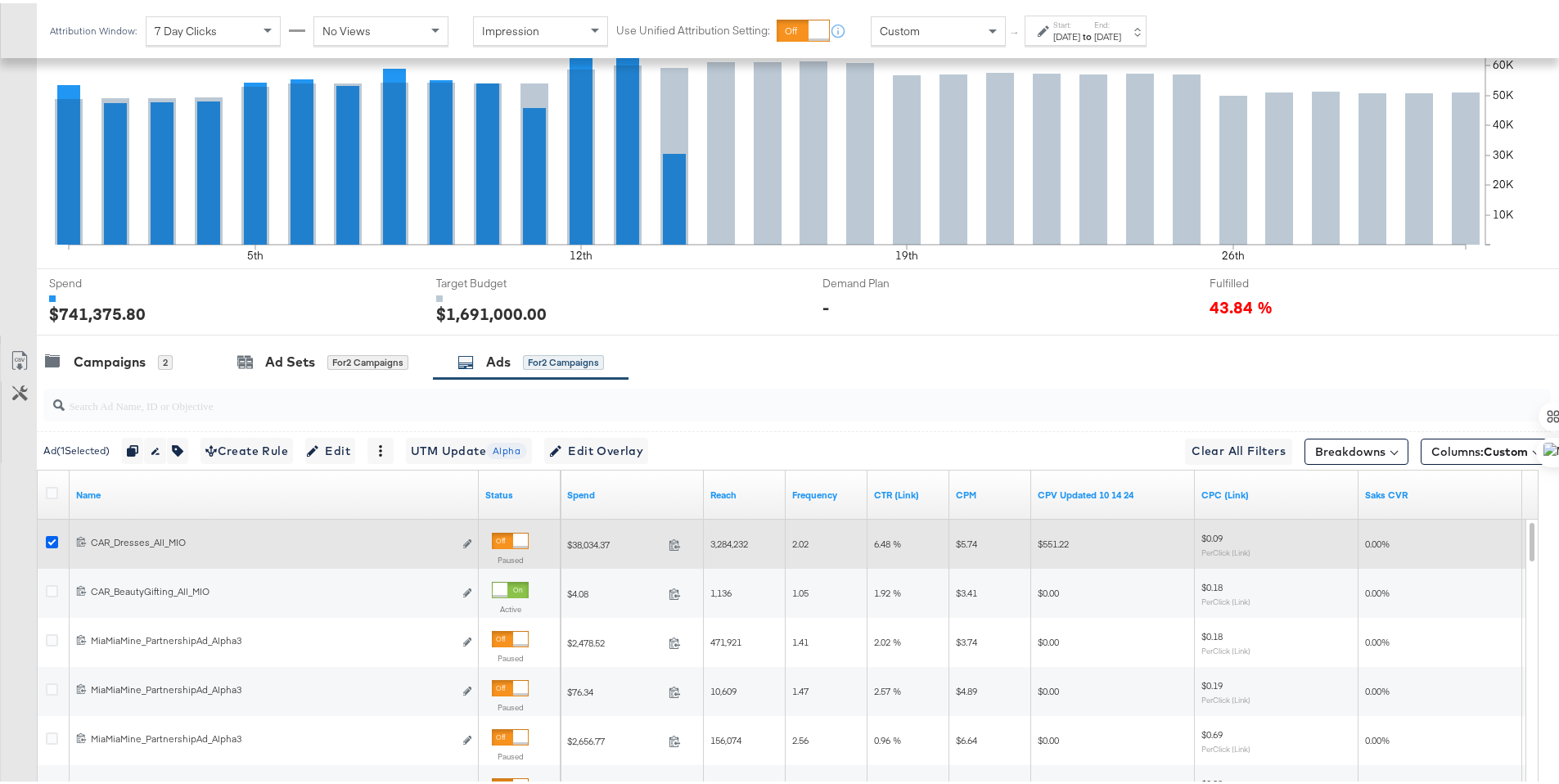
click at [48, 537] on icon at bounding box center [52, 538] width 12 height 12
click at [0, 0] on input "checkbox" at bounding box center [0, 0] width 0 height 0
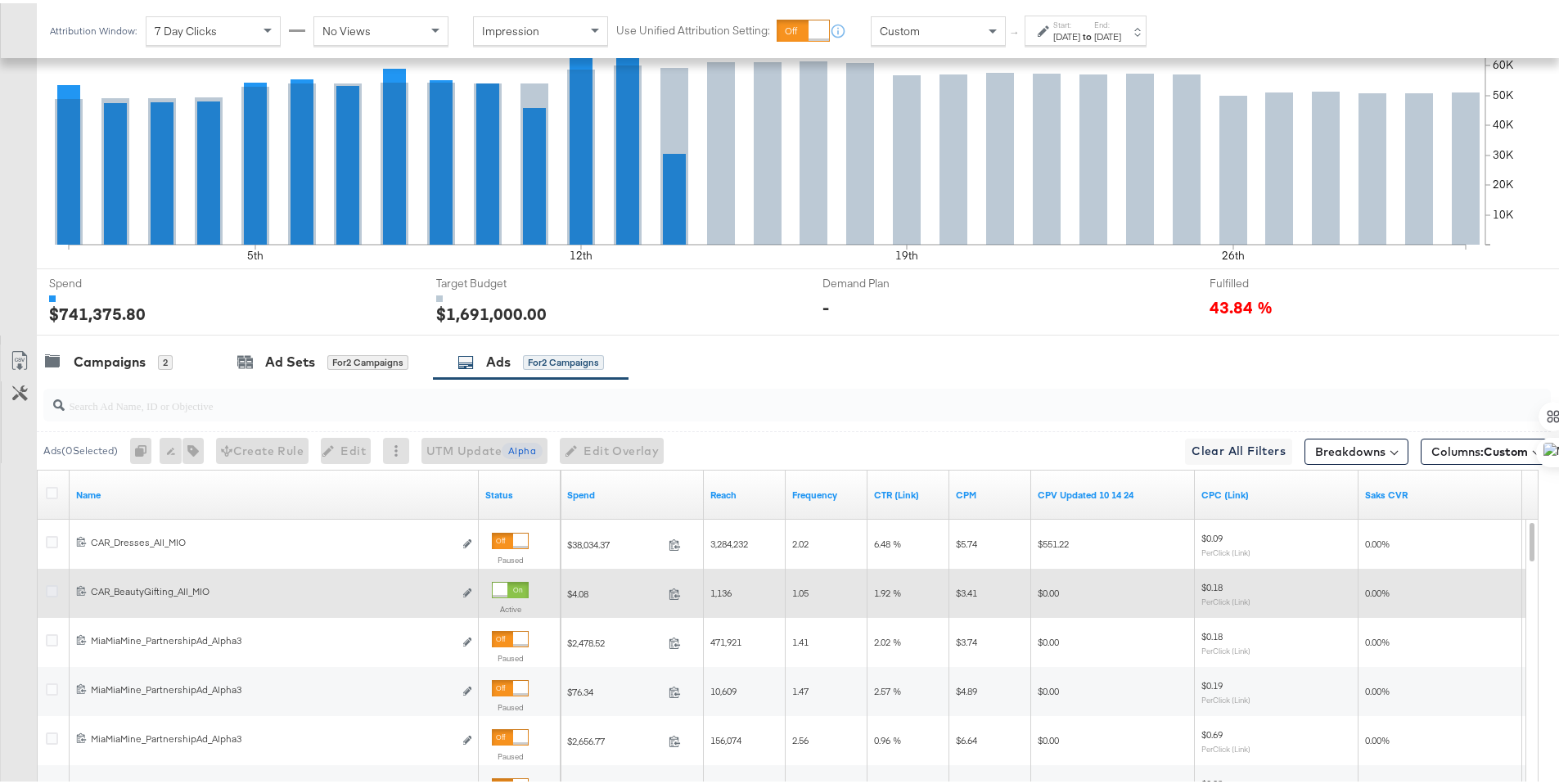
click at [53, 584] on icon at bounding box center [52, 588] width 12 height 12
click at [0, 0] on input "checkbox" at bounding box center [0, 0] width 0 height 0
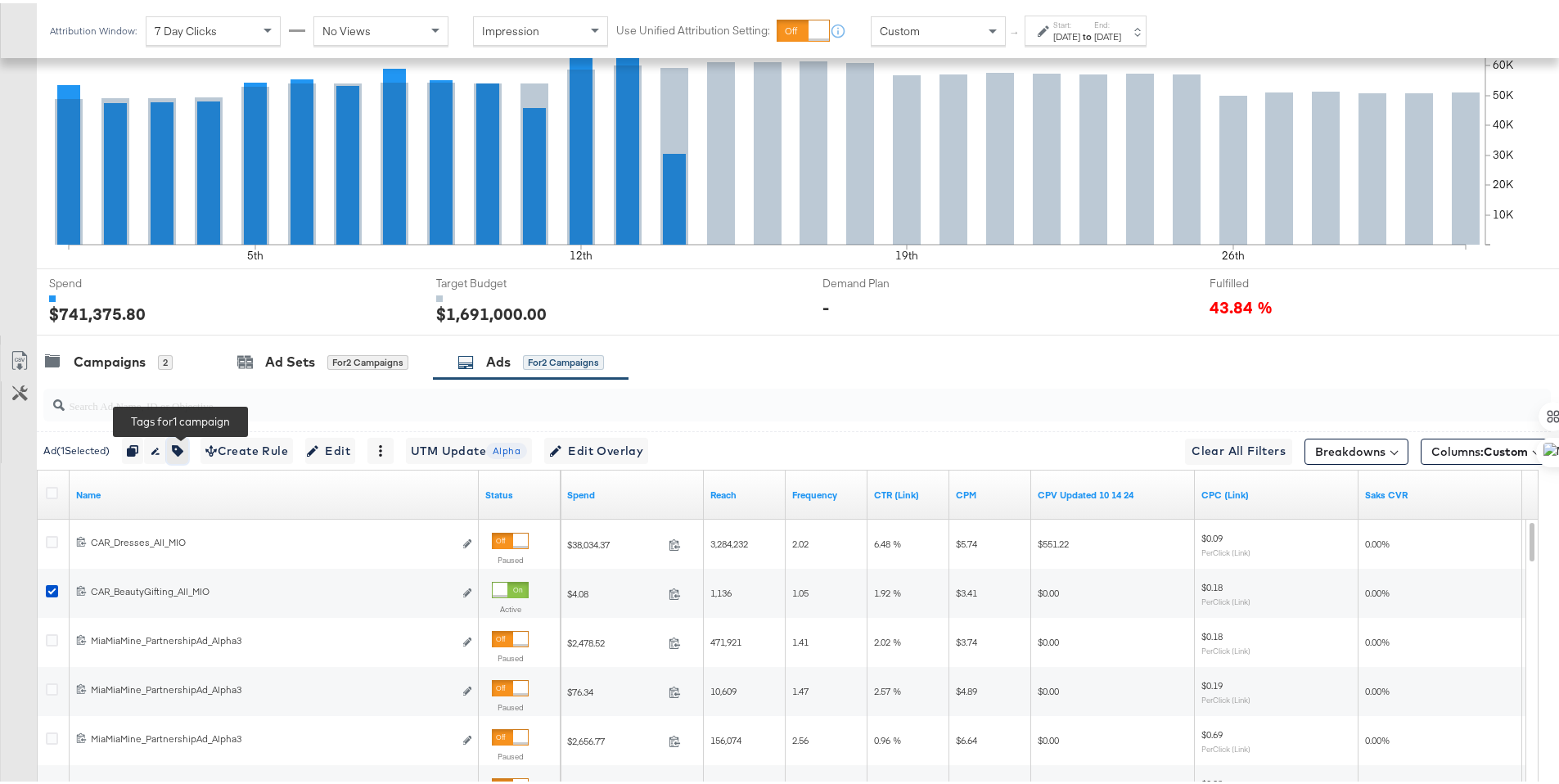
click at [179, 452] on icon "button" at bounding box center [177, 447] width 11 height 11
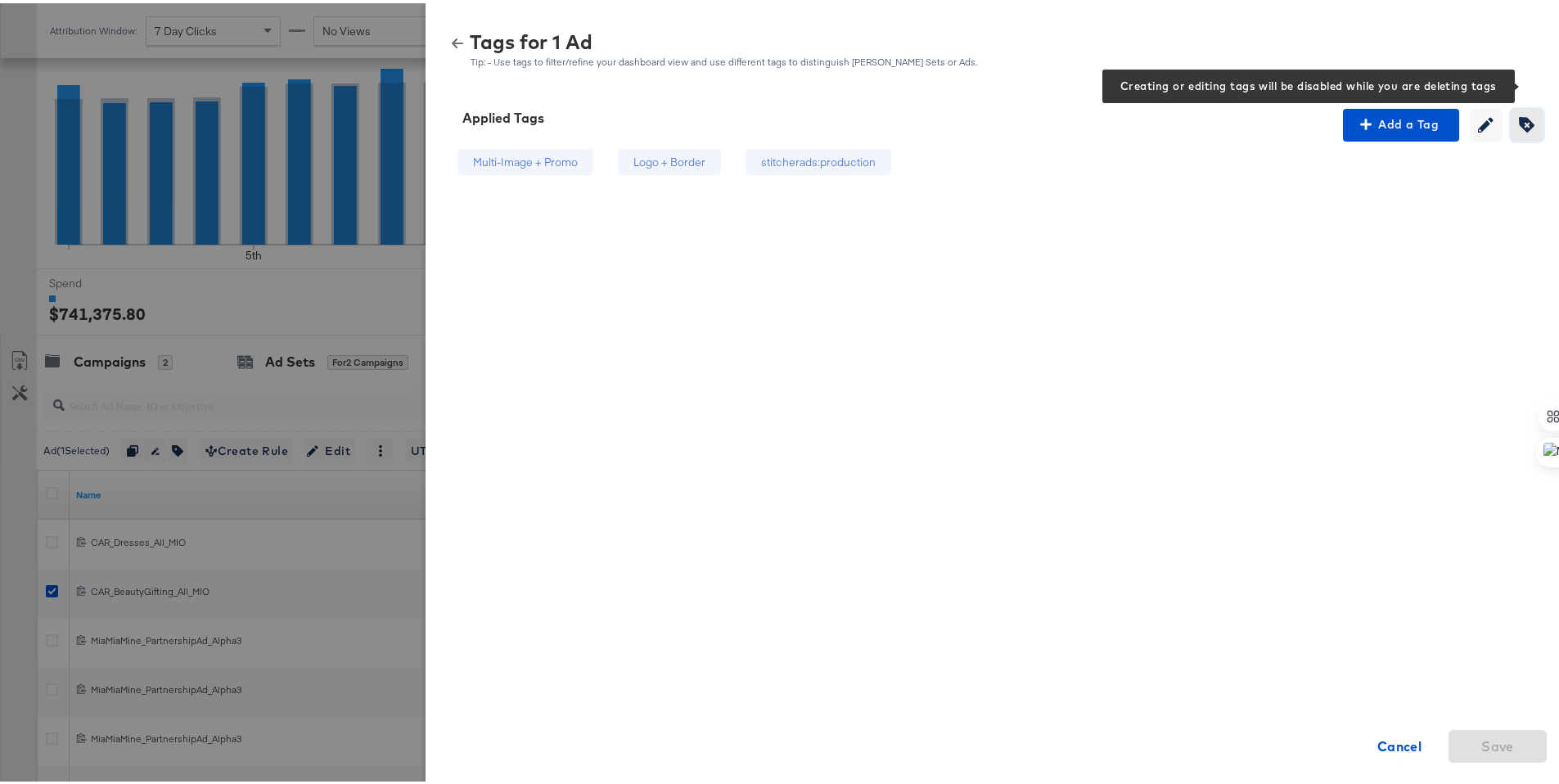
click at [1518, 123] on icon "button" at bounding box center [1526, 121] width 16 height 16
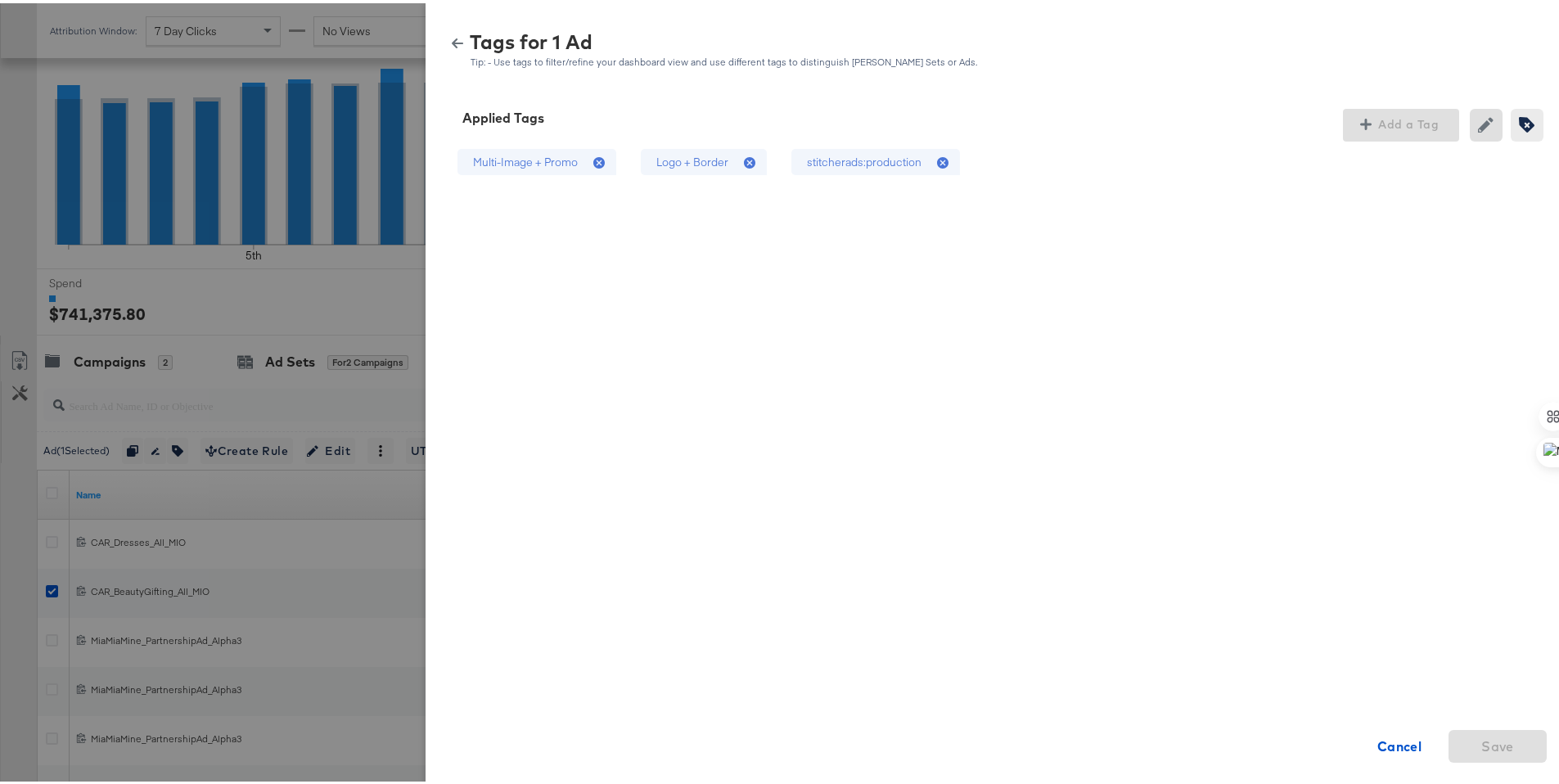
click at [744, 162] on icon at bounding box center [749, 159] width 11 height 11
click at [914, 157] on div "stitcherads:production" at bounding box center [876, 159] width 169 height 27
click at [1481, 748] on span "Save" at bounding box center [1498, 743] width 33 height 23
click at [452, 34] on icon "button" at bounding box center [457, 40] width 11 height 11
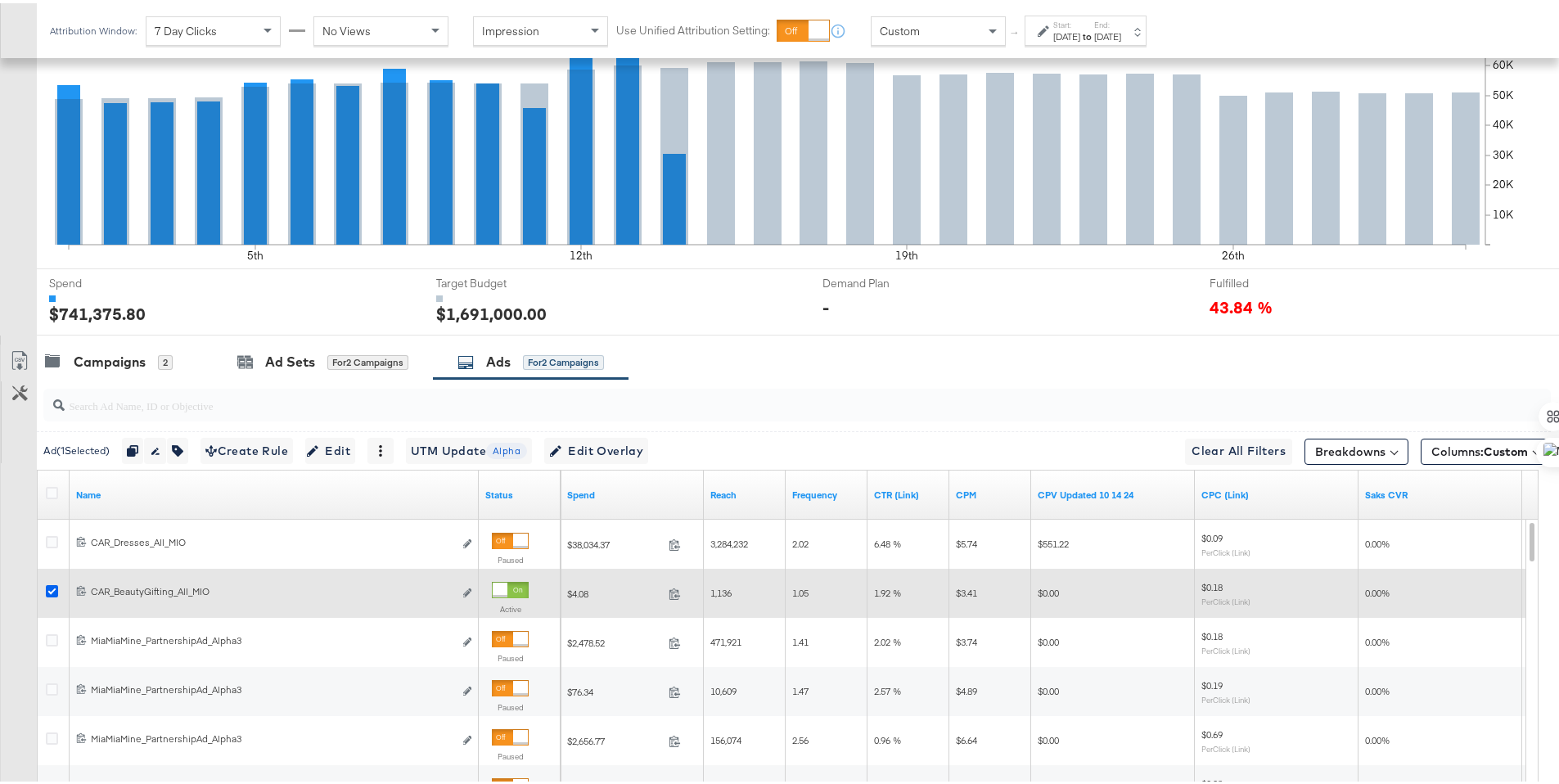
click at [48, 585] on icon at bounding box center [52, 588] width 12 height 12
click at [0, 0] on input "checkbox" at bounding box center [0, 0] width 0 height 0
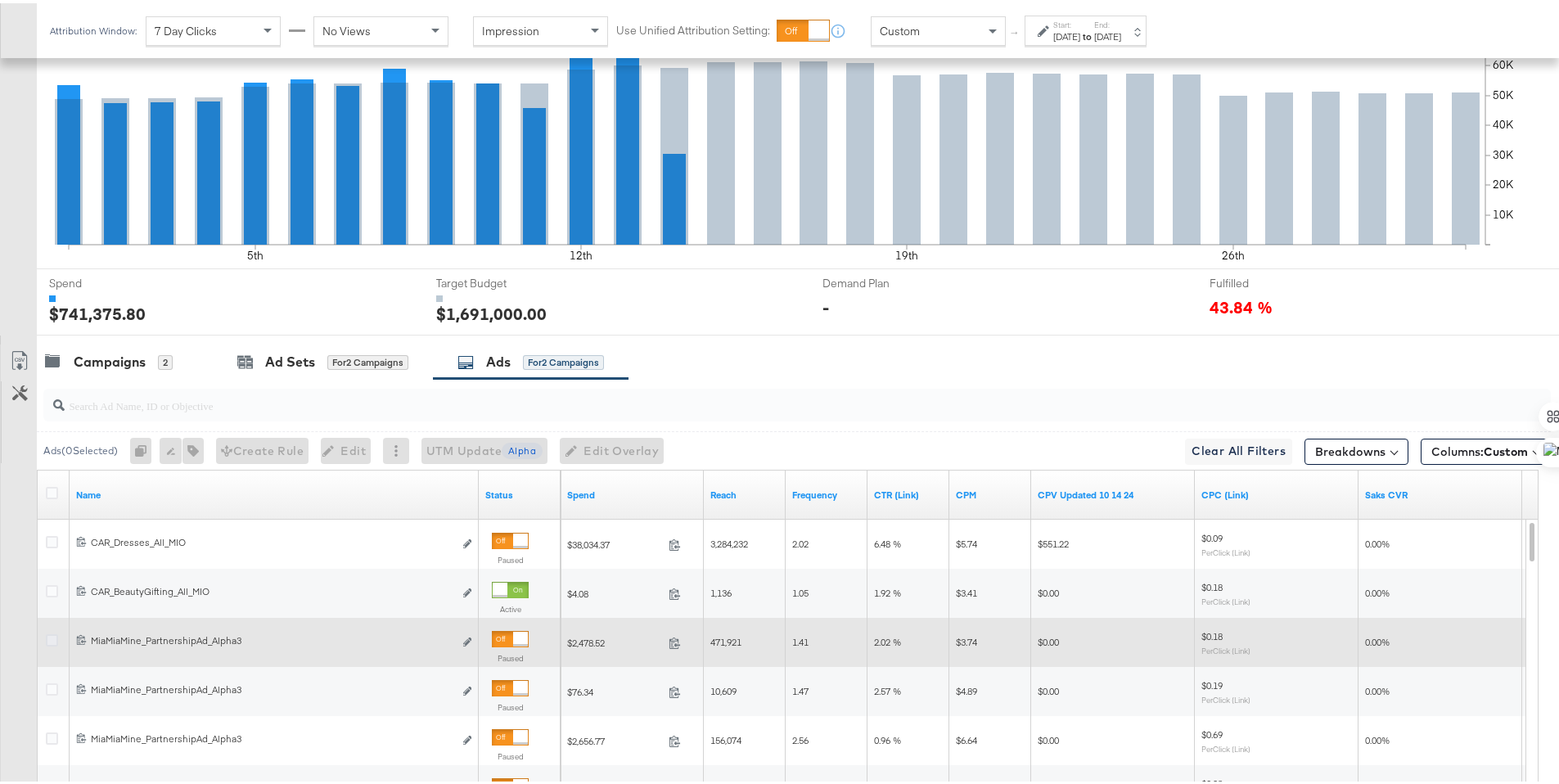
click at [53, 632] on icon at bounding box center [52, 637] width 12 height 12
click at [0, 0] on input "checkbox" at bounding box center [0, 0] width 0 height 0
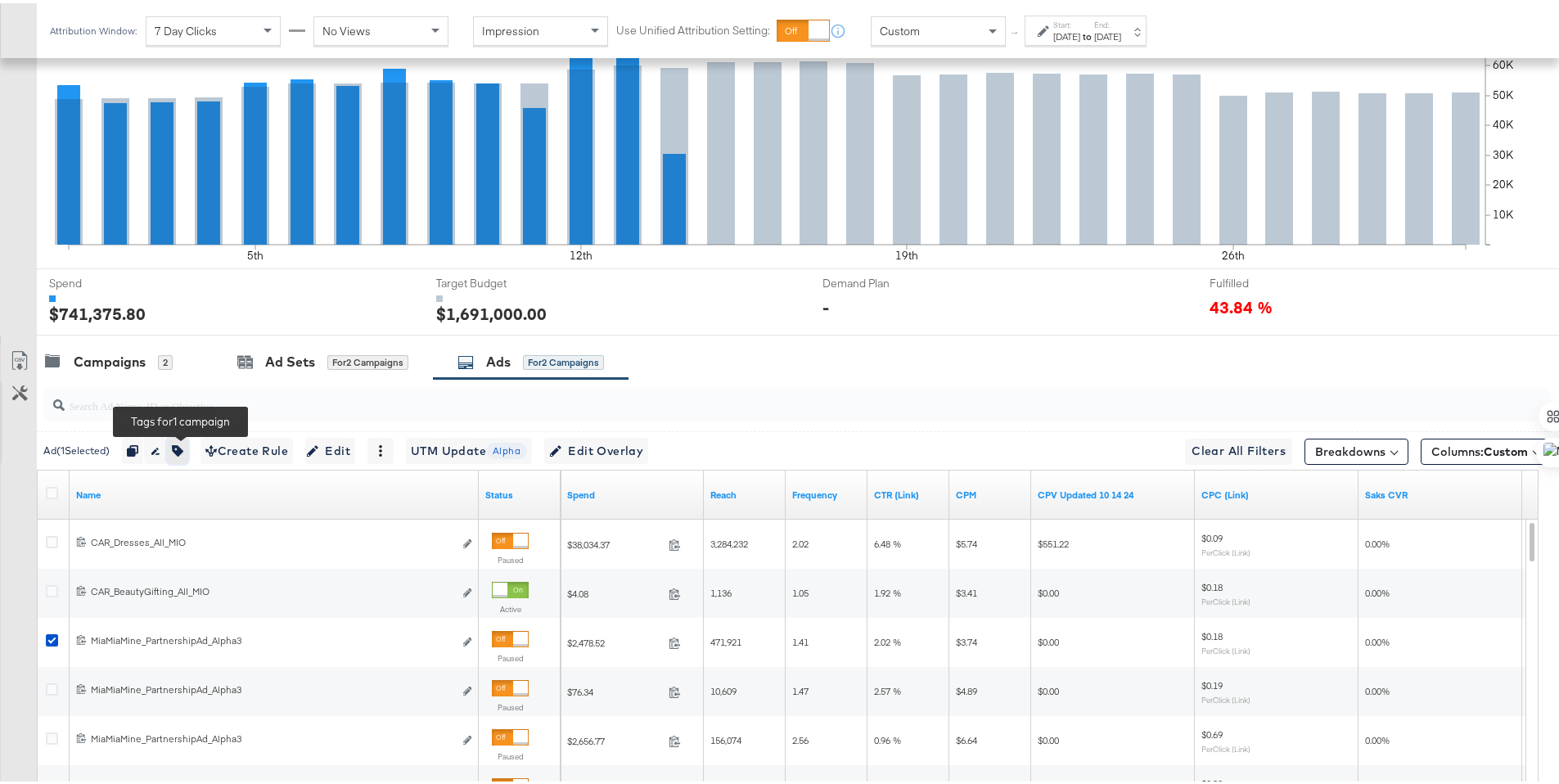
click at [183, 448] on icon "button" at bounding box center [177, 447] width 11 height 11
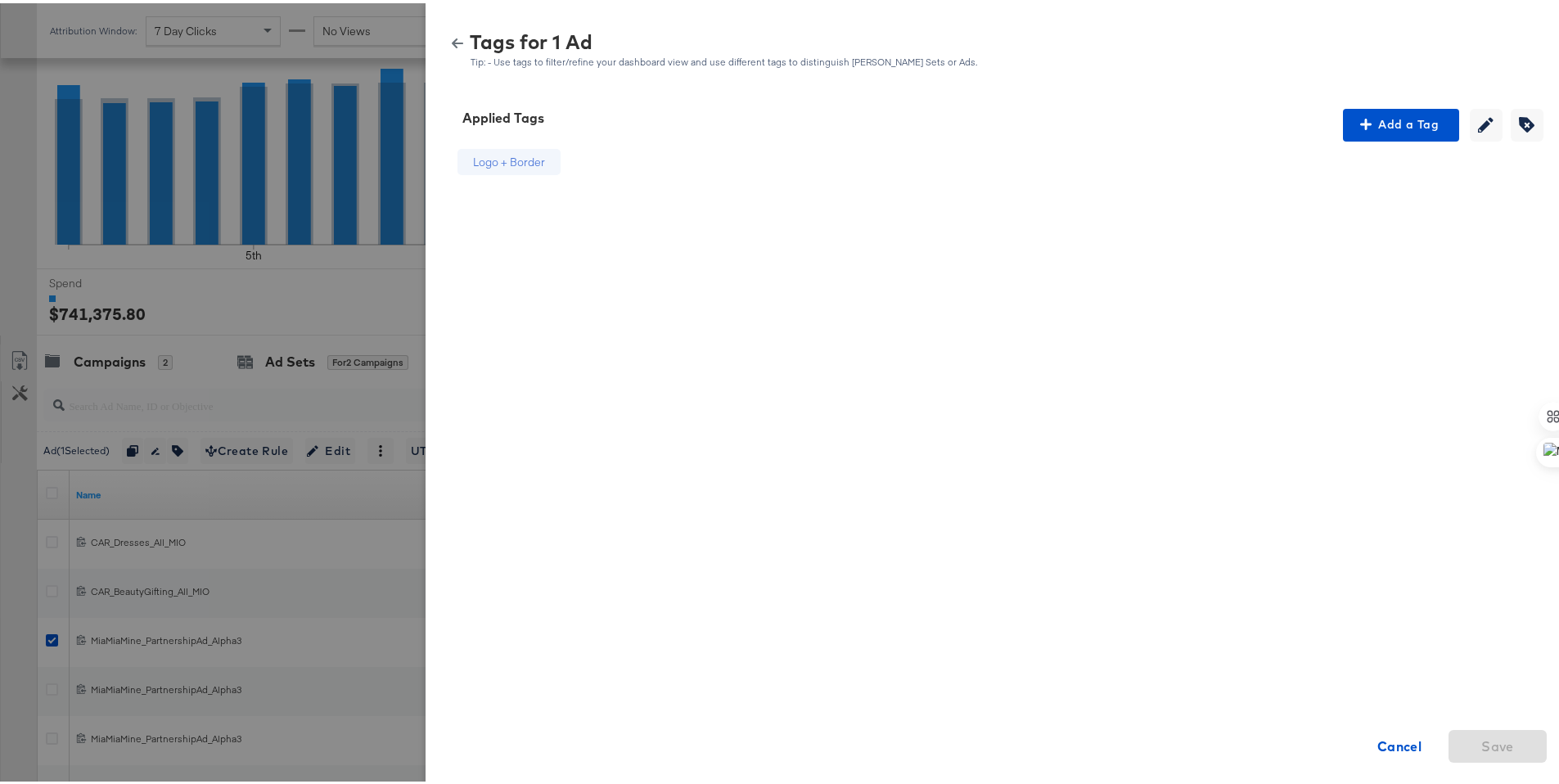
click at [452, 43] on icon "button" at bounding box center [457, 40] width 11 height 9
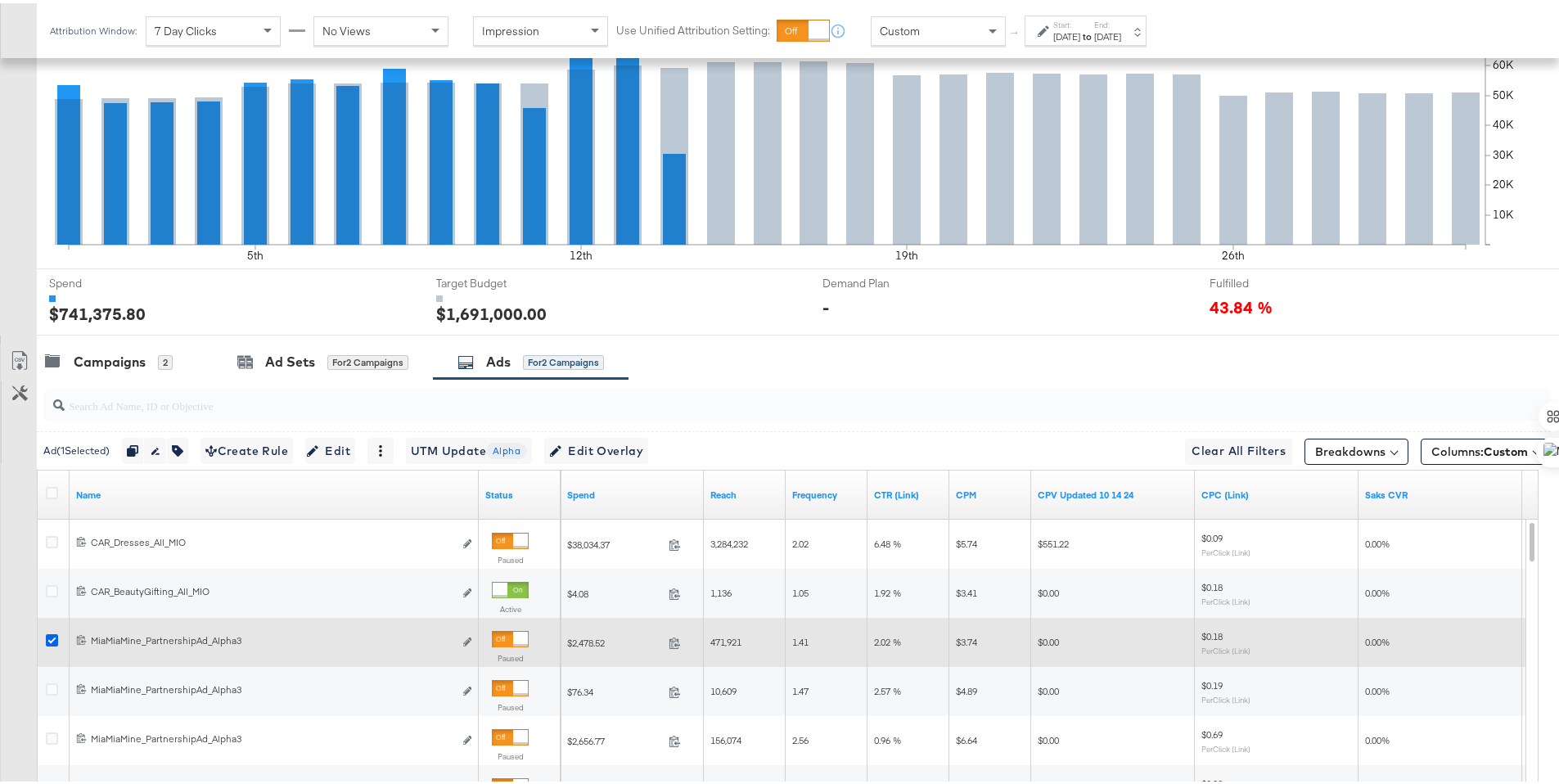
click at [57, 636] on icon at bounding box center [52, 637] width 12 height 12
click at [0, 0] on input "checkbox" at bounding box center [0, 0] width 0 height 0
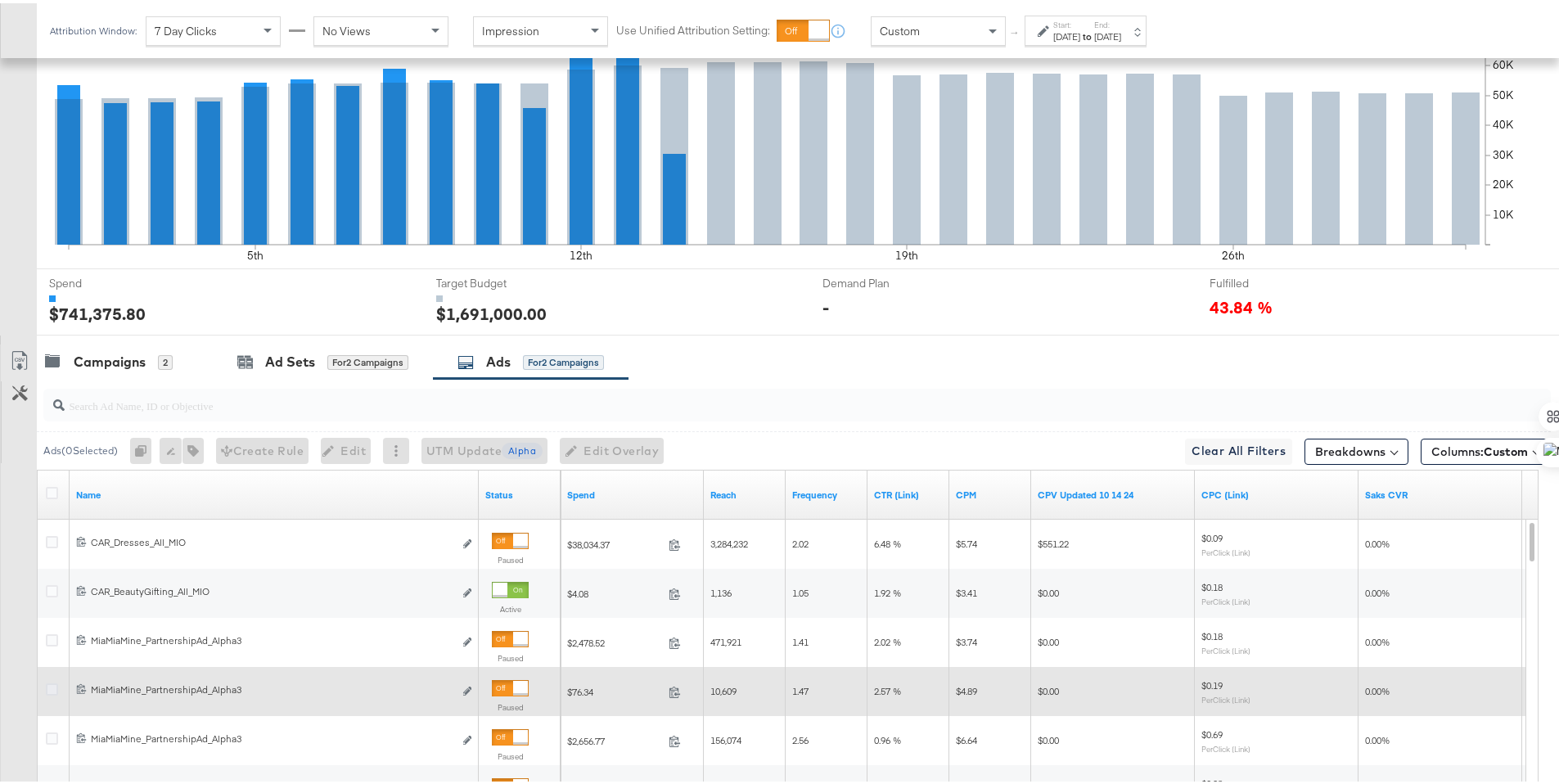
click at [54, 687] on icon at bounding box center [52, 686] width 12 height 12
click at [0, 0] on input "checkbox" at bounding box center [0, 0] width 0 height 0
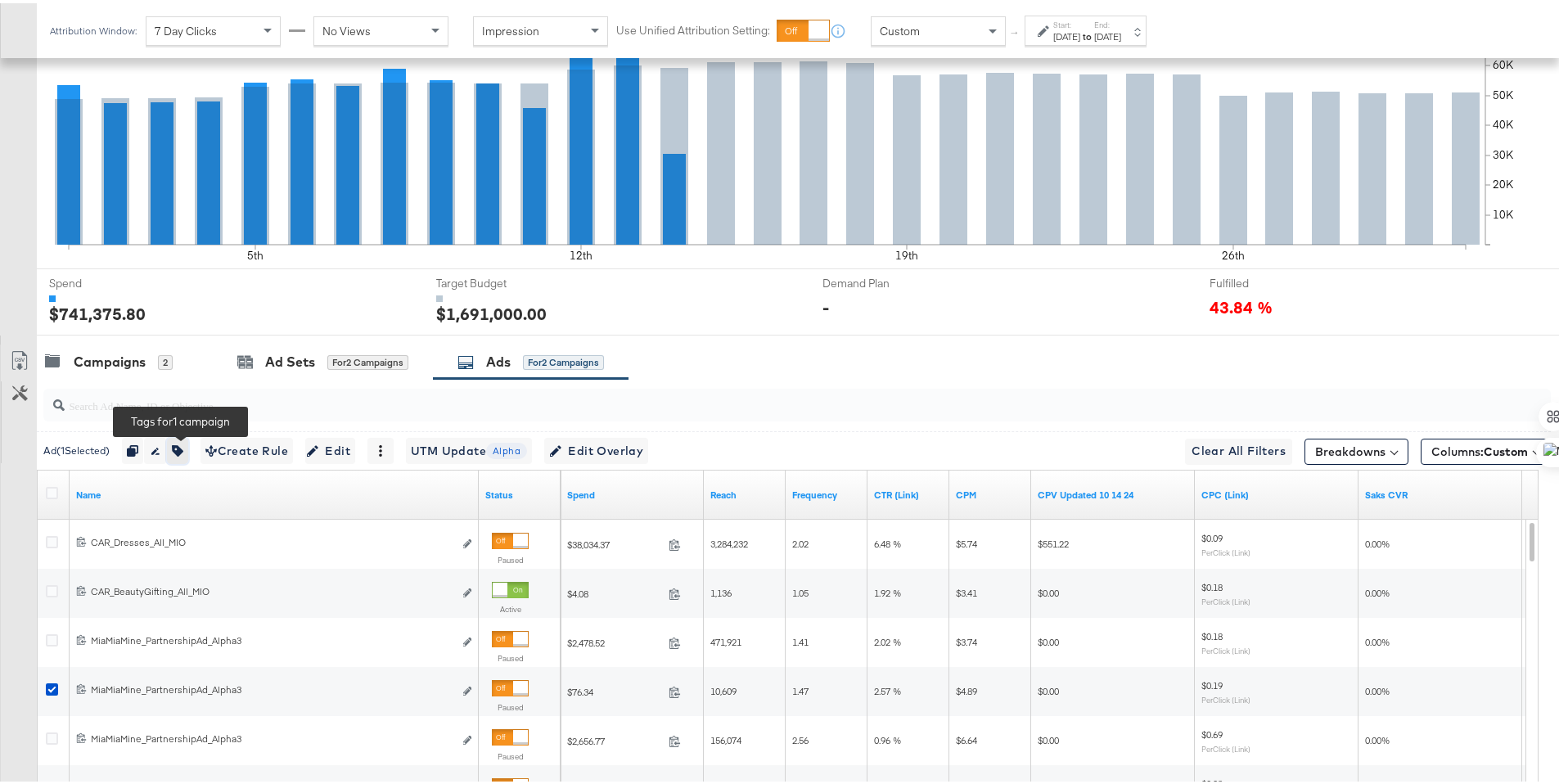
click at [188, 448] on button "button" at bounding box center [178, 447] width 22 height 26
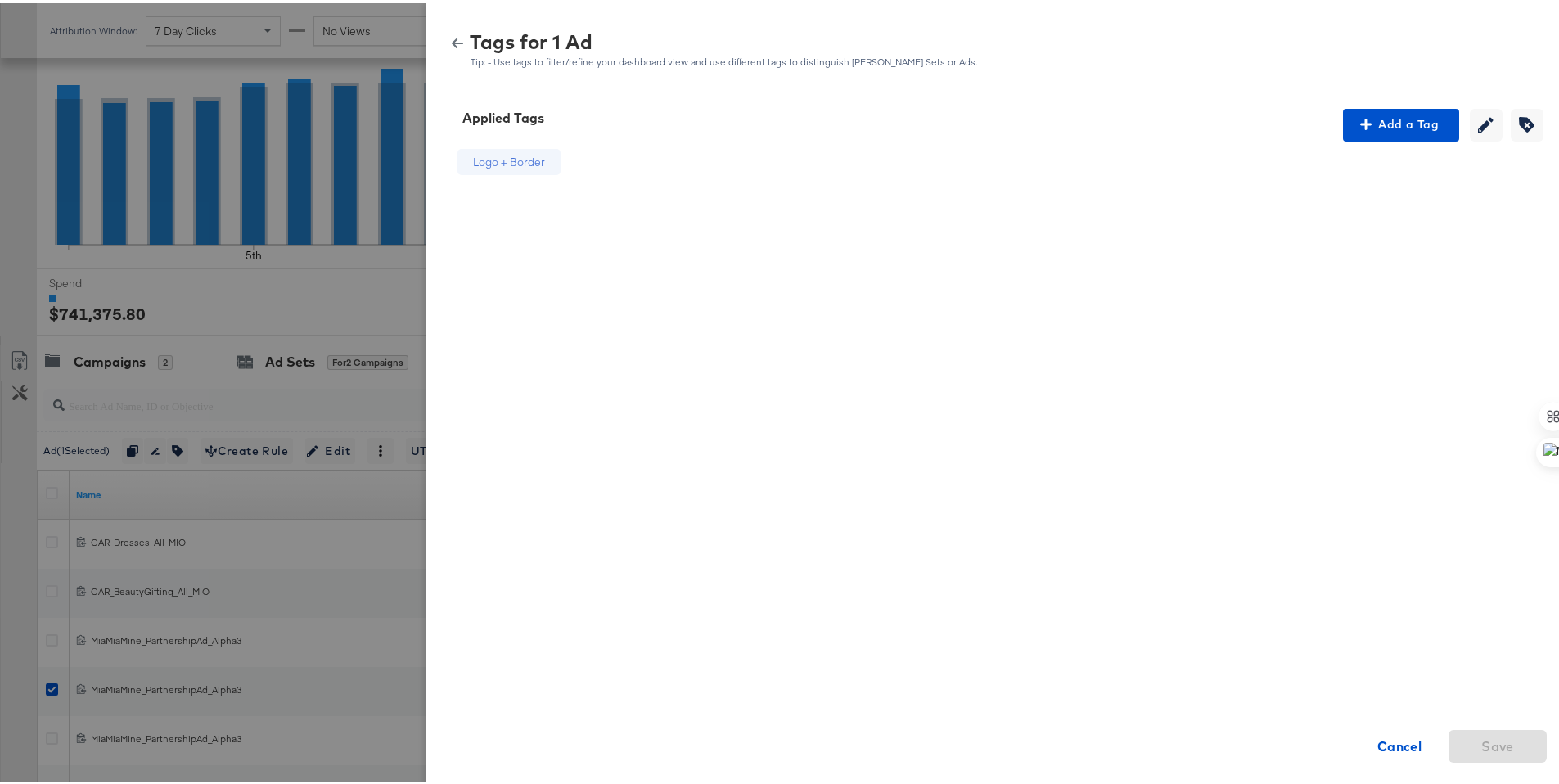
click at [451, 48] on div "Tags for 1 Ad Tip: - Use tags to filter/refine your dashboard view and use diff…" at bounding box center [999, 47] width 1107 height 35
click at [452, 45] on icon "button" at bounding box center [457, 40] width 11 height 11
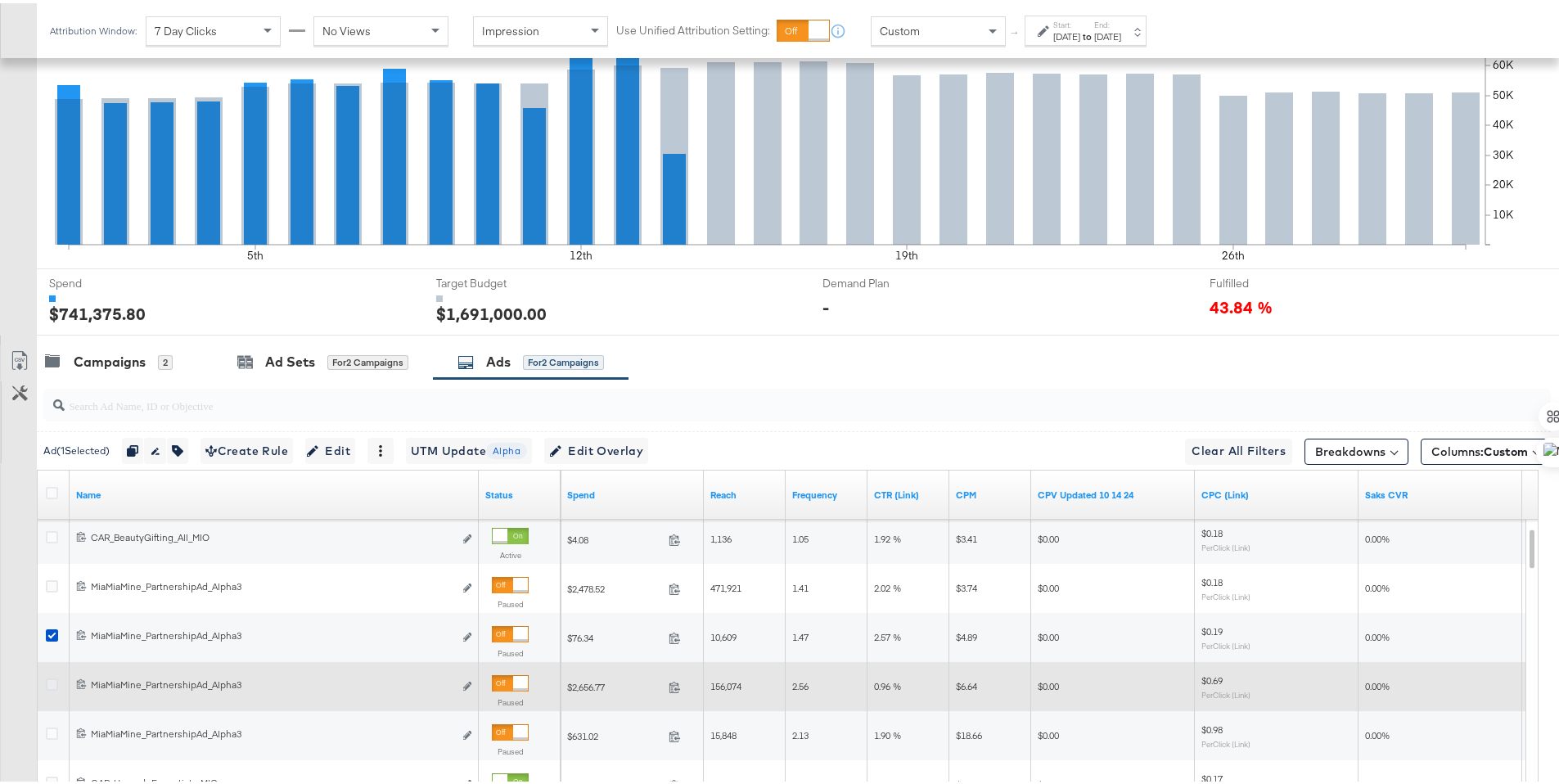
click at [53, 681] on icon at bounding box center [52, 681] width 12 height 12
click at [0, 0] on input "checkbox" at bounding box center [0, 0] width 0 height 0
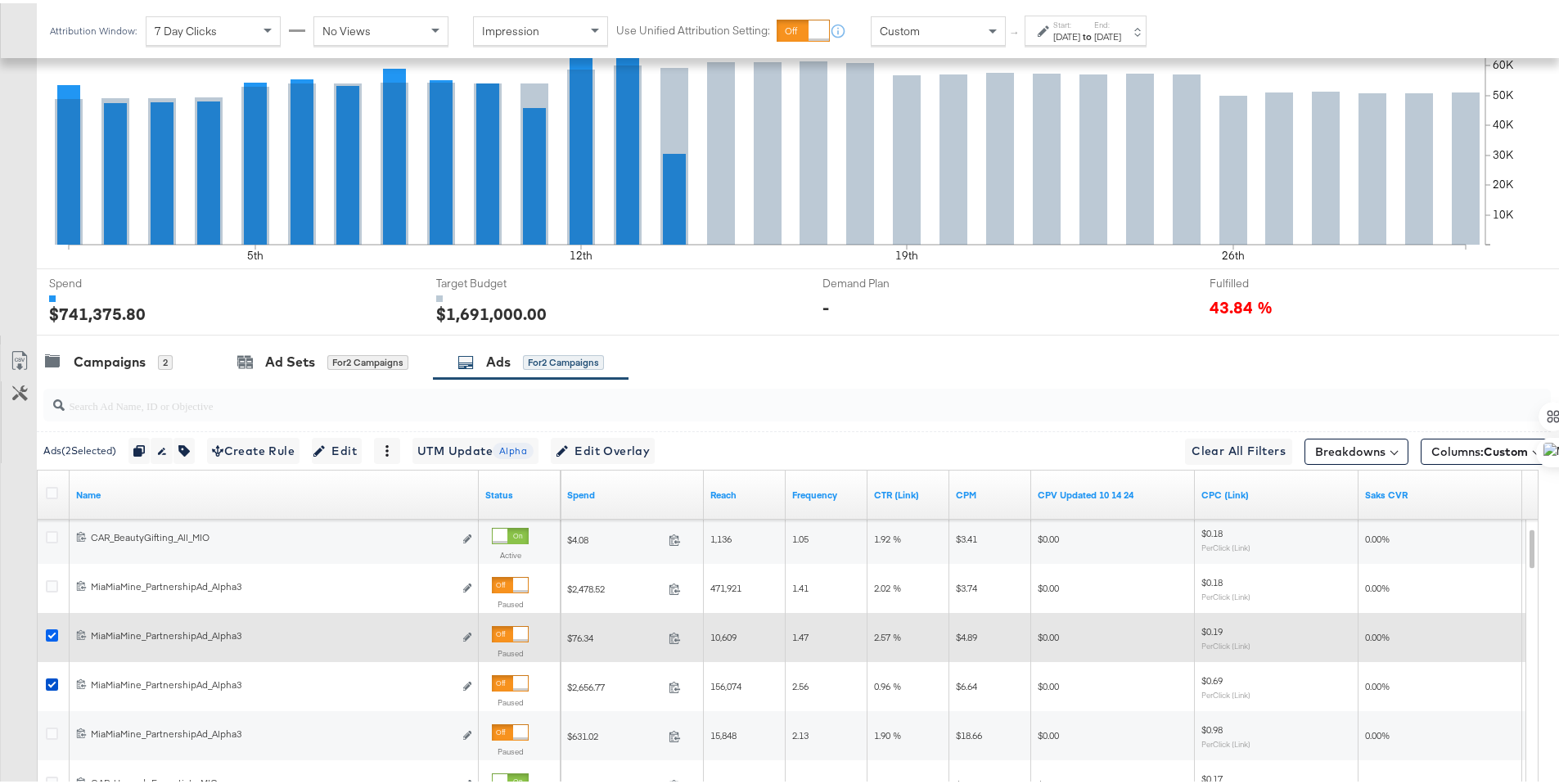
click at [55, 630] on icon at bounding box center [52, 632] width 12 height 12
click at [0, 0] on input "checkbox" at bounding box center [0, 0] width 0 height 0
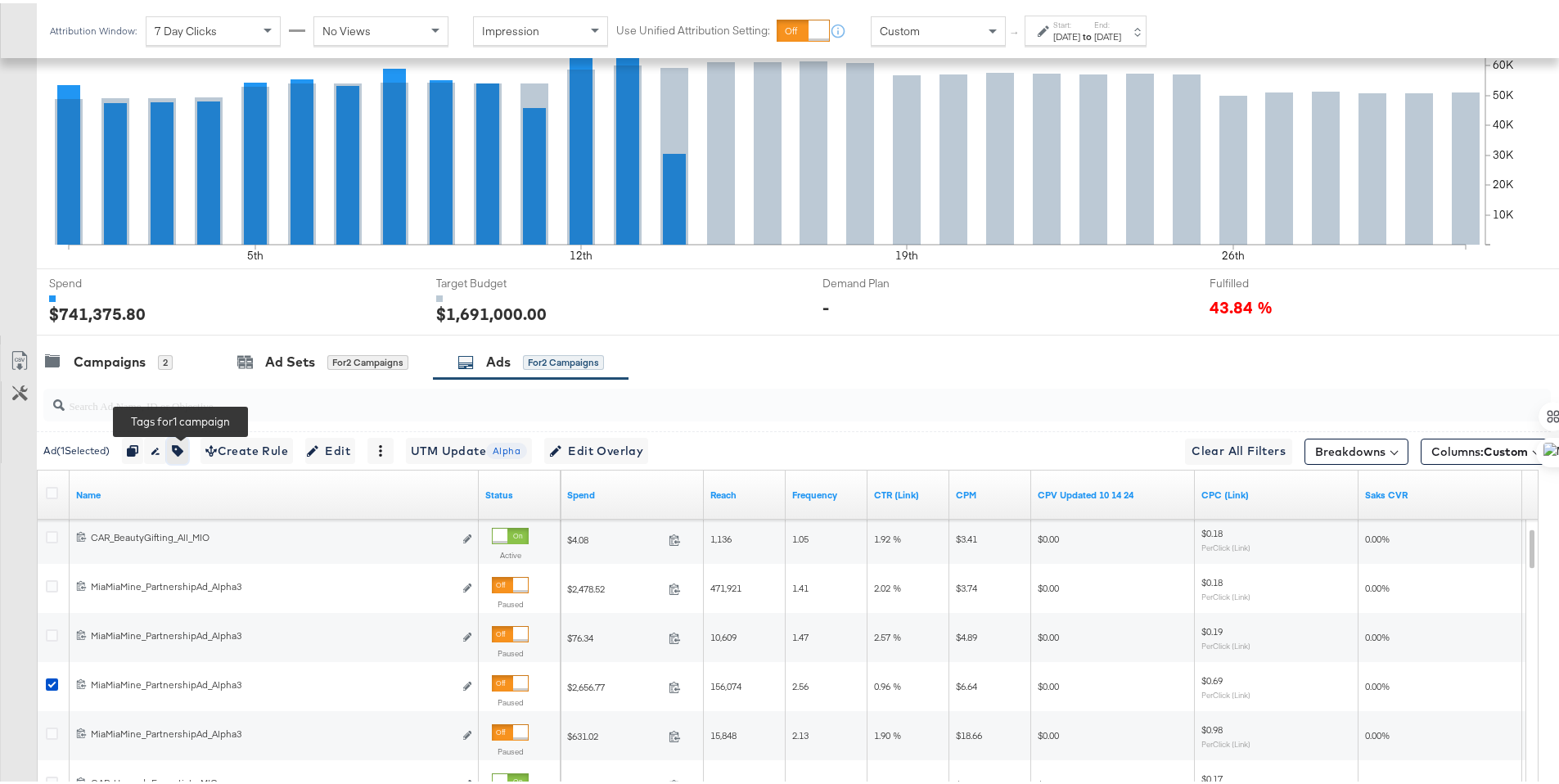
click at [184, 449] on icon "button" at bounding box center [177, 447] width 11 height 11
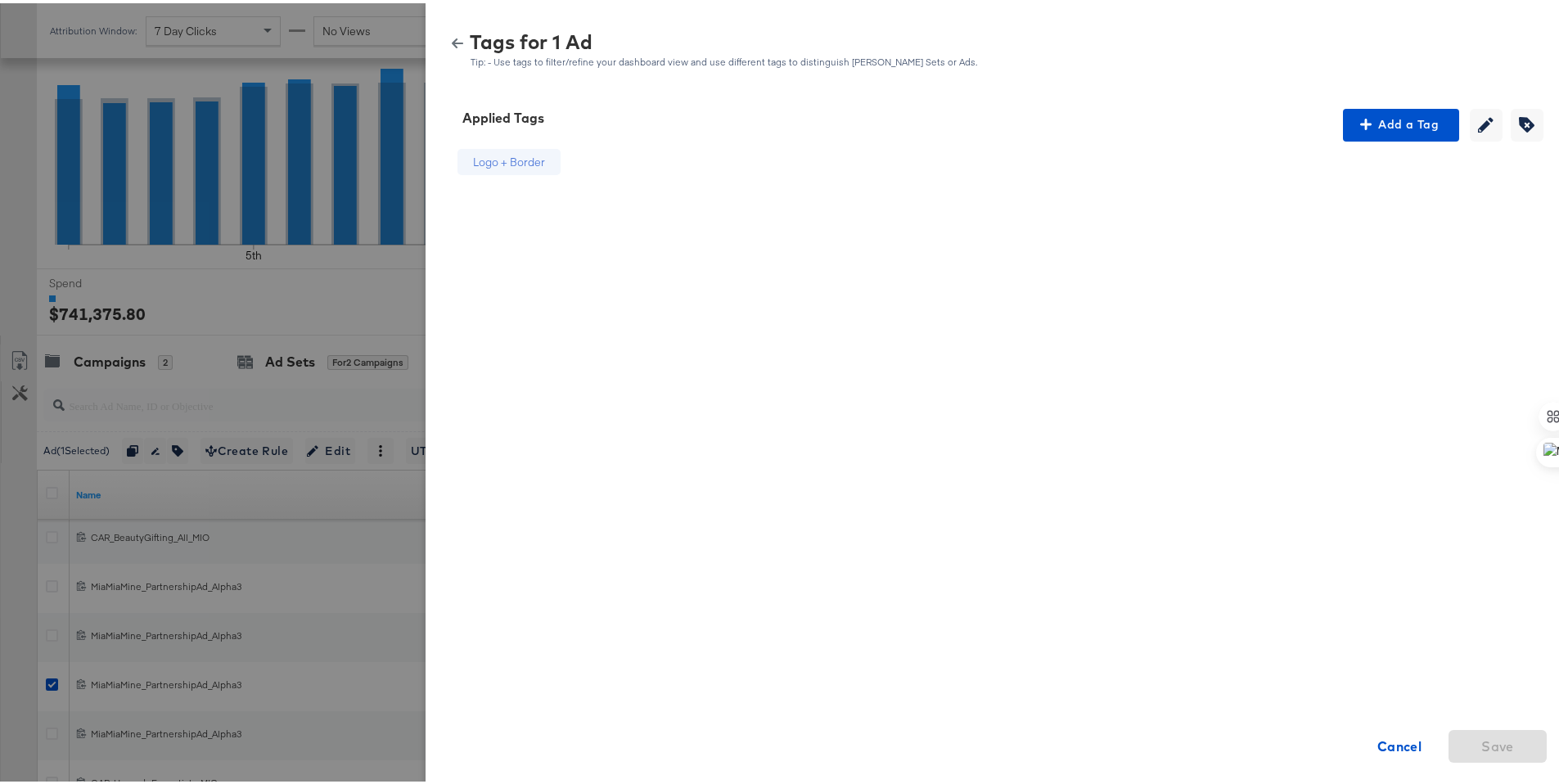
click at [452, 40] on icon "button" at bounding box center [457, 40] width 11 height 9
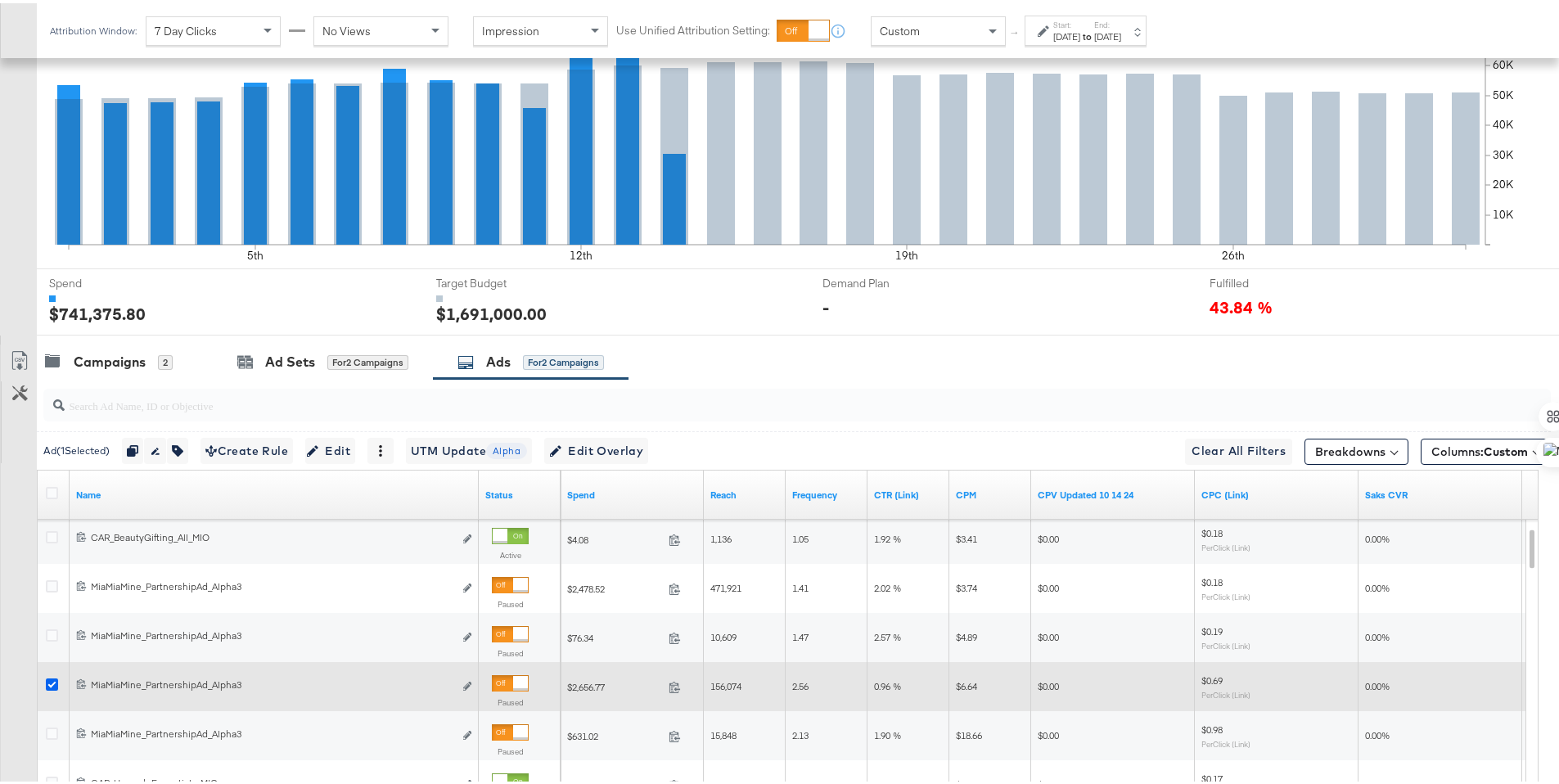
click at [53, 681] on icon at bounding box center [52, 681] width 12 height 12
click at [0, 0] on input "checkbox" at bounding box center [0, 0] width 0 height 0
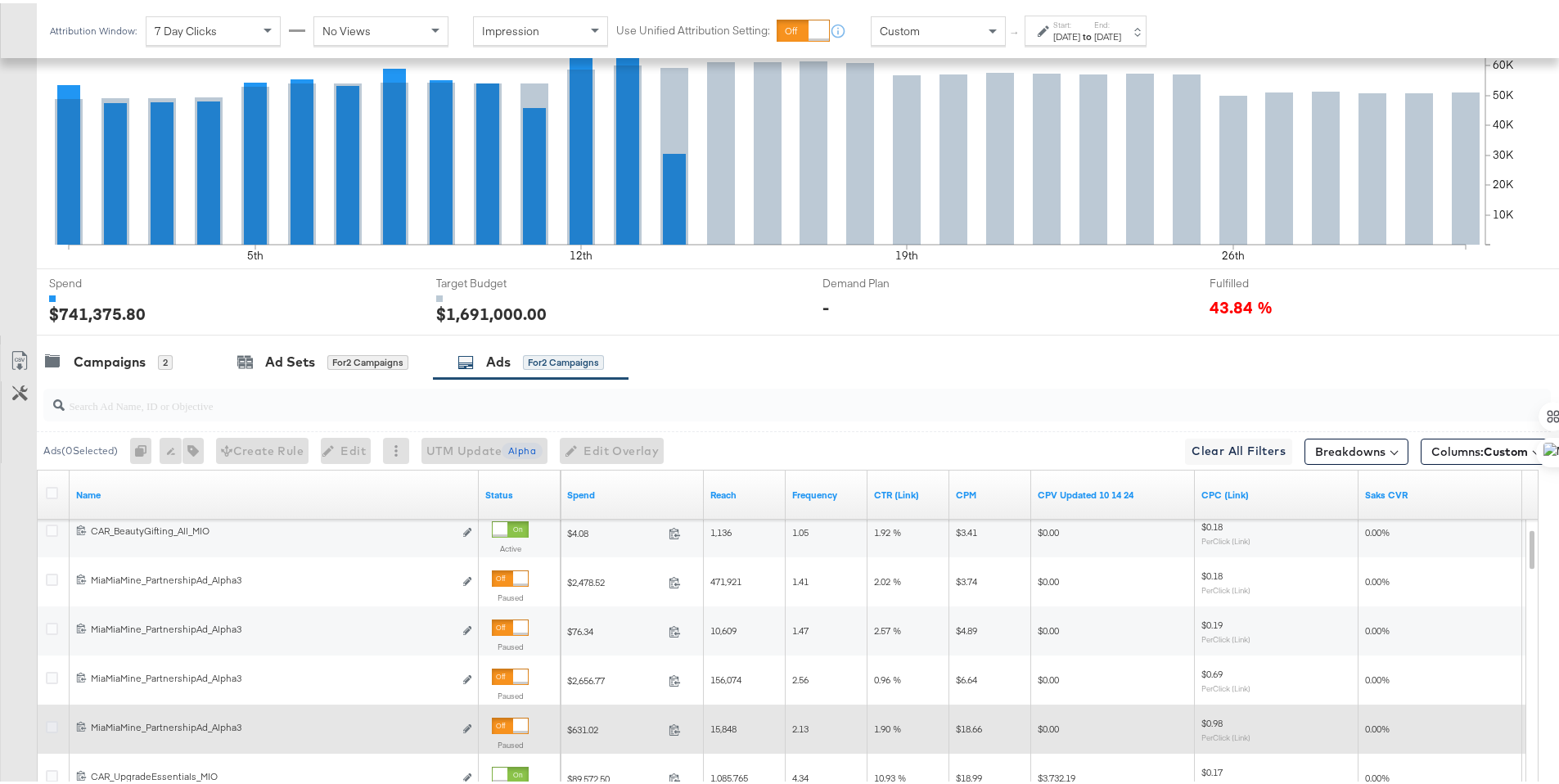
click at [53, 719] on icon at bounding box center [52, 724] width 12 height 12
click at [0, 0] on input "checkbox" at bounding box center [0, 0] width 0 height 0
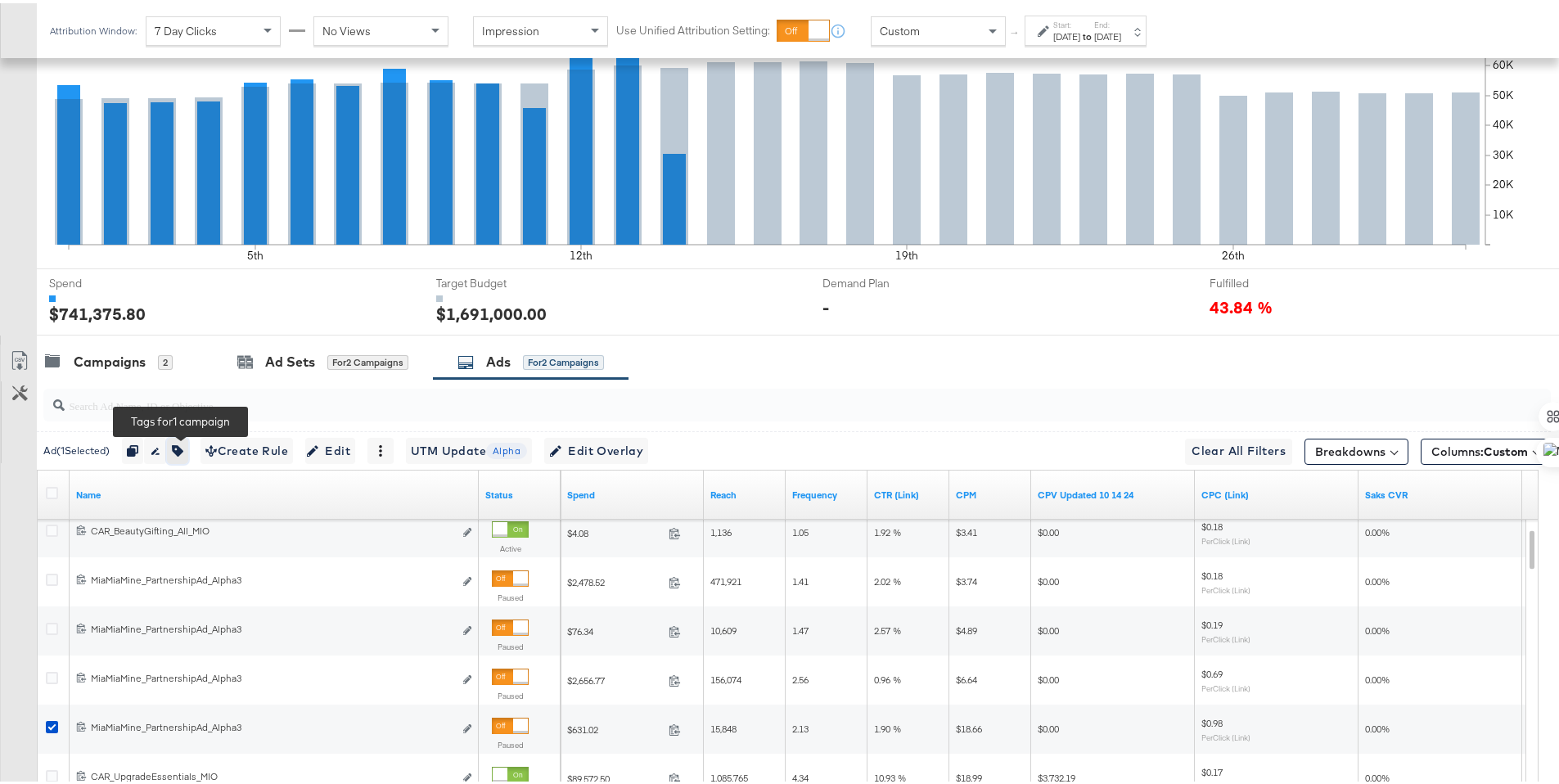
click at [183, 451] on icon "button" at bounding box center [177, 447] width 11 height 11
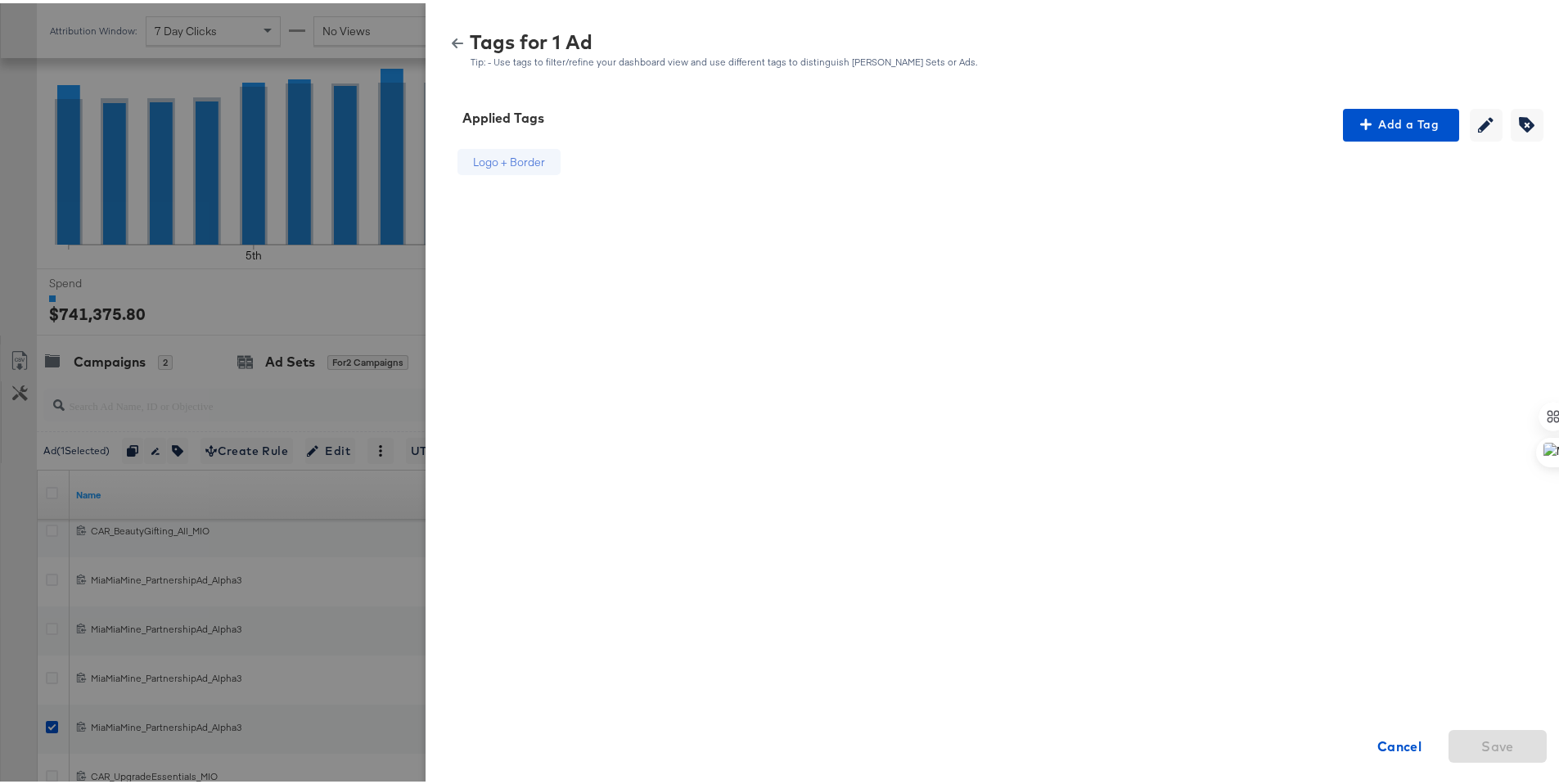
click at [449, 48] on div "Tags for 1 Ad Tip: - Use tags to filter/refine your dashboard view and use diff…" at bounding box center [999, 47] width 1107 height 35
click at [452, 44] on icon "button" at bounding box center [457, 40] width 11 height 11
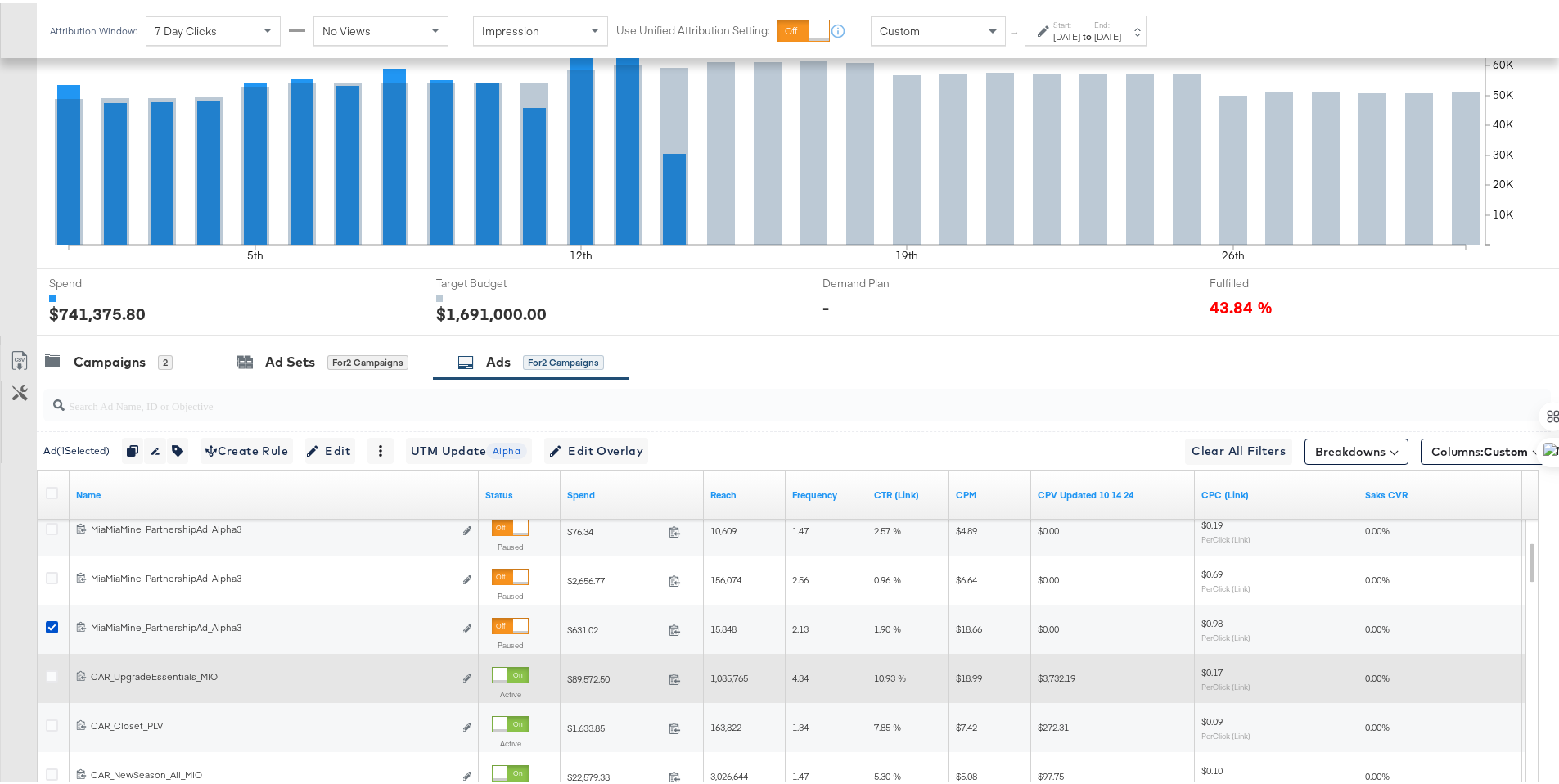
drag, startPoint x: 55, startPoint y: 624, endPoint x: 55, endPoint y: 652, distance: 28.0
click at [56, 624] on icon at bounding box center [52, 624] width 12 height 12
click at [0, 0] on input "checkbox" at bounding box center [0, 0] width 0 height 0
click at [50, 673] on icon at bounding box center [52, 673] width 12 height 12
click at [0, 0] on input "checkbox" at bounding box center [0, 0] width 0 height 0
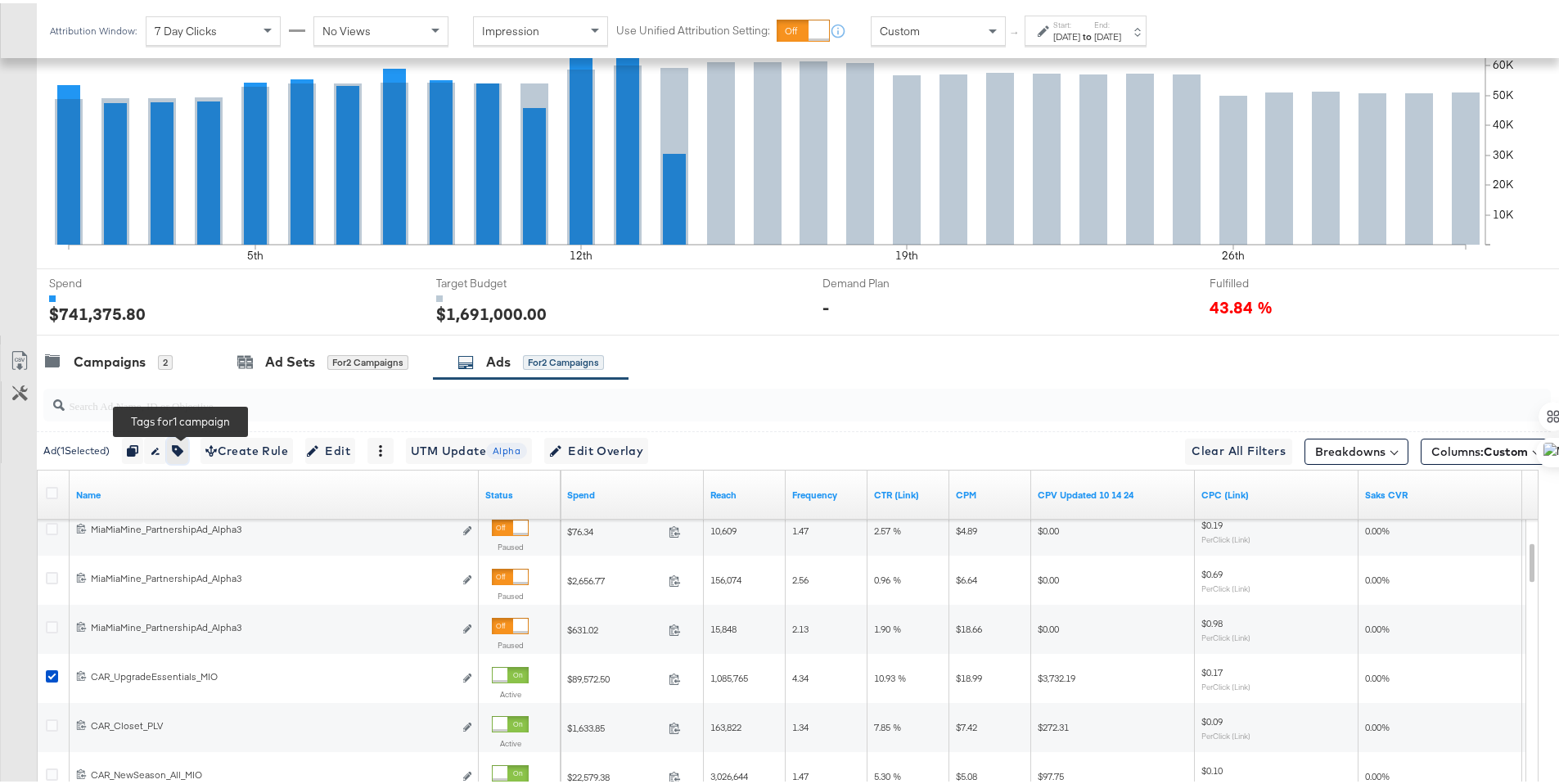
click at [184, 446] on icon "button" at bounding box center [177, 447] width 11 height 11
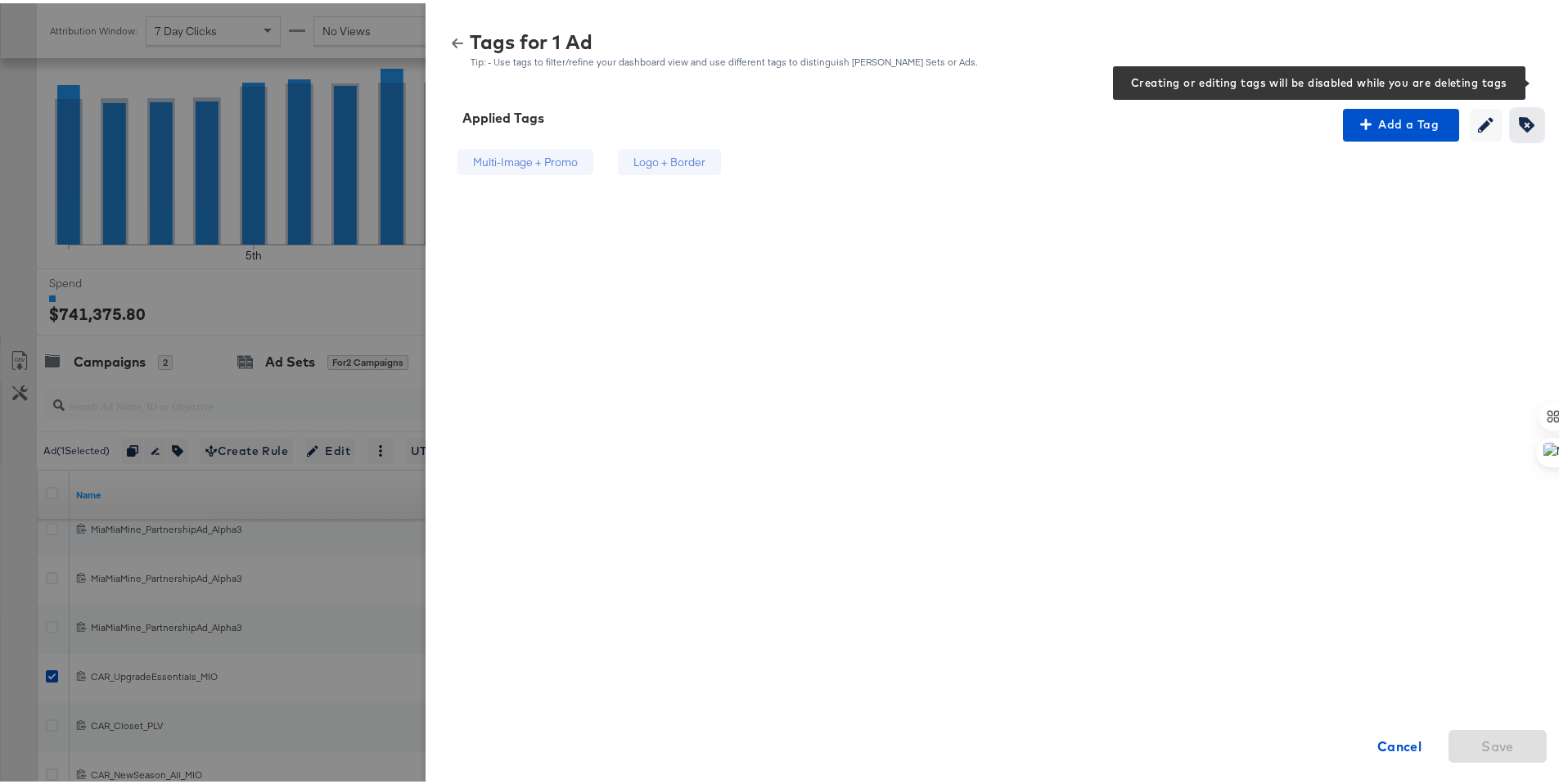
click at [1519, 121] on icon "button" at bounding box center [1526, 121] width 16 height 16
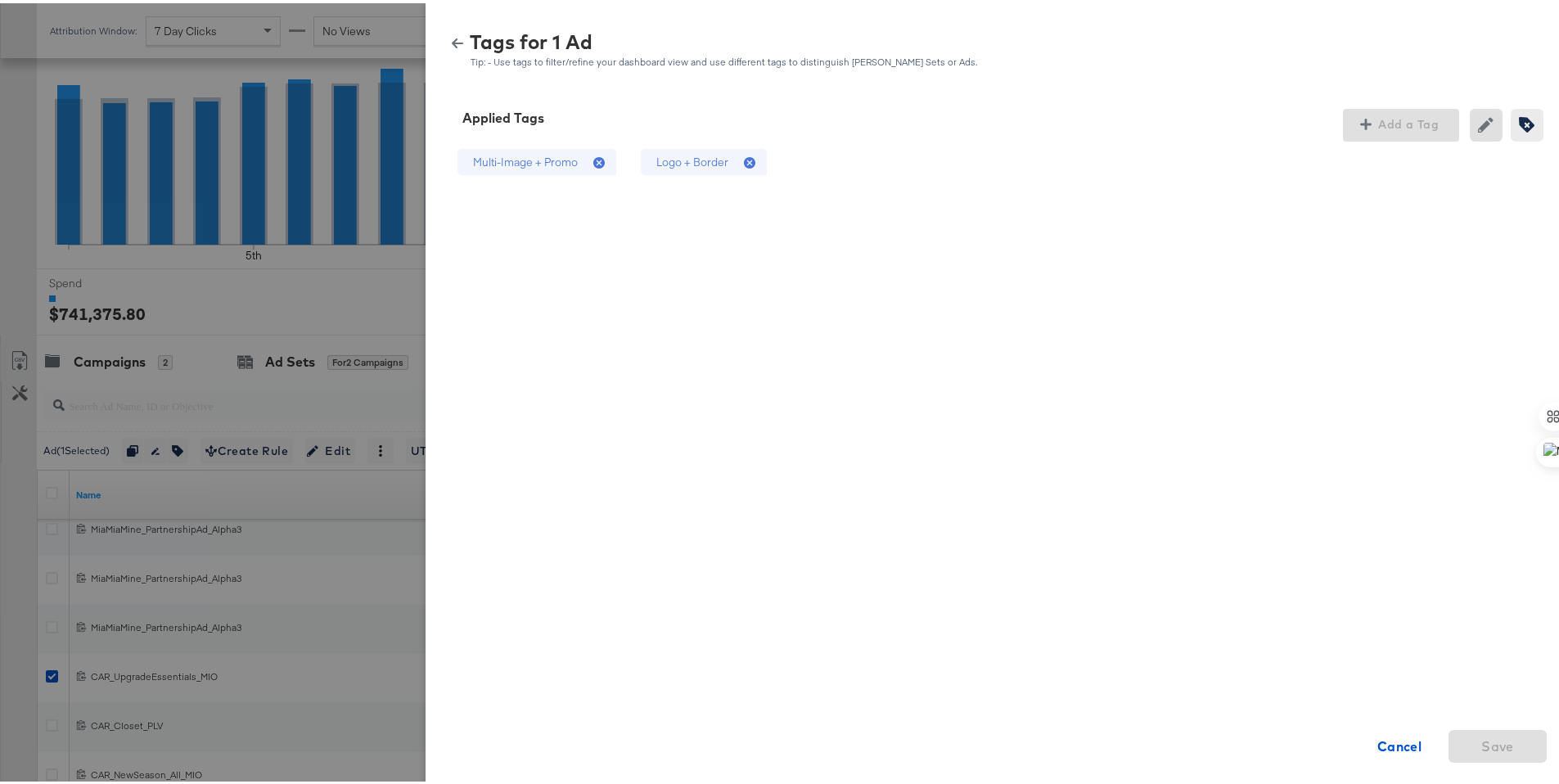
click at [730, 159] on div "Logo + Border" at bounding box center [704, 159] width 126 height 27
click at [1491, 733] on span "Save" at bounding box center [1498, 743] width 33 height 23
click at [446, 37] on button "button" at bounding box center [458, 40] width 24 height 11
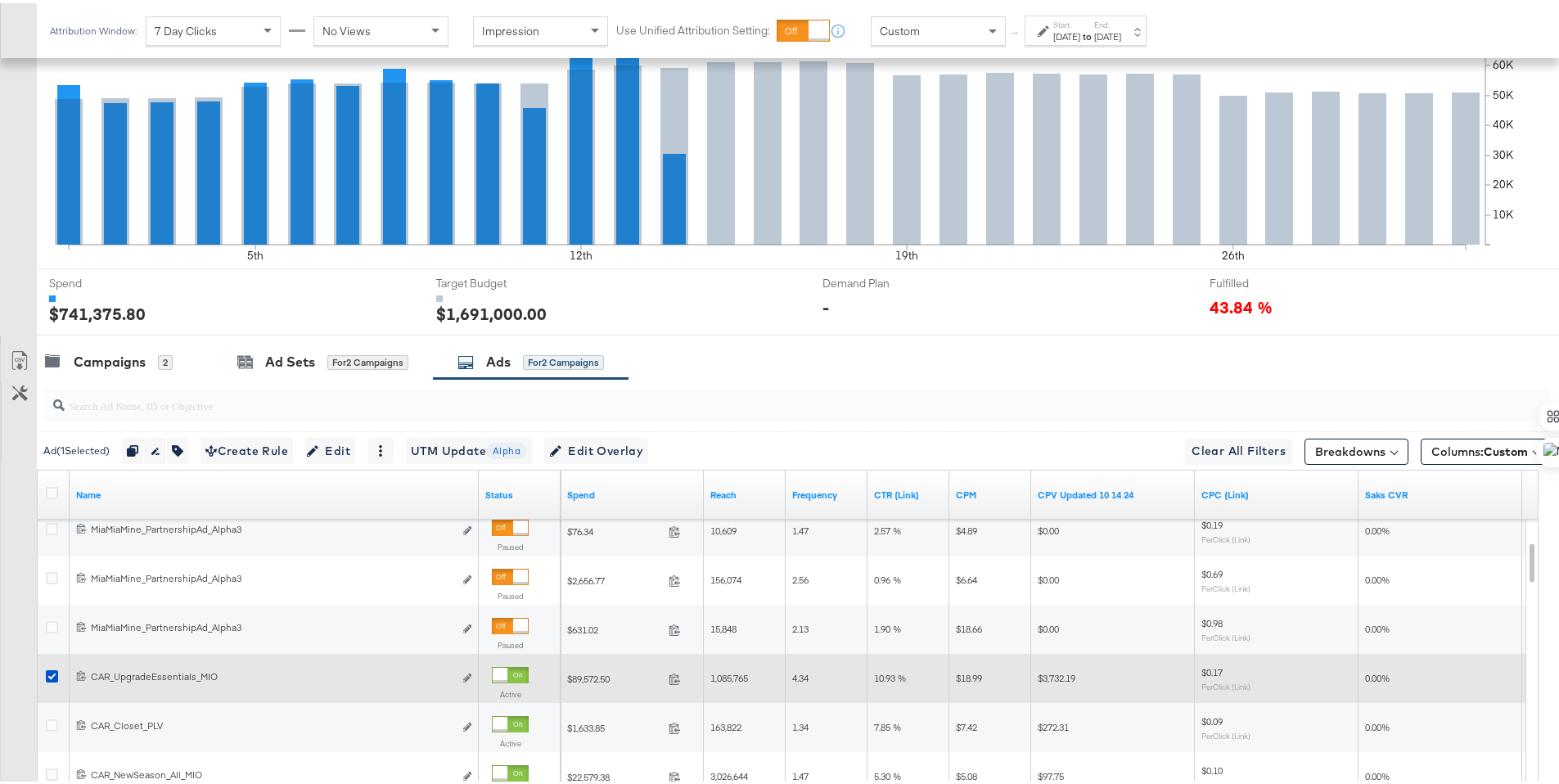
drag, startPoint x: 57, startPoint y: 670, endPoint x: 58, endPoint y: 679, distance: 9.1
click at [58, 670] on div at bounding box center [54, 675] width 17 height 16
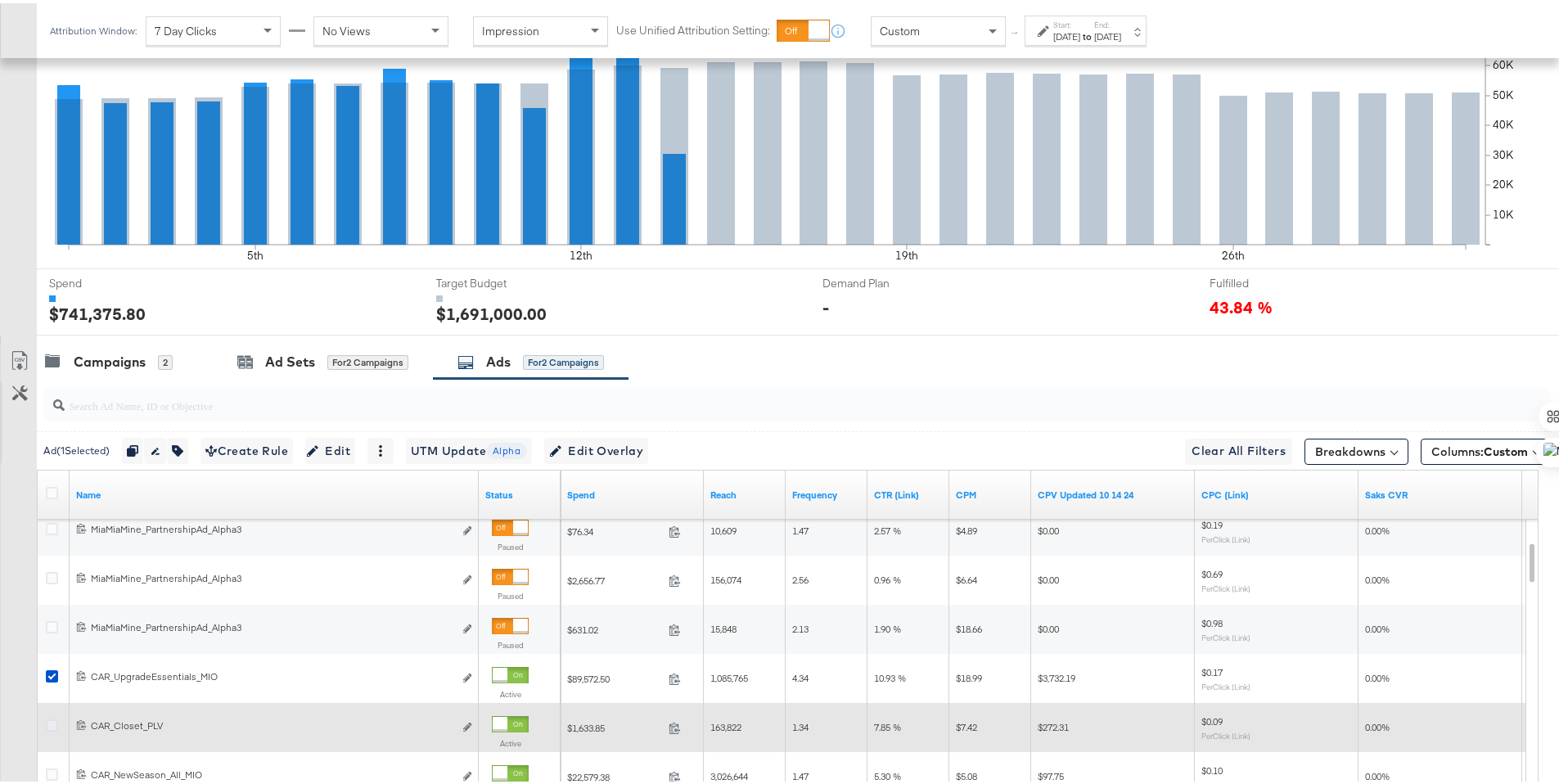
click at [49, 719] on icon at bounding box center [52, 722] width 12 height 12
click at [0, 0] on input "checkbox" at bounding box center [0, 0] width 0 height 0
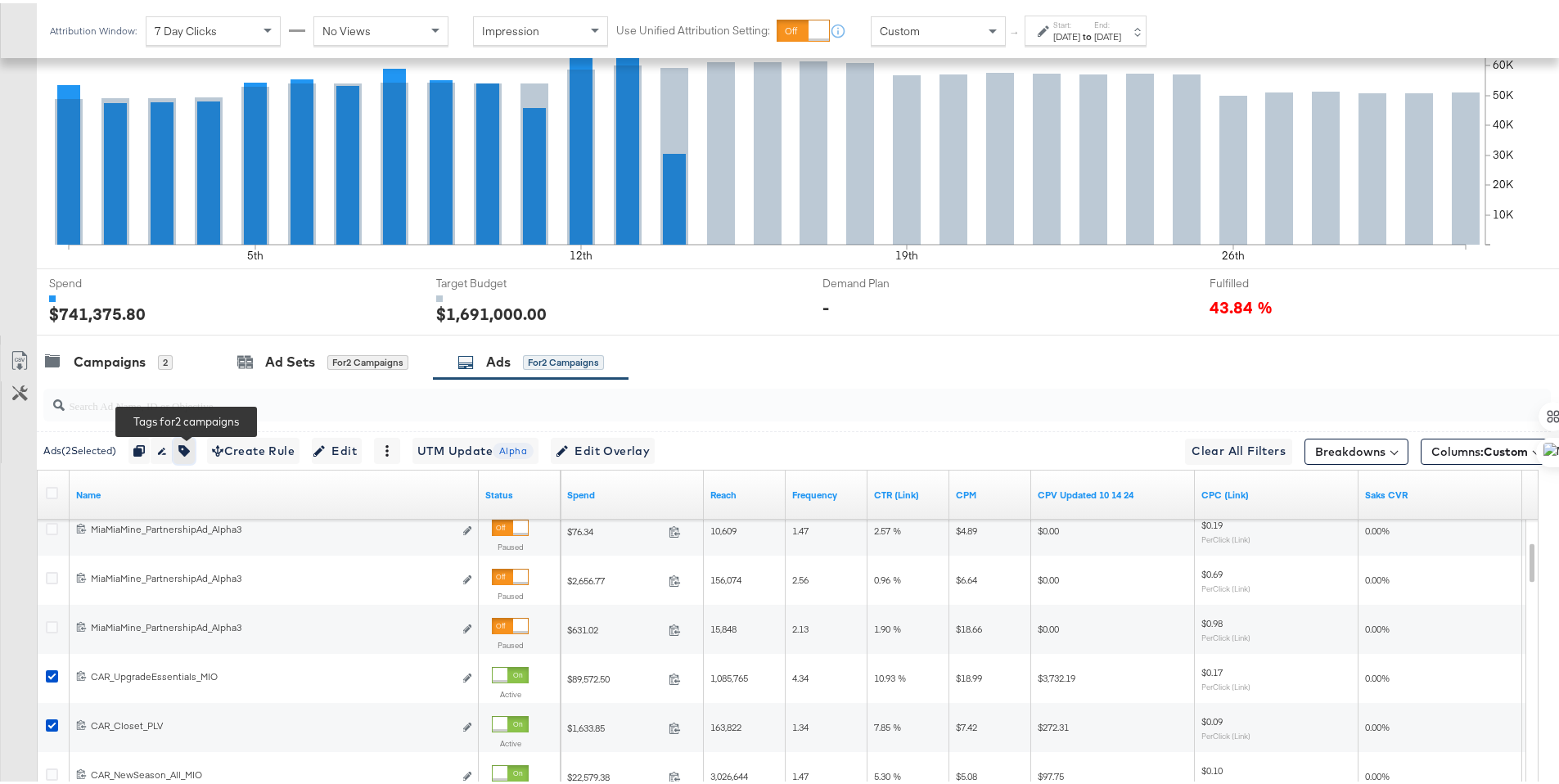
click at [190, 450] on icon "button" at bounding box center [184, 447] width 11 height 11
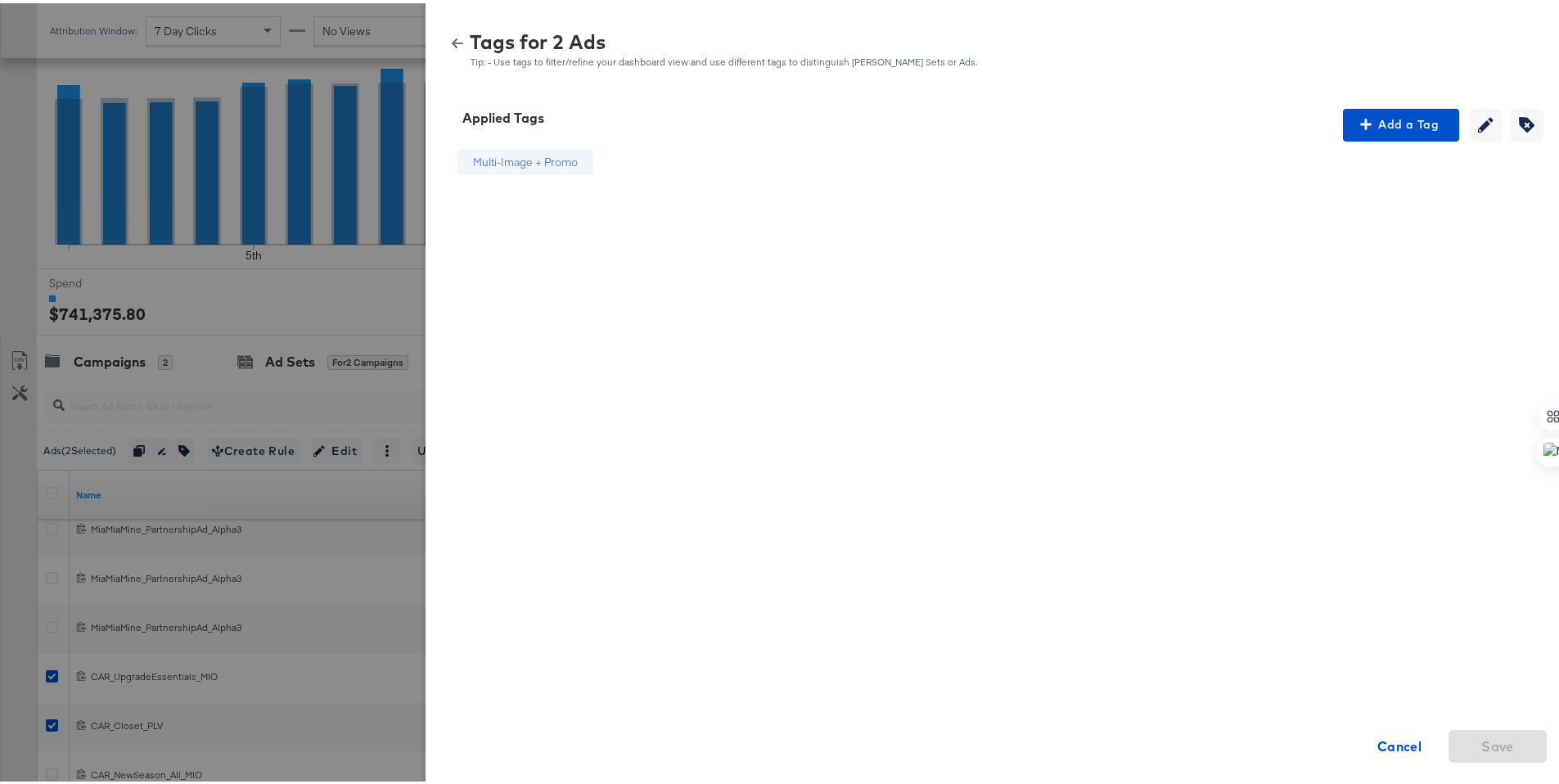
click at [452, 39] on button "button" at bounding box center [458, 40] width 24 height 11
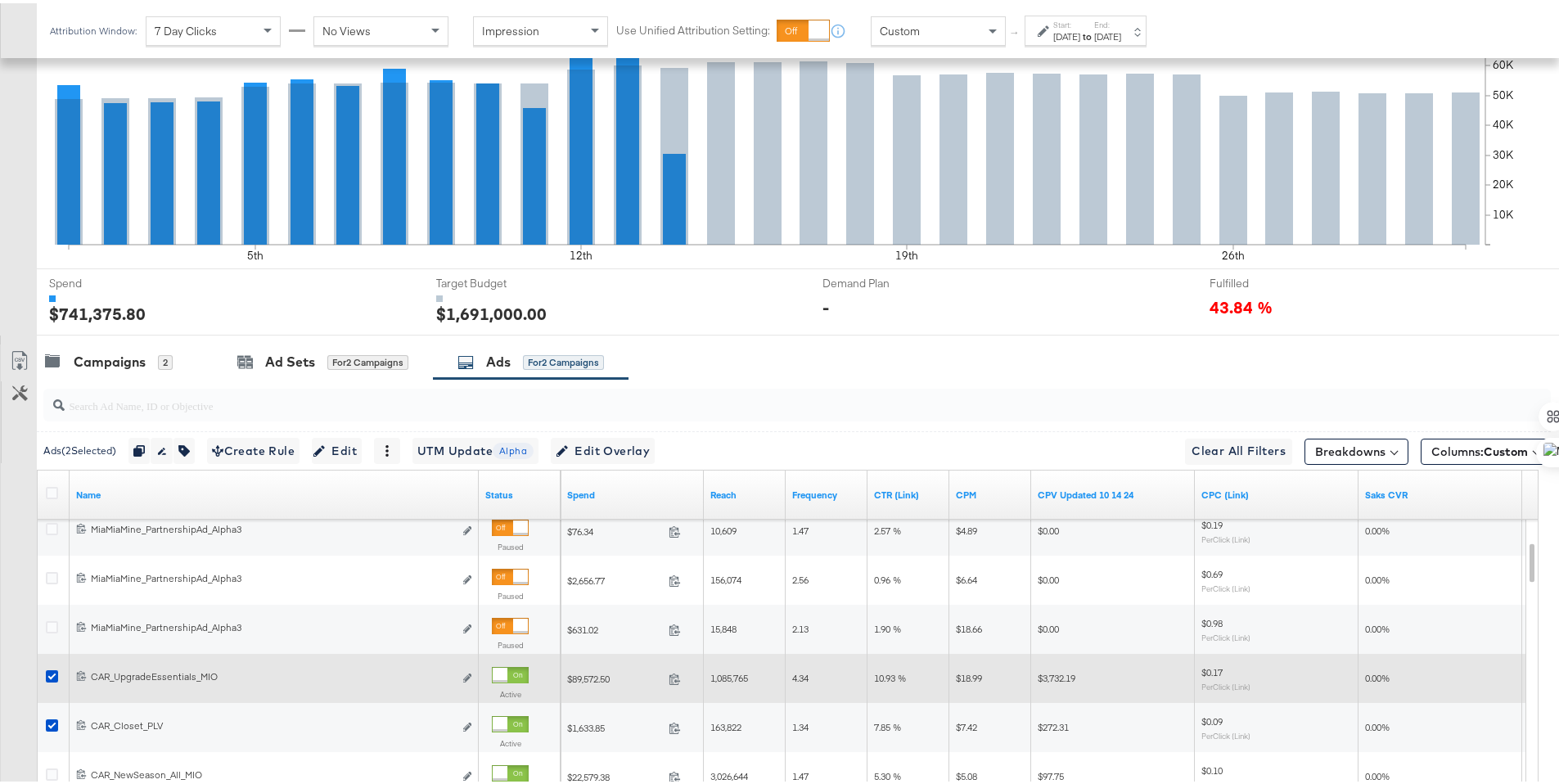
click at [59, 669] on div at bounding box center [54, 675] width 17 height 16
click at [53, 675] on icon at bounding box center [52, 673] width 12 height 12
click at [0, 0] on input "checkbox" at bounding box center [0, 0] width 0 height 0
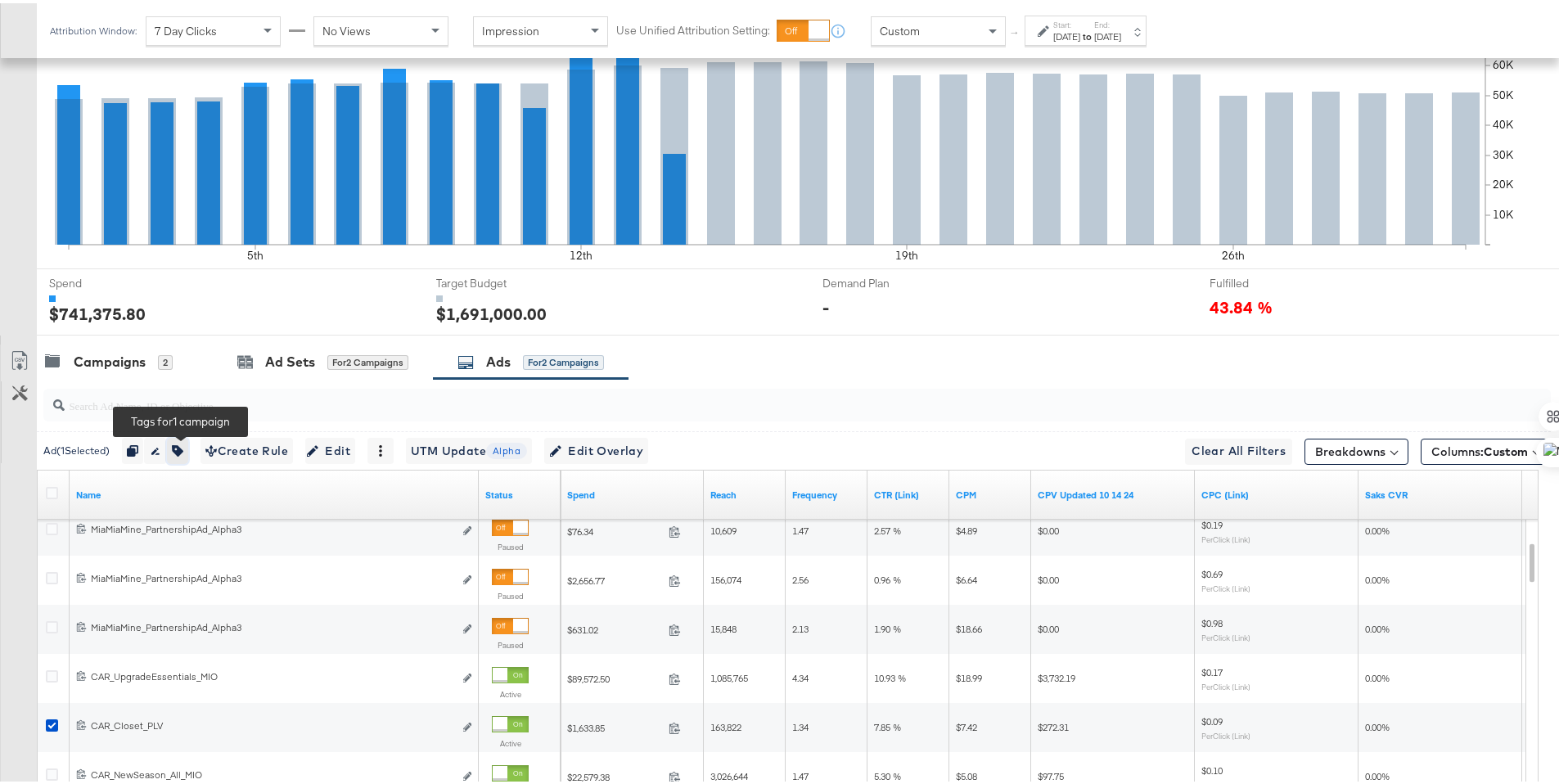
click at [184, 446] on icon "button" at bounding box center [177, 447] width 11 height 11
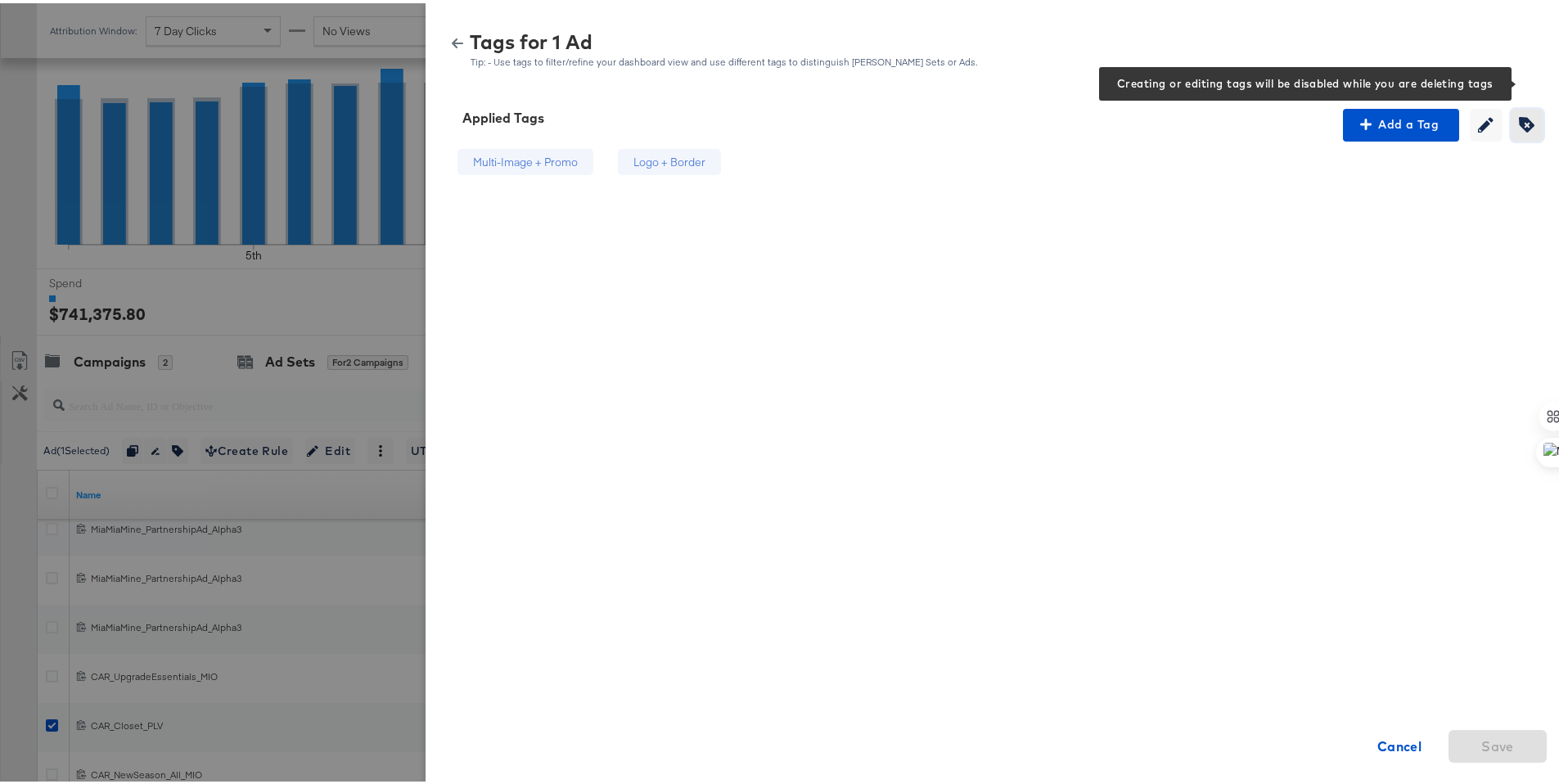
click at [1518, 121] on icon "button" at bounding box center [1526, 121] width 16 height 16
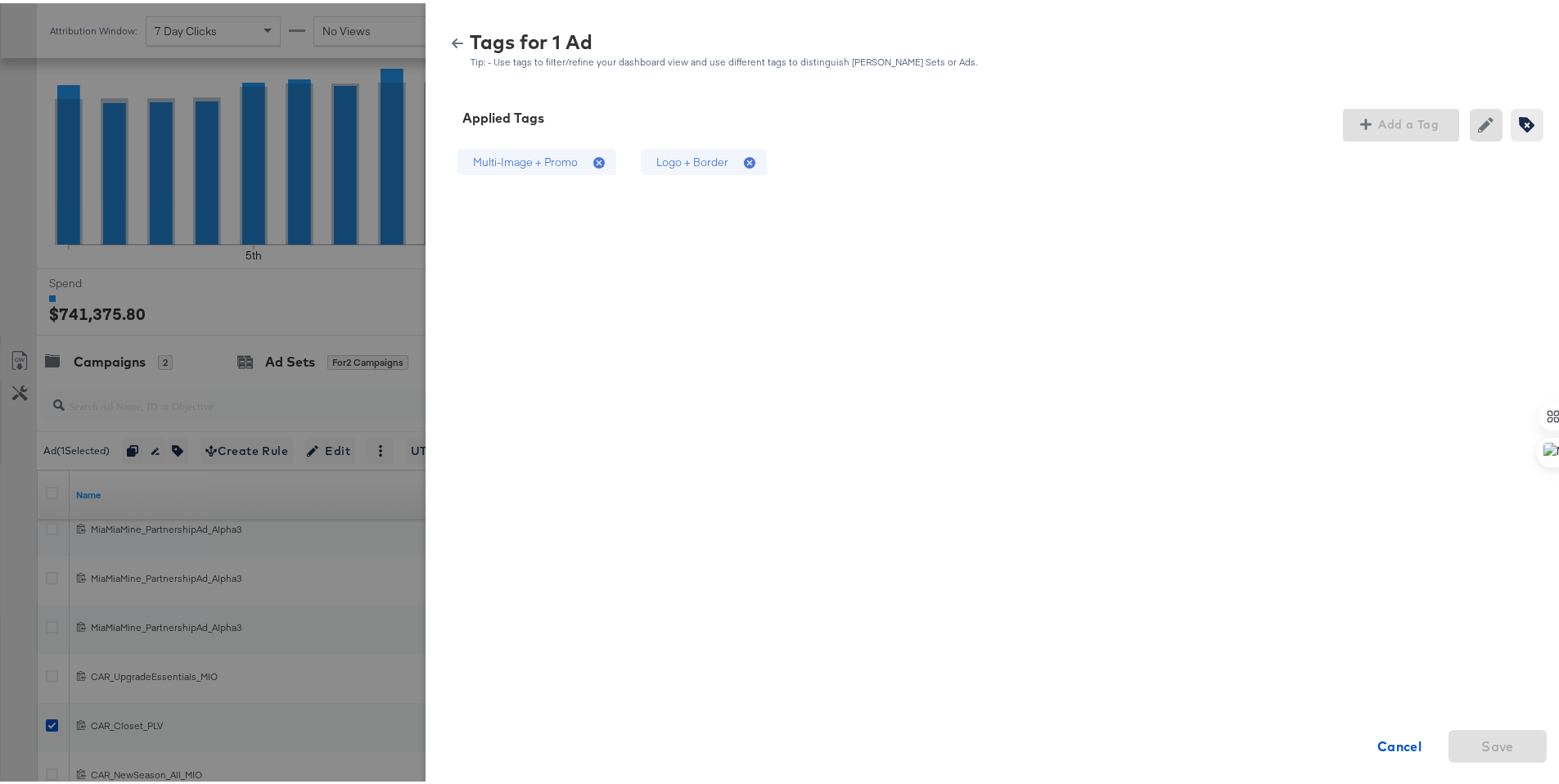
click at [744, 161] on icon at bounding box center [749, 159] width 11 height 11
click at [1520, 747] on span "Save" at bounding box center [1497, 743] width 85 height 23
click at [452, 34] on icon "button" at bounding box center [457, 40] width 11 height 11
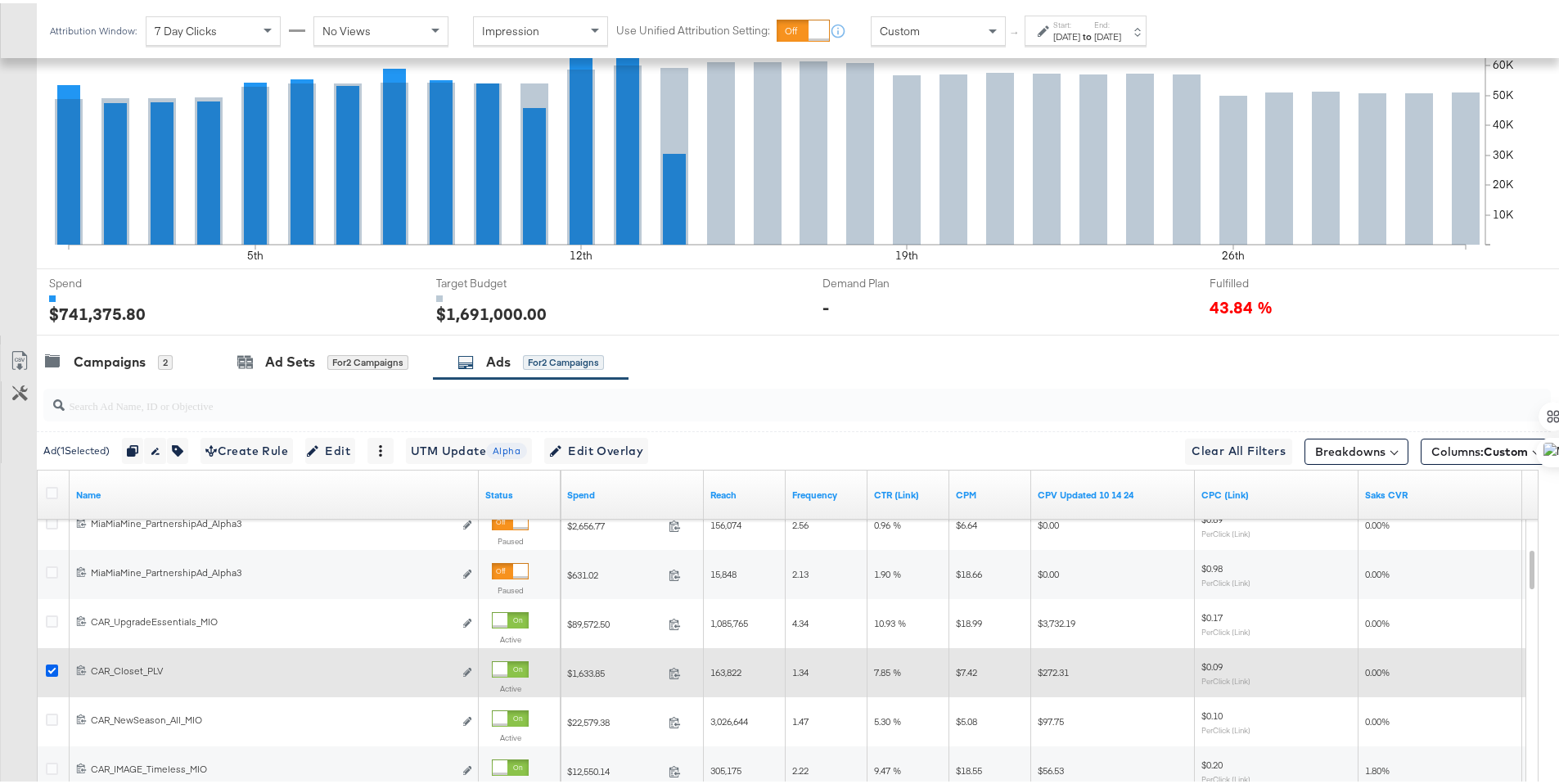
click at [56, 666] on icon at bounding box center [52, 667] width 12 height 12
click at [0, 0] on input "checkbox" at bounding box center [0, 0] width 0 height 0
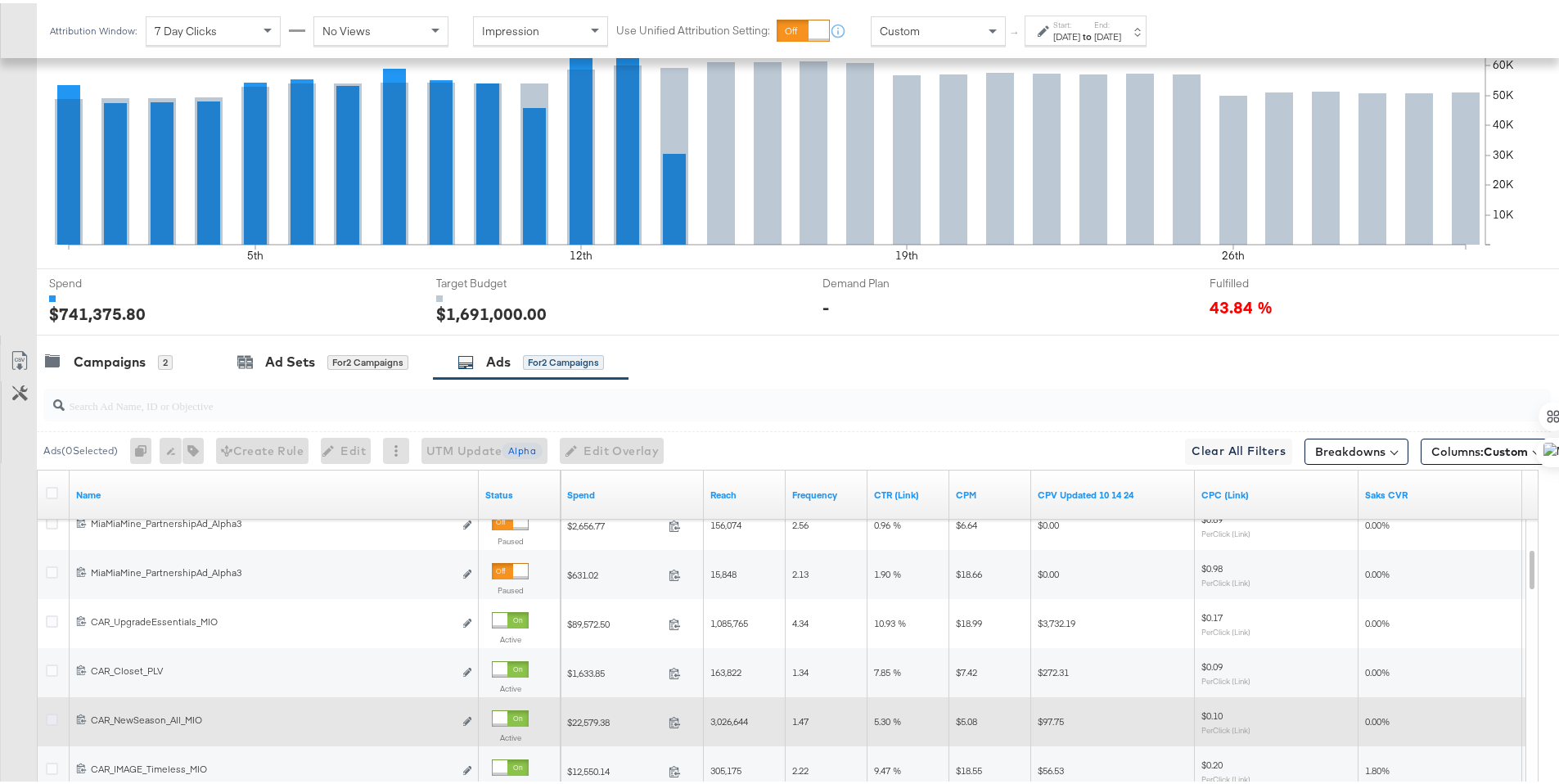
click at [52, 716] on icon at bounding box center [52, 716] width 12 height 12
click at [0, 0] on input "checkbox" at bounding box center [0, 0] width 0 height 0
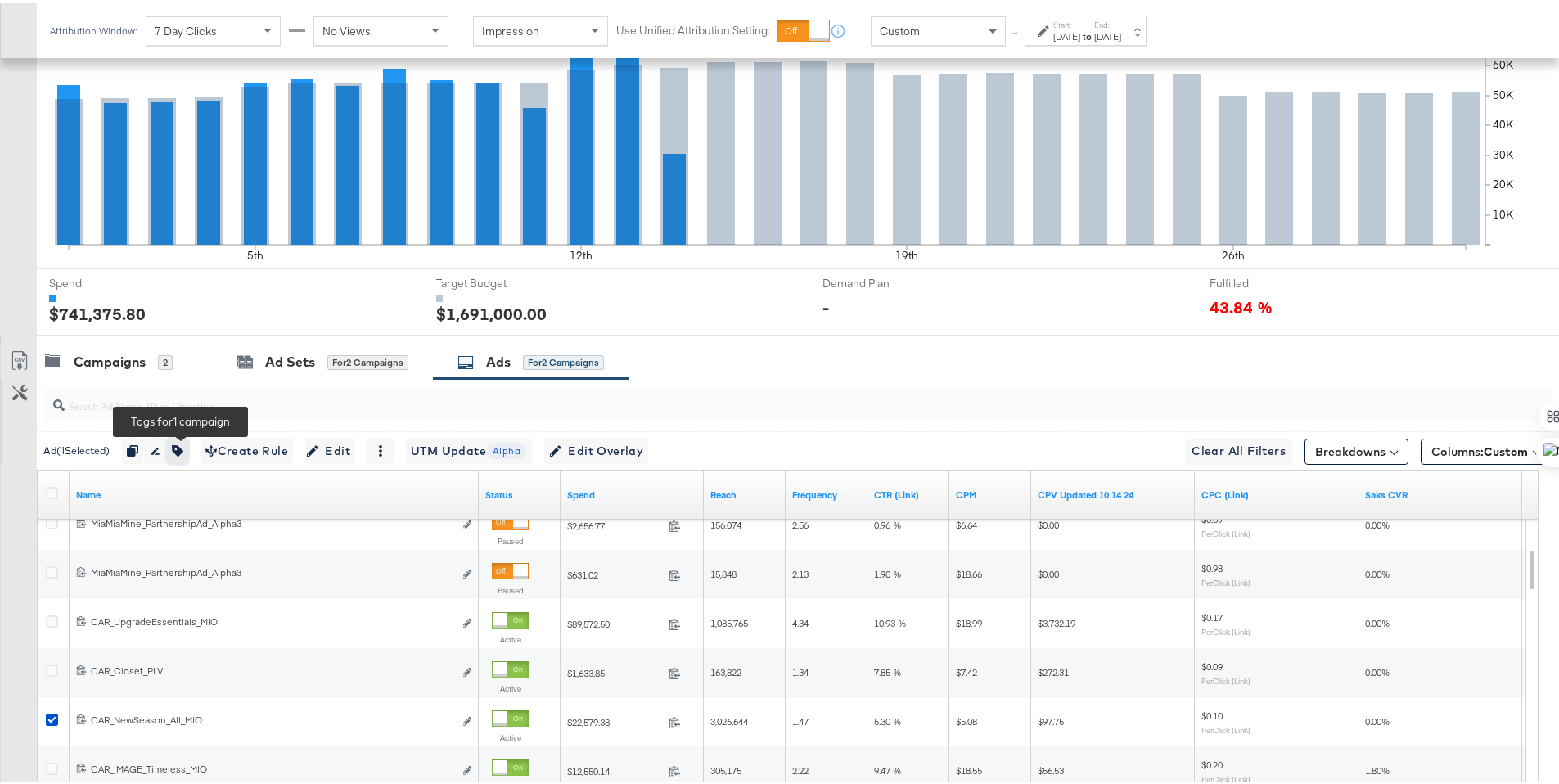
click at [181, 451] on icon "button" at bounding box center [177, 447] width 11 height 11
